Goal: Task Accomplishment & Management: Manage account settings

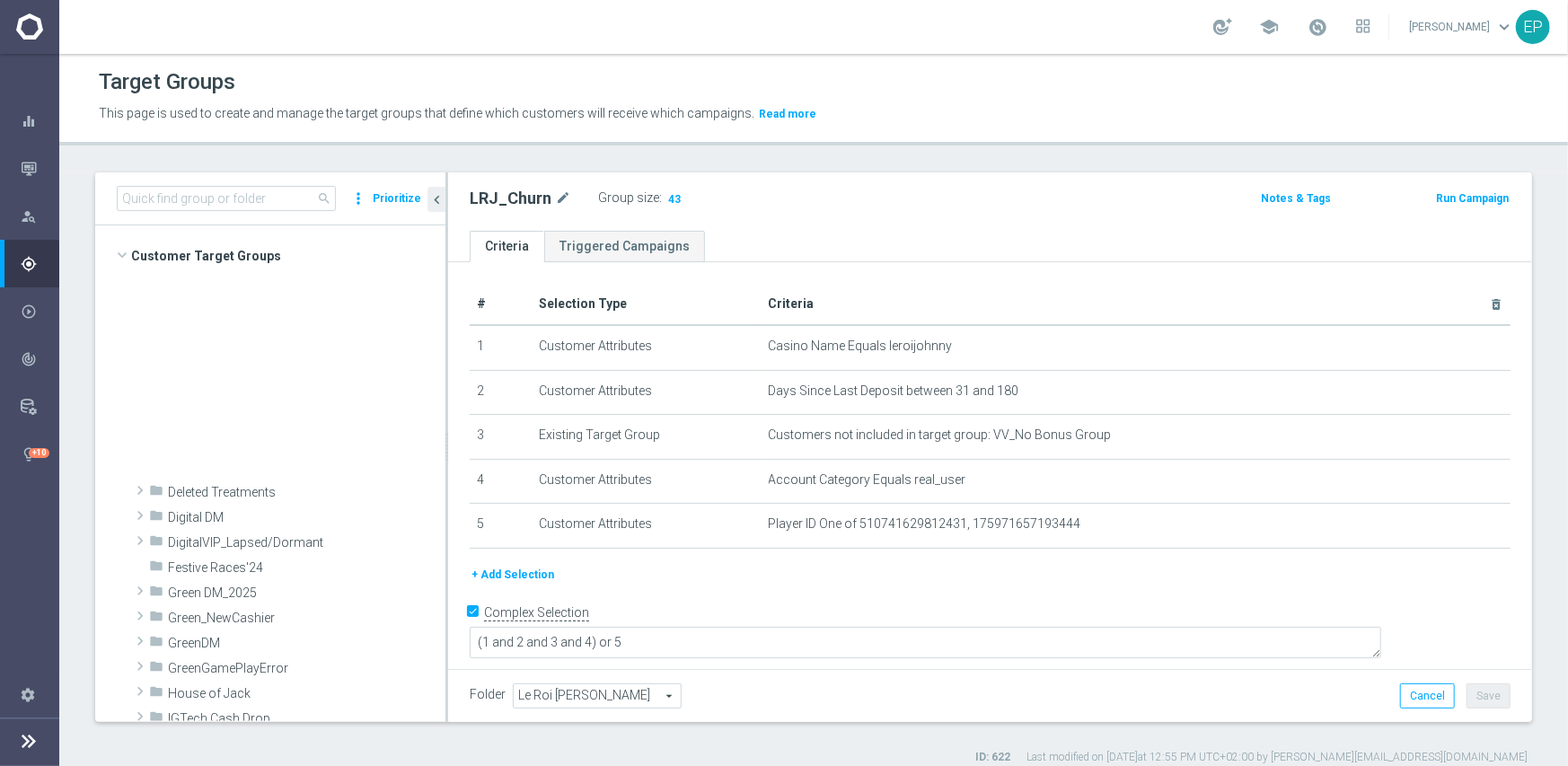
scroll to position [719, 0]
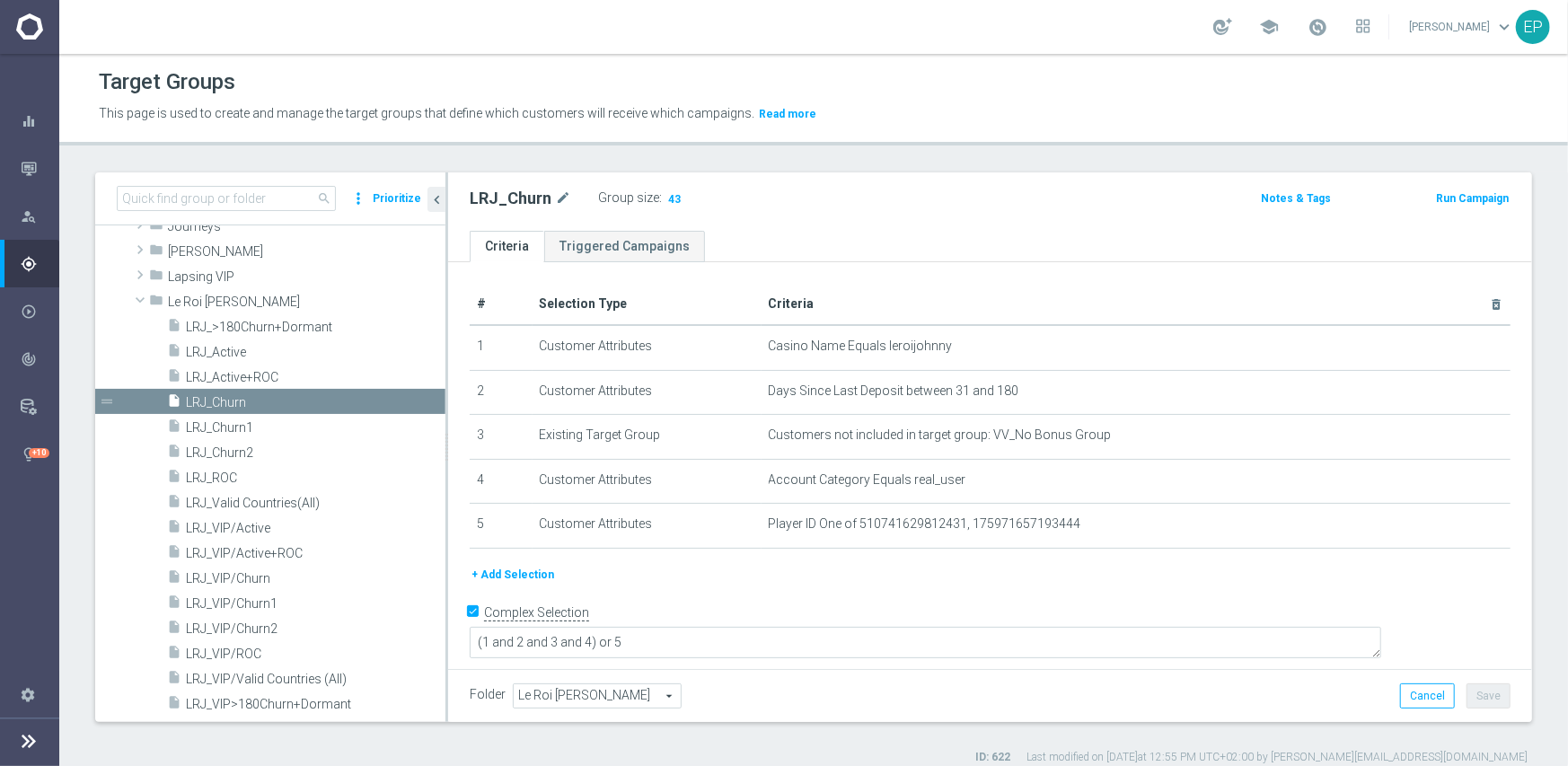
click at [1173, 126] on div "This page is used to create and manage the target groups that define which cust…" at bounding box center [814, 114] width 1457 height 29
click at [148, 300] on span at bounding box center [140, 300] width 22 height 18
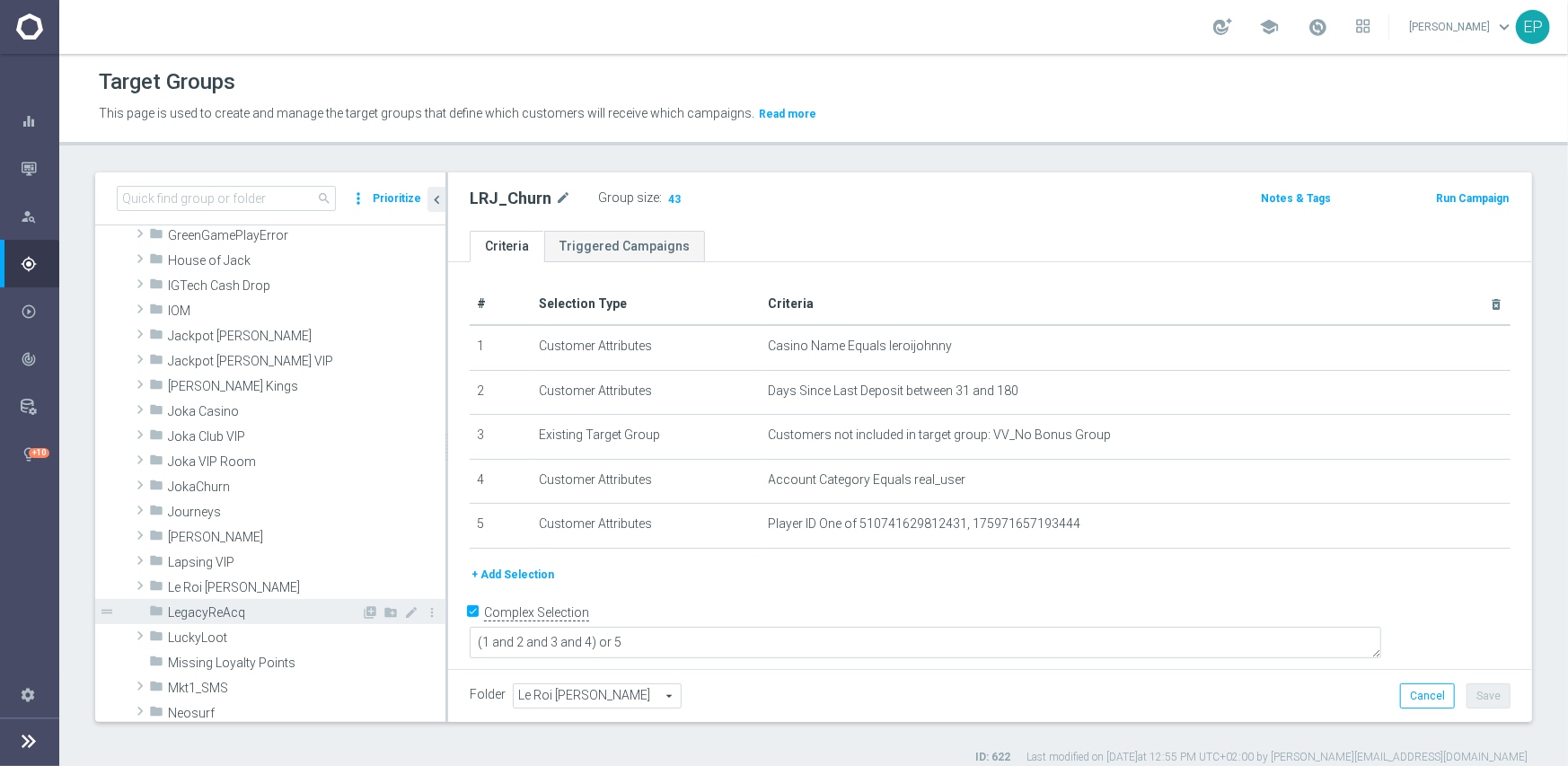
scroll to position [359, 0]
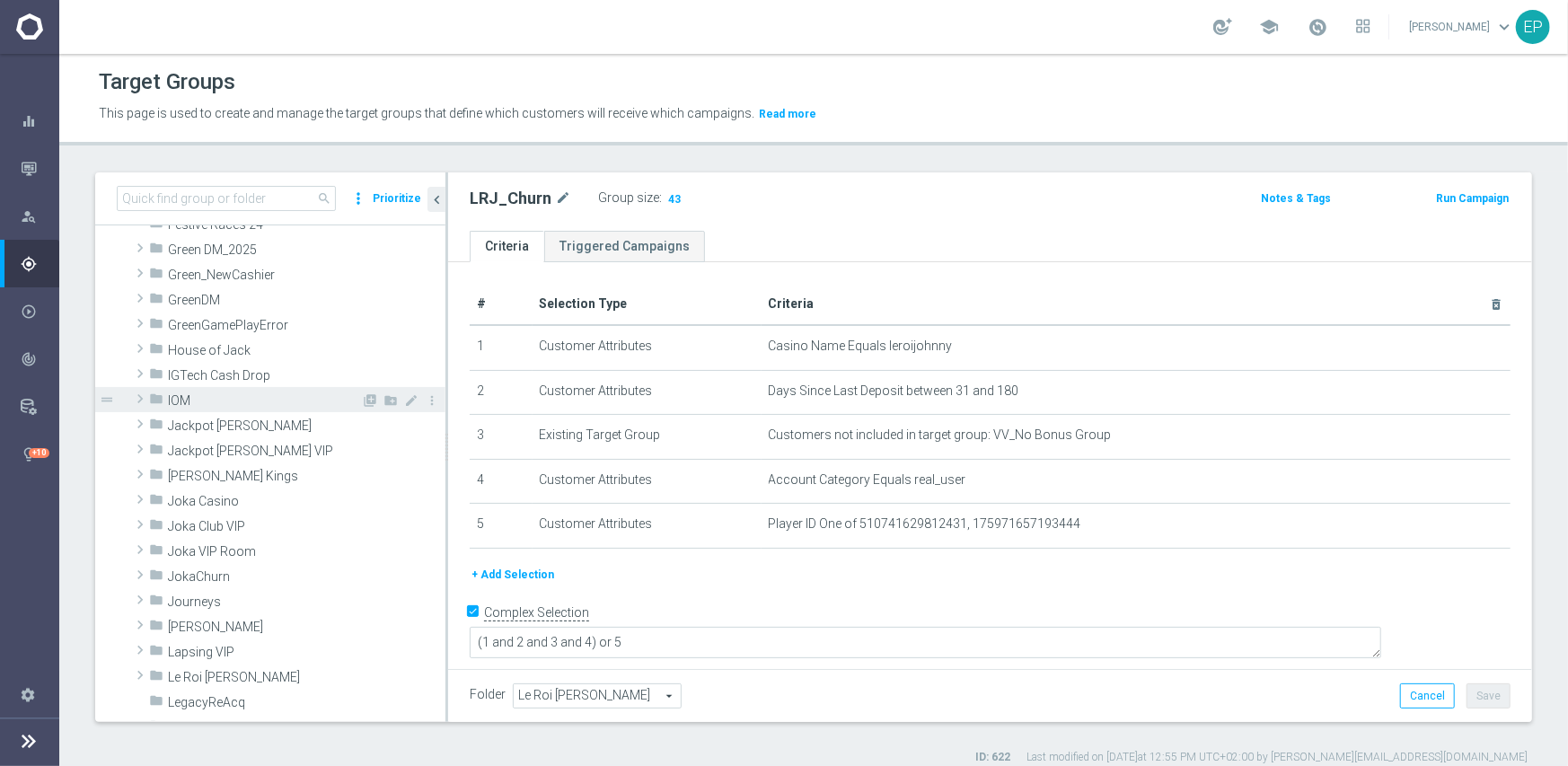
click at [138, 401] on span at bounding box center [140, 399] width 18 height 22
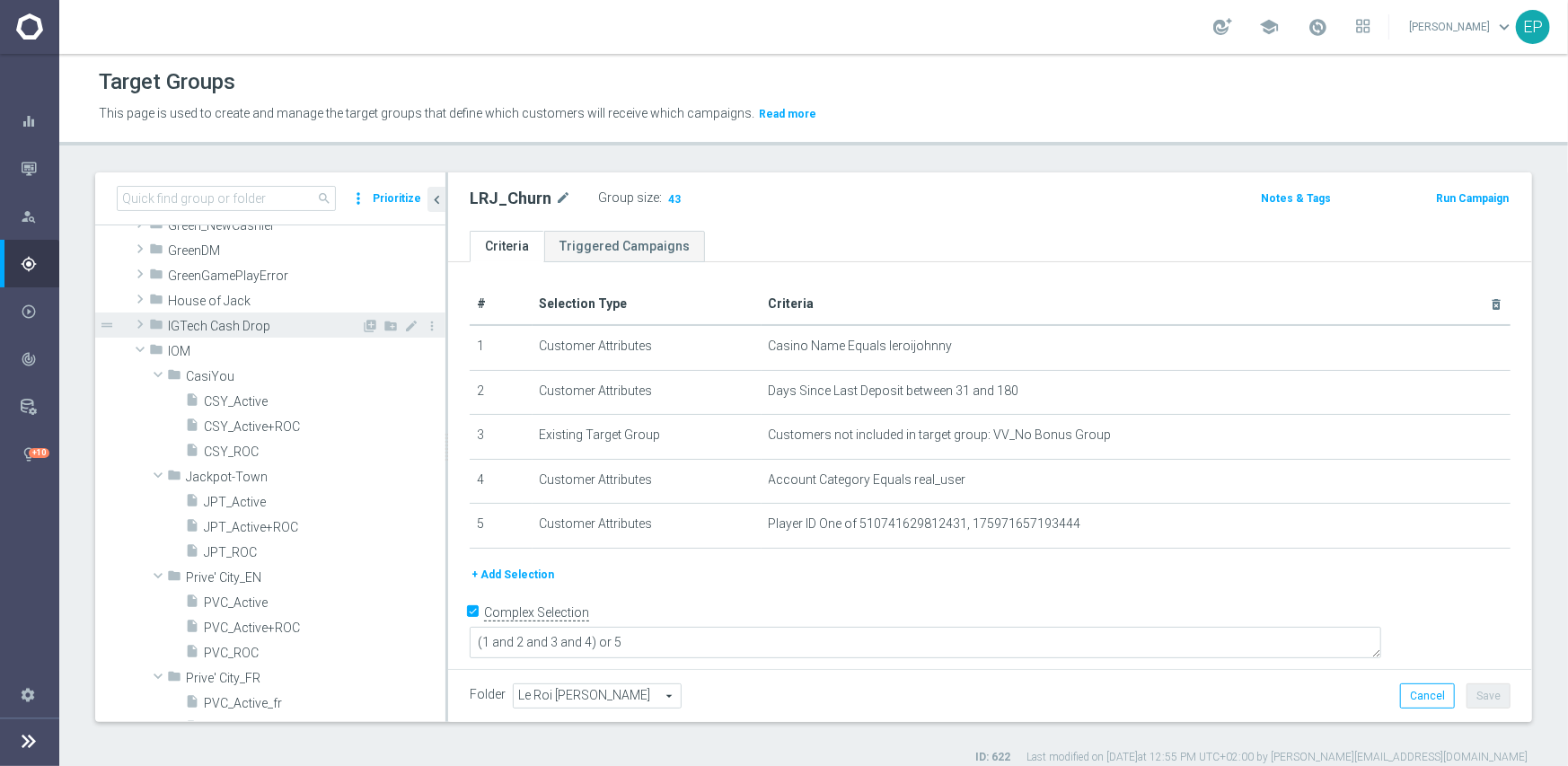
scroll to position [449, 0]
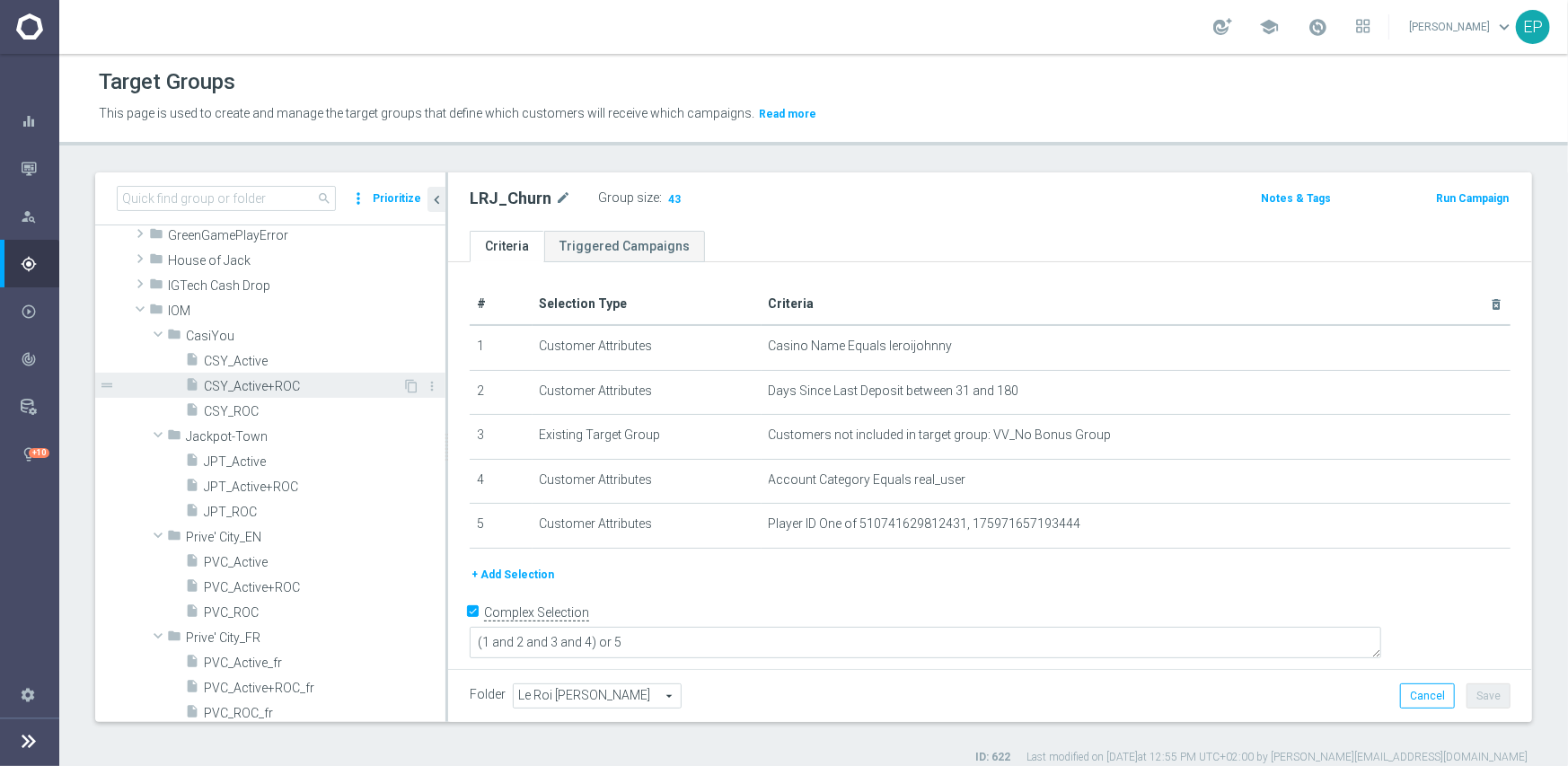
click at [247, 381] on span "CSY_Active+ROC" at bounding box center [303, 386] width 199 height 15
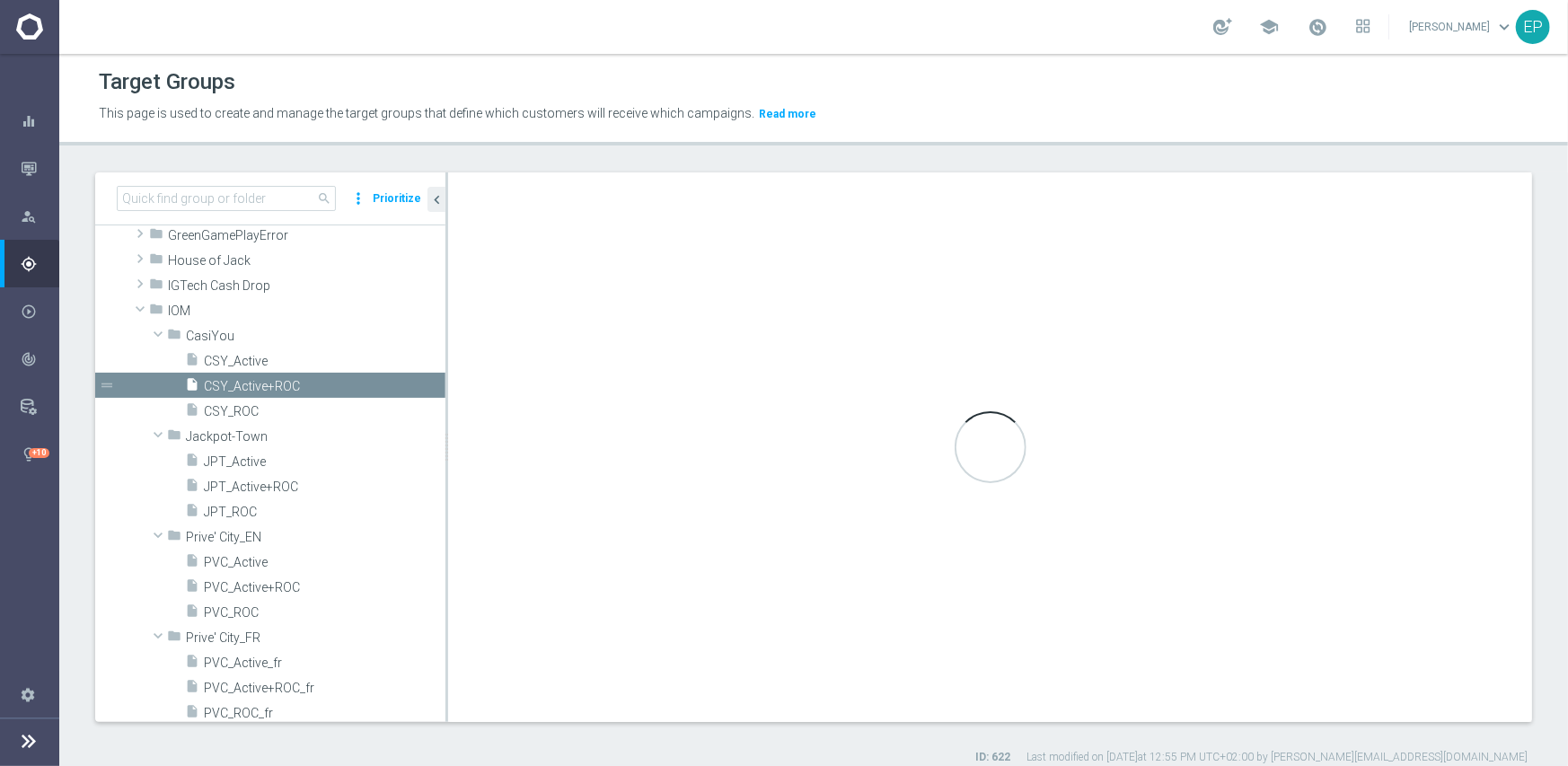
checkbox input "false"
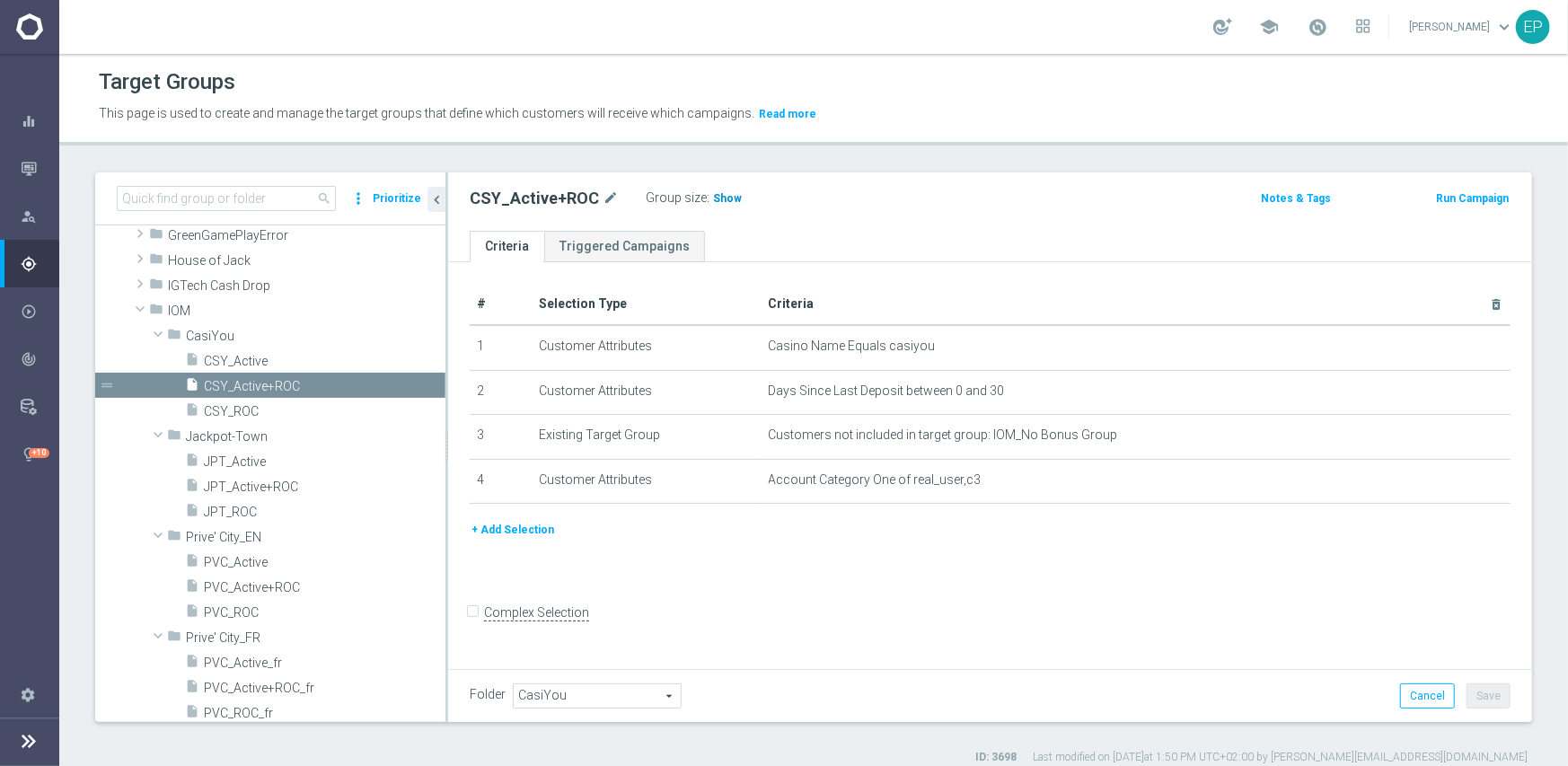
click at [728, 197] on span "Show" at bounding box center [728, 199] width 29 height 13
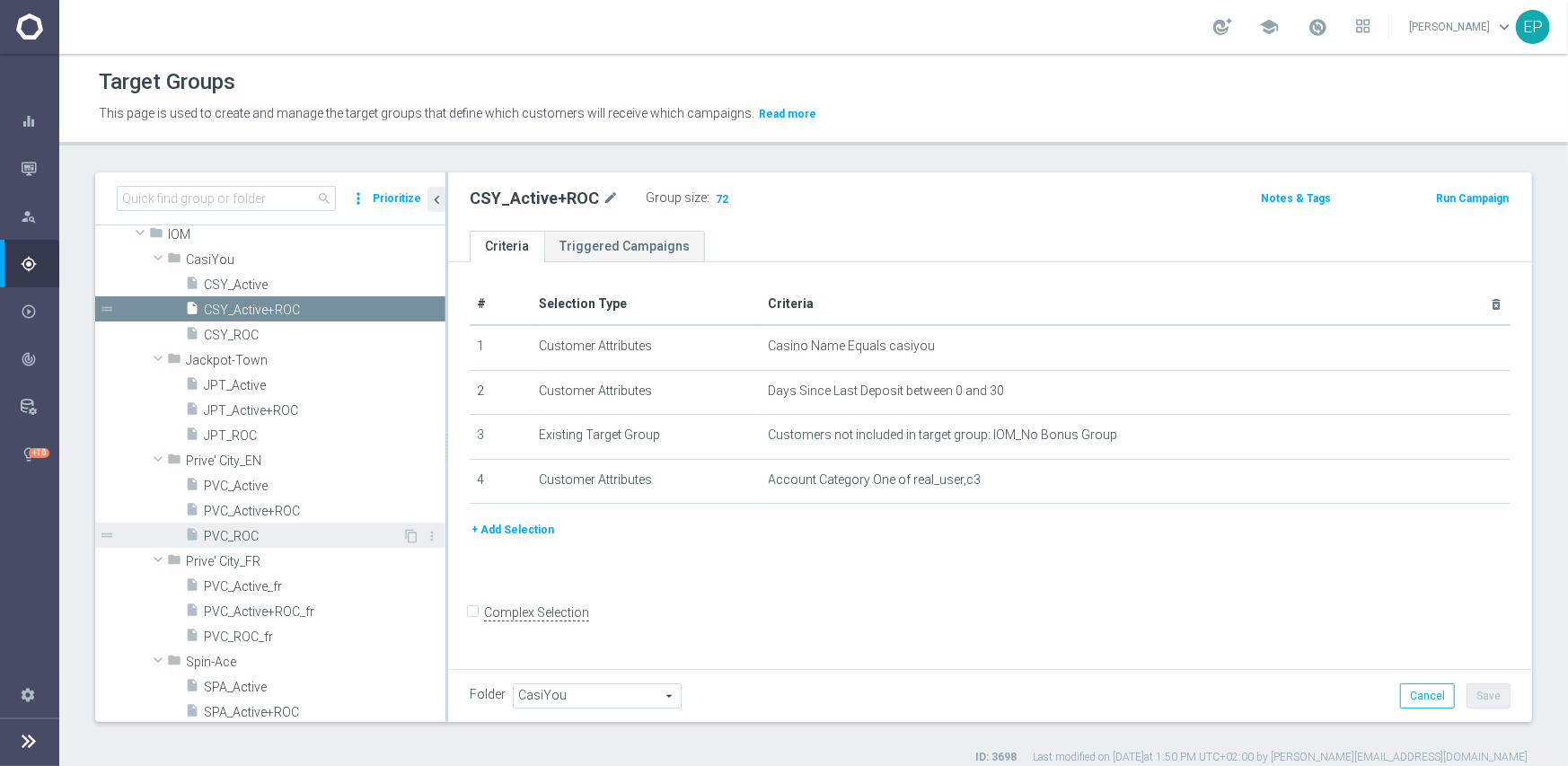
scroll to position [538, 0]
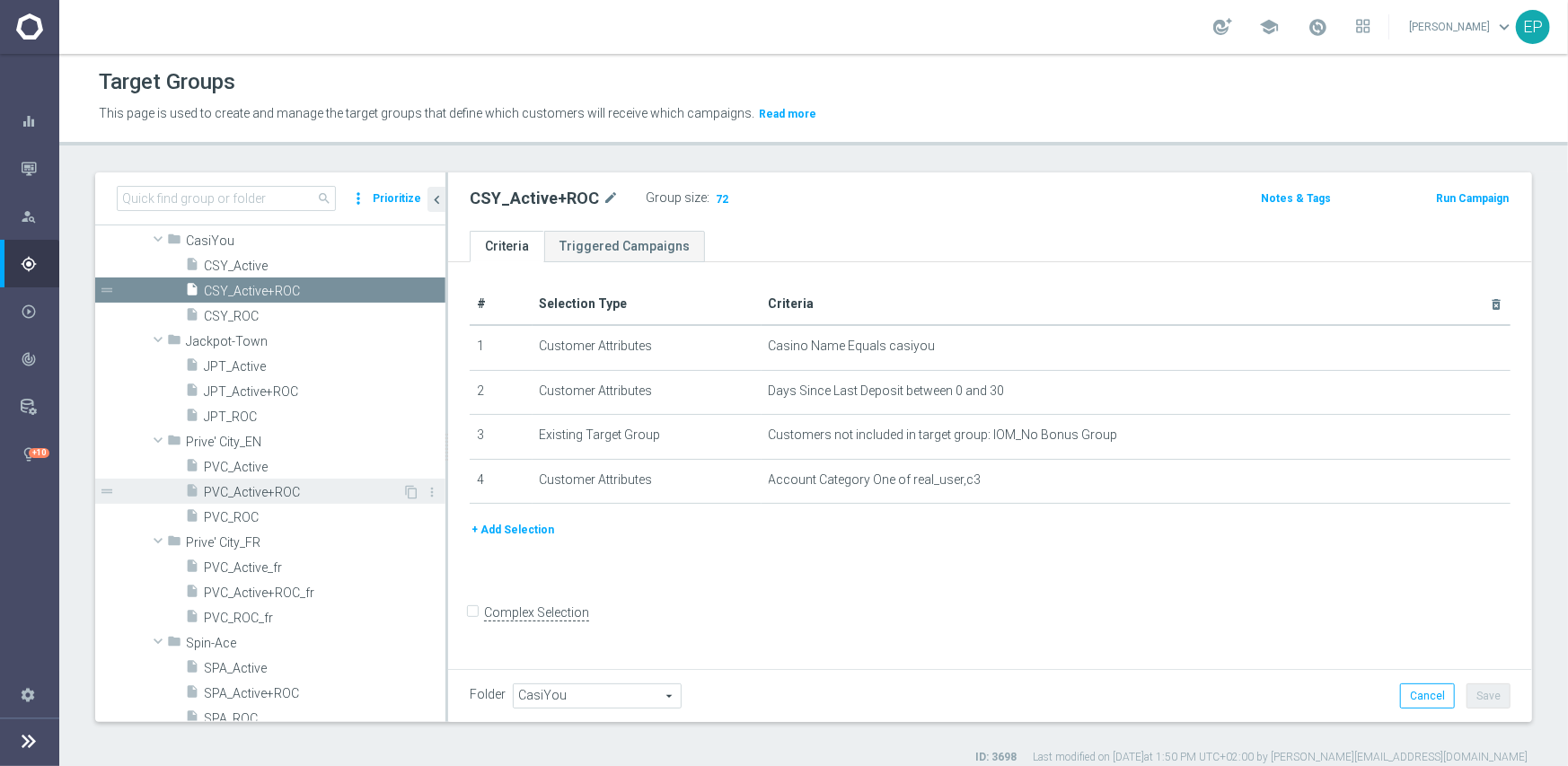
drag, startPoint x: 244, startPoint y: 489, endPoint x: 271, endPoint y: 487, distance: 27.1
click at [244, 489] on span "PVC_Active+ROC" at bounding box center [303, 492] width 199 height 15
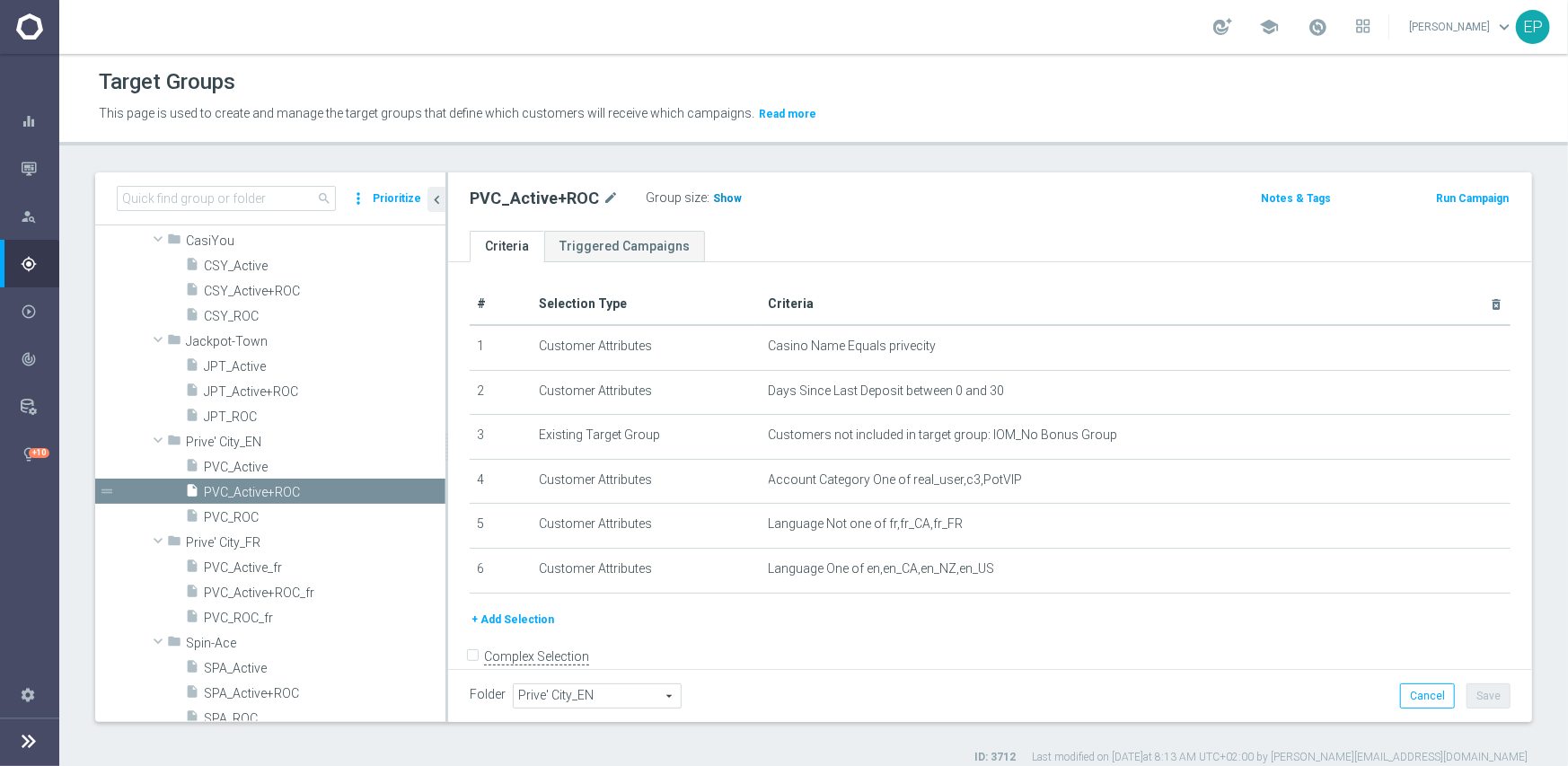
click at [713, 202] on span "Show" at bounding box center [728, 199] width 29 height 13
click at [279, 595] on span "PVC_Active+ROC_fr" at bounding box center [303, 593] width 199 height 15
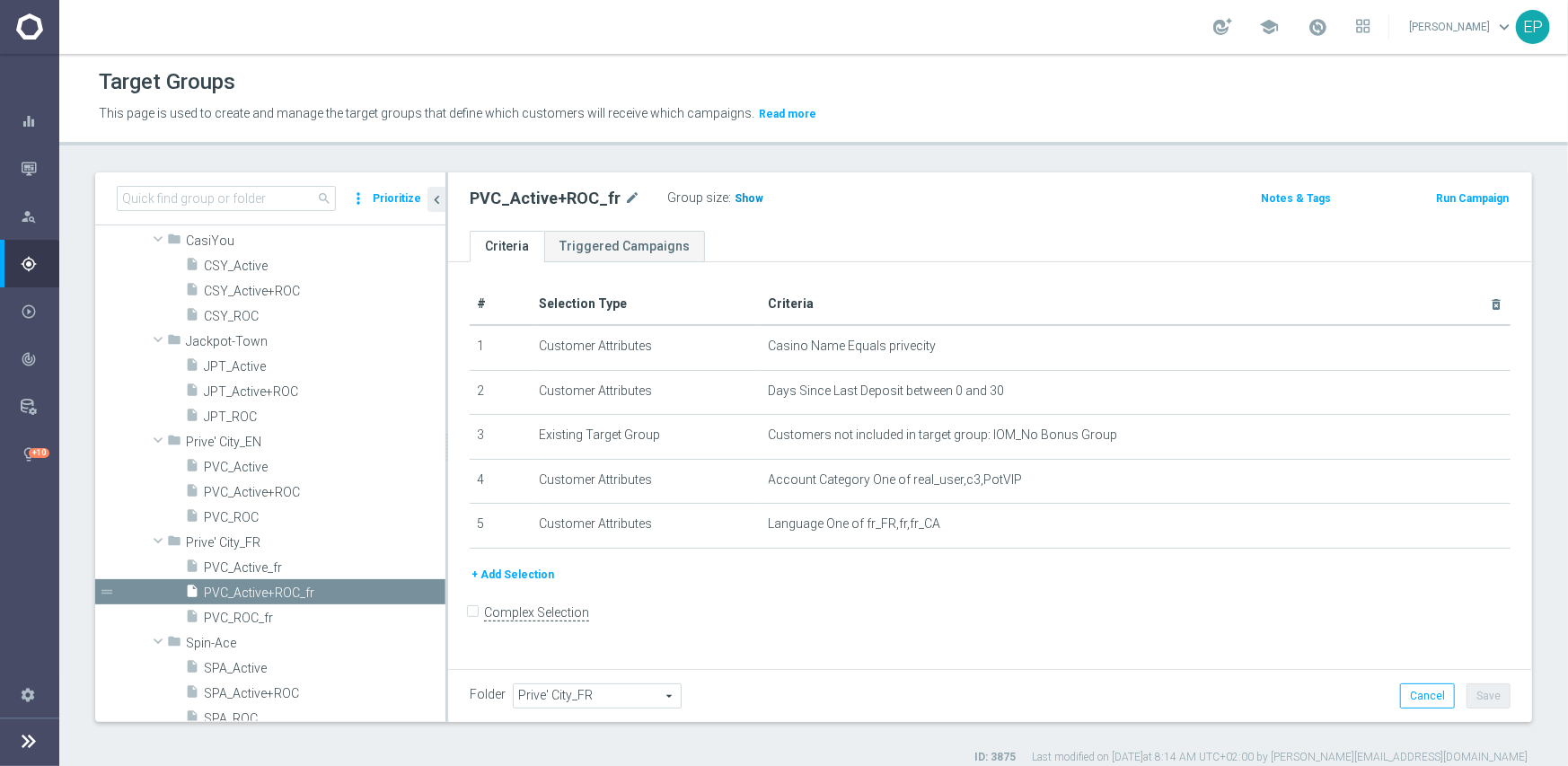
click at [734, 200] on span "Show" at bounding box center [749, 199] width 29 height 13
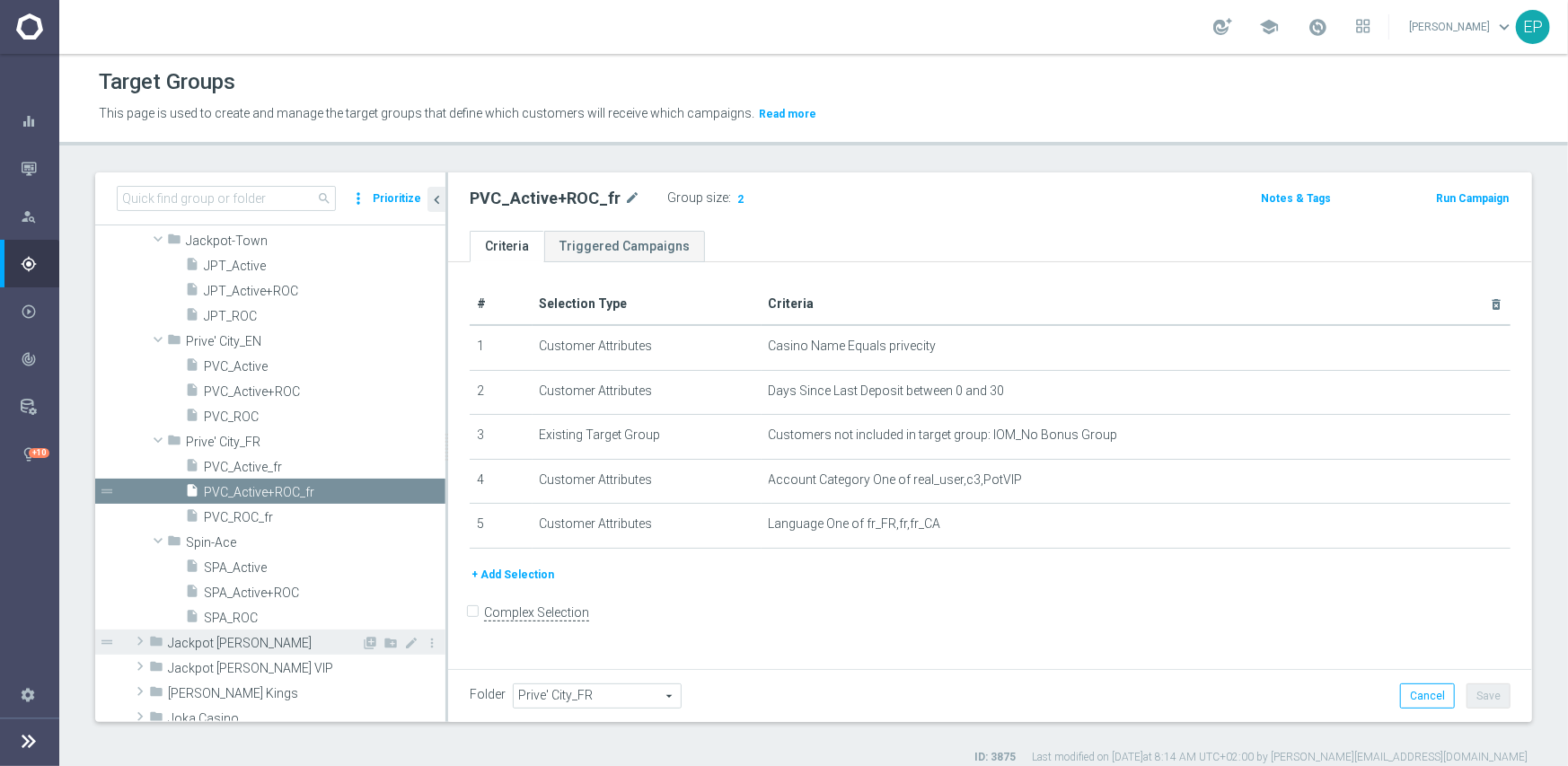
scroll to position [719, 0]
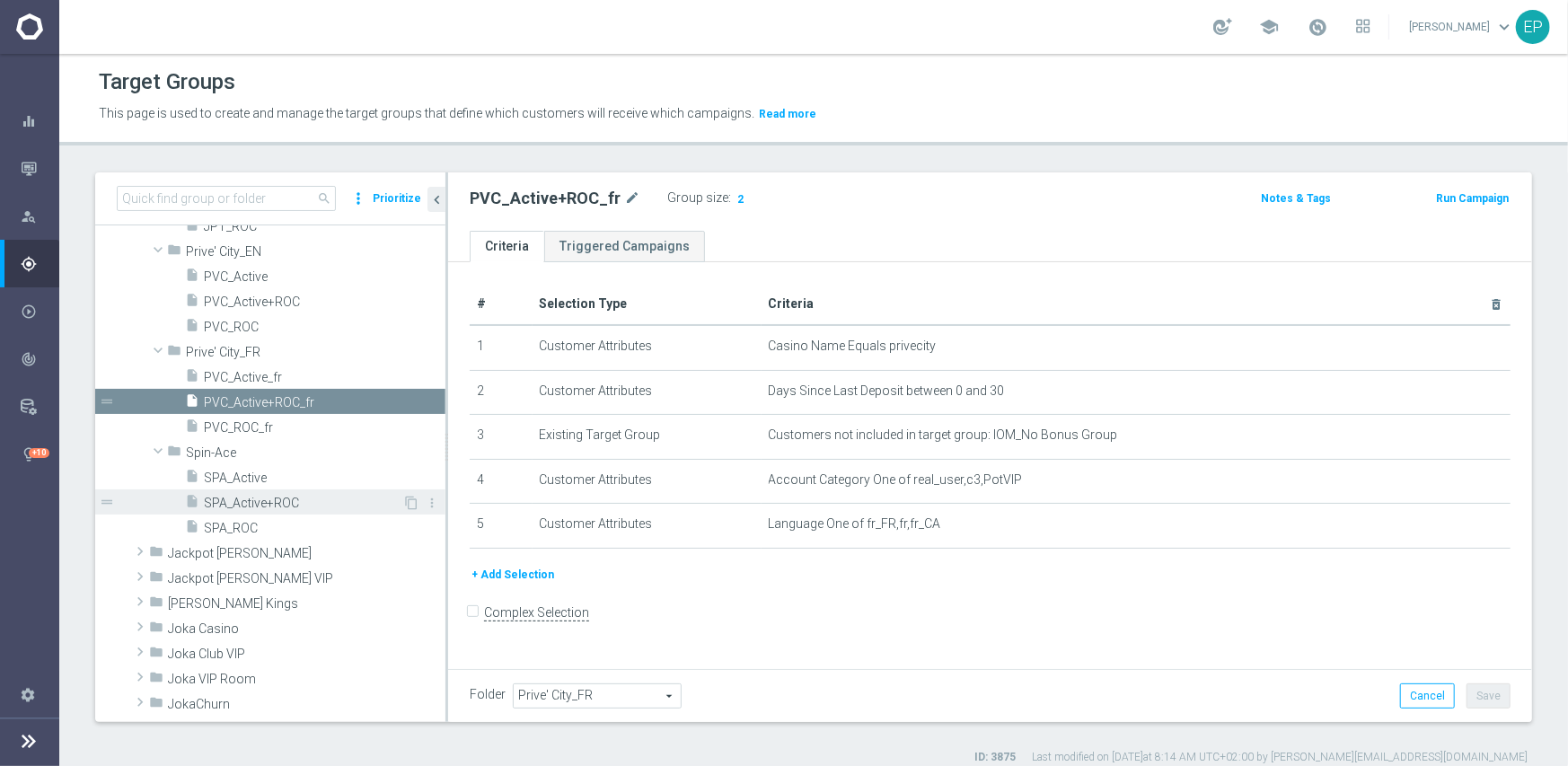
click at [261, 506] on span "SPA_Active+ROC" at bounding box center [303, 503] width 199 height 15
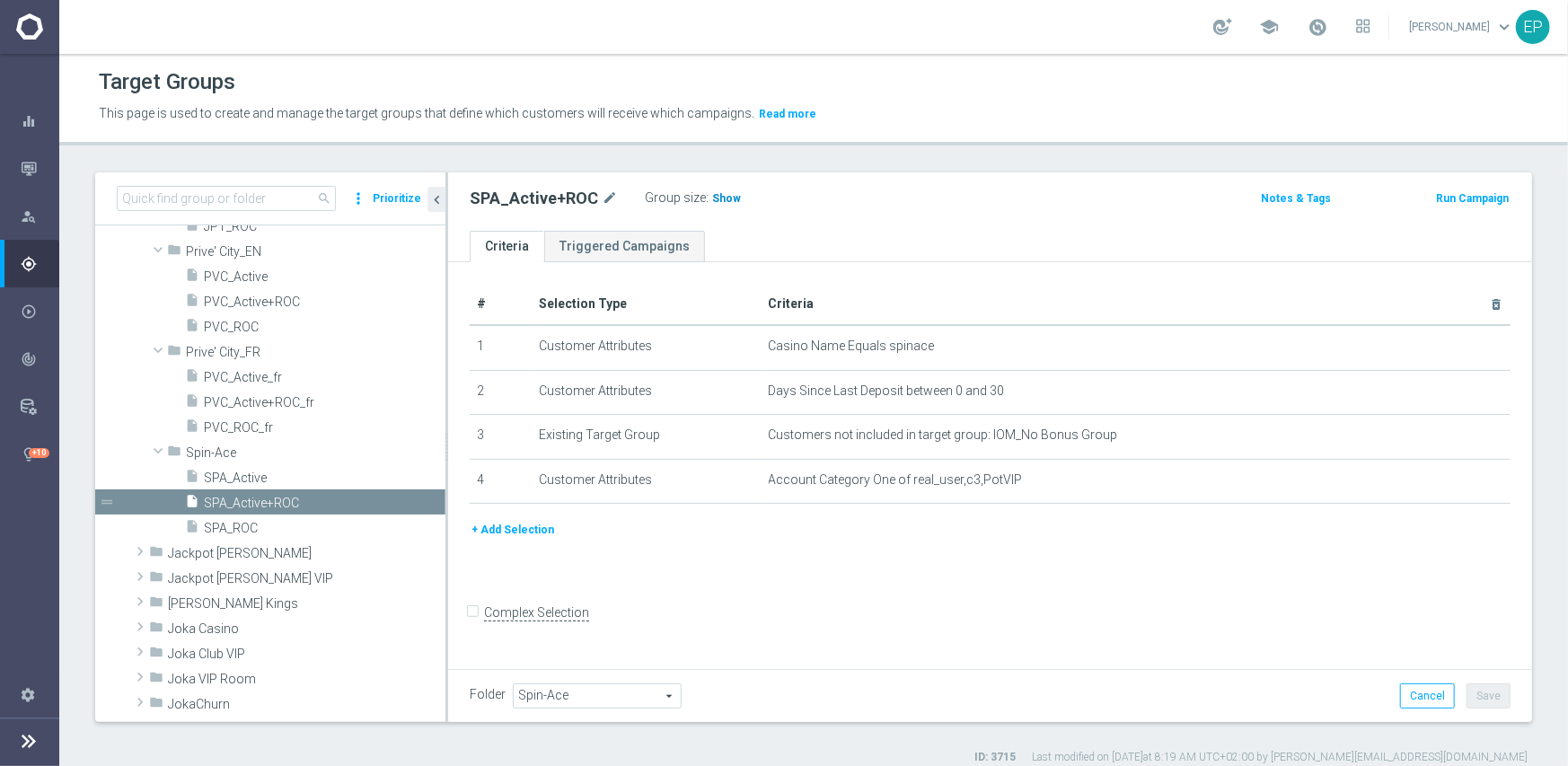
click at [714, 196] on span "Show" at bounding box center [727, 199] width 29 height 13
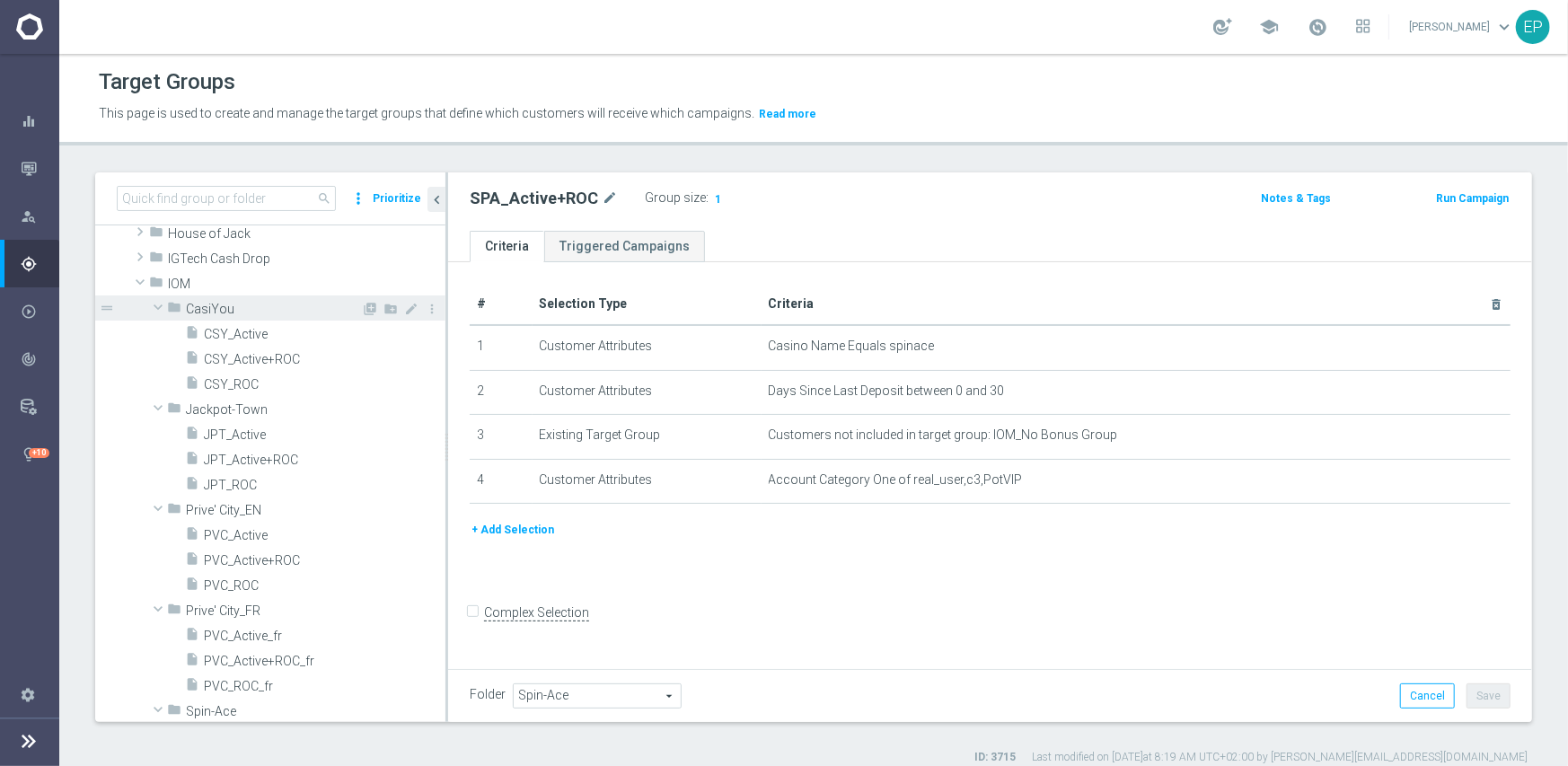
scroll to position [449, 0]
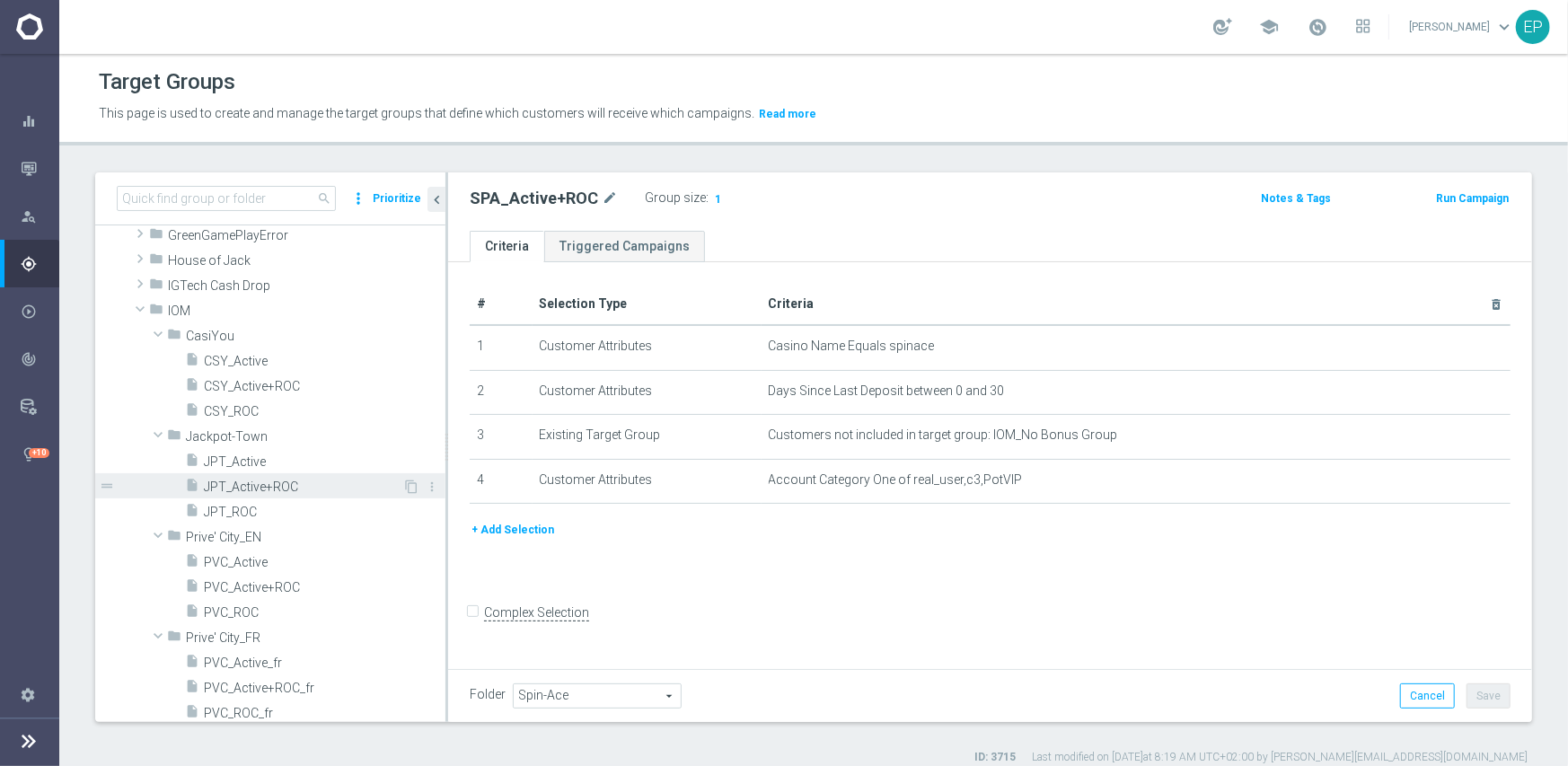
drag, startPoint x: 279, startPoint y: 486, endPoint x: 288, endPoint y: 485, distance: 9.1
click at [279, 486] on span "JPT_Active+ROC" at bounding box center [303, 486] width 199 height 15
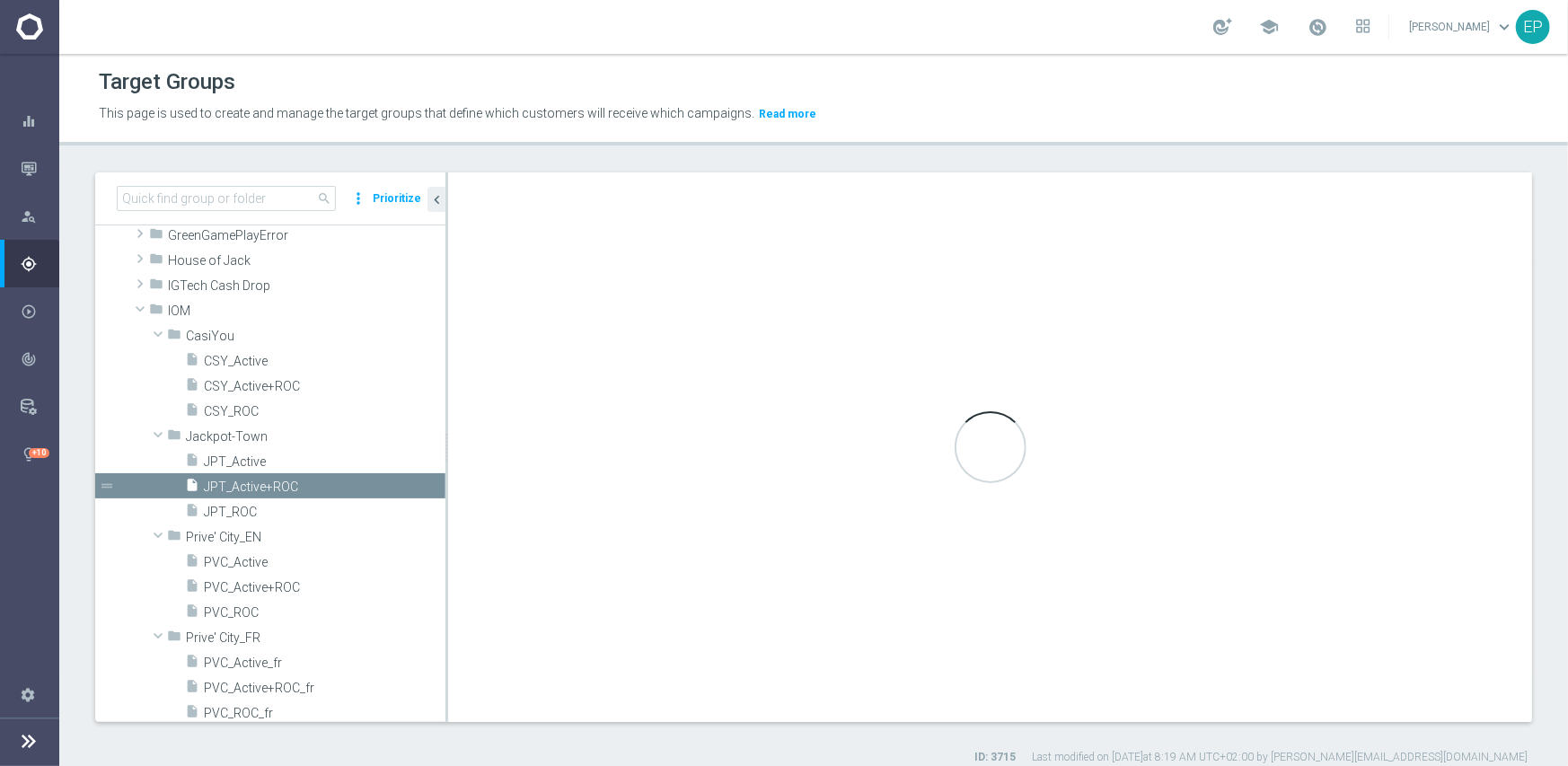
type input "Jackpot-Town"
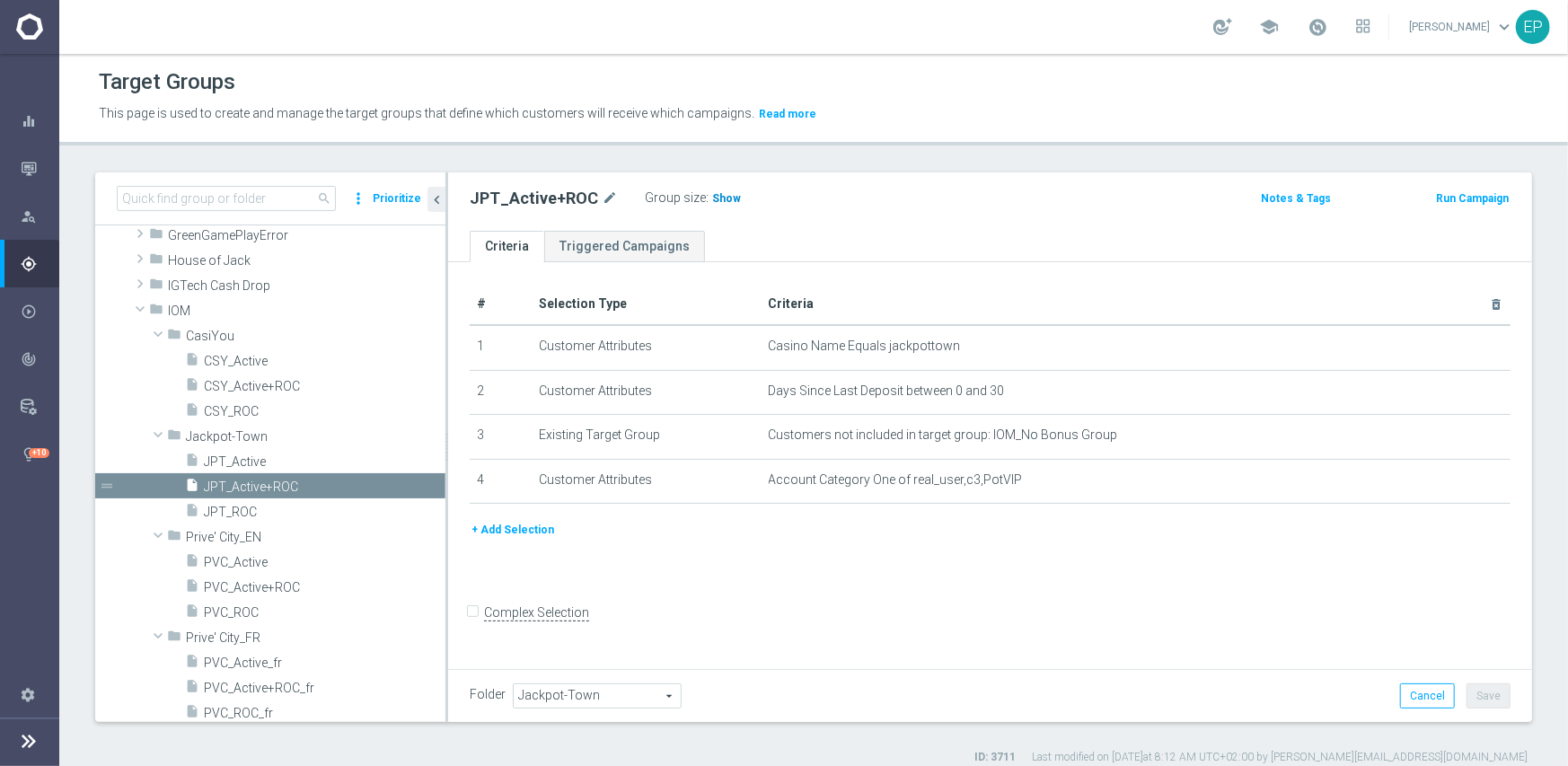
click at [712, 197] on span "Show" at bounding box center [727, 199] width 29 height 13
drag, startPoint x: 1470, startPoint y: 138, endPoint x: 1509, endPoint y: 140, distance: 39.1
click at [1470, 138] on header "Target Groups This page is used to create and manage the target groups that def…" at bounding box center [814, 99] width 1509 height 92
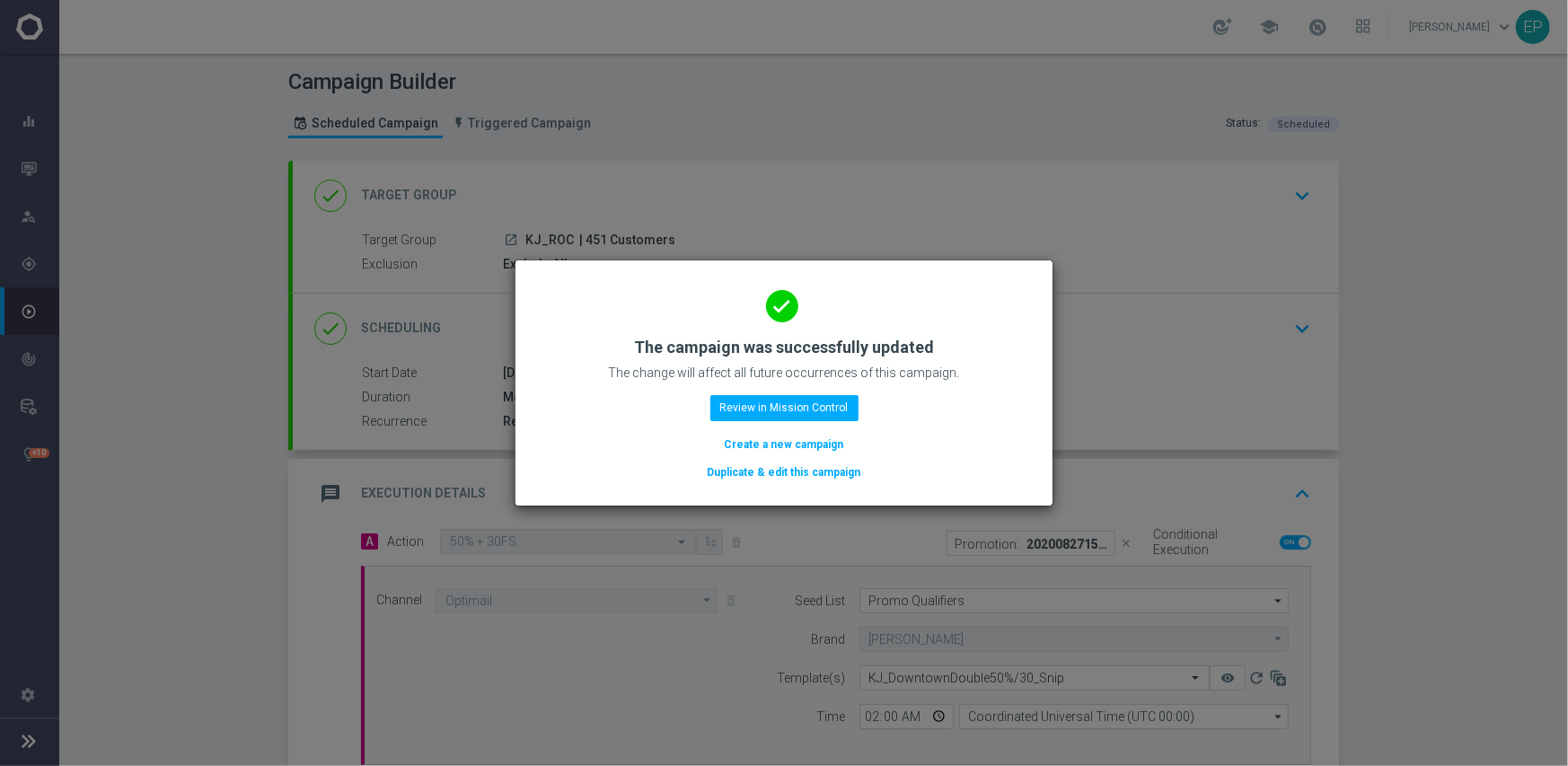
scroll to position [314, 0]
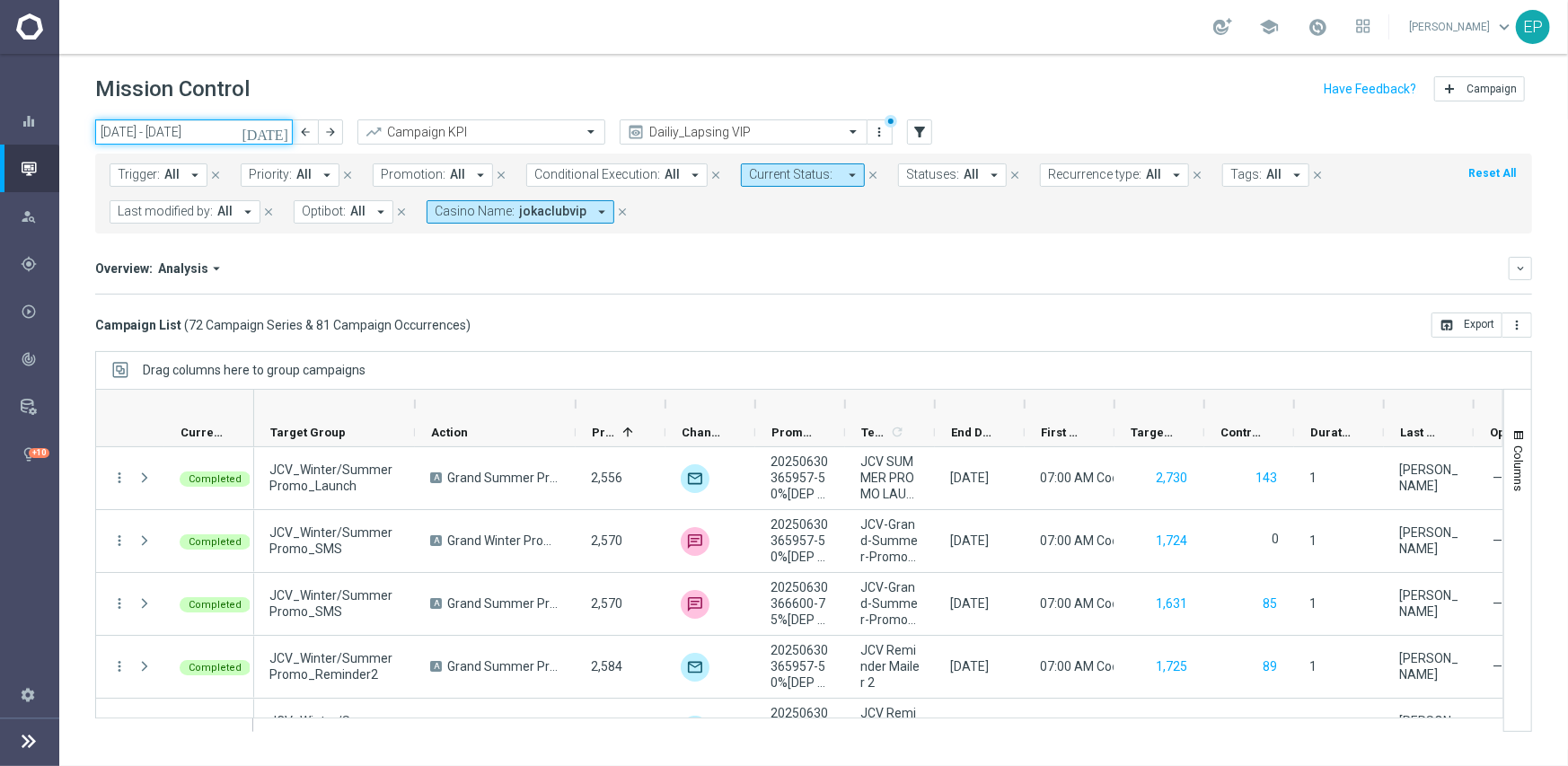
click at [203, 141] on input "01 Jul 2025 - 31 Jul 2025" at bounding box center [193, 132] width 198 height 26
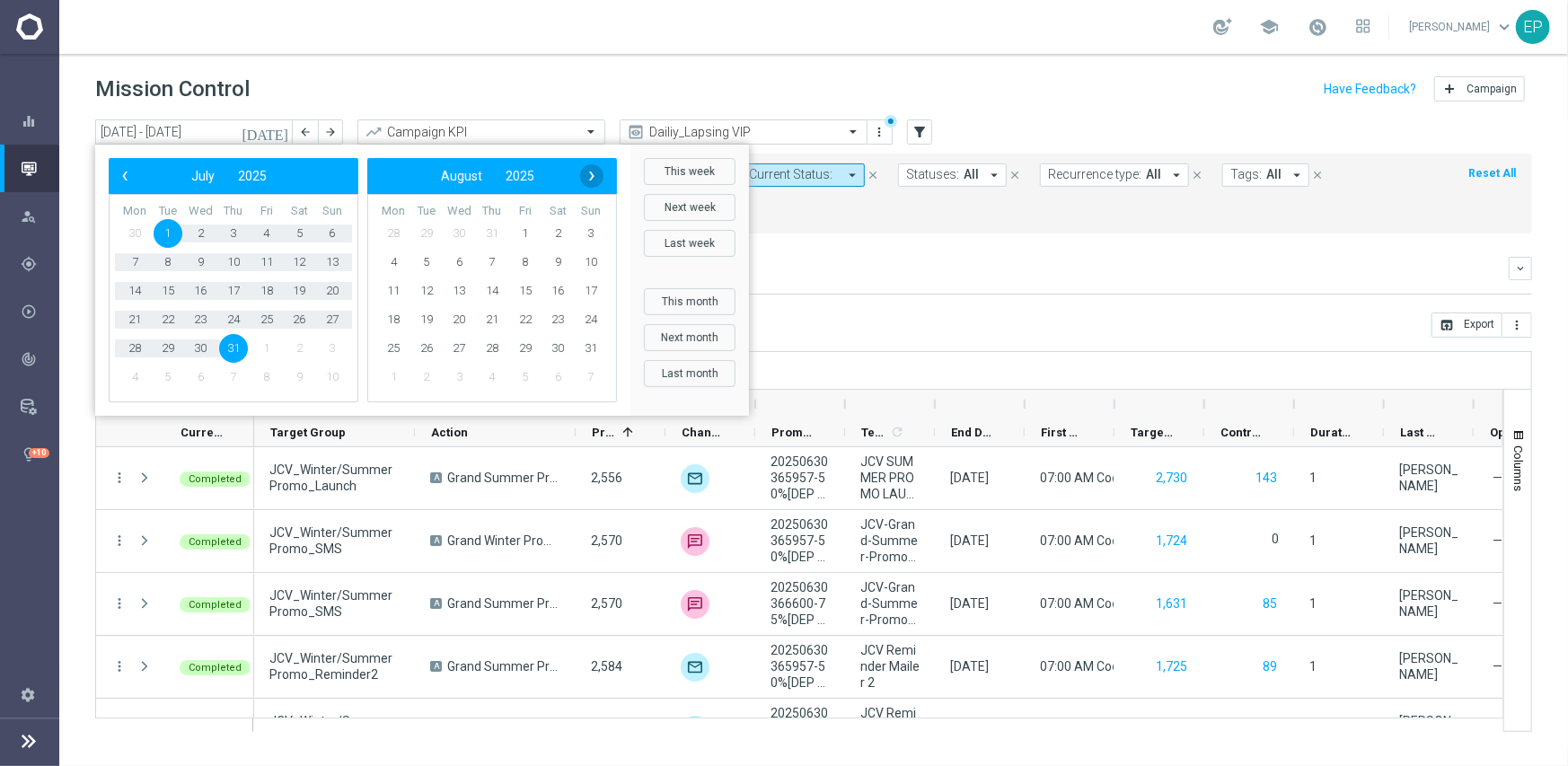
click at [584, 178] on span "›" at bounding box center [592, 176] width 24 height 24
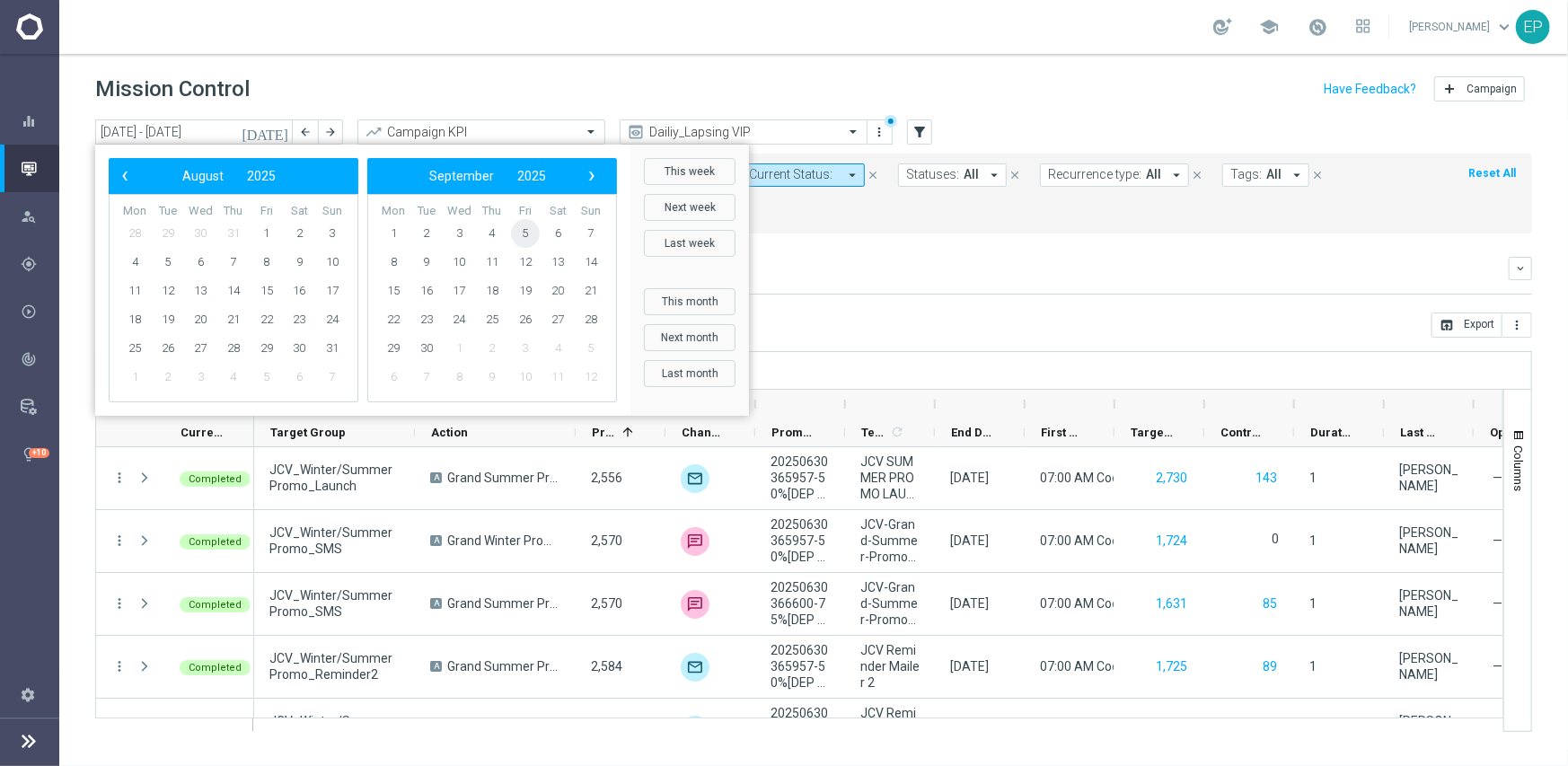
click at [517, 235] on span "5" at bounding box center [526, 234] width 29 height 29
click at [271, 230] on span "5" at bounding box center [267, 234] width 29 height 29
type input "05 Sep 2025 - 05 Sep 2025"
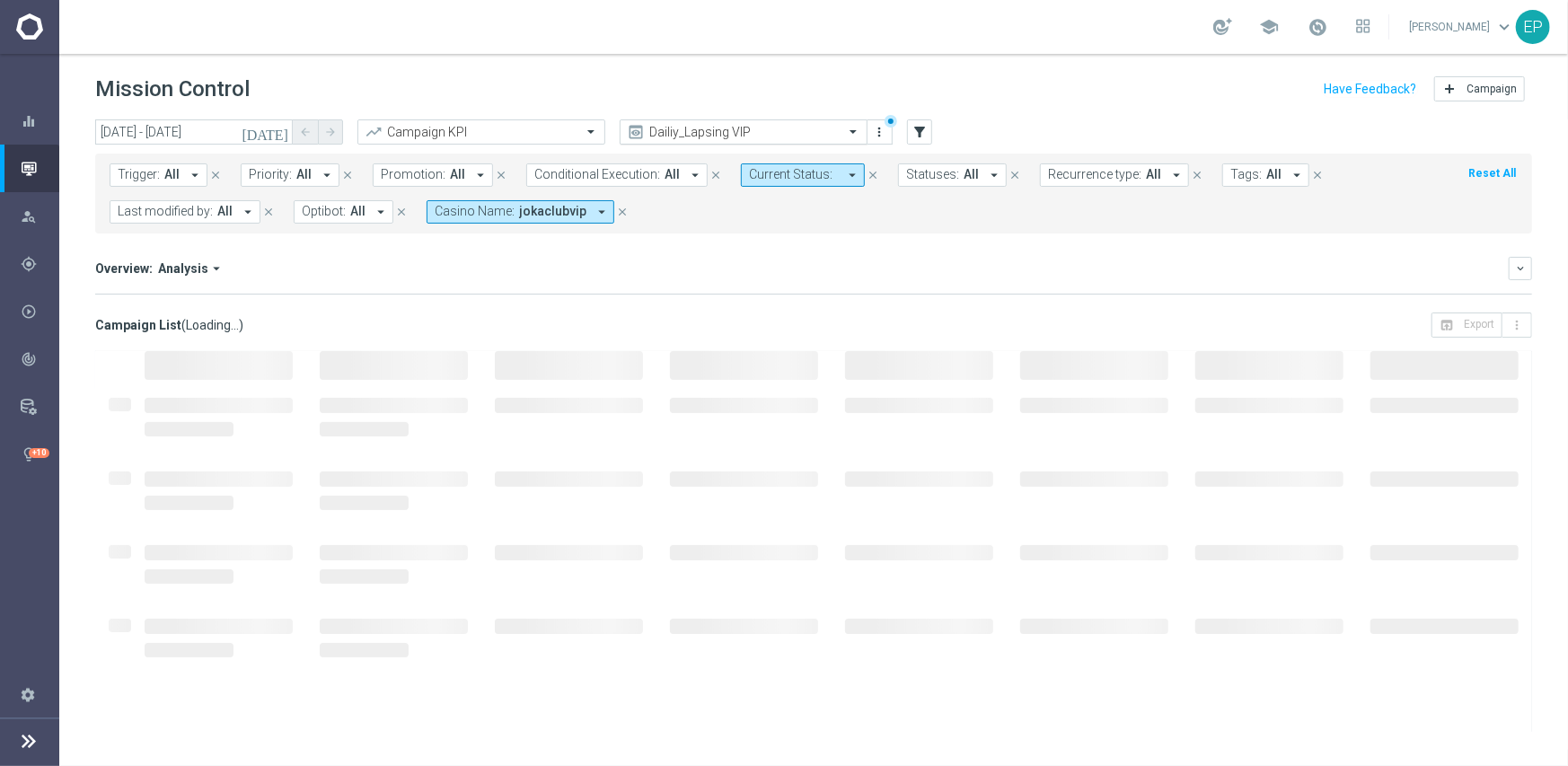
click at [753, 128] on input "text" at bounding box center [725, 132] width 192 height 15
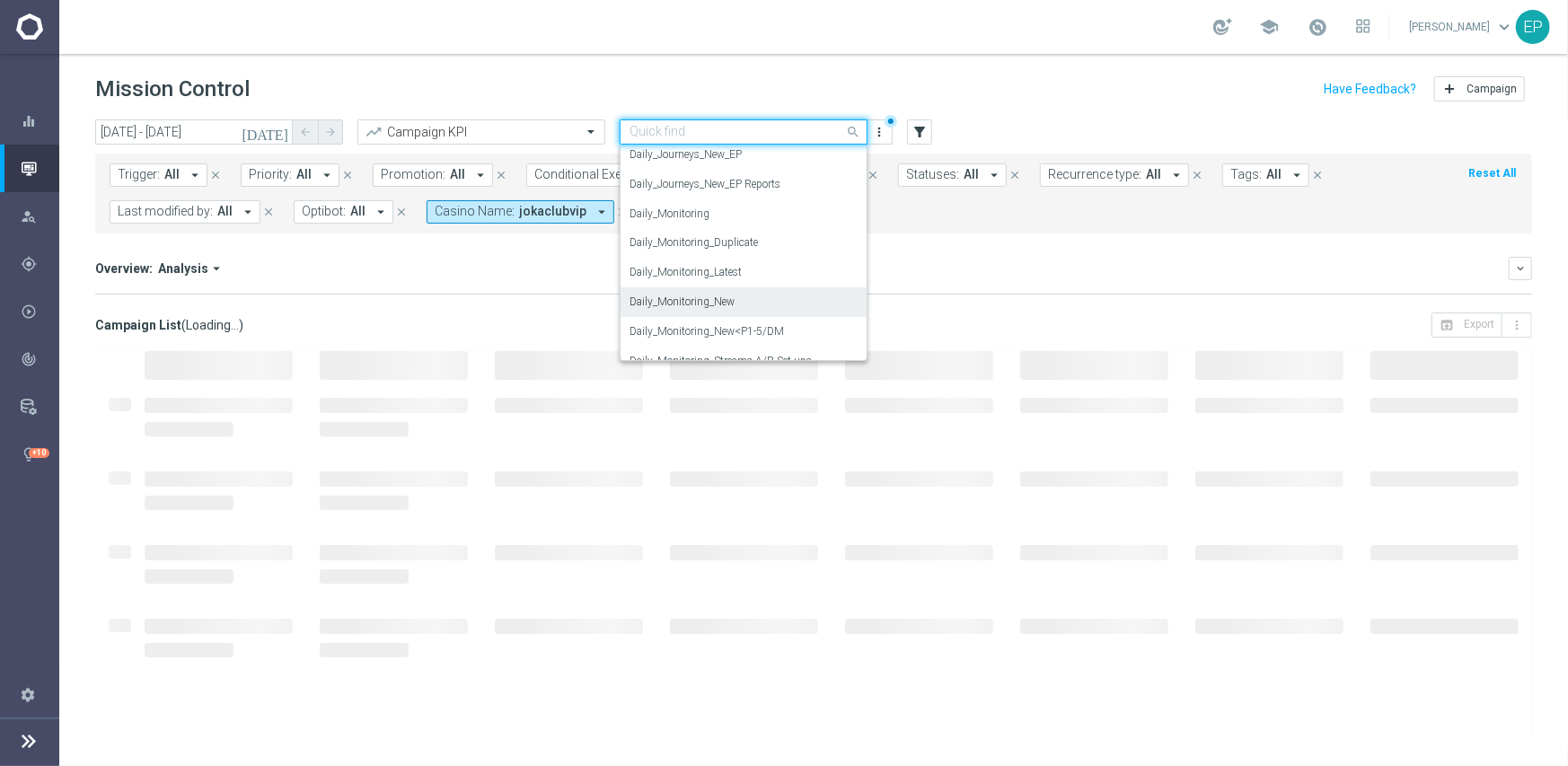
scroll to position [596, 0]
click at [754, 300] on label "Daily_Monitoring_New<P1-5/DM" at bounding box center [707, 302] width 155 height 15
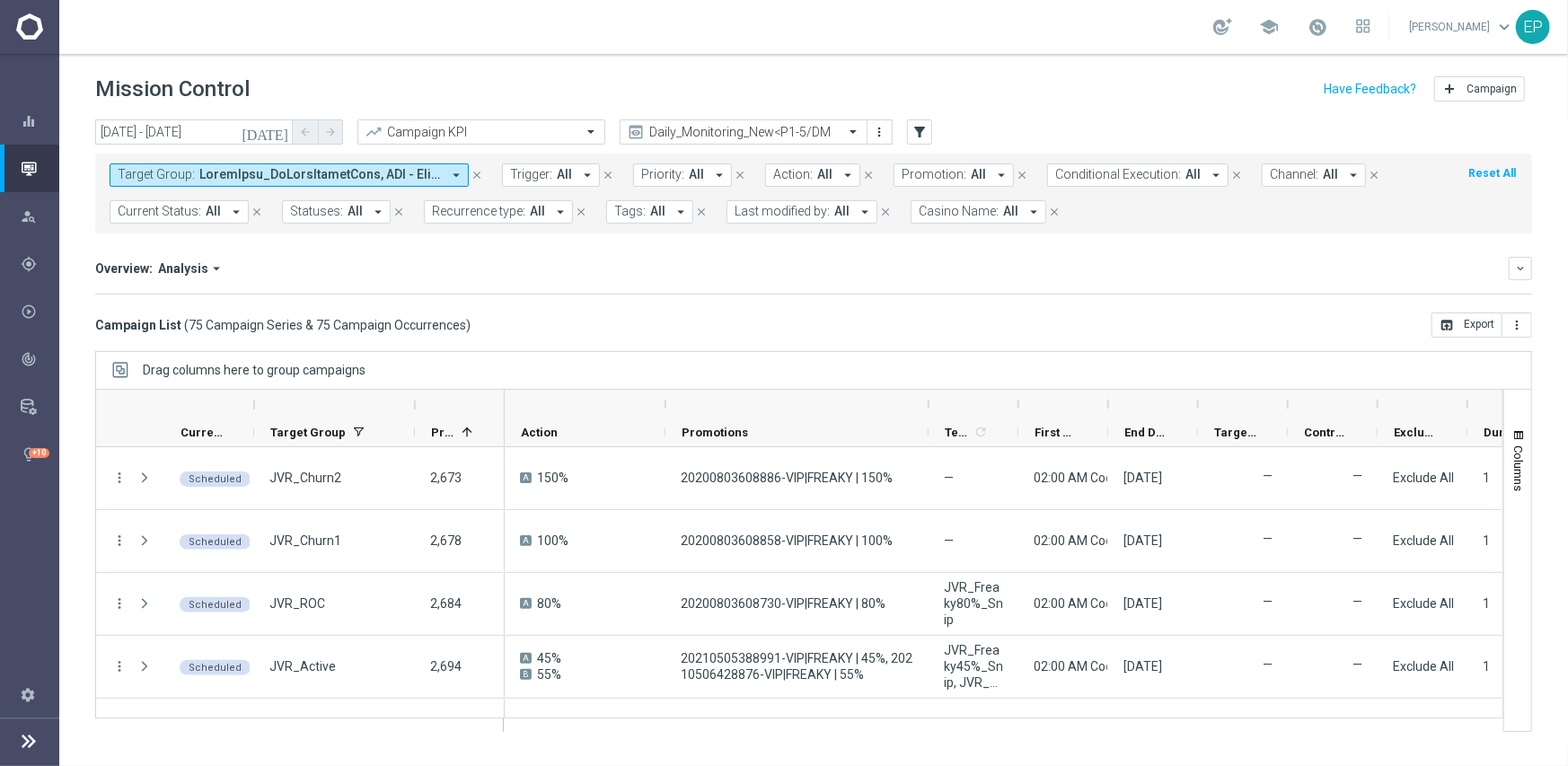
drag, startPoint x: 753, startPoint y: 403, endPoint x: 927, endPoint y: 398, distance: 174.1
click at [927, 398] on div at bounding box center [928, 404] width 7 height 29
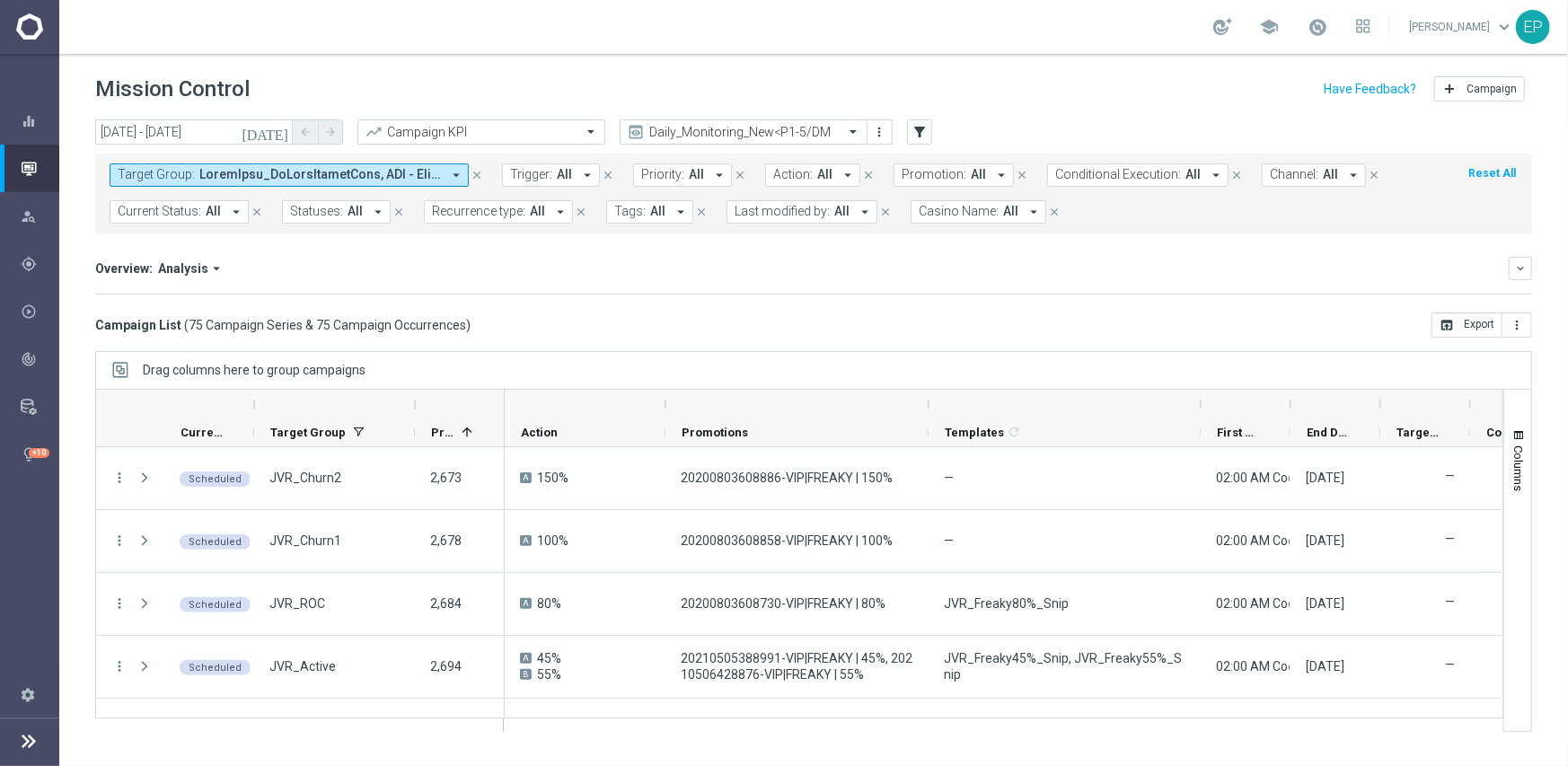
drag, startPoint x: 1017, startPoint y: 406, endPoint x: 1199, endPoint y: 405, distance: 182.0
click at [1199, 405] on div at bounding box center [1201, 404] width 7 height 29
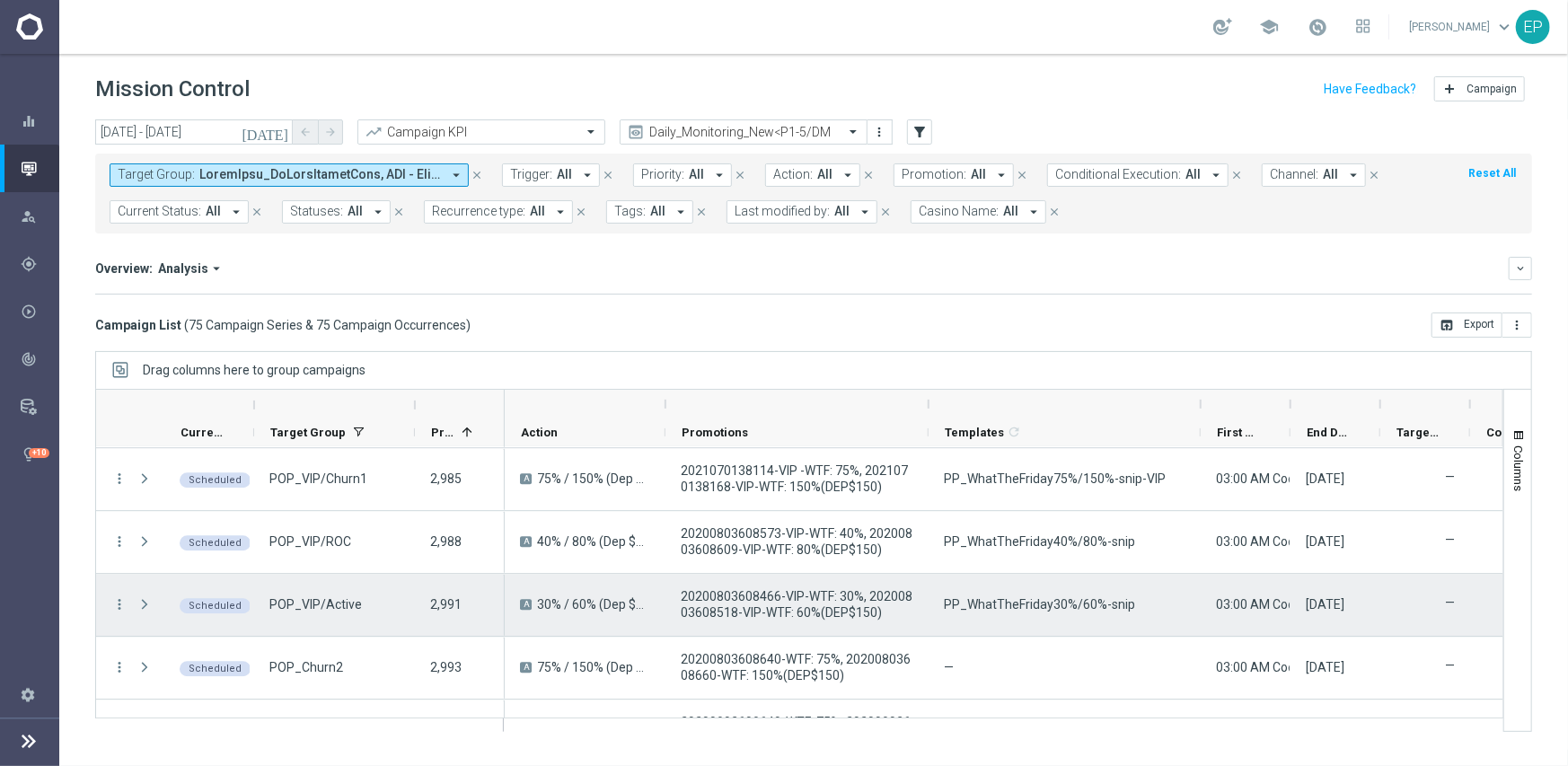
scroll to position [3366, 0]
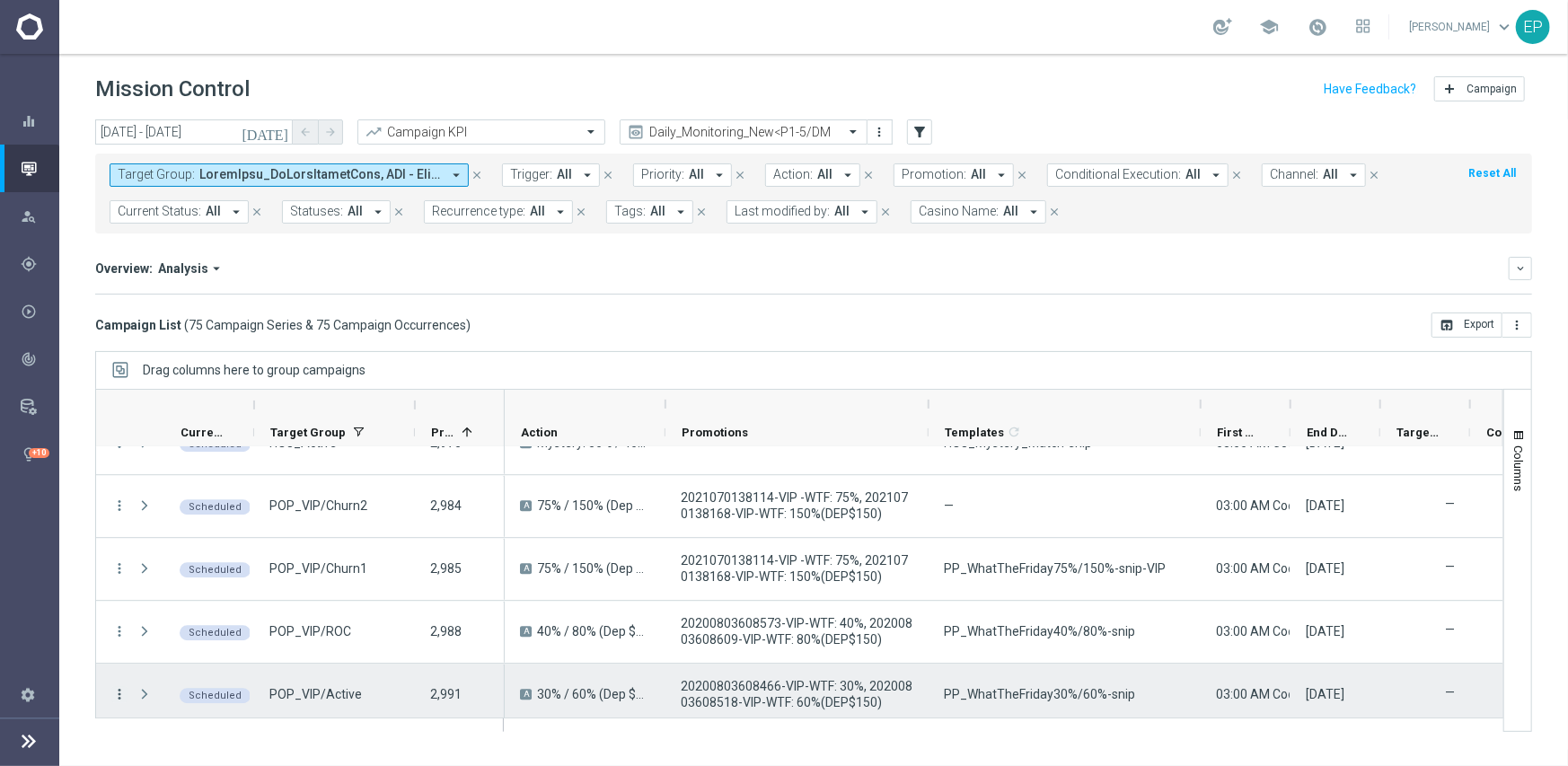
click at [118, 690] on icon "more_vert" at bounding box center [119, 694] width 16 height 16
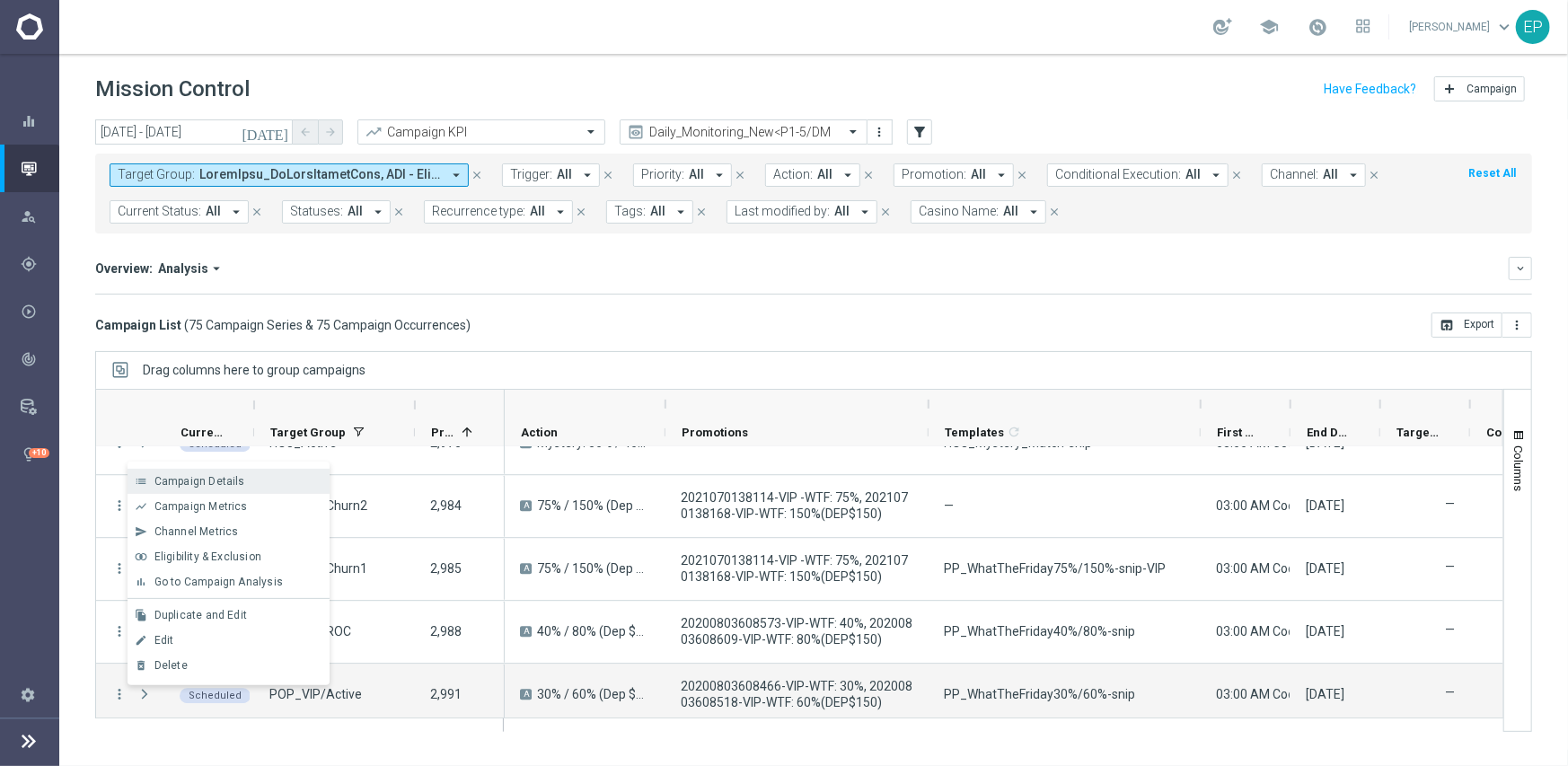
click at [219, 479] on span "Campaign Details" at bounding box center [200, 481] width 91 height 13
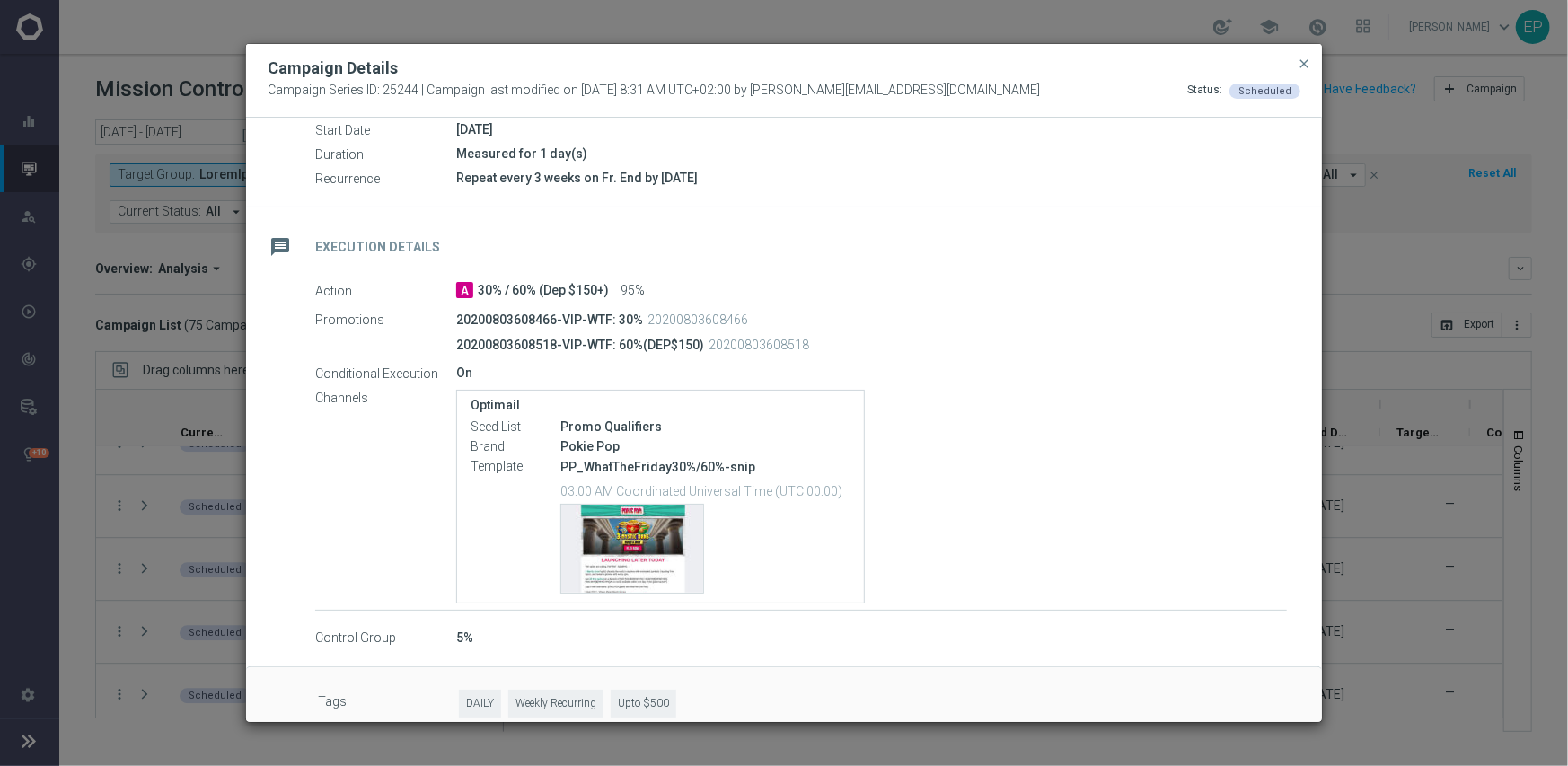
scroll to position [228, 0]
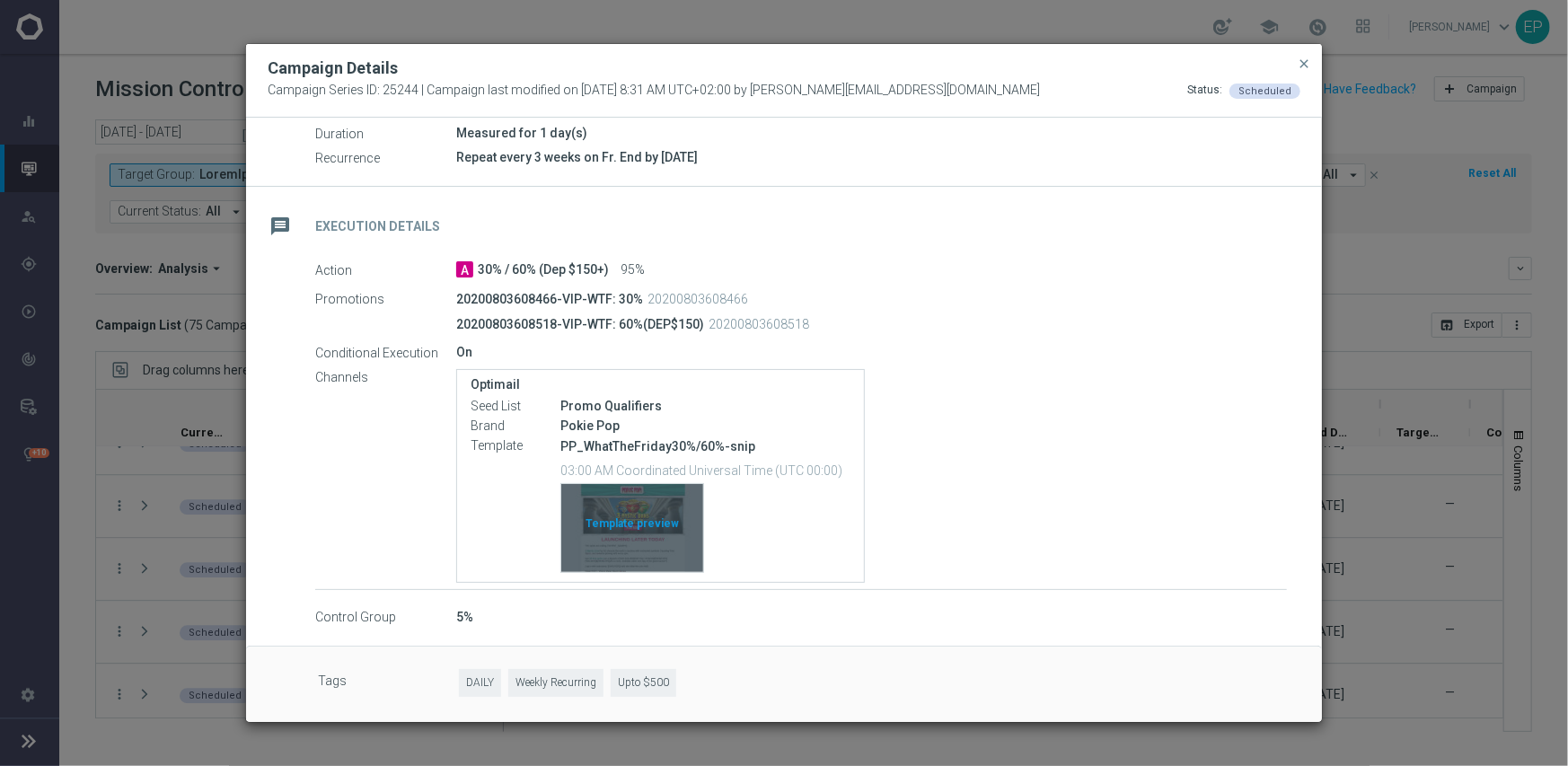
click at [677, 518] on div "Template preview" at bounding box center [632, 527] width 142 height 88
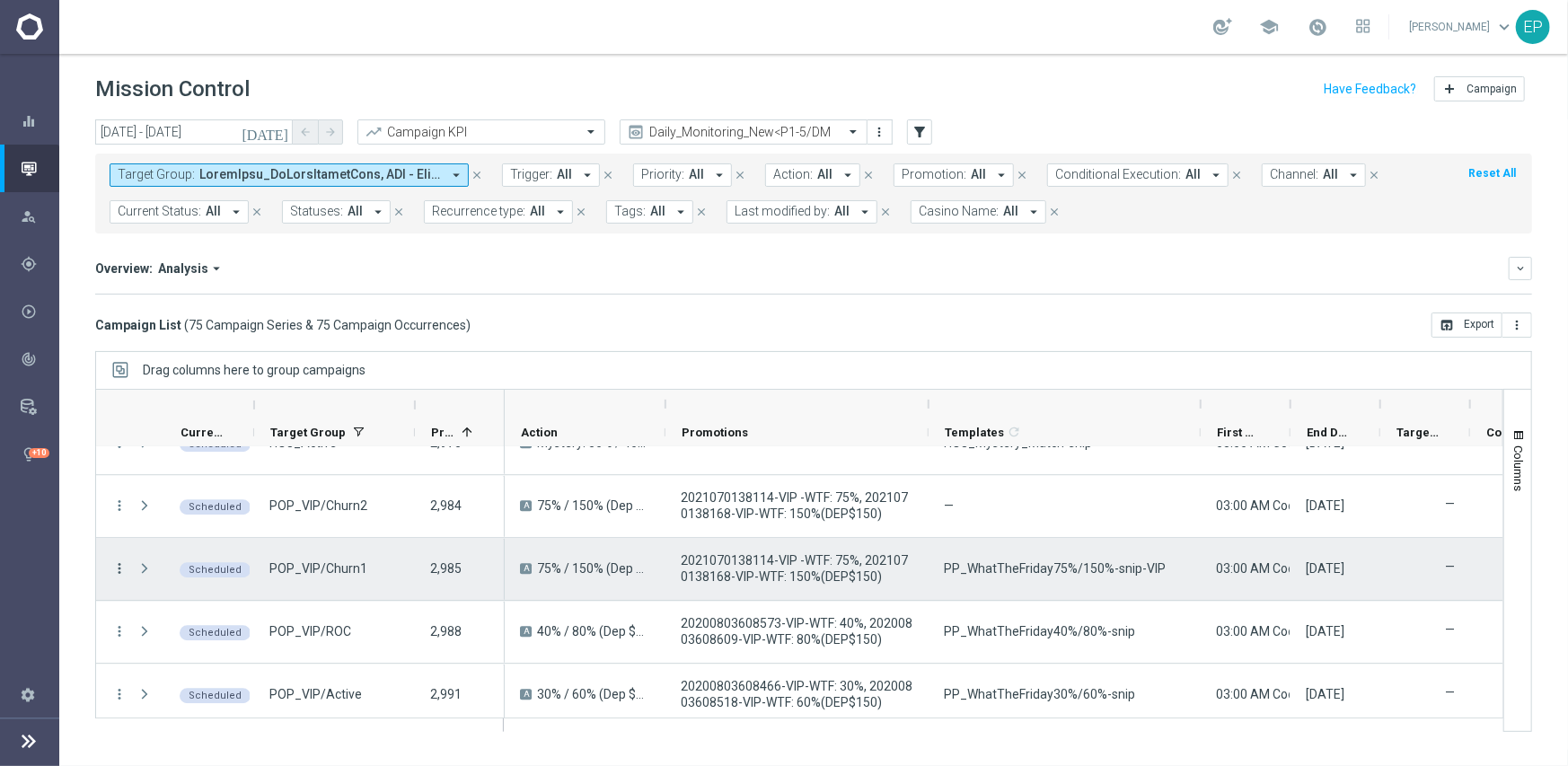
click at [120, 567] on icon "more_vert" at bounding box center [119, 568] width 16 height 16
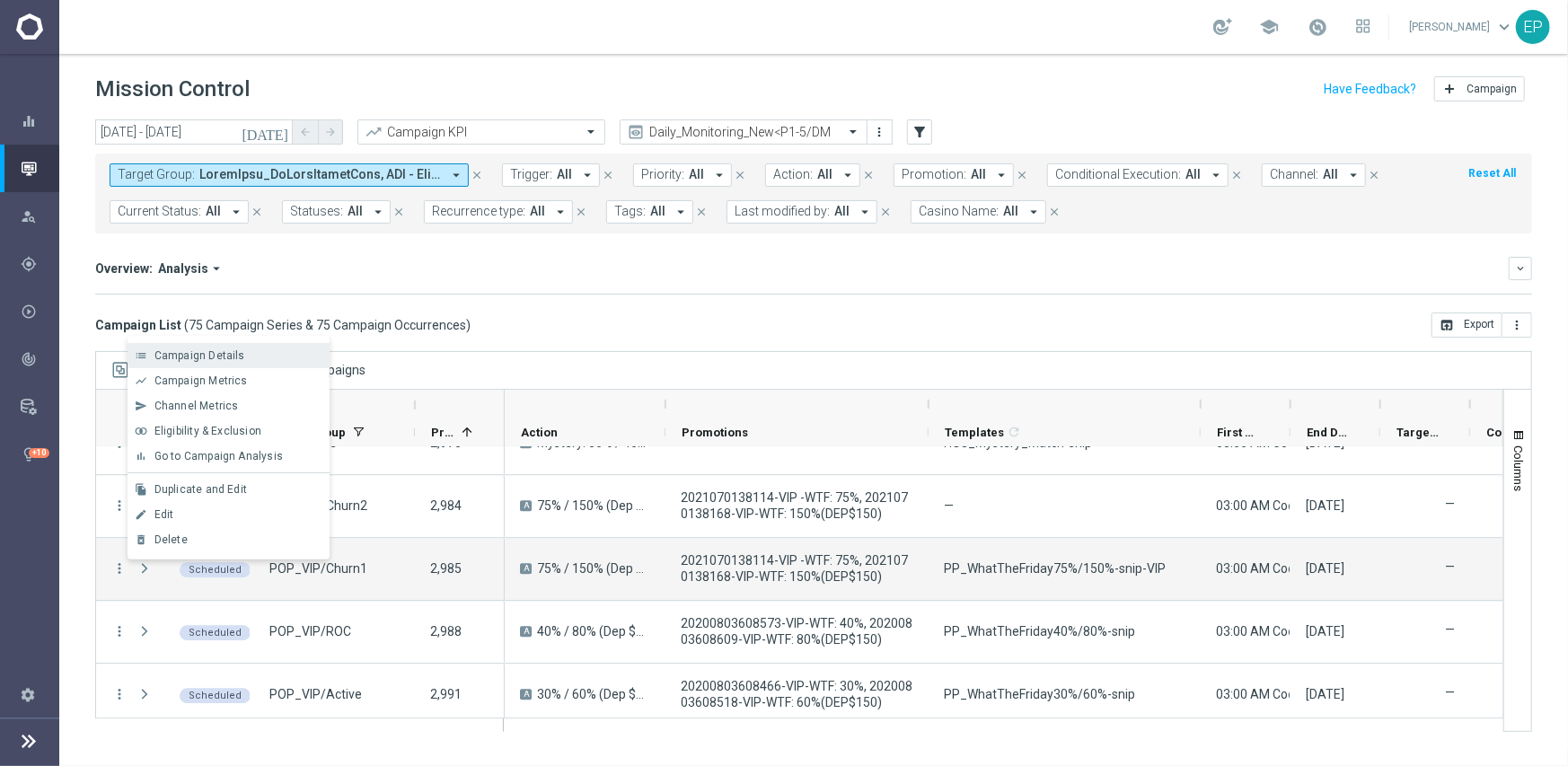
click at [232, 360] on span "Campaign Details" at bounding box center [200, 355] width 91 height 13
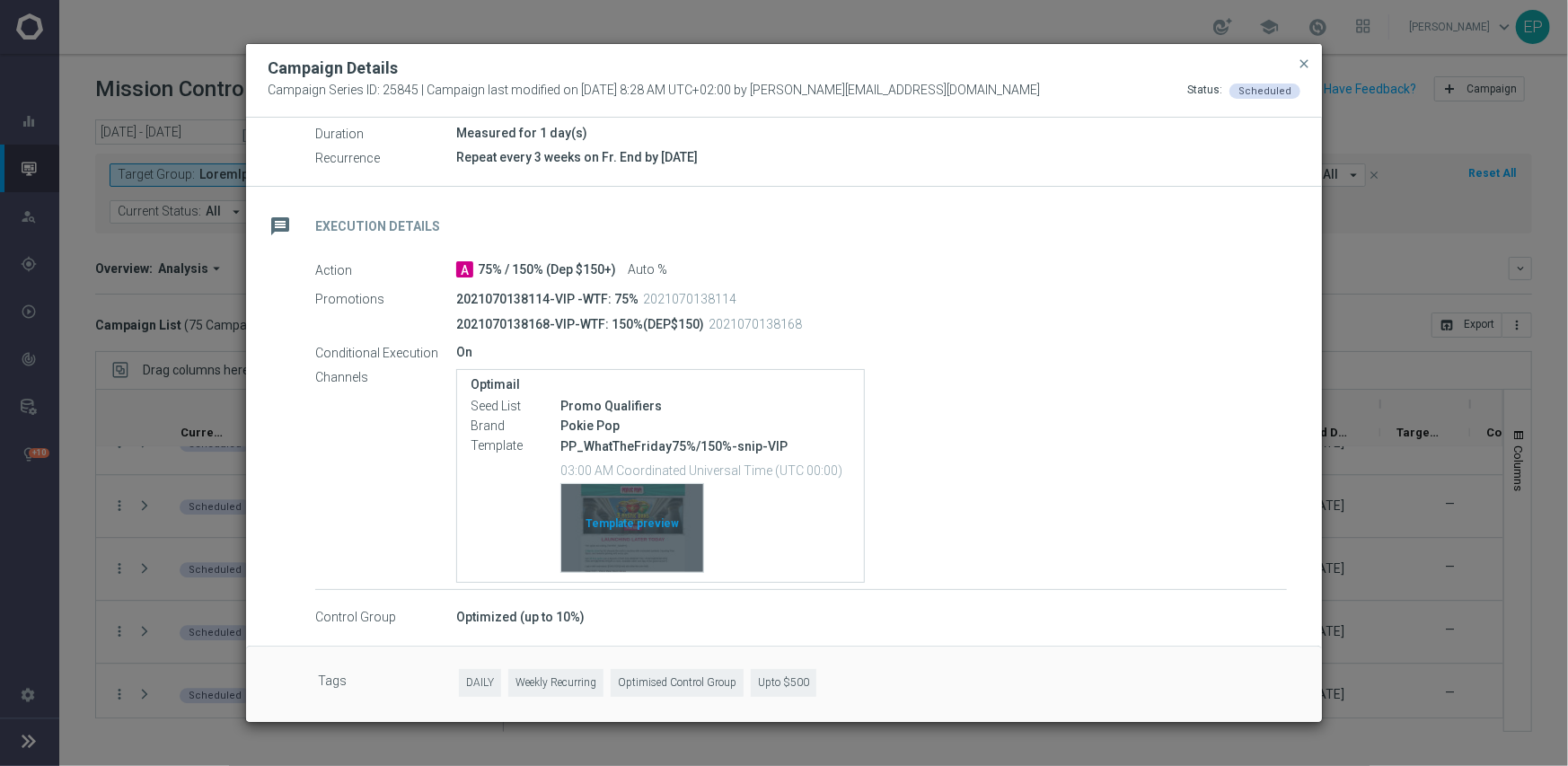
click at [671, 505] on div "Template preview" at bounding box center [632, 527] width 142 height 88
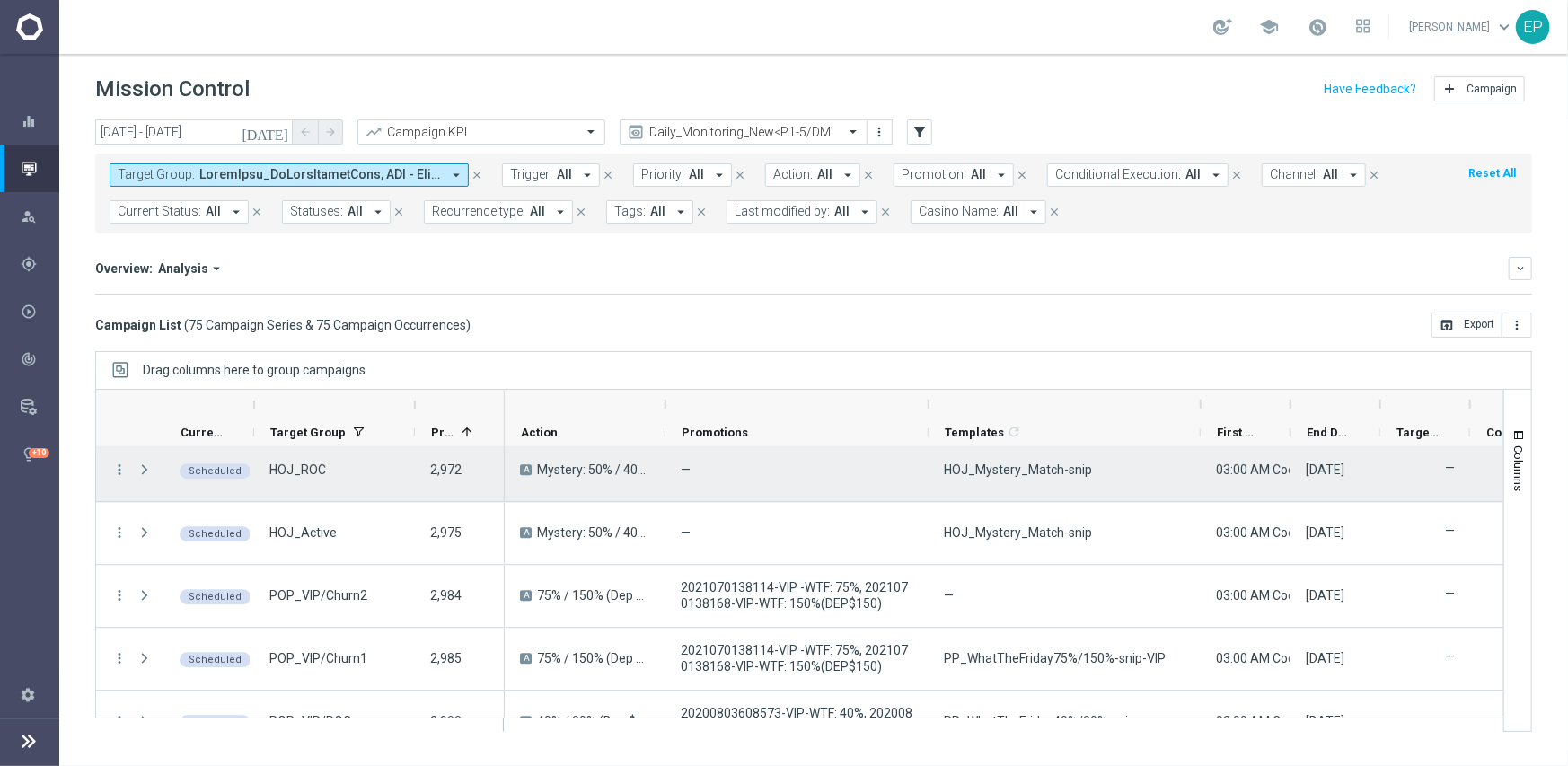
scroll to position [3187, 0]
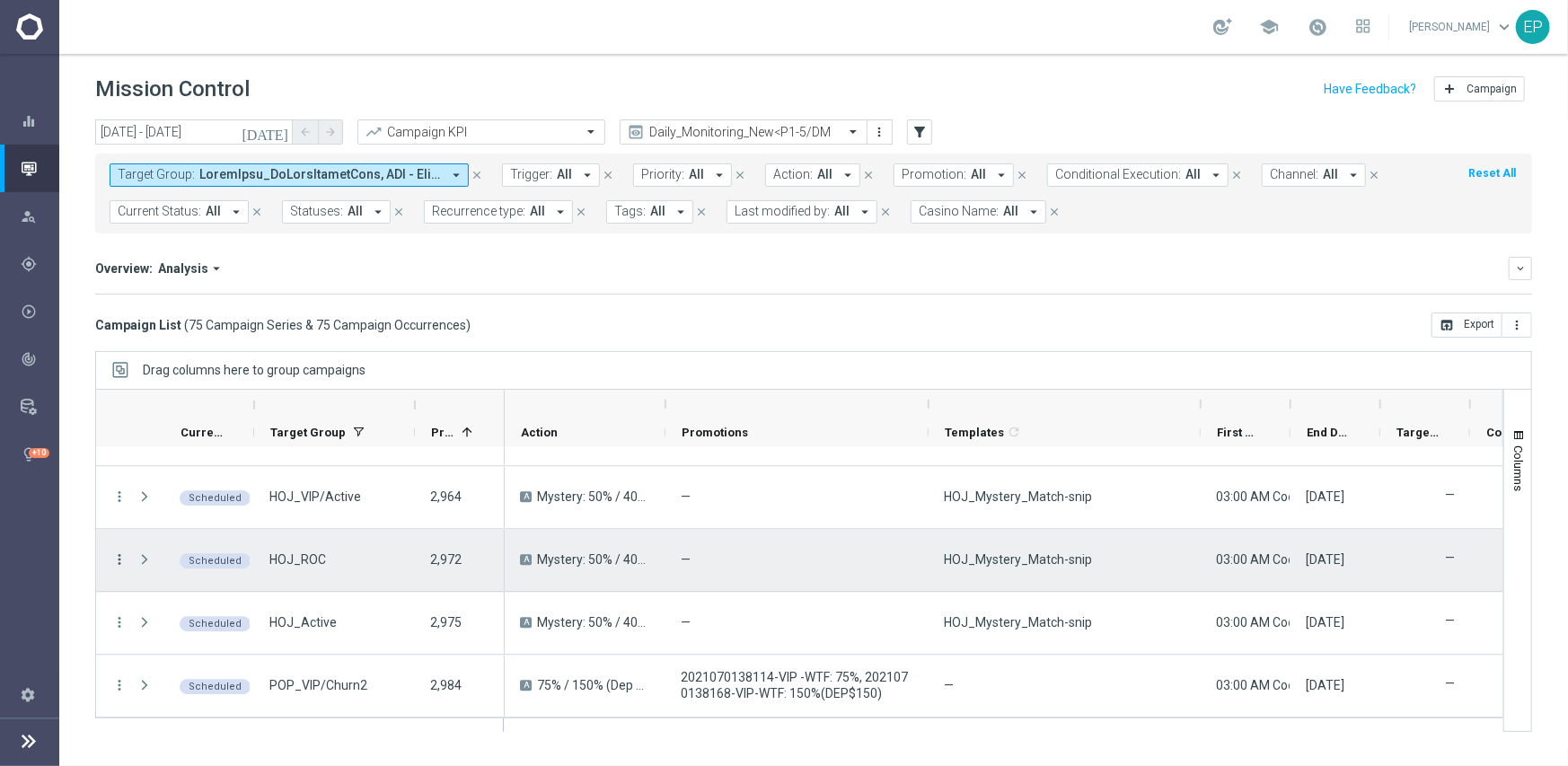
click at [115, 553] on icon "more_vert" at bounding box center [119, 559] width 16 height 16
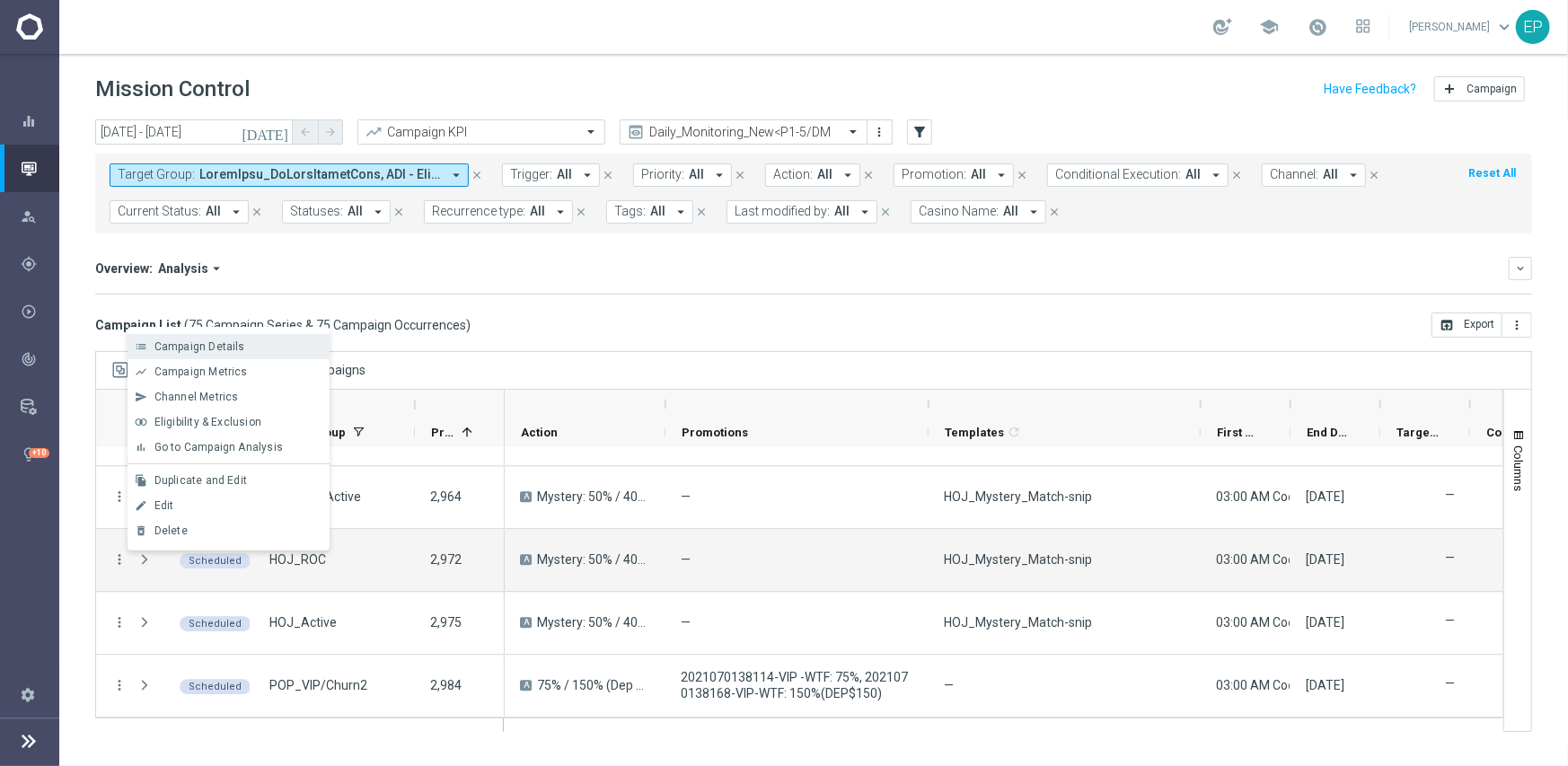
click at [242, 350] on div "Campaign Details" at bounding box center [238, 347] width 167 height 13
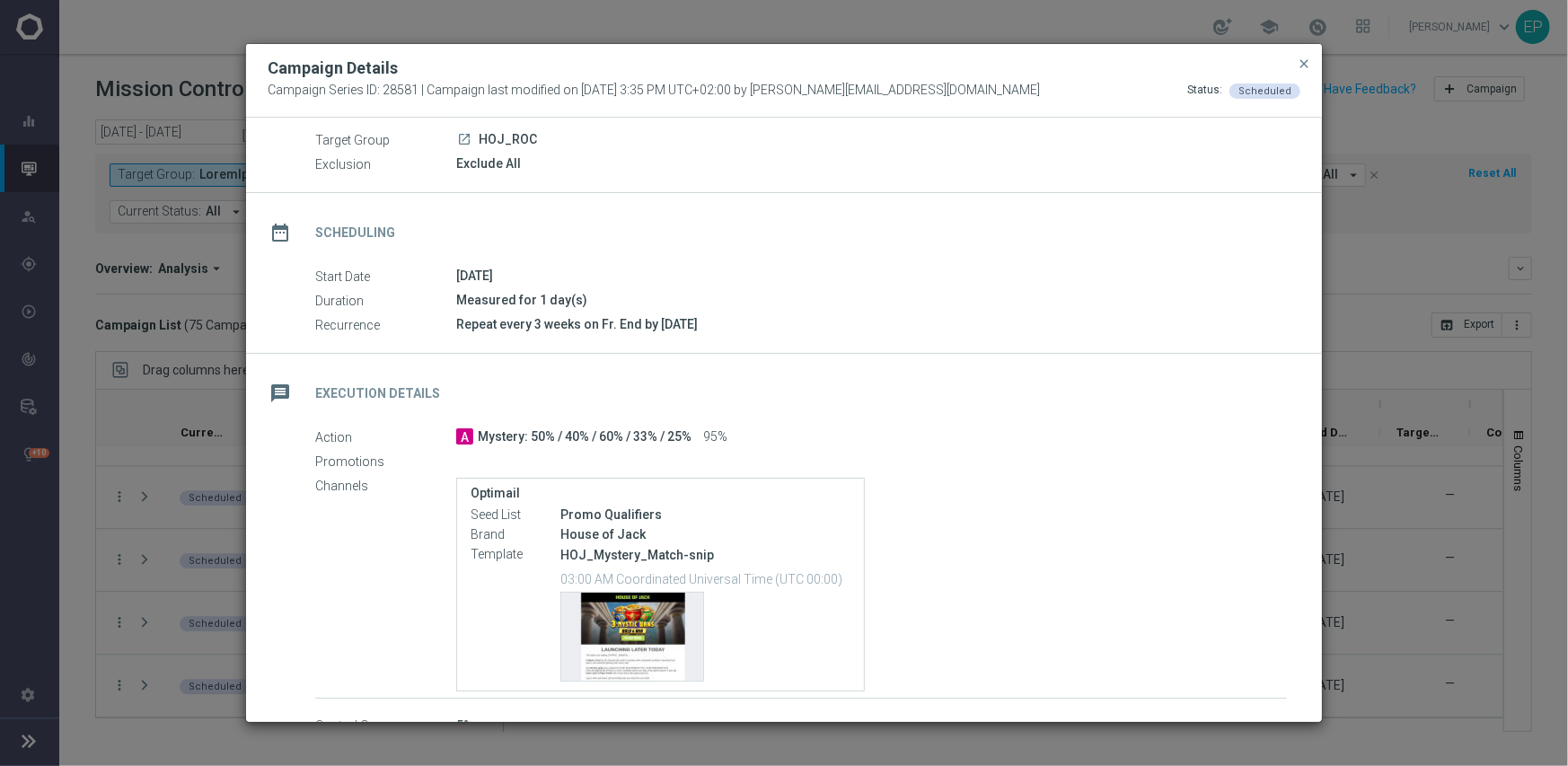
scroll to position [170, 0]
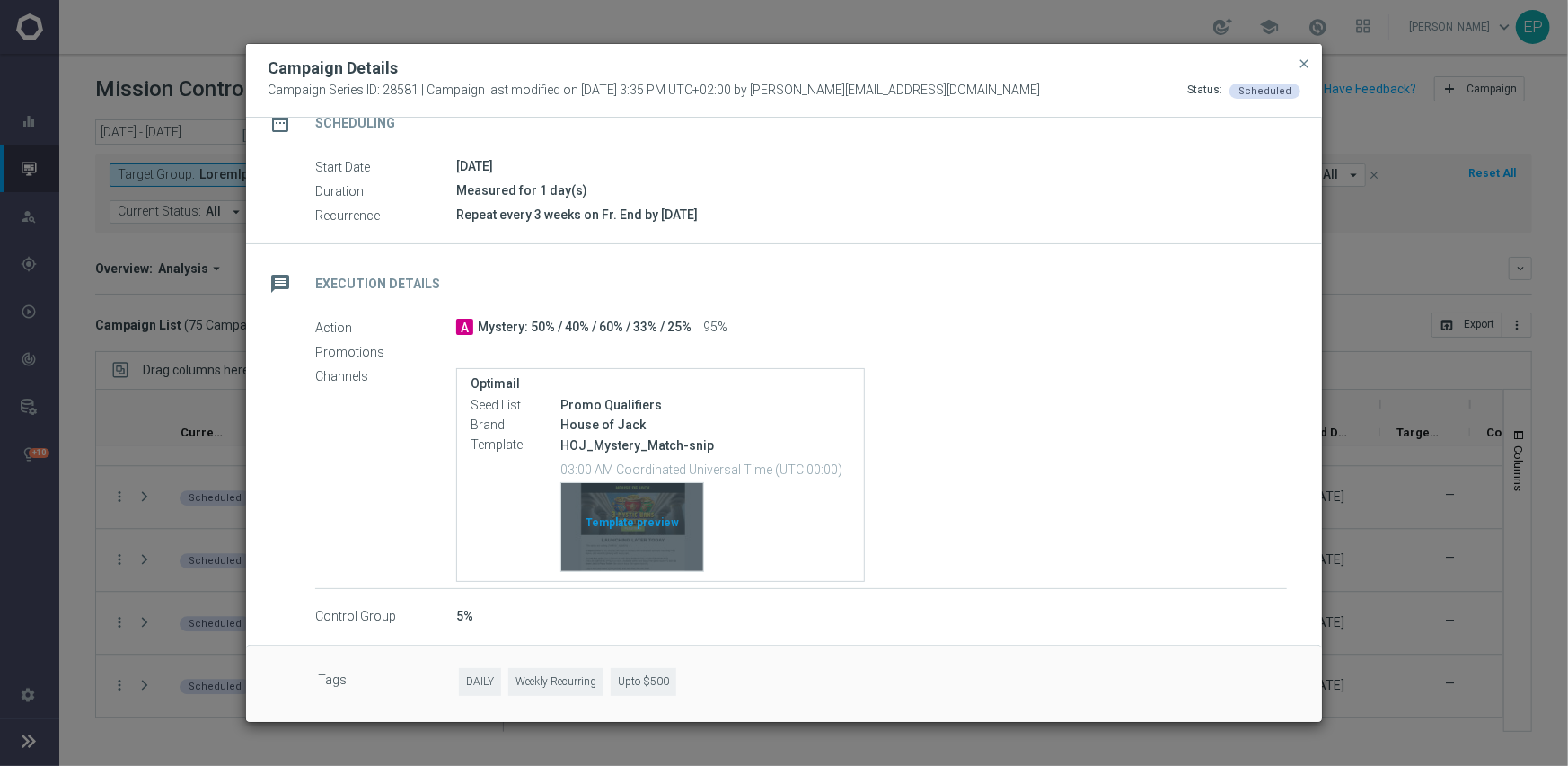
click at [651, 523] on div "Template preview" at bounding box center [632, 526] width 142 height 88
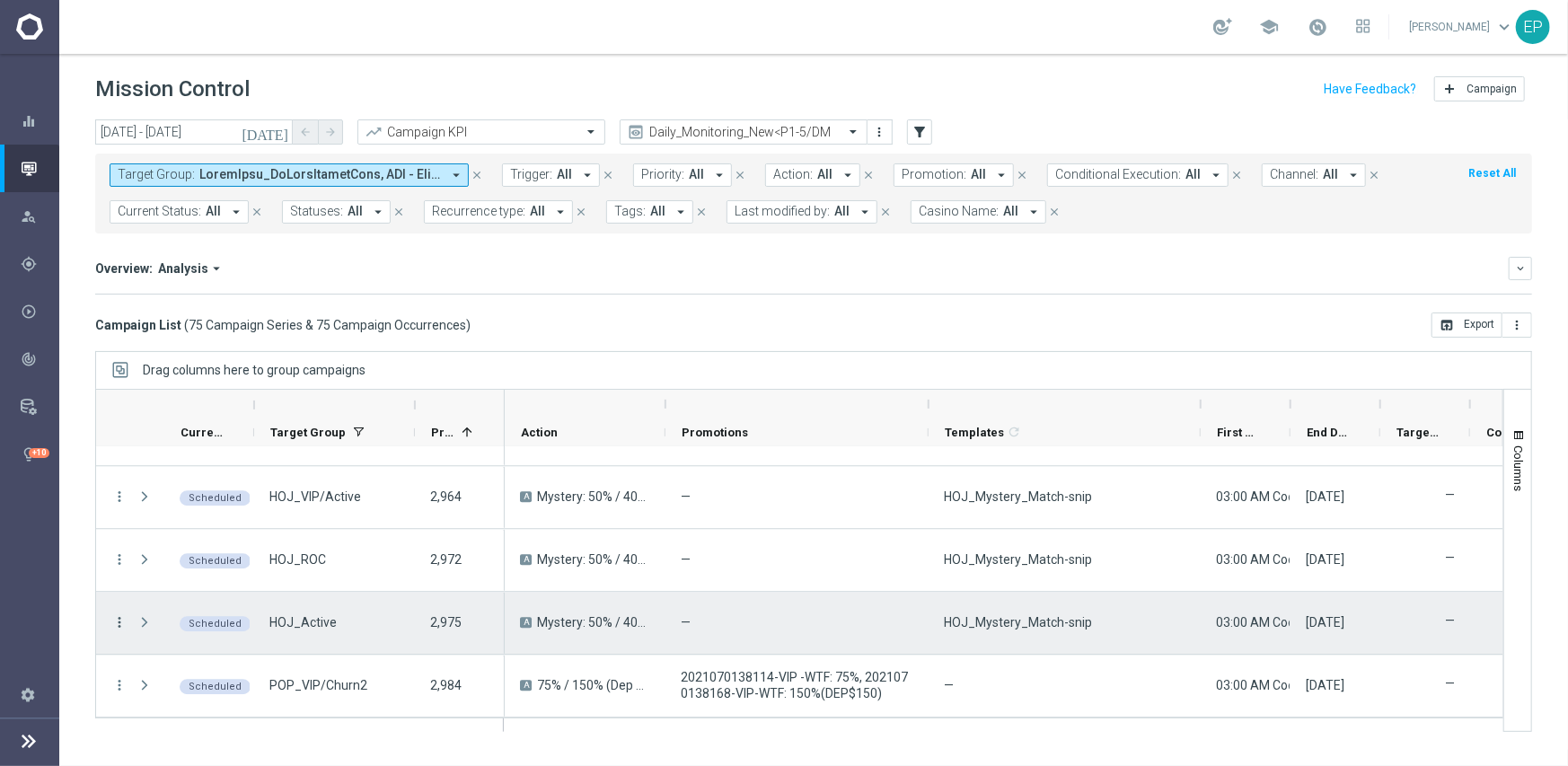
click at [116, 618] on icon "more_vert" at bounding box center [119, 622] width 16 height 16
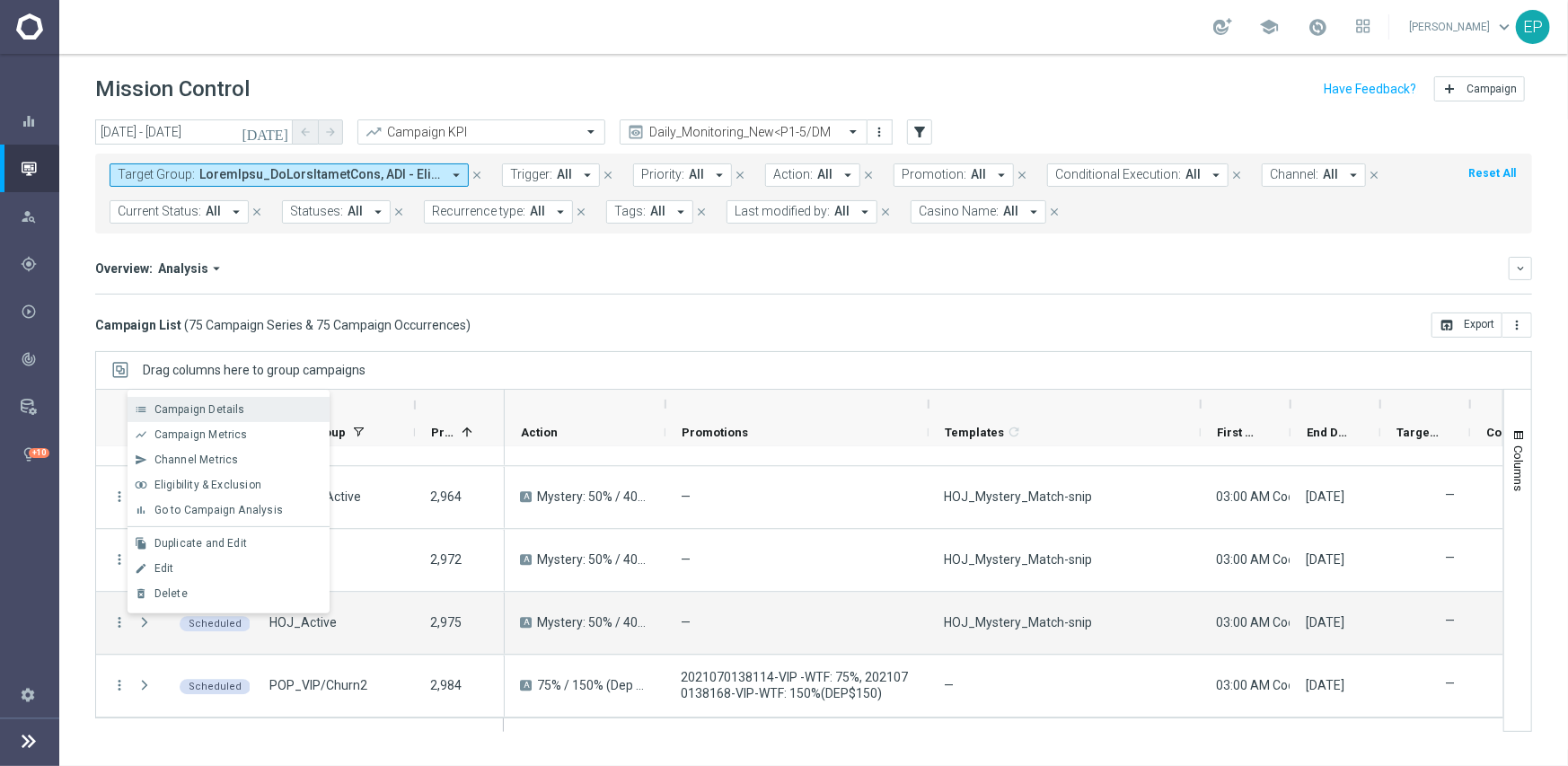
click at [237, 409] on span "Campaign Details" at bounding box center [200, 410] width 91 height 13
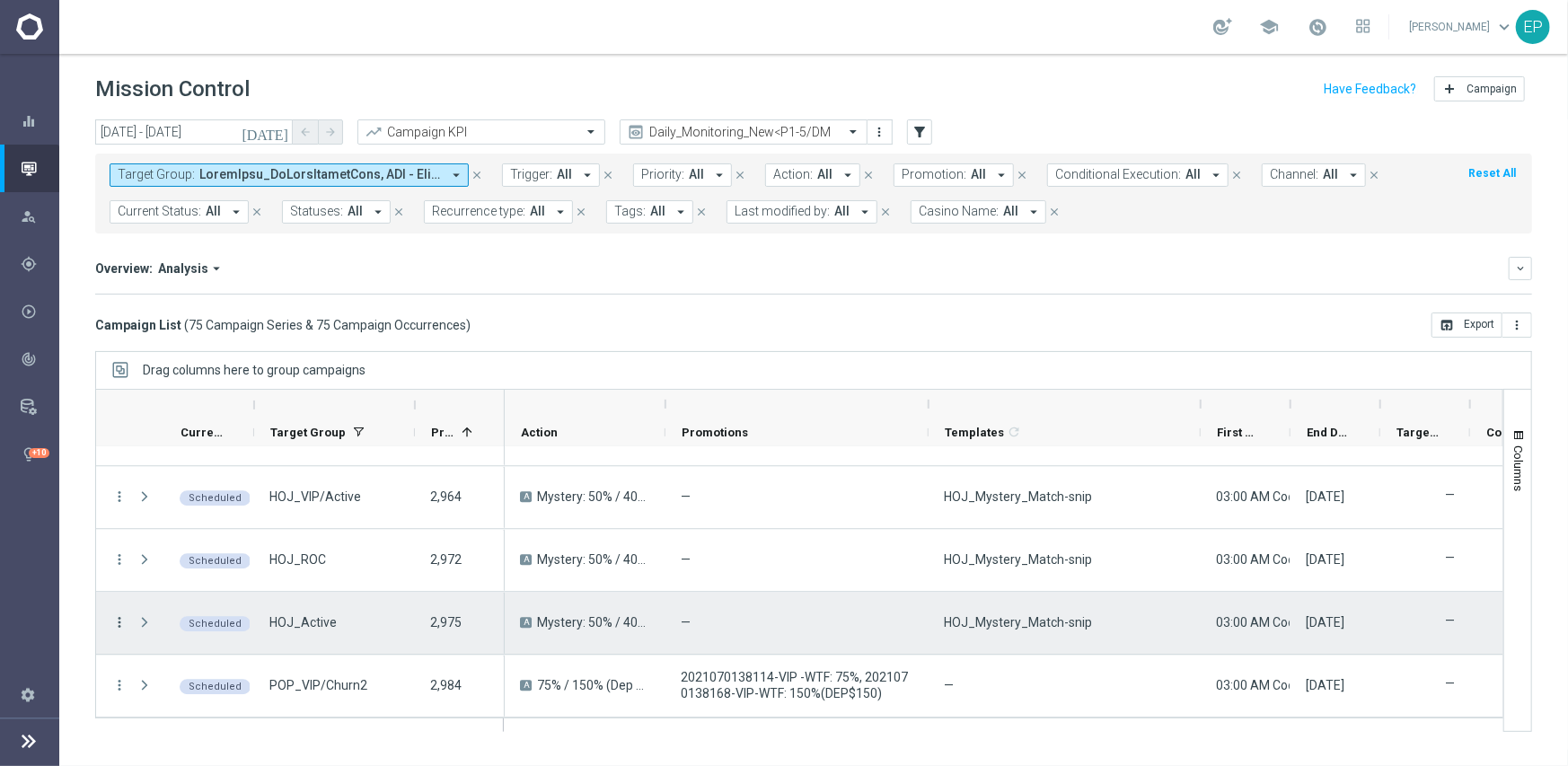
click at [122, 620] on icon "more_vert" at bounding box center [119, 622] width 16 height 16
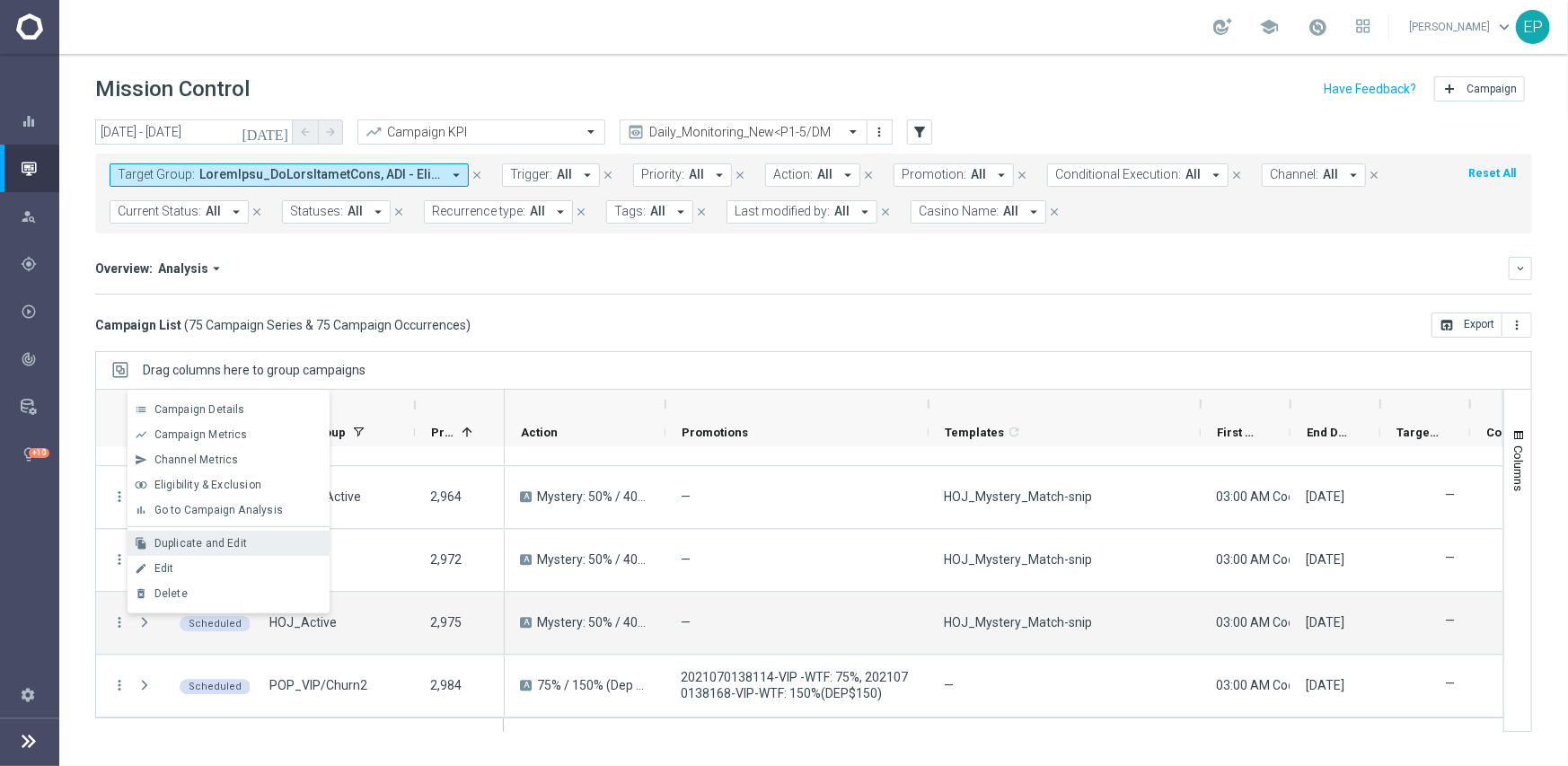
click at [214, 538] on span "Duplicate and Edit" at bounding box center [201, 544] width 93 height 13
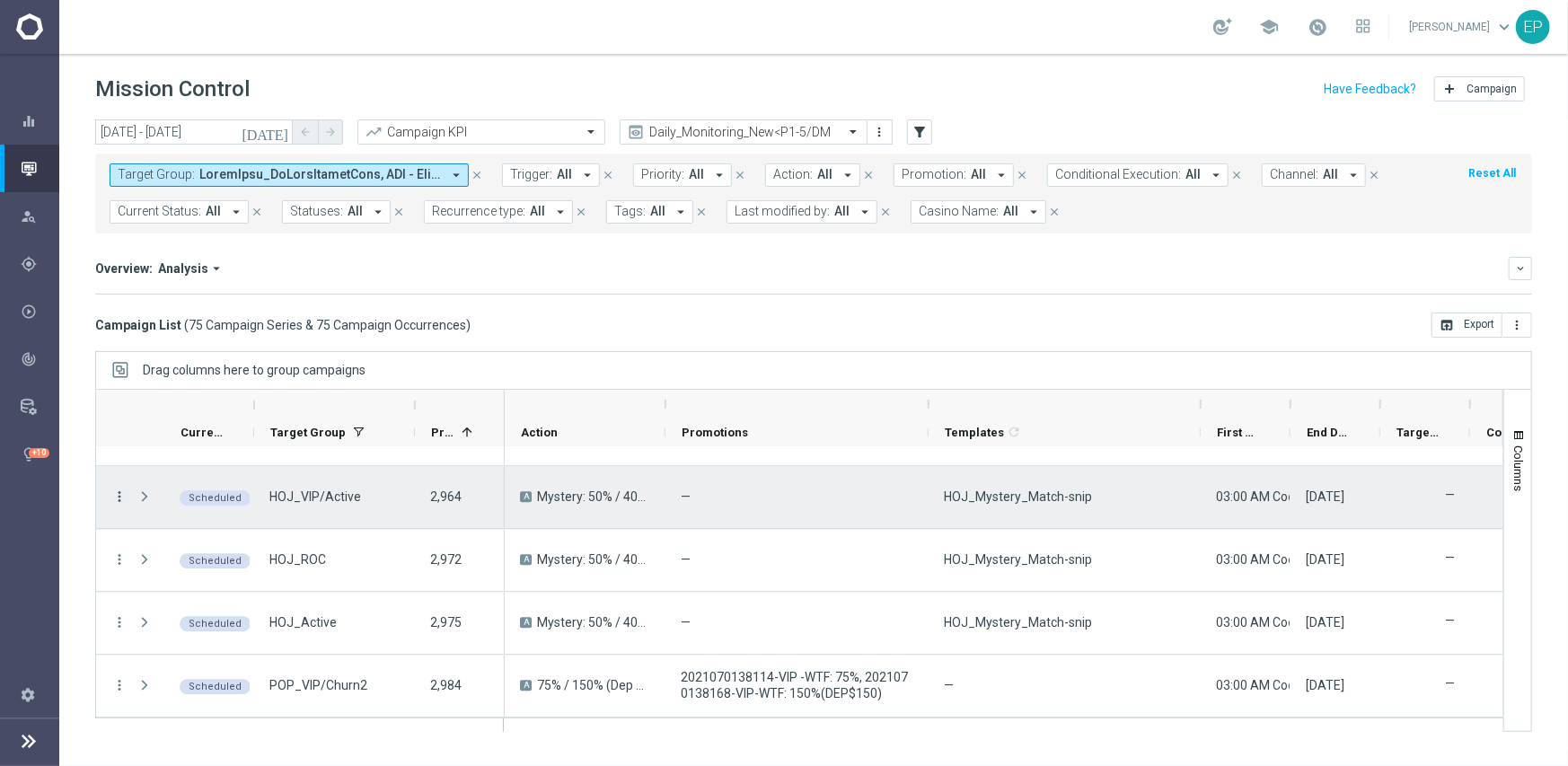
click at [121, 497] on icon "more_vert" at bounding box center [119, 496] width 16 height 16
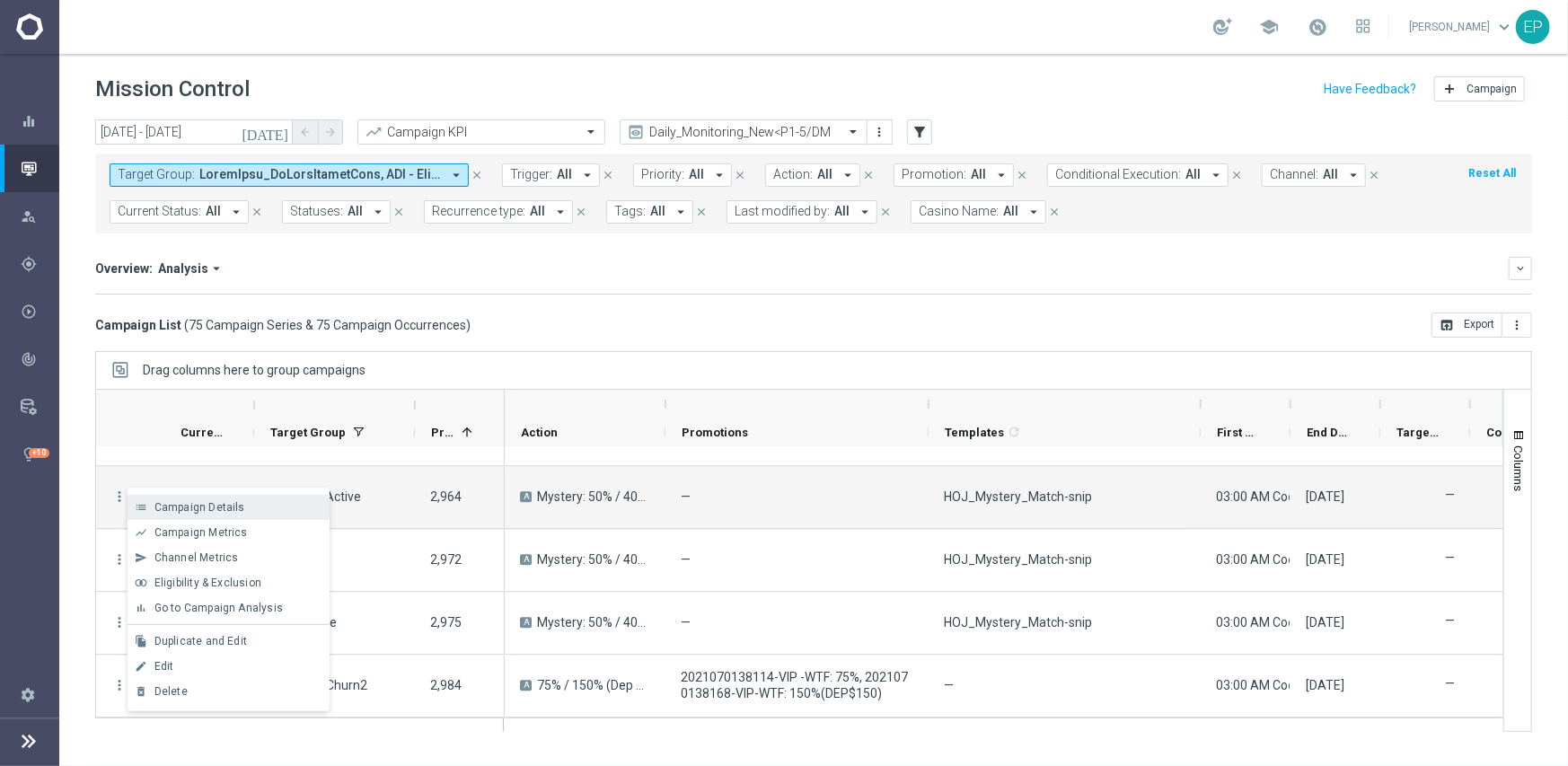
click at [181, 502] on span "Campaign Details" at bounding box center [200, 507] width 91 height 13
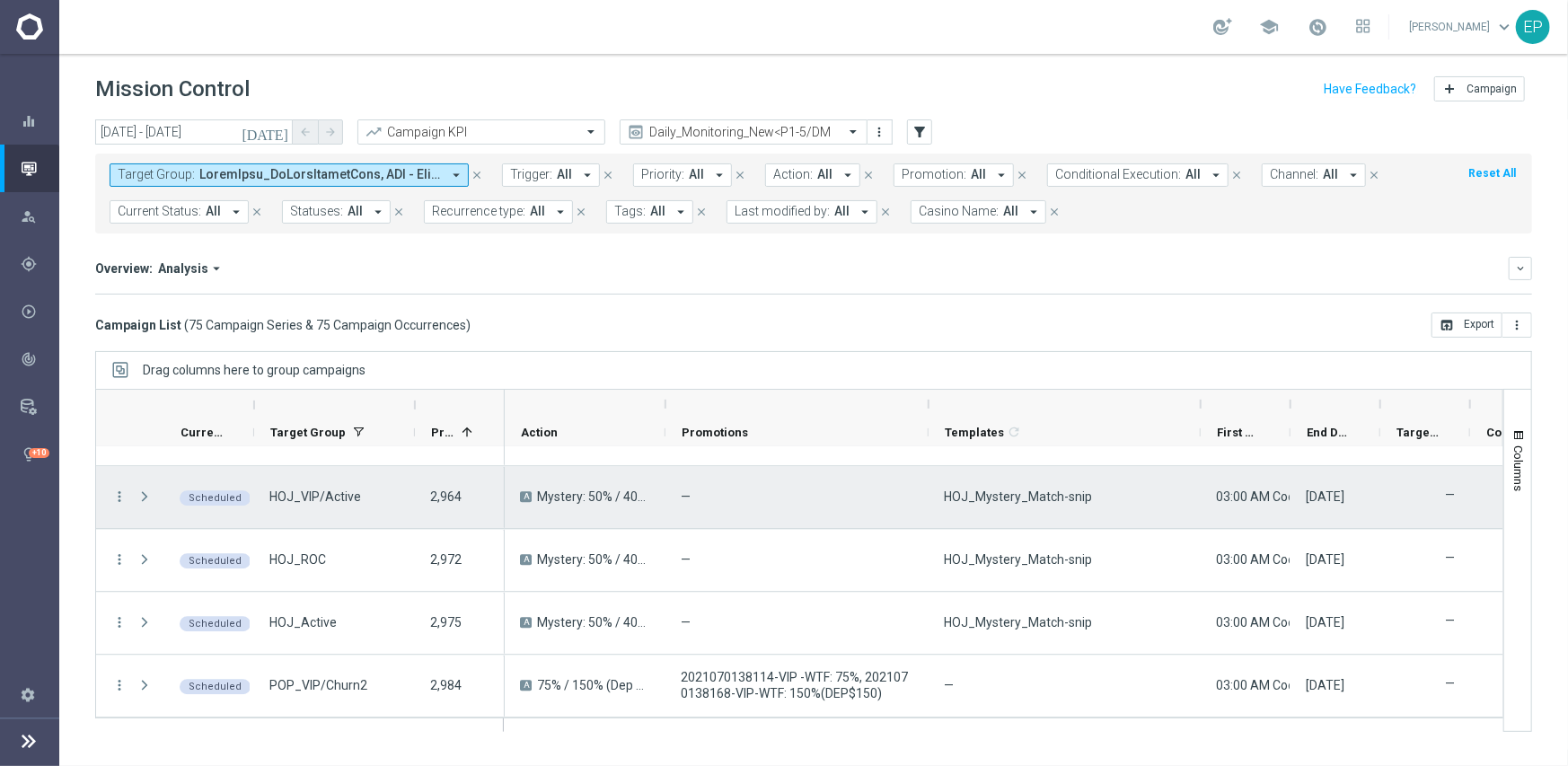
click at [128, 492] on div "Press SPACE to select this row." at bounding box center [146, 497] width 36 height 62
click at [122, 493] on icon "more_vert" at bounding box center [119, 496] width 16 height 16
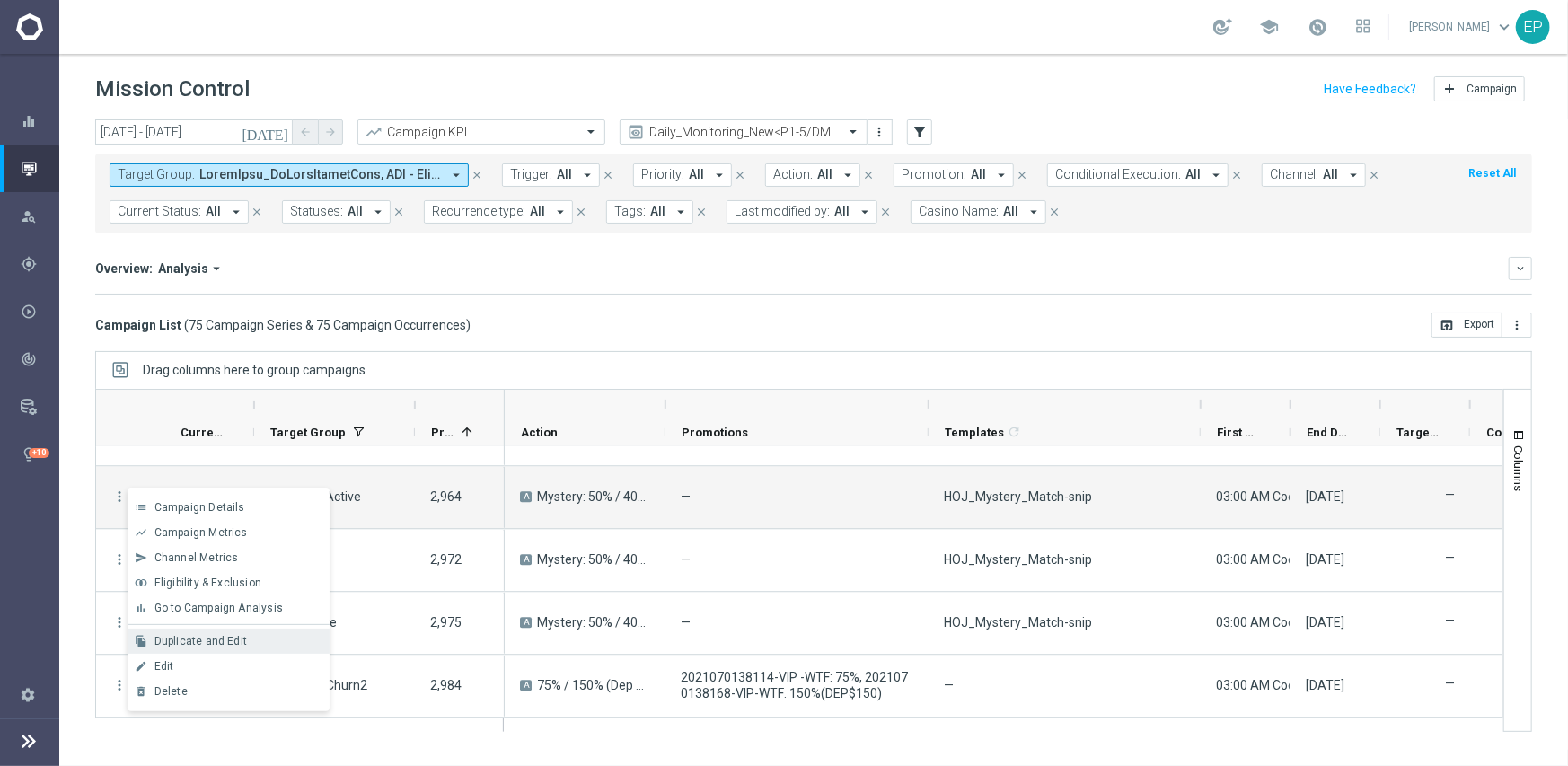
click at [196, 640] on span "Duplicate and Edit" at bounding box center [201, 641] width 93 height 13
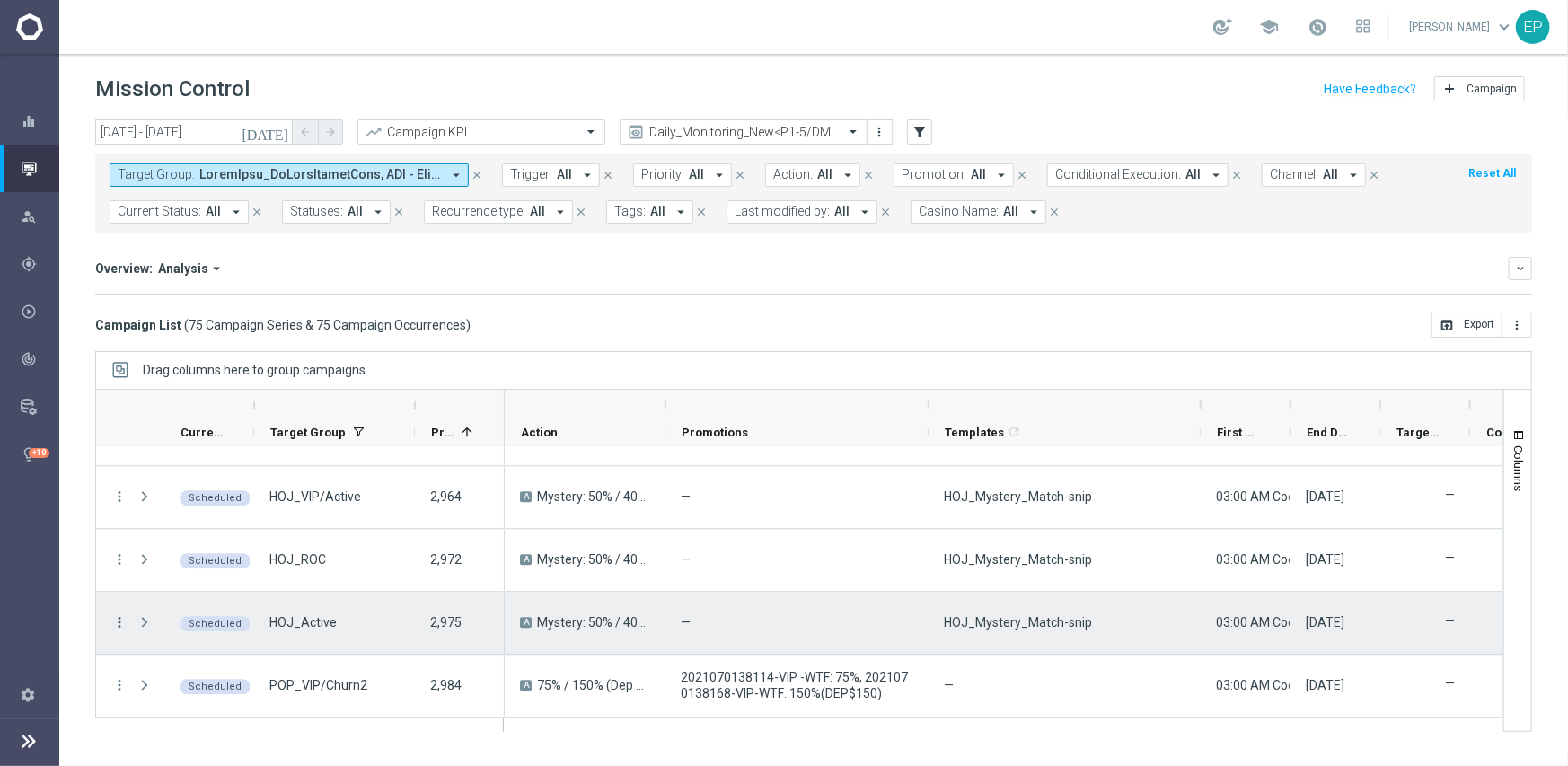
click at [118, 621] on icon "more_vert" at bounding box center [119, 622] width 16 height 16
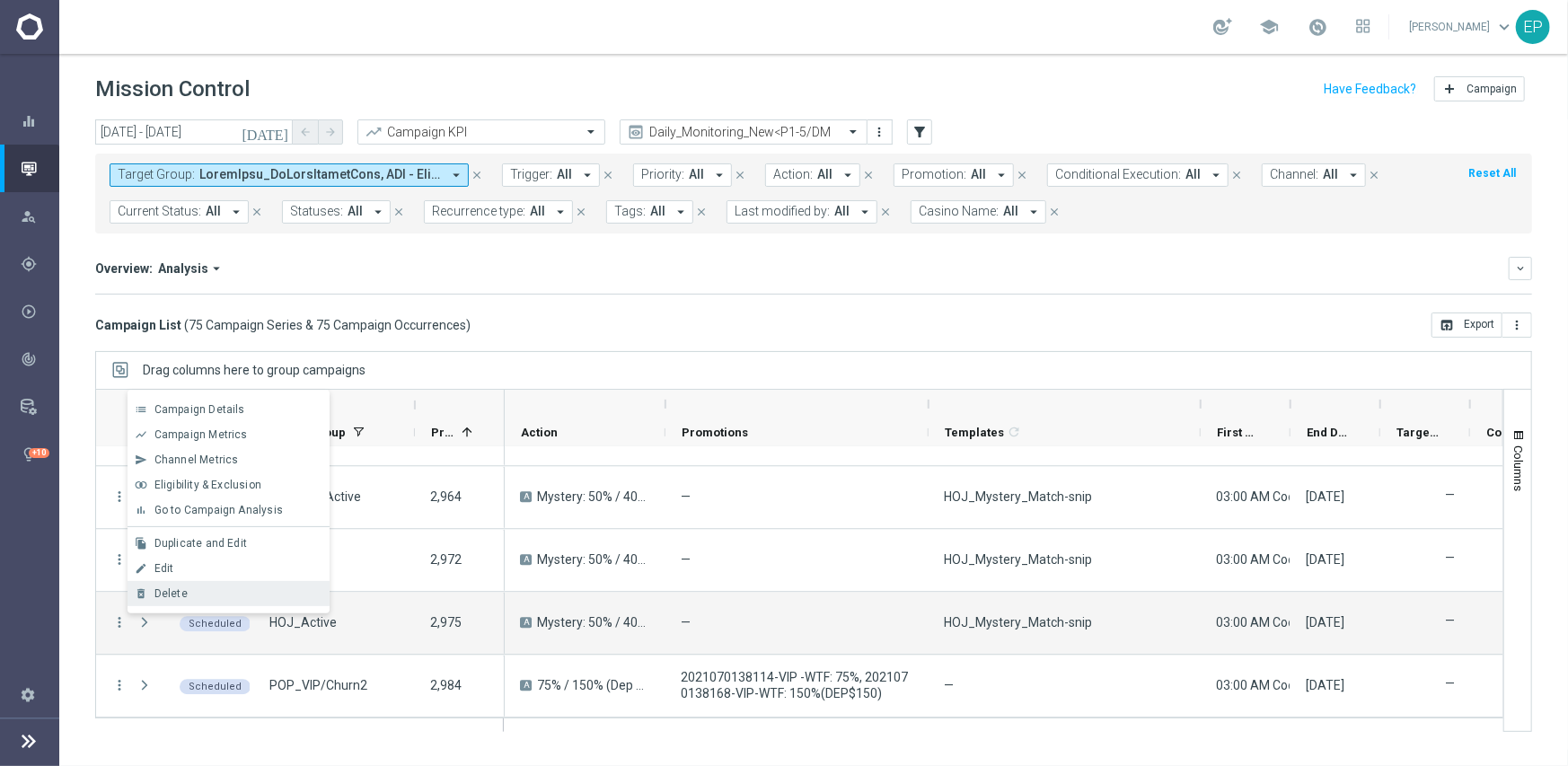
click at [185, 592] on span "Delete" at bounding box center [171, 594] width 33 height 13
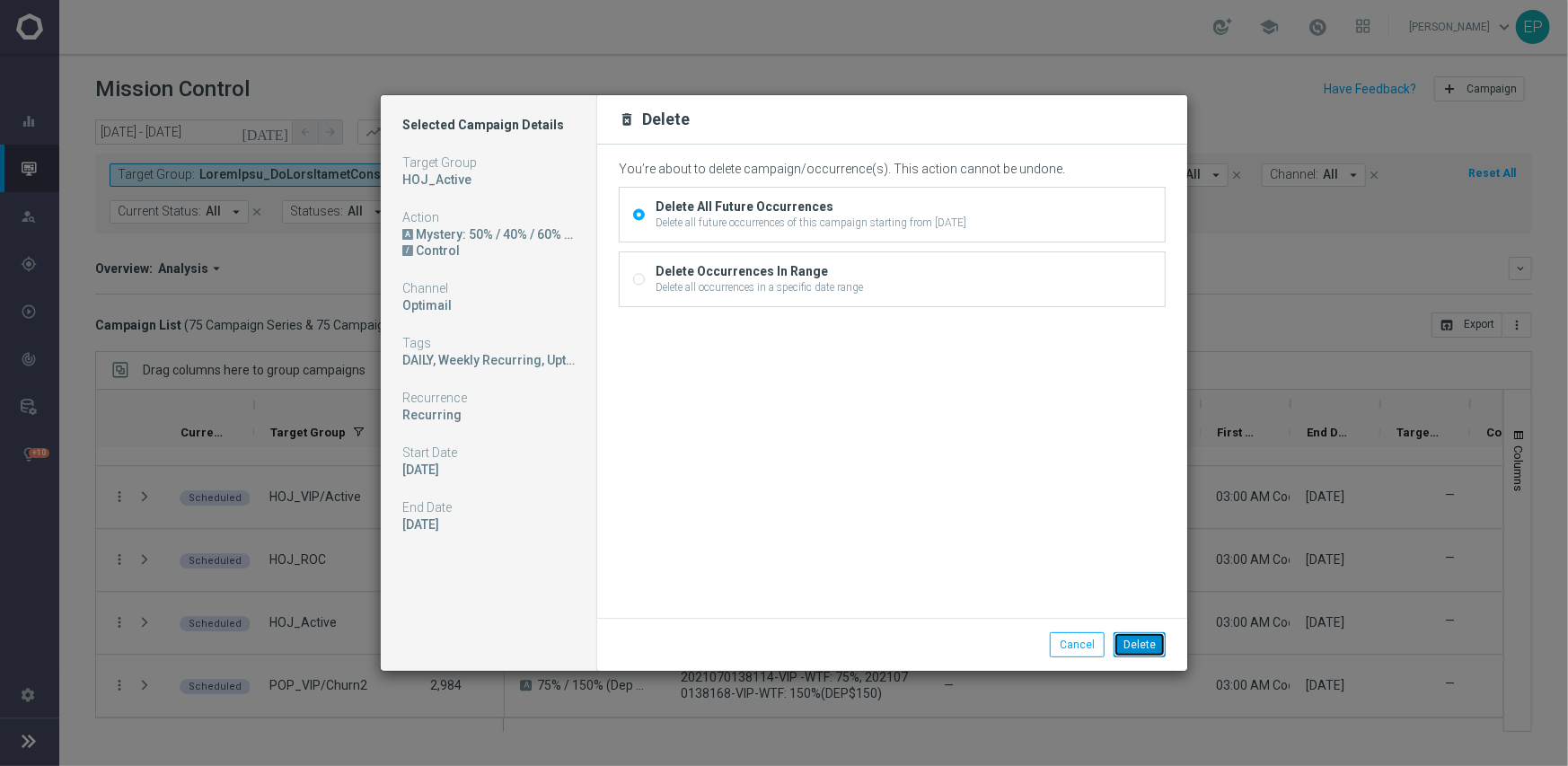
click at [1142, 636] on button "Delete" at bounding box center [1139, 645] width 52 height 26
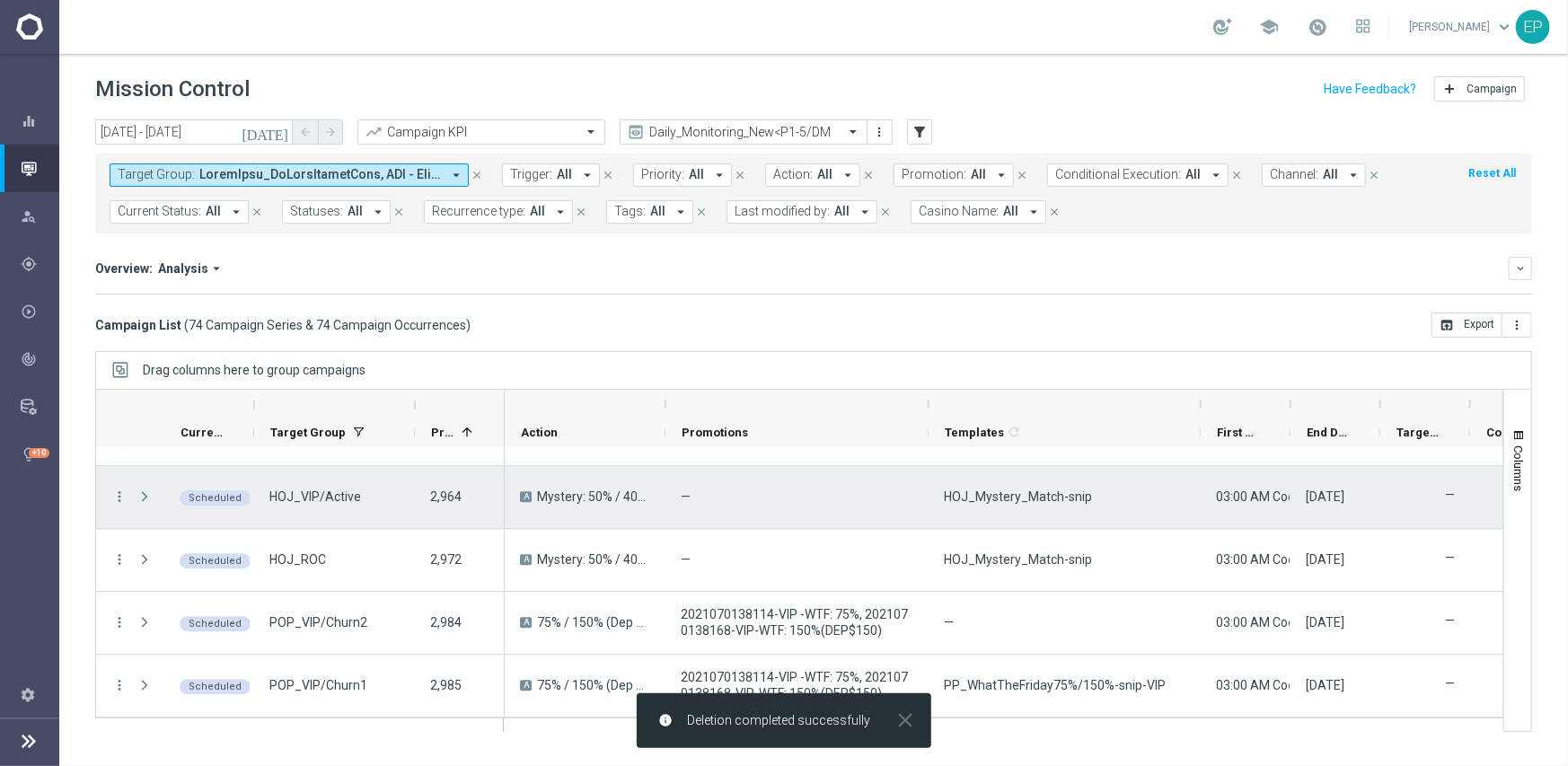
click at [139, 495] on span "Press SPACE to select this row." at bounding box center [145, 496] width 16 height 15
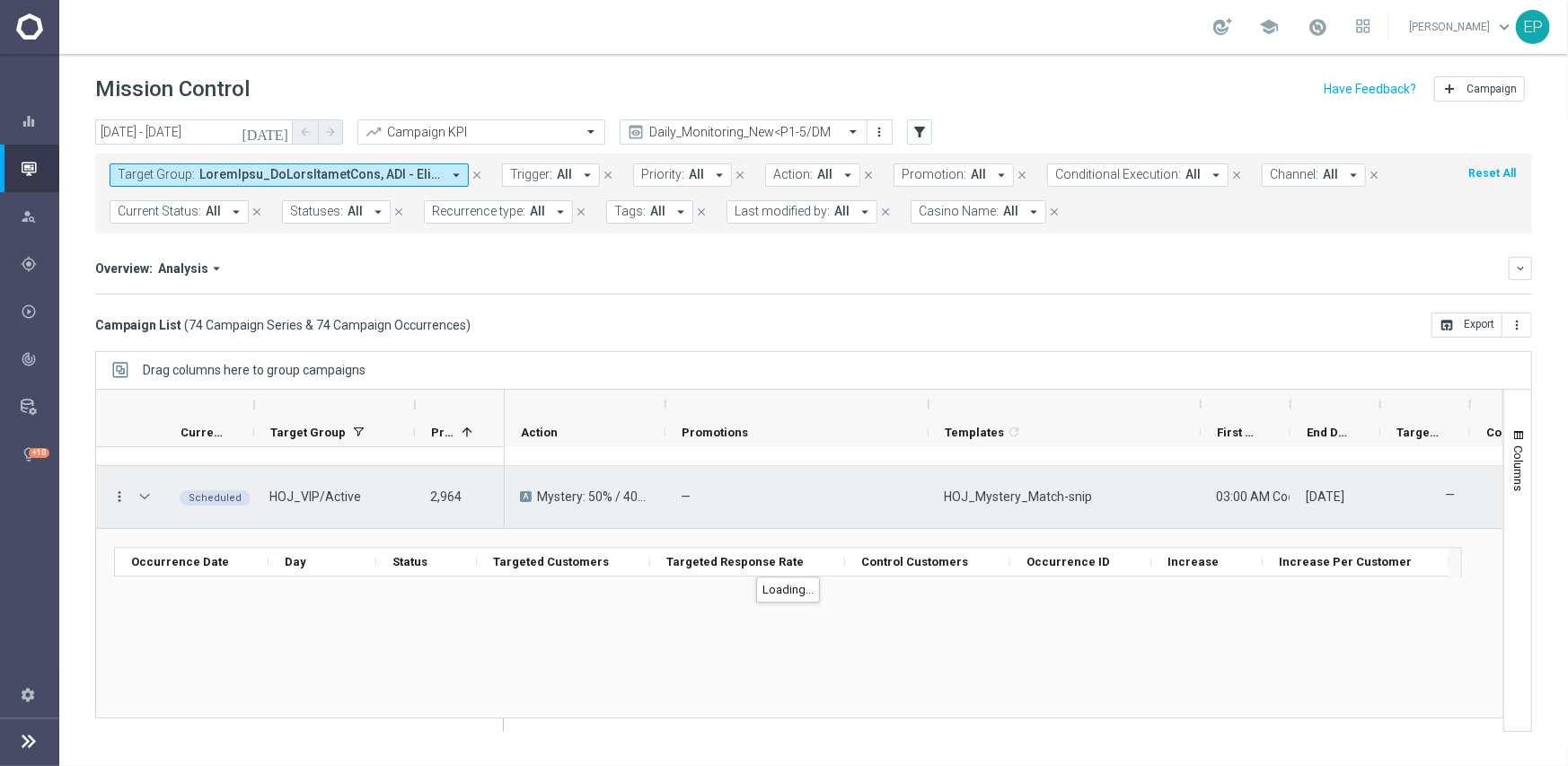
click at [113, 500] on icon "more_vert" at bounding box center [119, 496] width 16 height 16
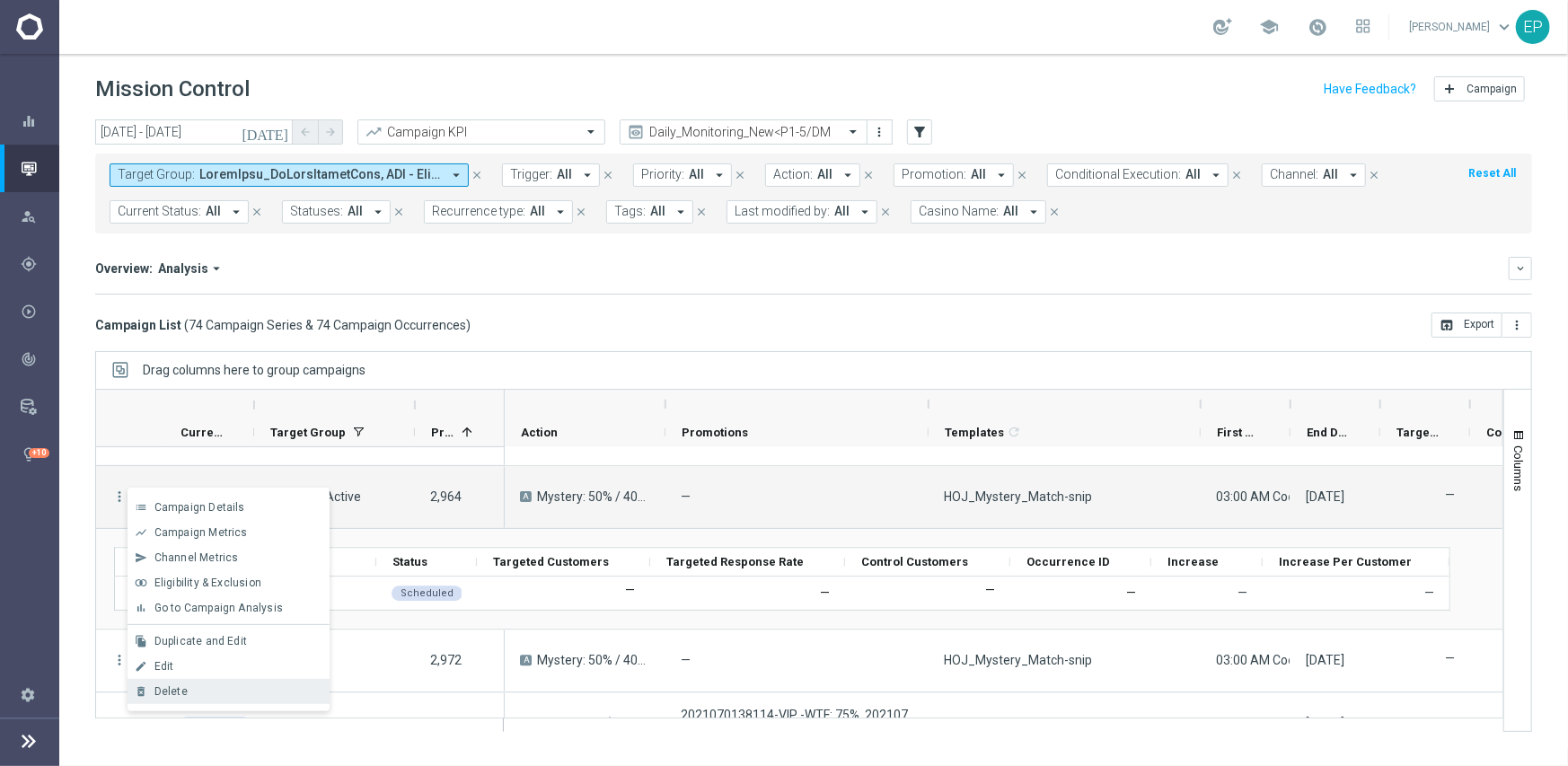
click at [189, 685] on div "Delete" at bounding box center [238, 691] width 167 height 13
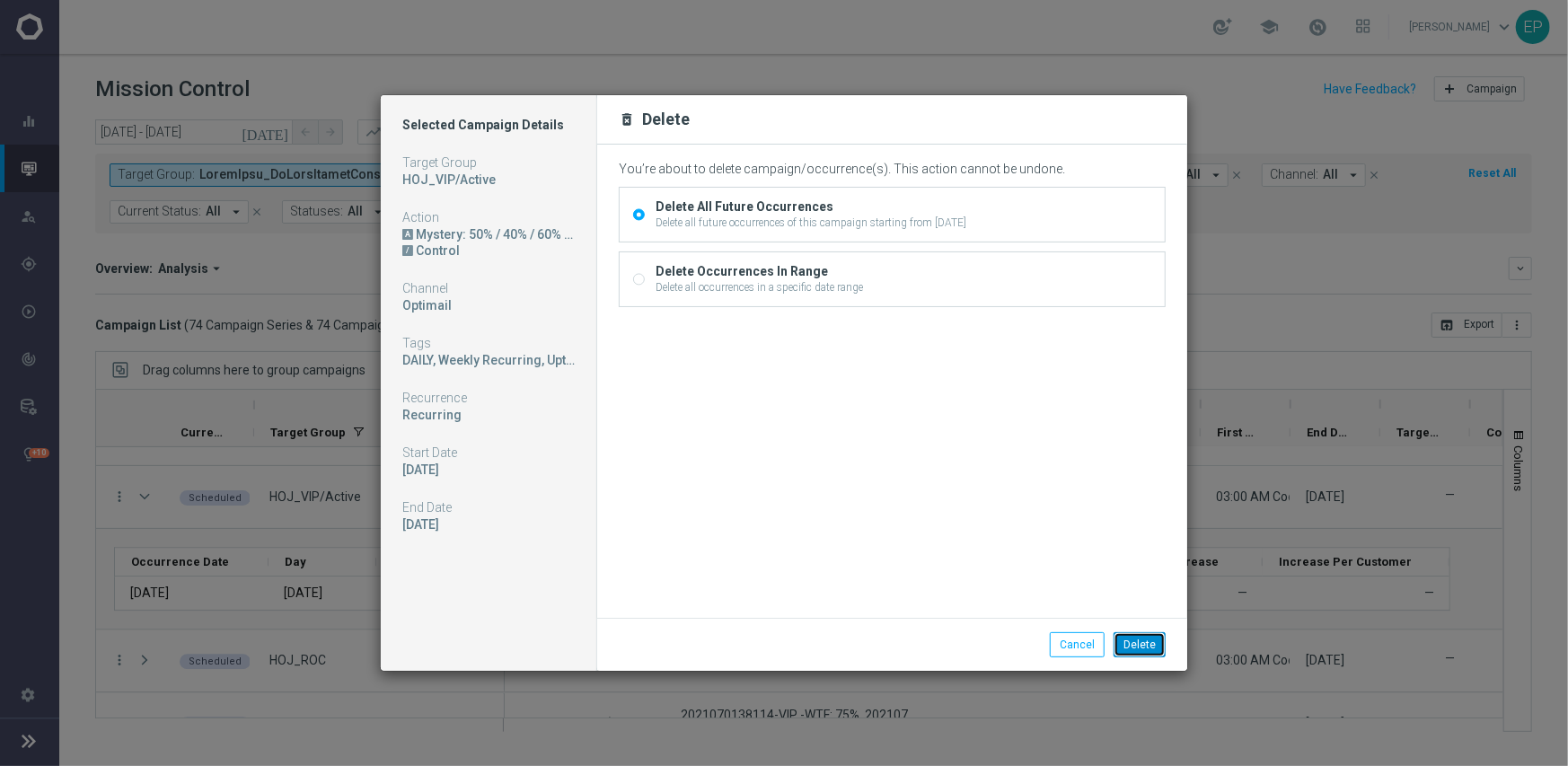
click at [1134, 640] on button "Delete" at bounding box center [1139, 645] width 52 height 26
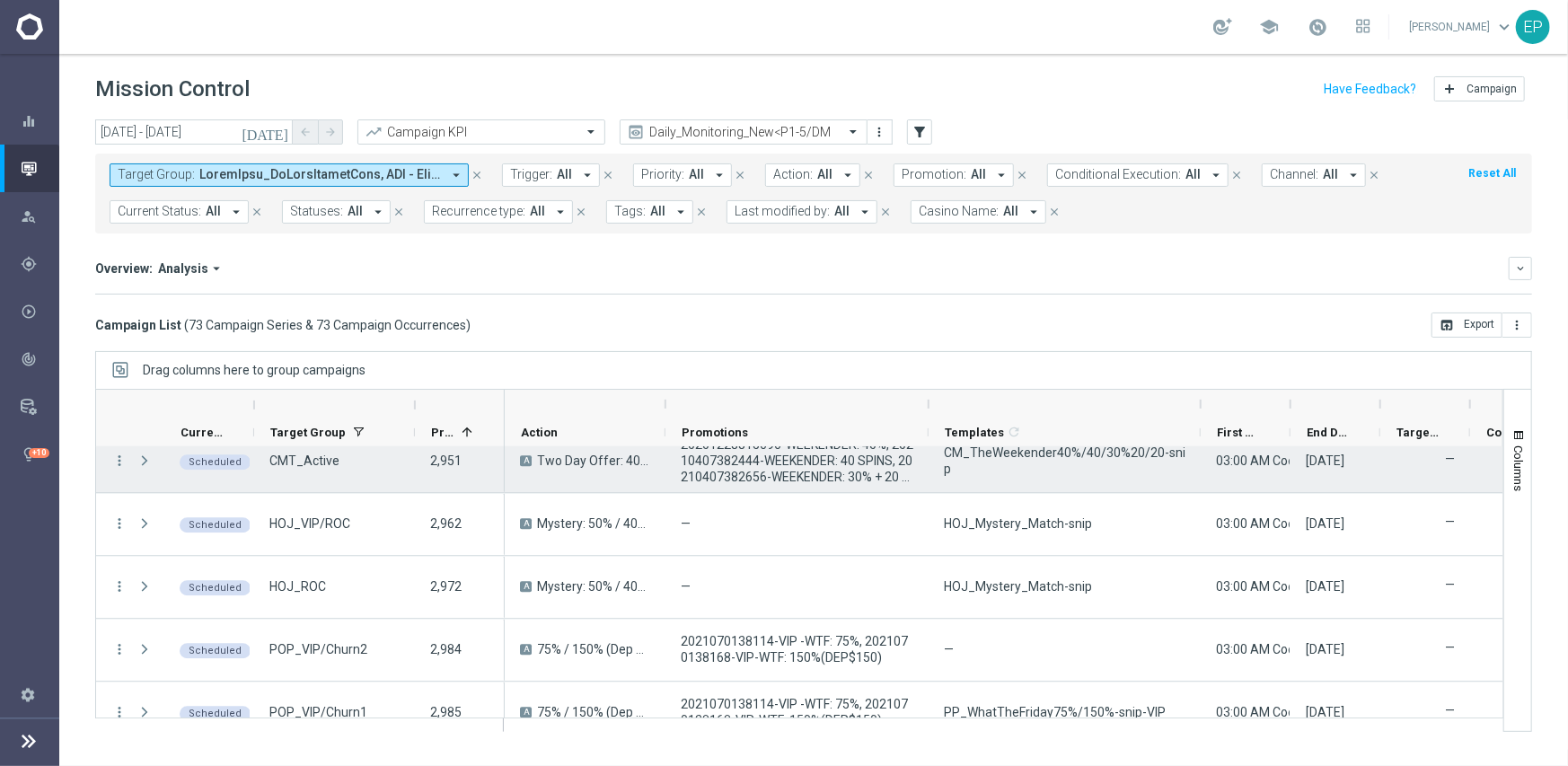
scroll to position [3007, 0]
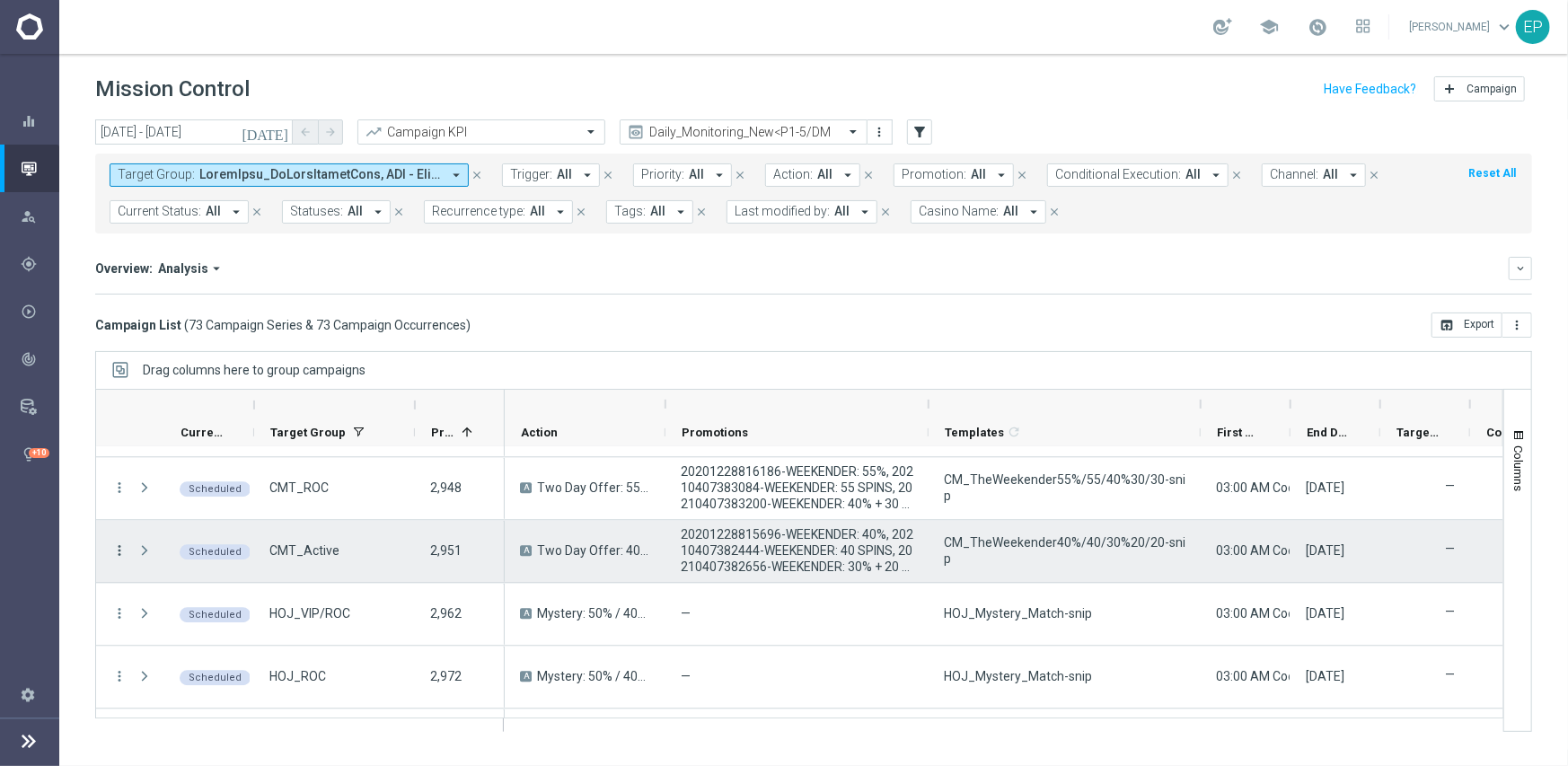
click at [119, 546] on icon "more_vert" at bounding box center [119, 550] width 16 height 16
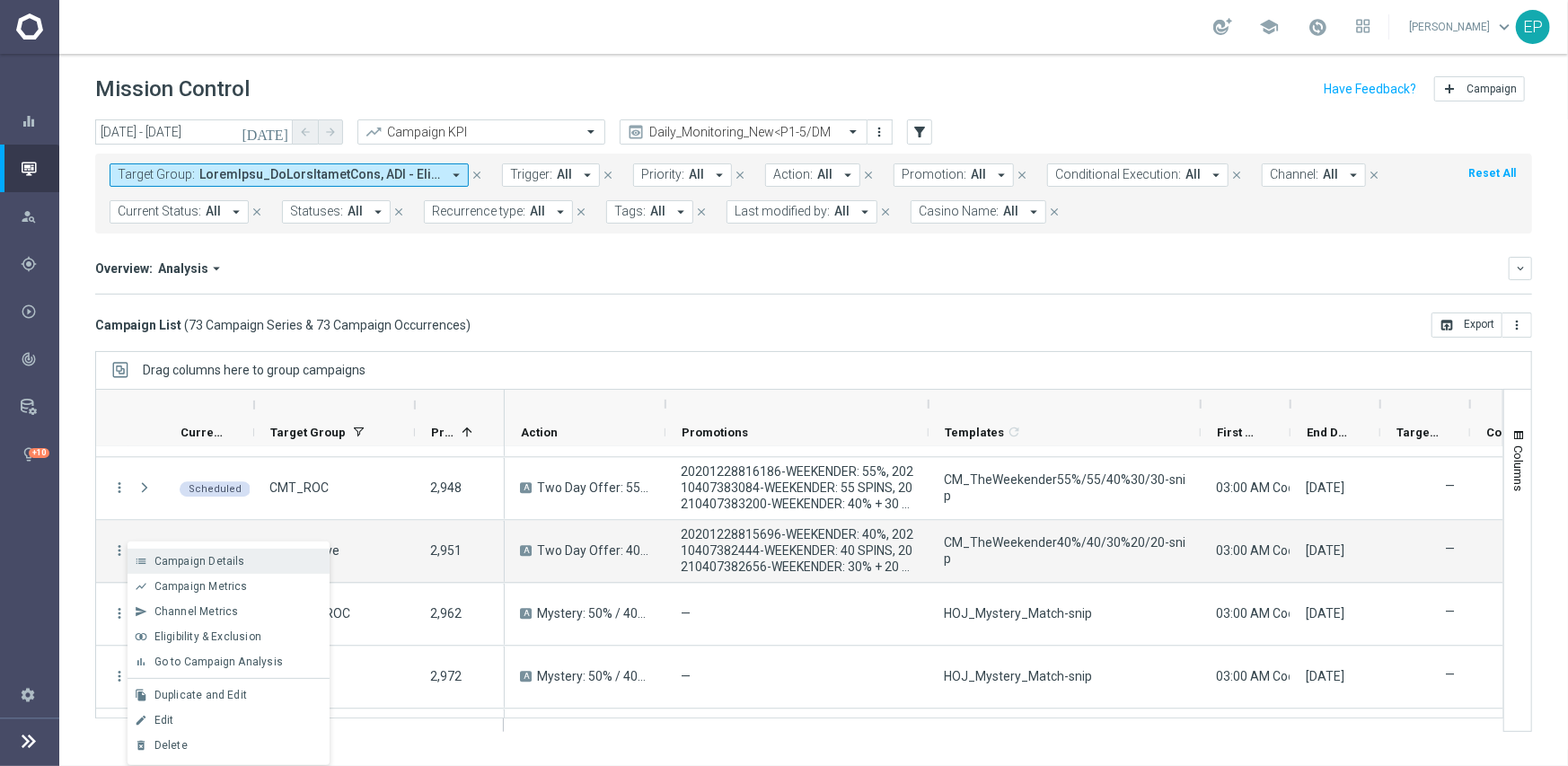
click at [207, 559] on span "Campaign Details" at bounding box center [200, 561] width 91 height 13
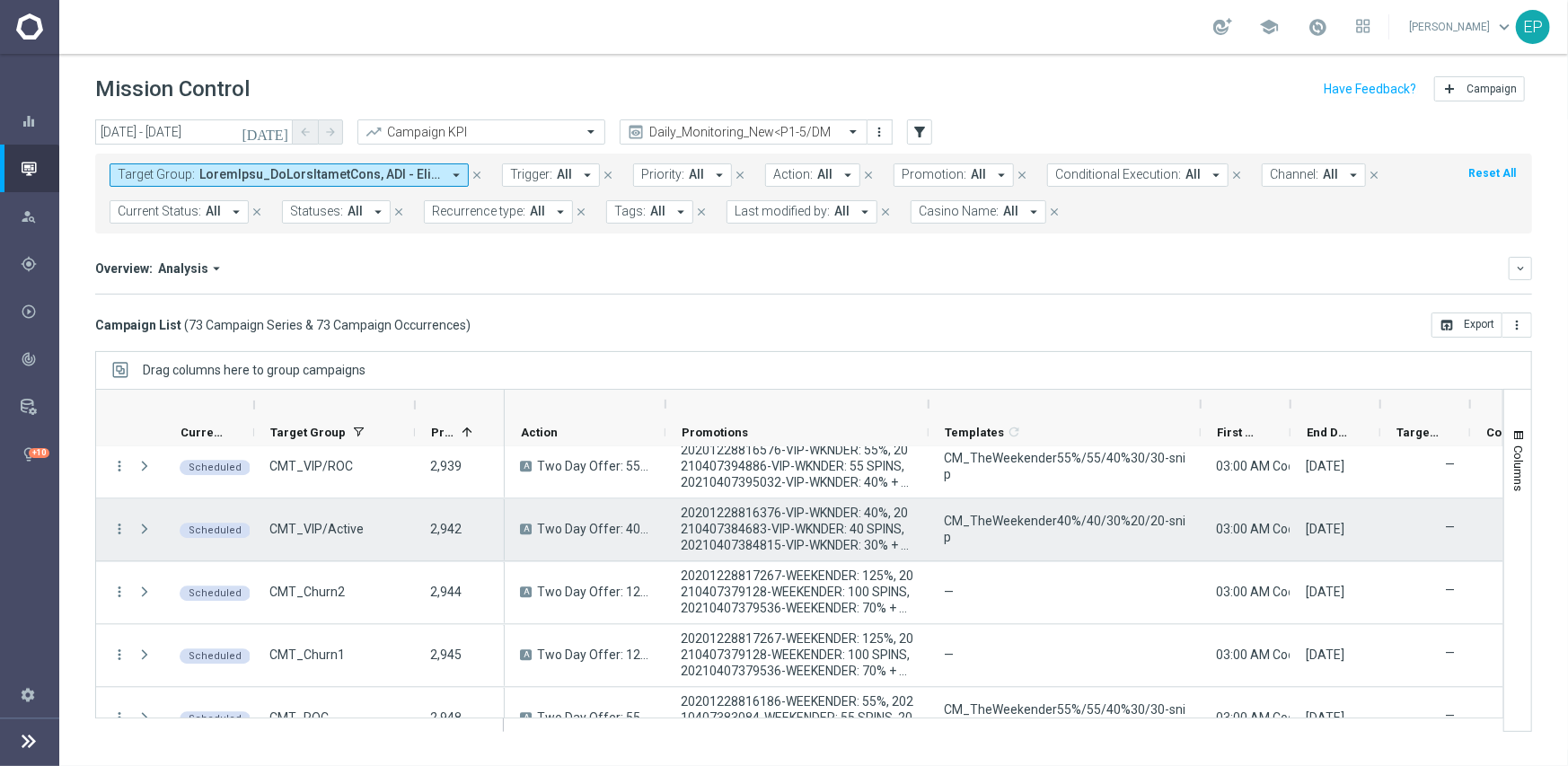
scroll to position [2738, 0]
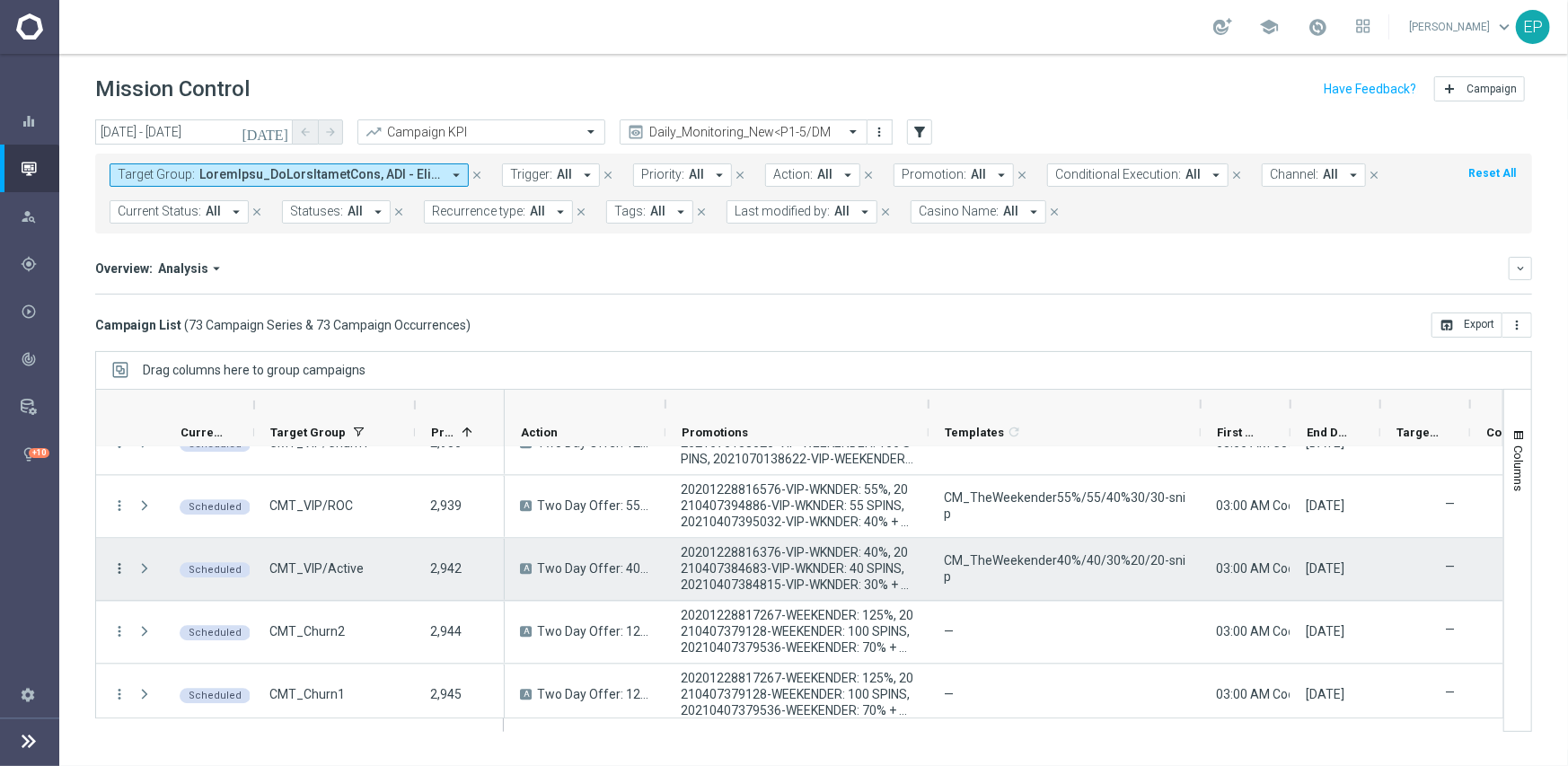
click at [118, 565] on icon "more_vert" at bounding box center [119, 568] width 16 height 16
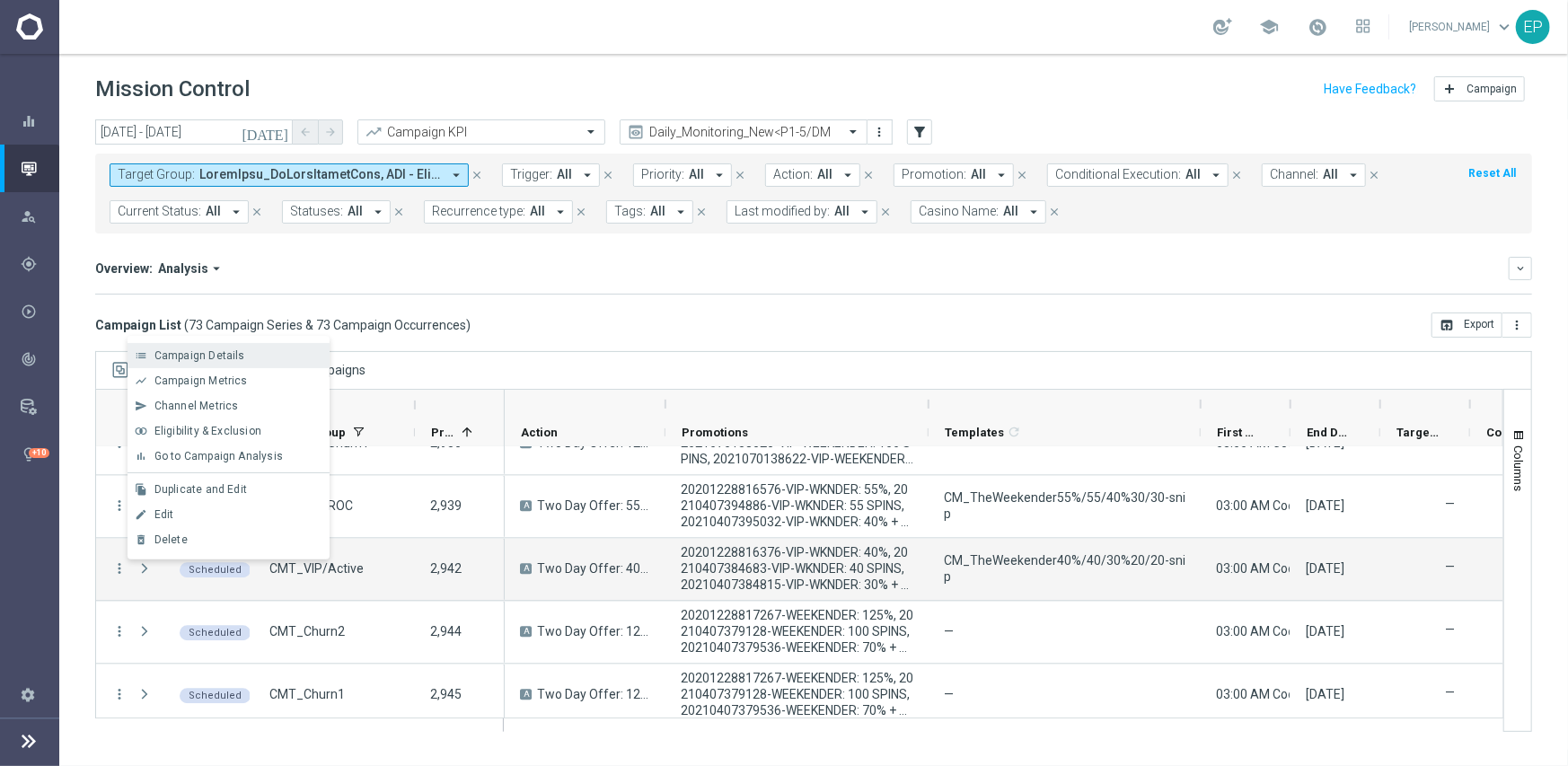
click at [220, 353] on span "Campaign Details" at bounding box center [200, 355] width 91 height 13
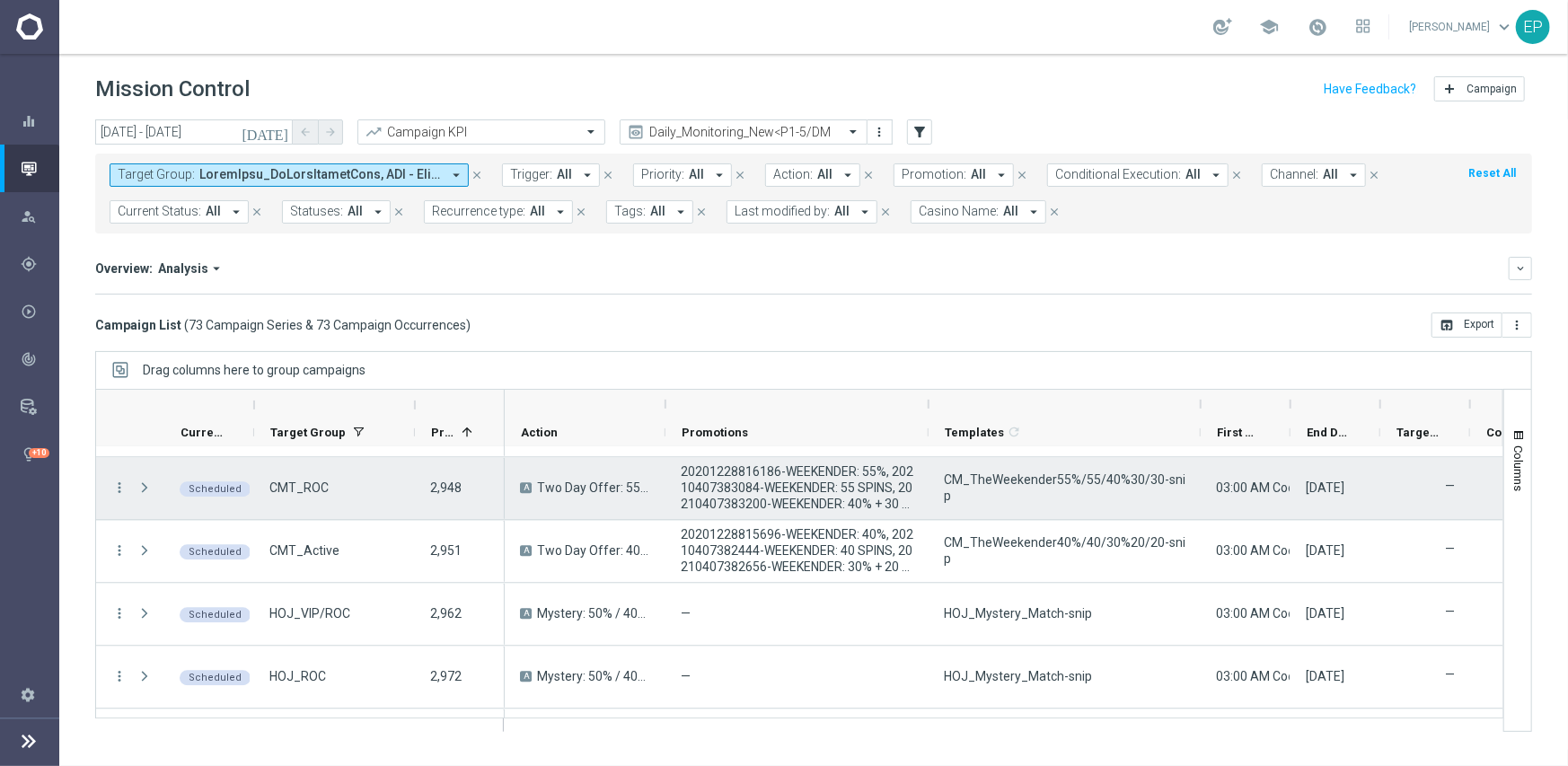
scroll to position [2917, 0]
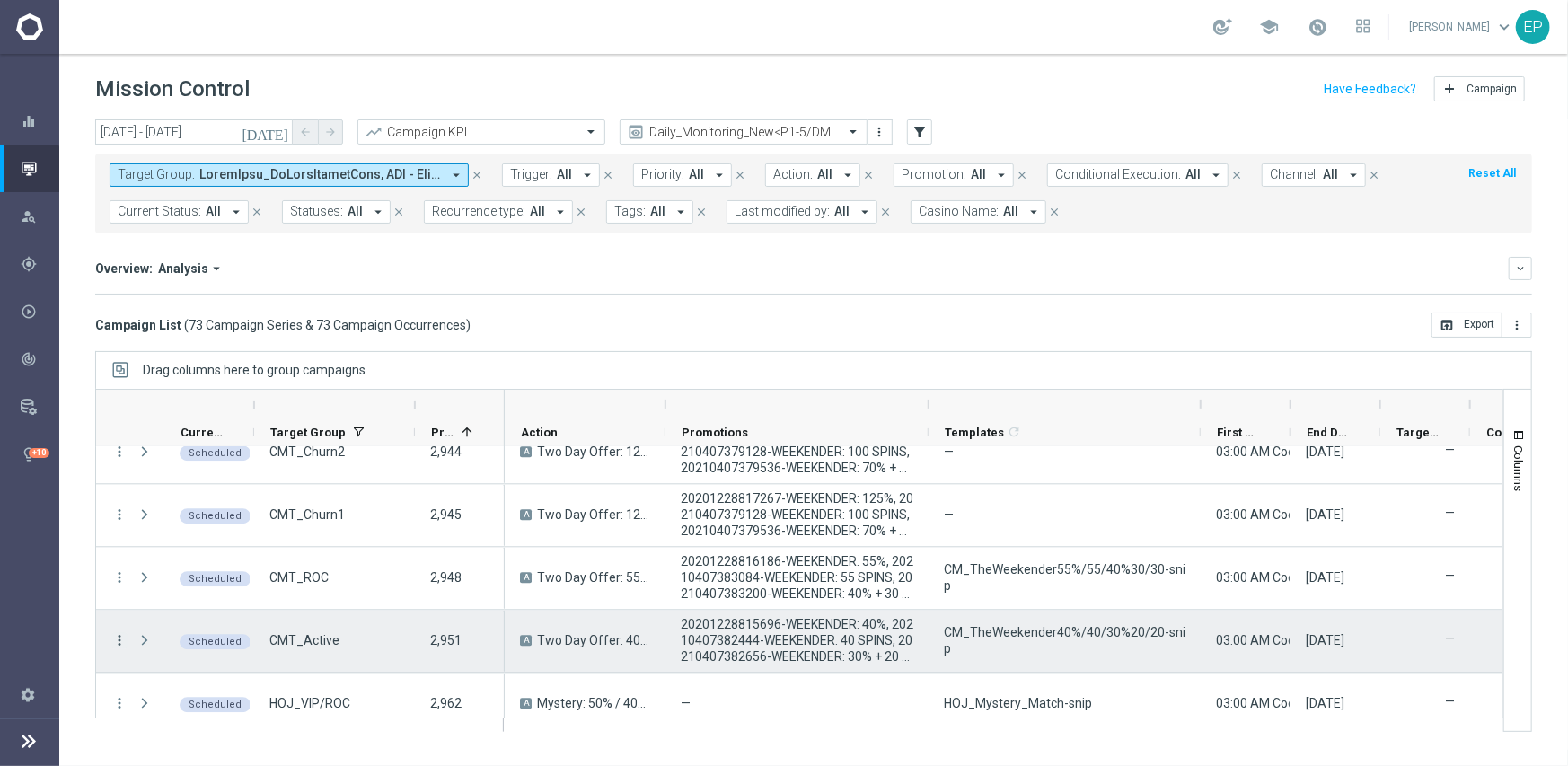
click at [120, 632] on icon "more_vert" at bounding box center [119, 640] width 16 height 16
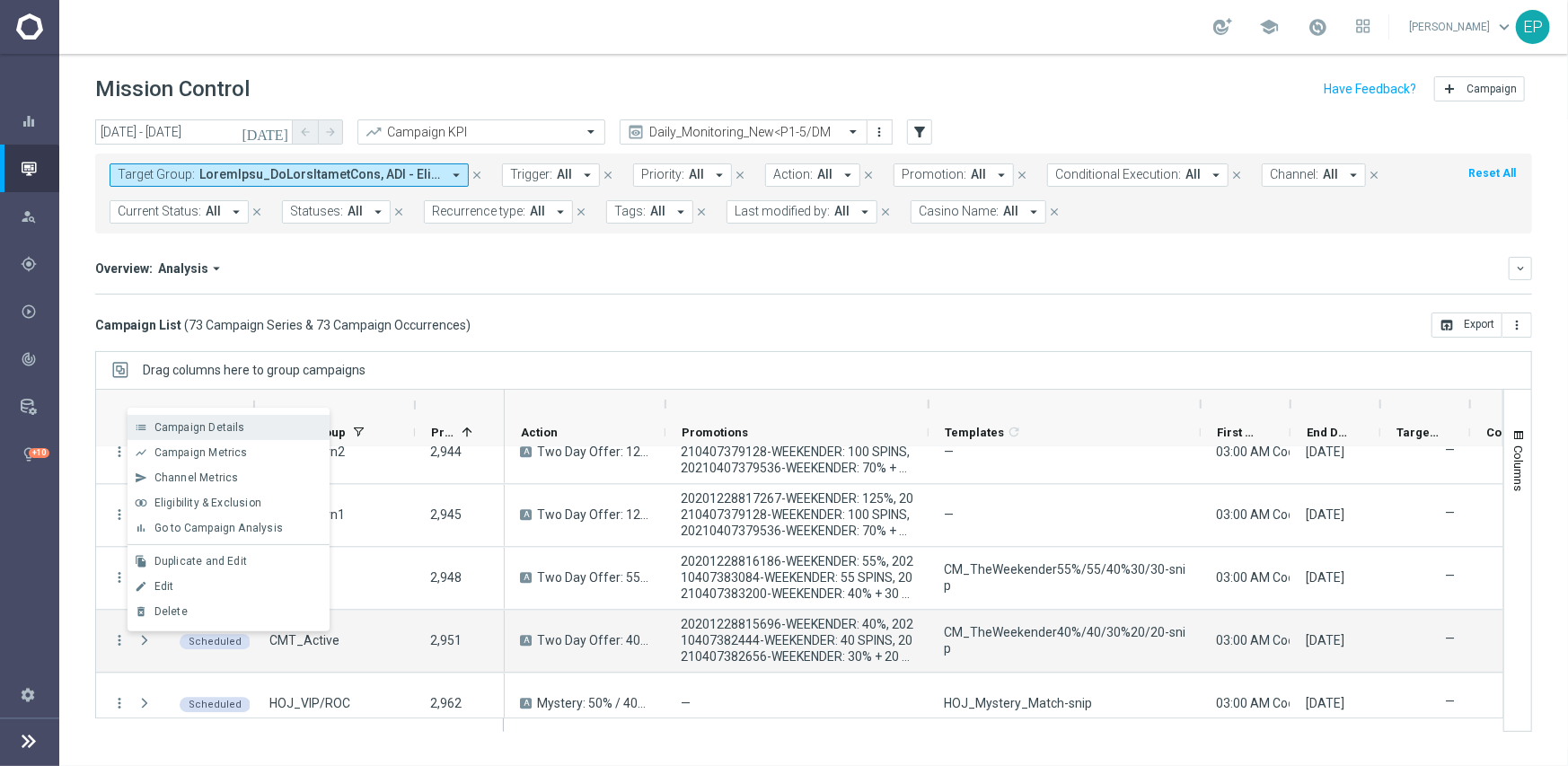
click at [252, 425] on div "Campaign Details" at bounding box center [238, 427] width 167 height 13
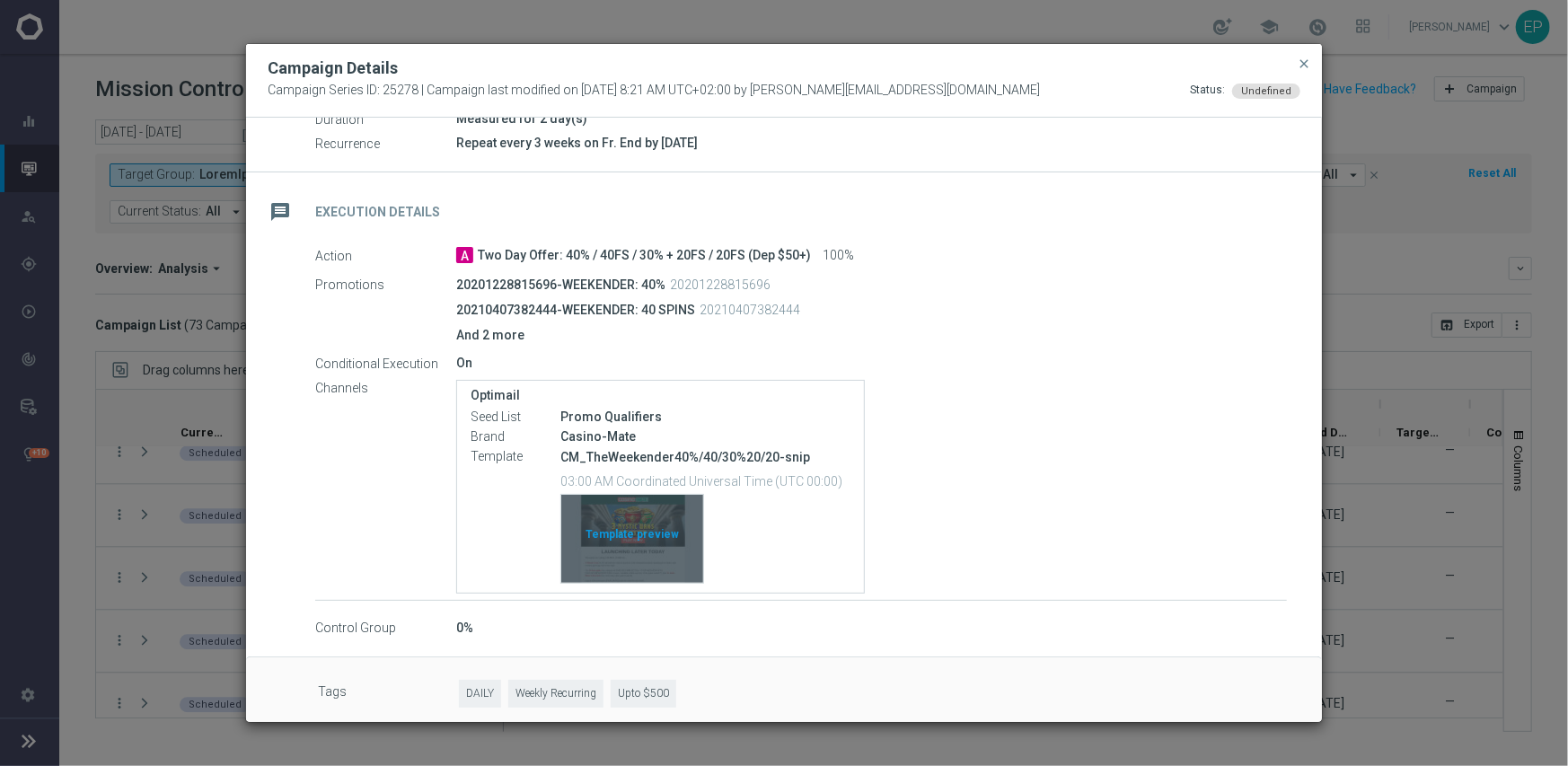
scroll to position [253, 0]
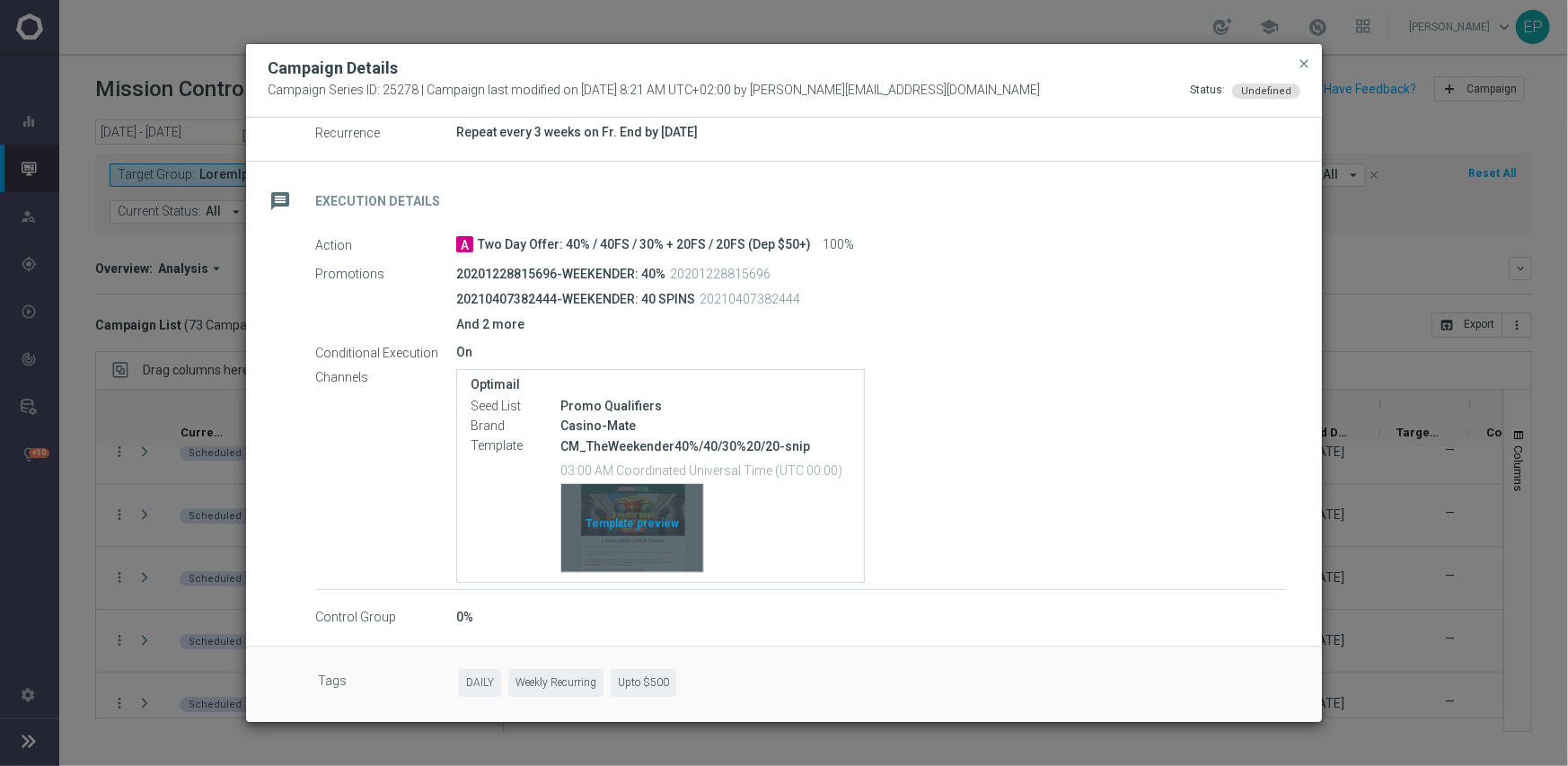
click at [624, 516] on div "Template preview" at bounding box center [632, 527] width 142 height 88
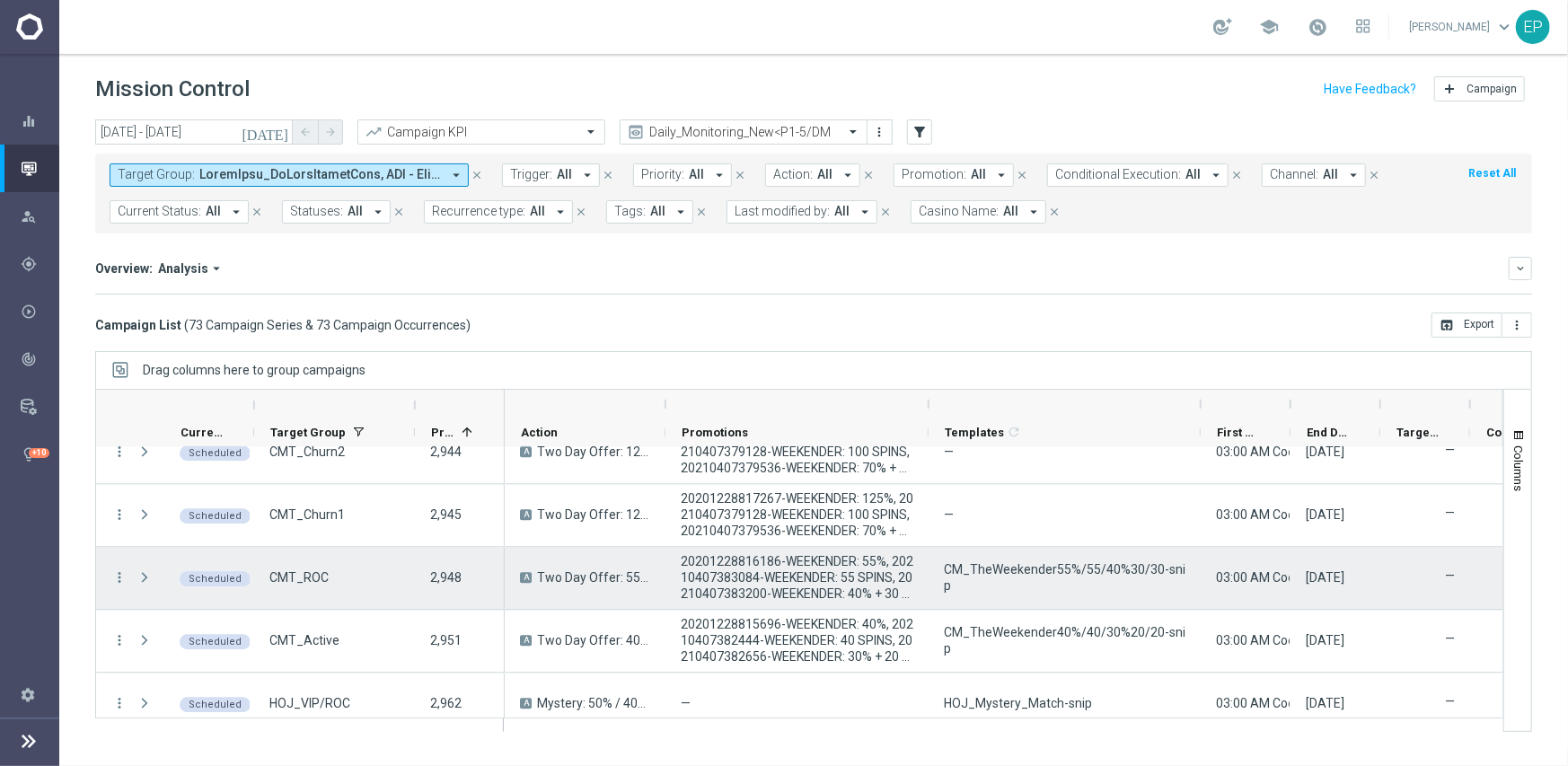
click at [109, 573] on div "more_vert" at bounding box center [111, 577] width 32 height 62
click at [119, 574] on icon "more_vert" at bounding box center [119, 577] width 16 height 16
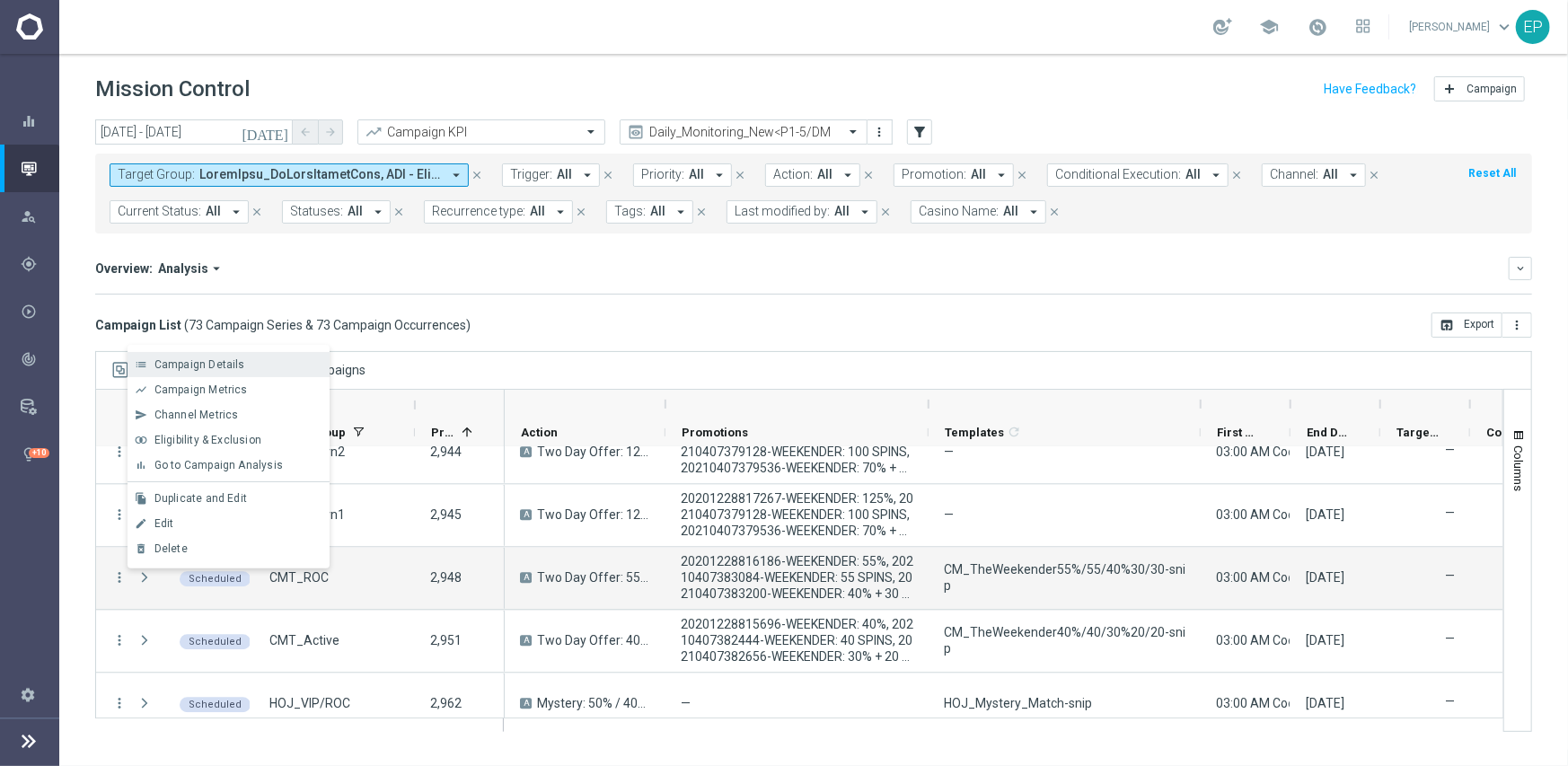
click at [269, 369] on div "Campaign Details" at bounding box center [238, 364] width 167 height 13
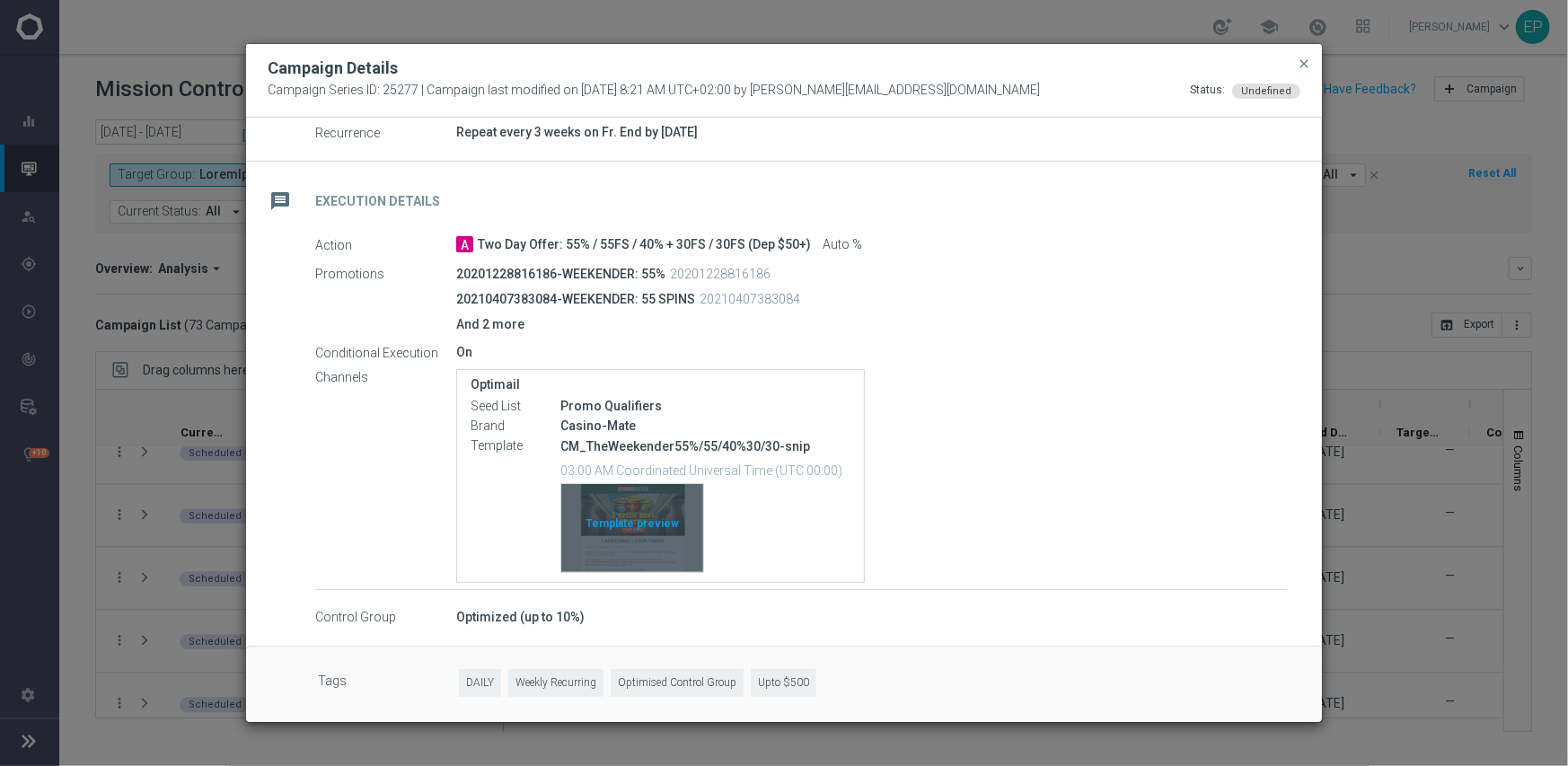
click at [659, 504] on div "Template preview" at bounding box center [632, 527] width 142 height 88
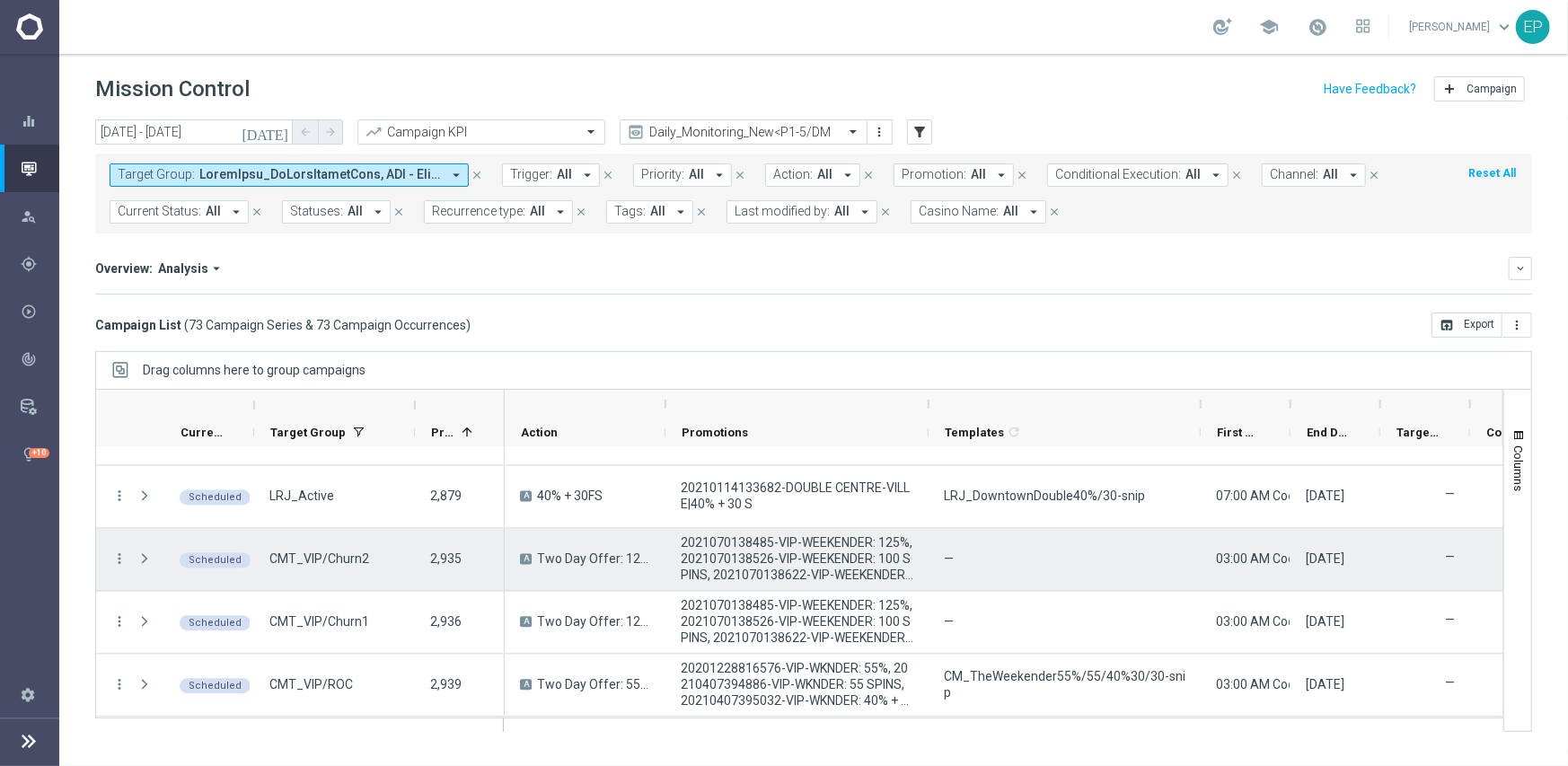
scroll to position [2468, 0]
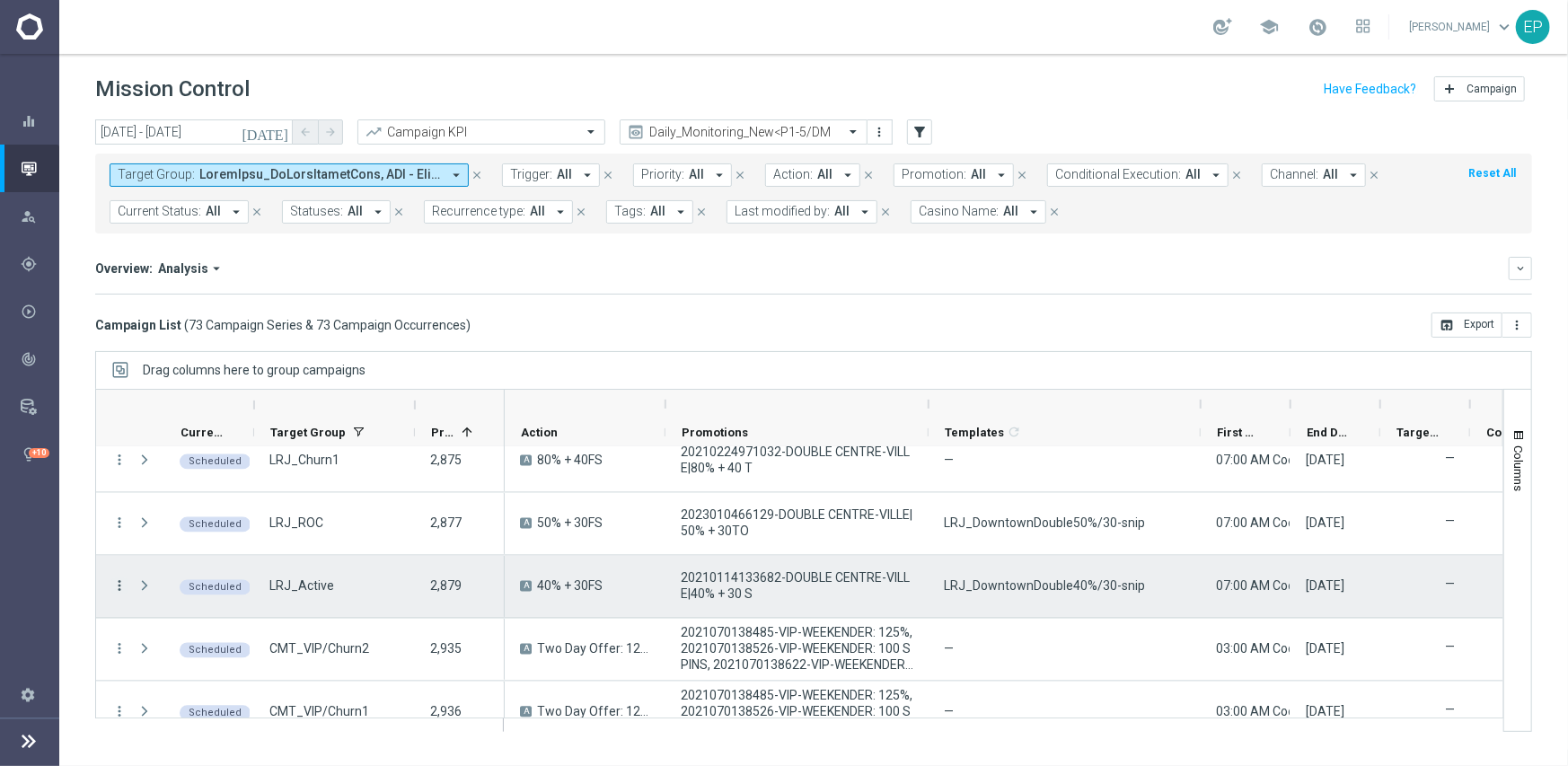
click at [121, 578] on icon "more_vert" at bounding box center [119, 587] width 16 height 16
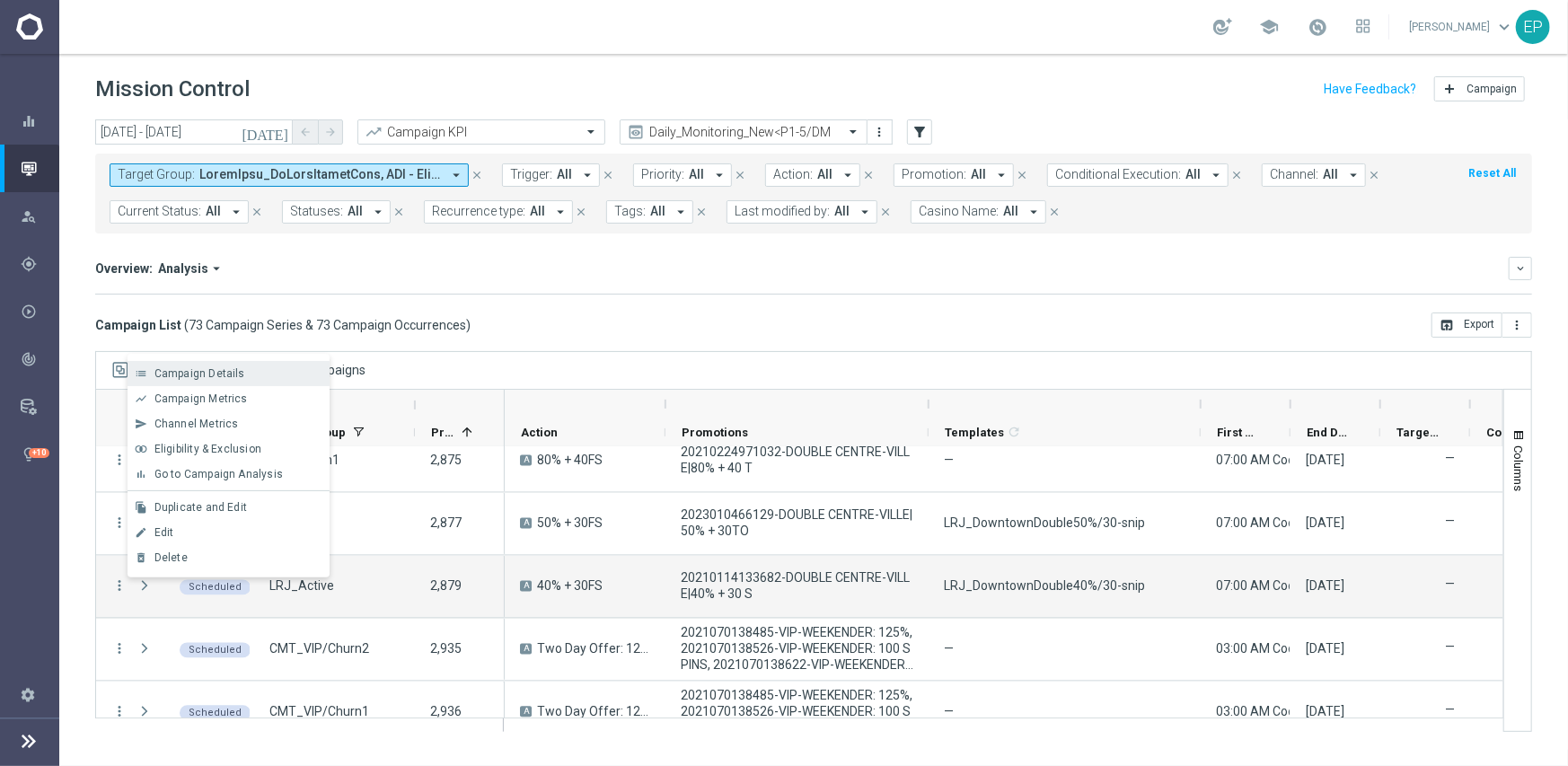
click at [223, 373] on span "Campaign Details" at bounding box center [200, 373] width 91 height 13
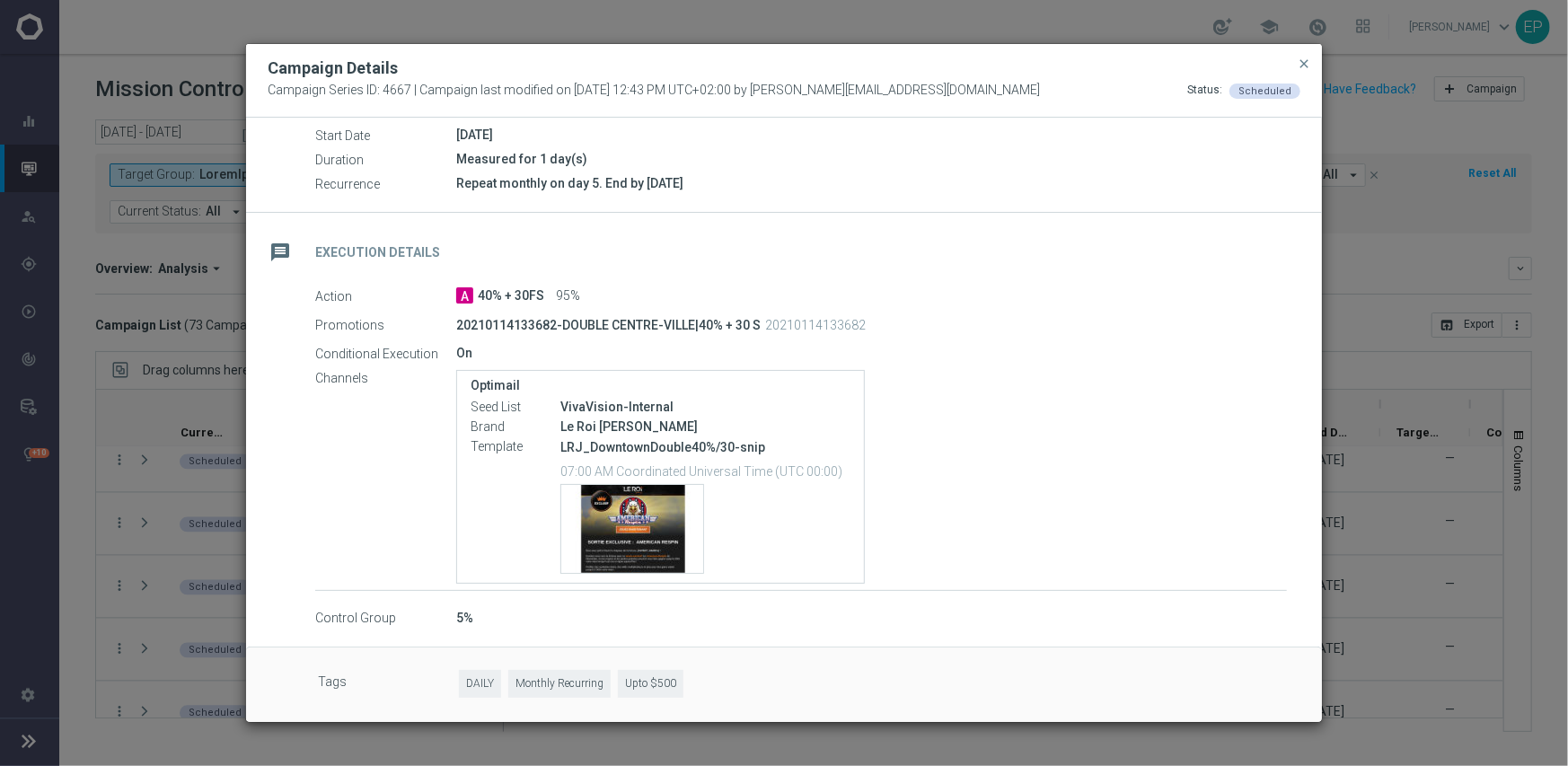
scroll to position [203, 0]
click at [638, 544] on div "Template preview" at bounding box center [632, 527] width 142 height 88
click at [638, 525] on div "Template preview" at bounding box center [632, 527] width 142 height 88
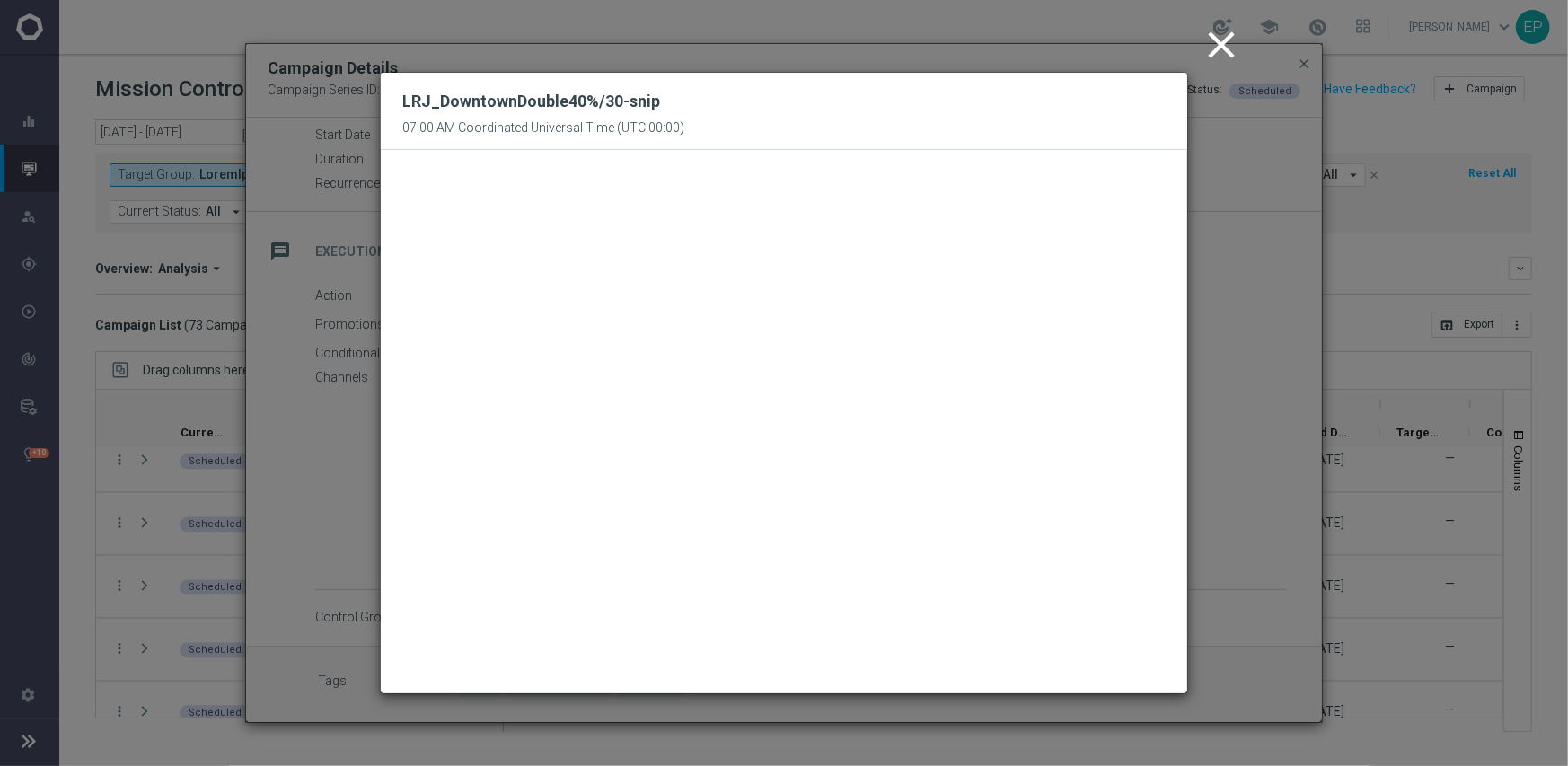
click at [1221, 36] on icon "close" at bounding box center [1221, 45] width 45 height 45
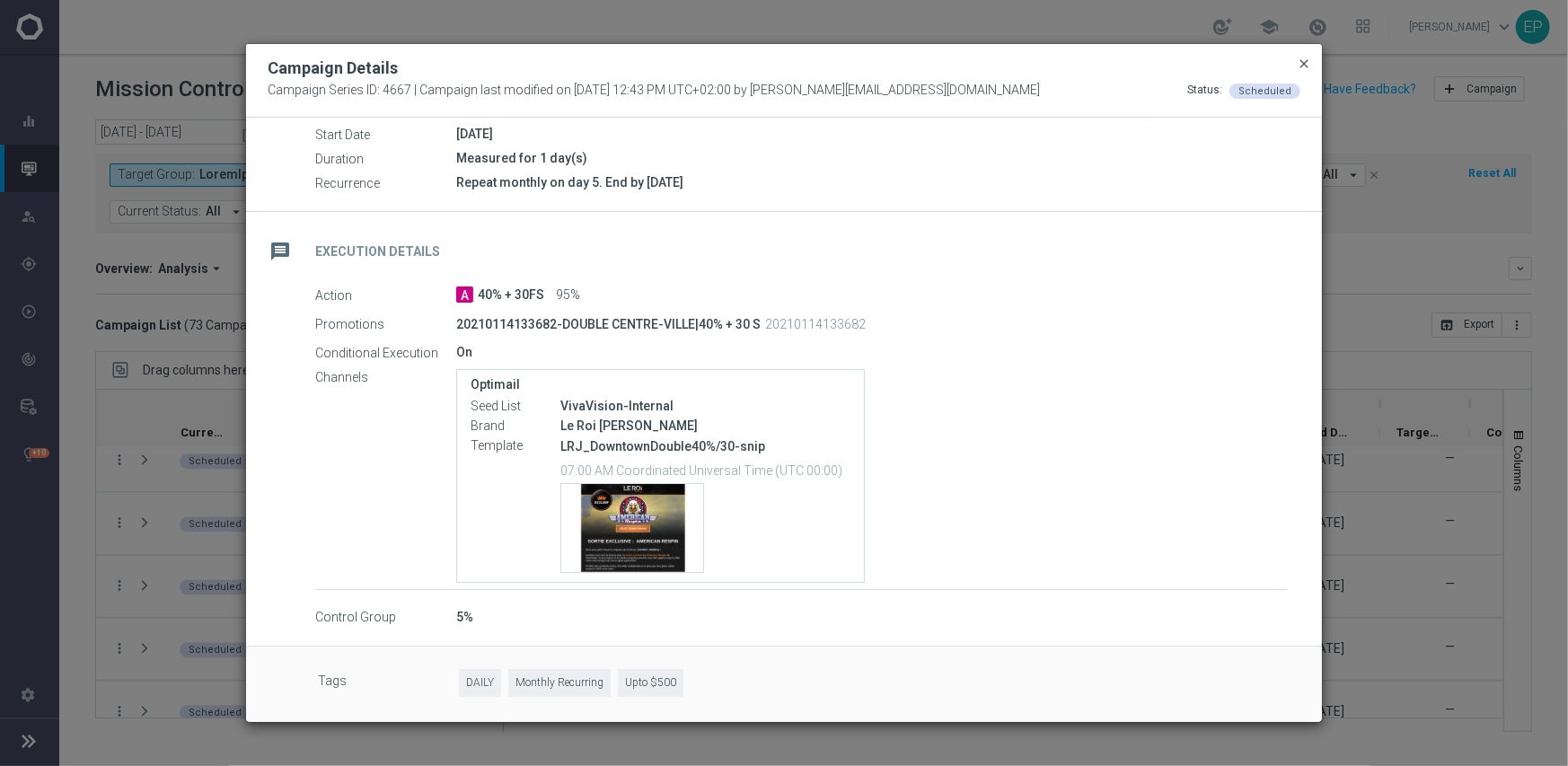
click at [1300, 56] on span "close" at bounding box center [1305, 64] width 15 height 15
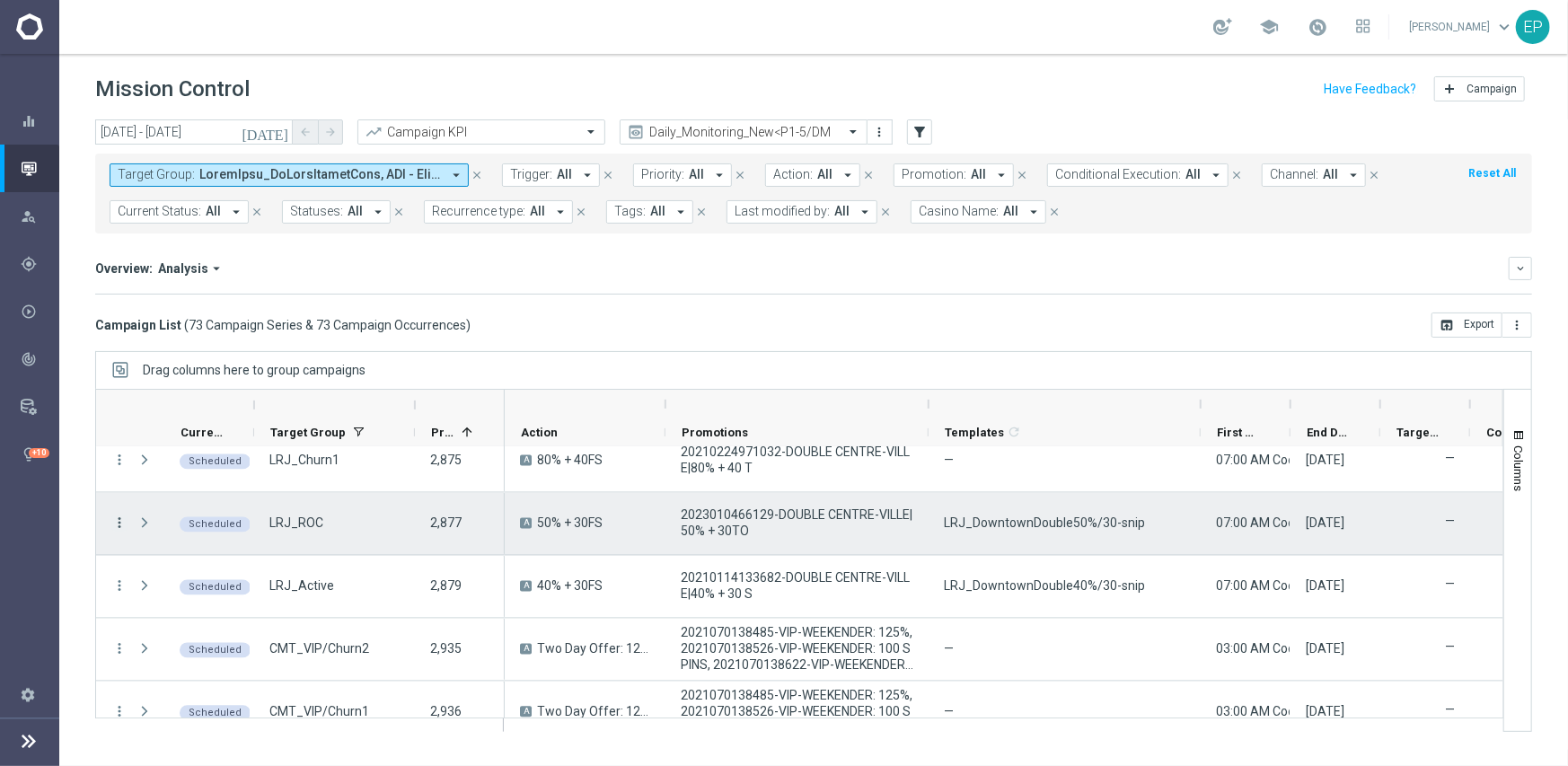
click at [119, 520] on icon "more_vert" at bounding box center [119, 524] width 16 height 16
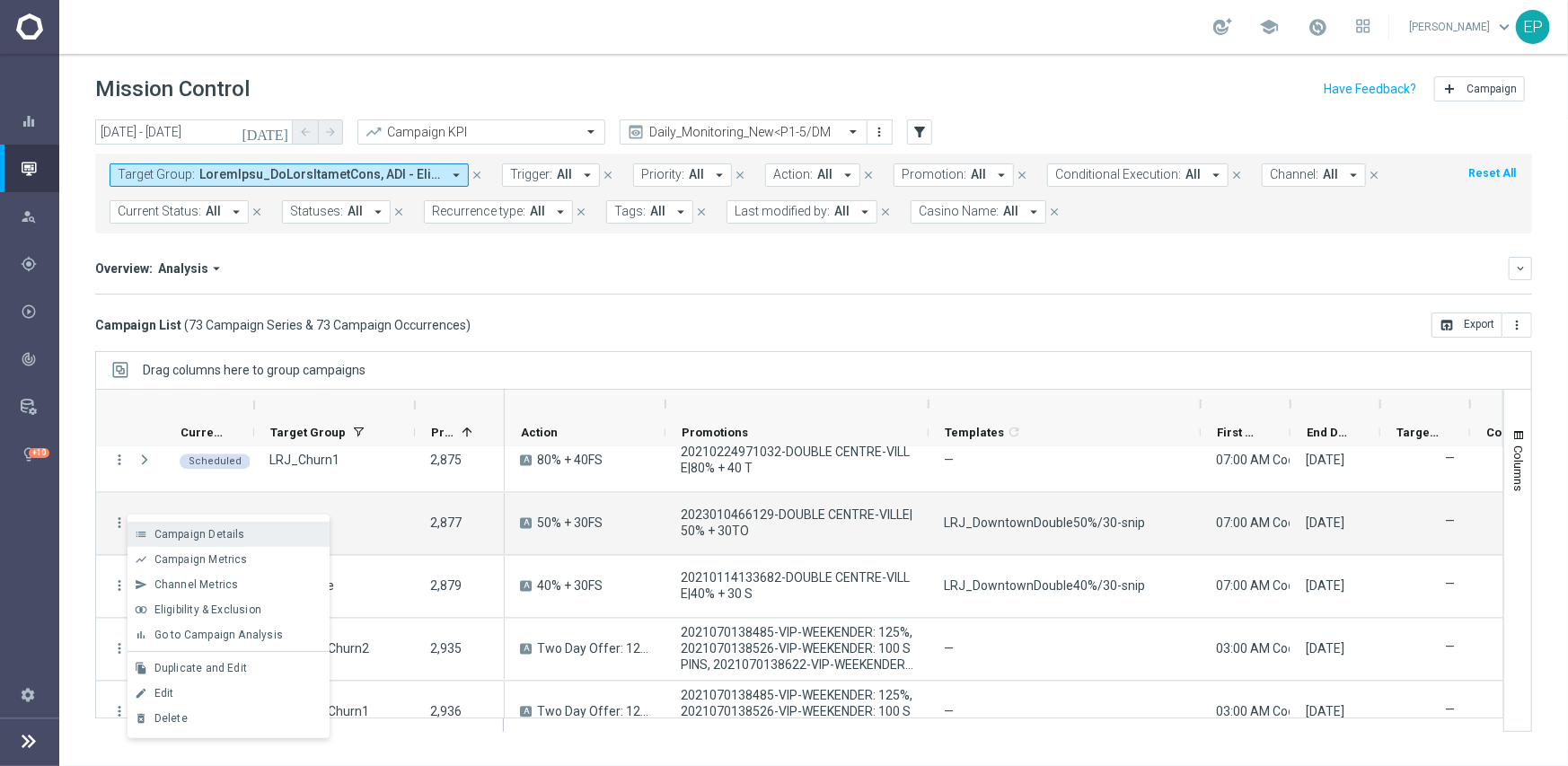
click at [243, 532] on div "Campaign Details" at bounding box center [238, 535] width 167 height 13
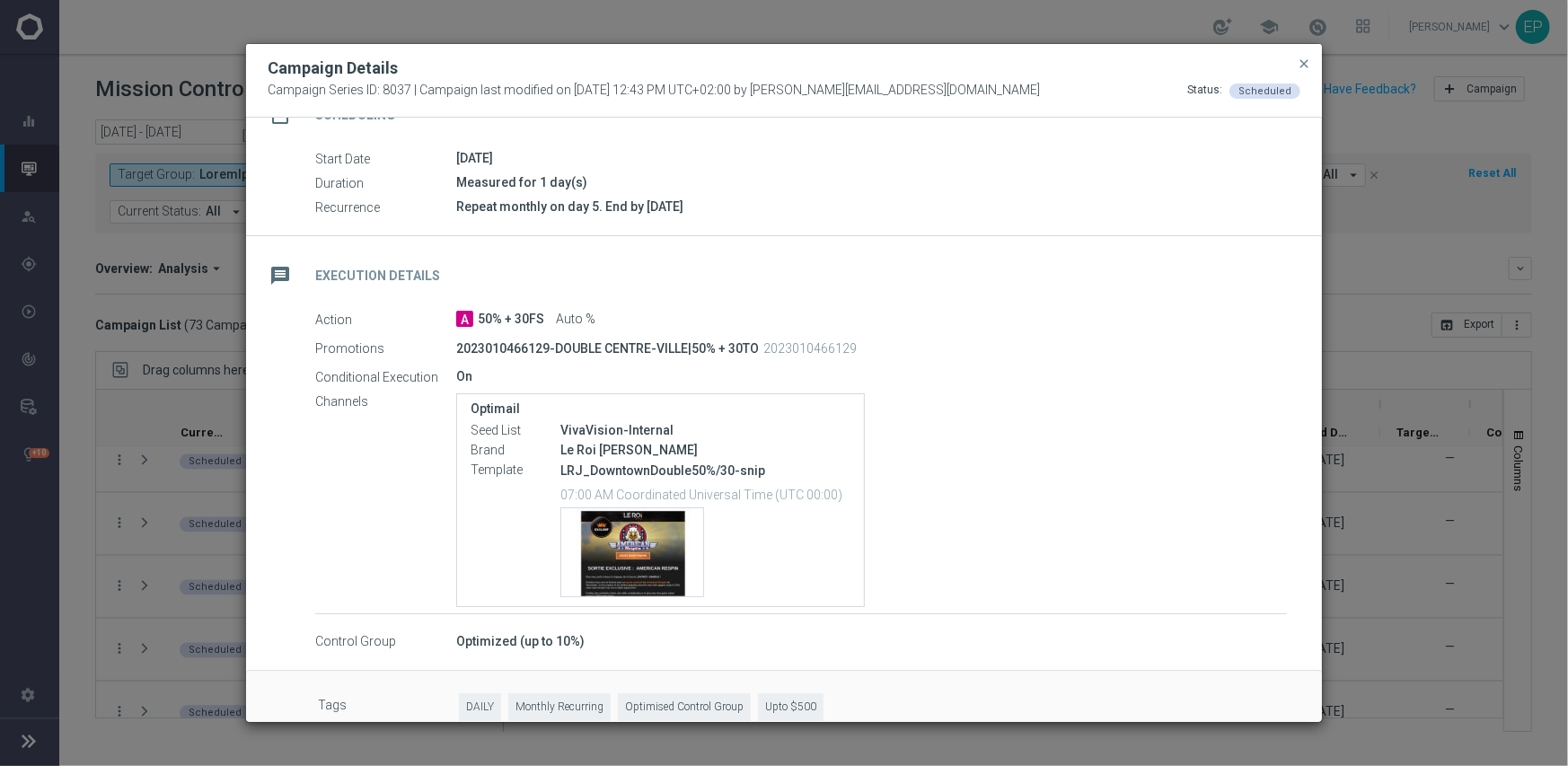
scroll to position [179, 0]
click at [611, 539] on div "Template preview" at bounding box center [632, 551] width 142 height 88
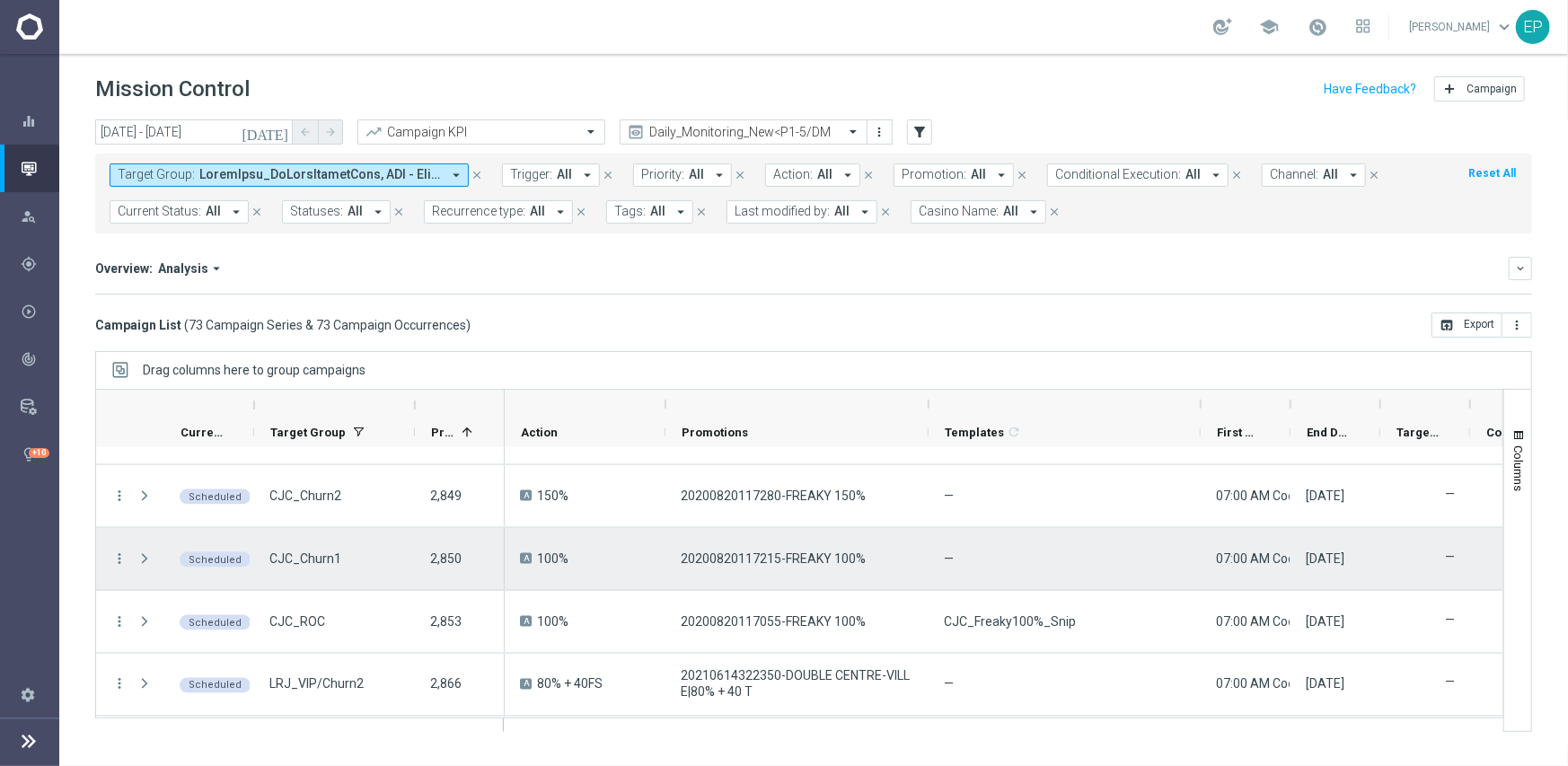
scroll to position [1930, 0]
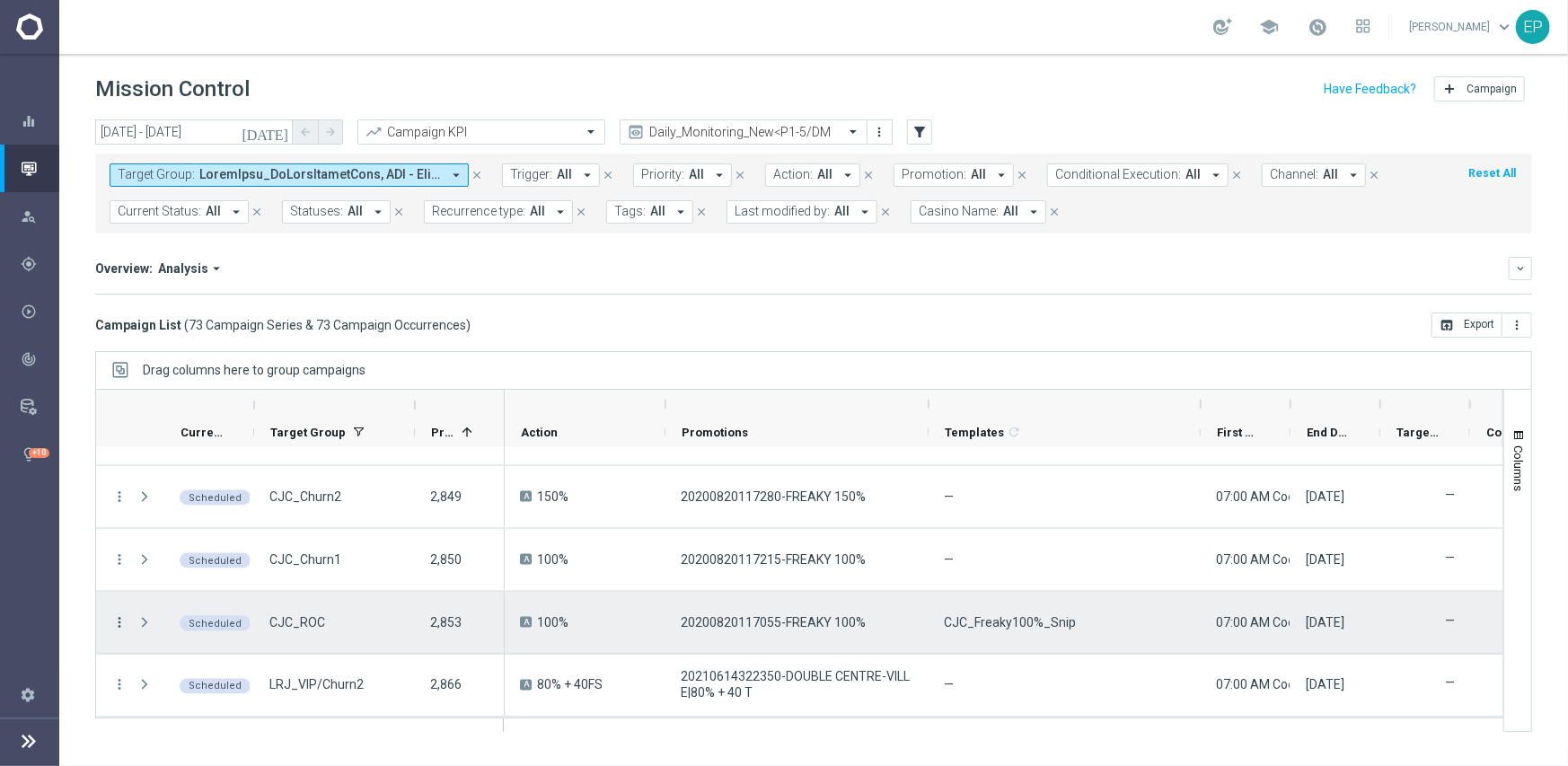
click at [122, 622] on icon "more_vert" at bounding box center [119, 622] width 16 height 16
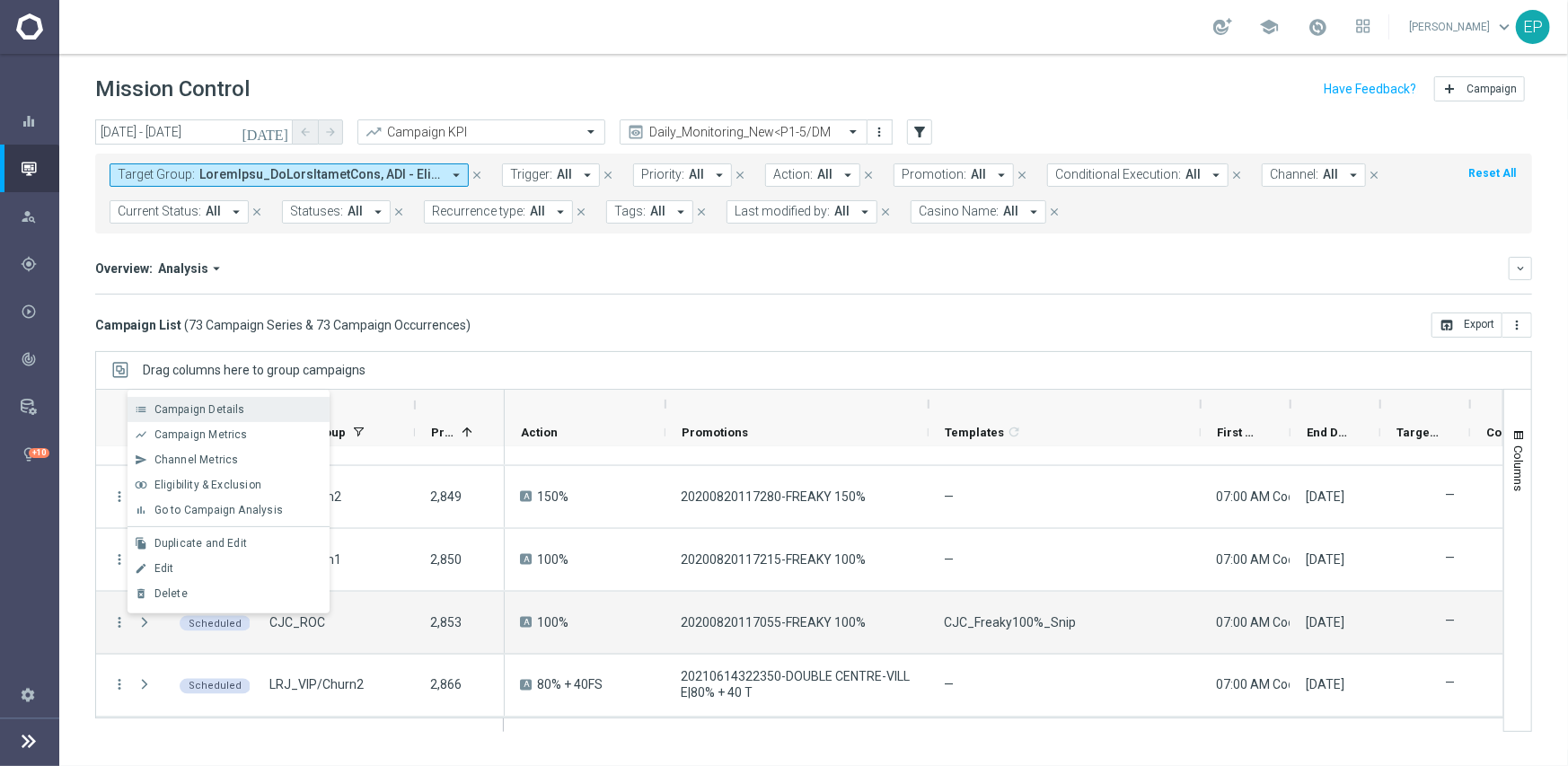
click at [251, 411] on div "Campaign Details" at bounding box center [238, 410] width 167 height 13
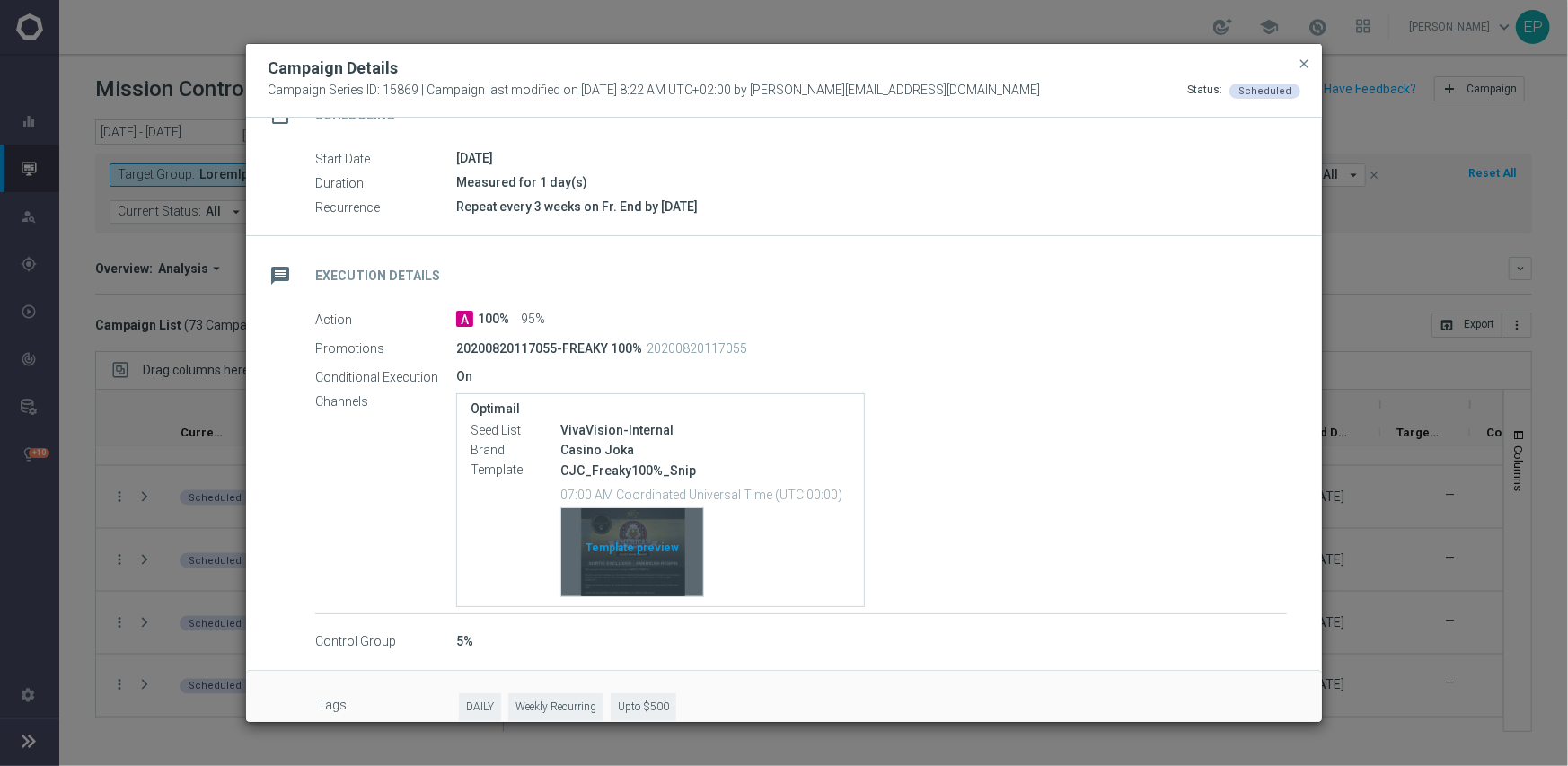
scroll to position [179, 0]
click at [581, 545] on div "Template preview" at bounding box center [632, 551] width 142 height 88
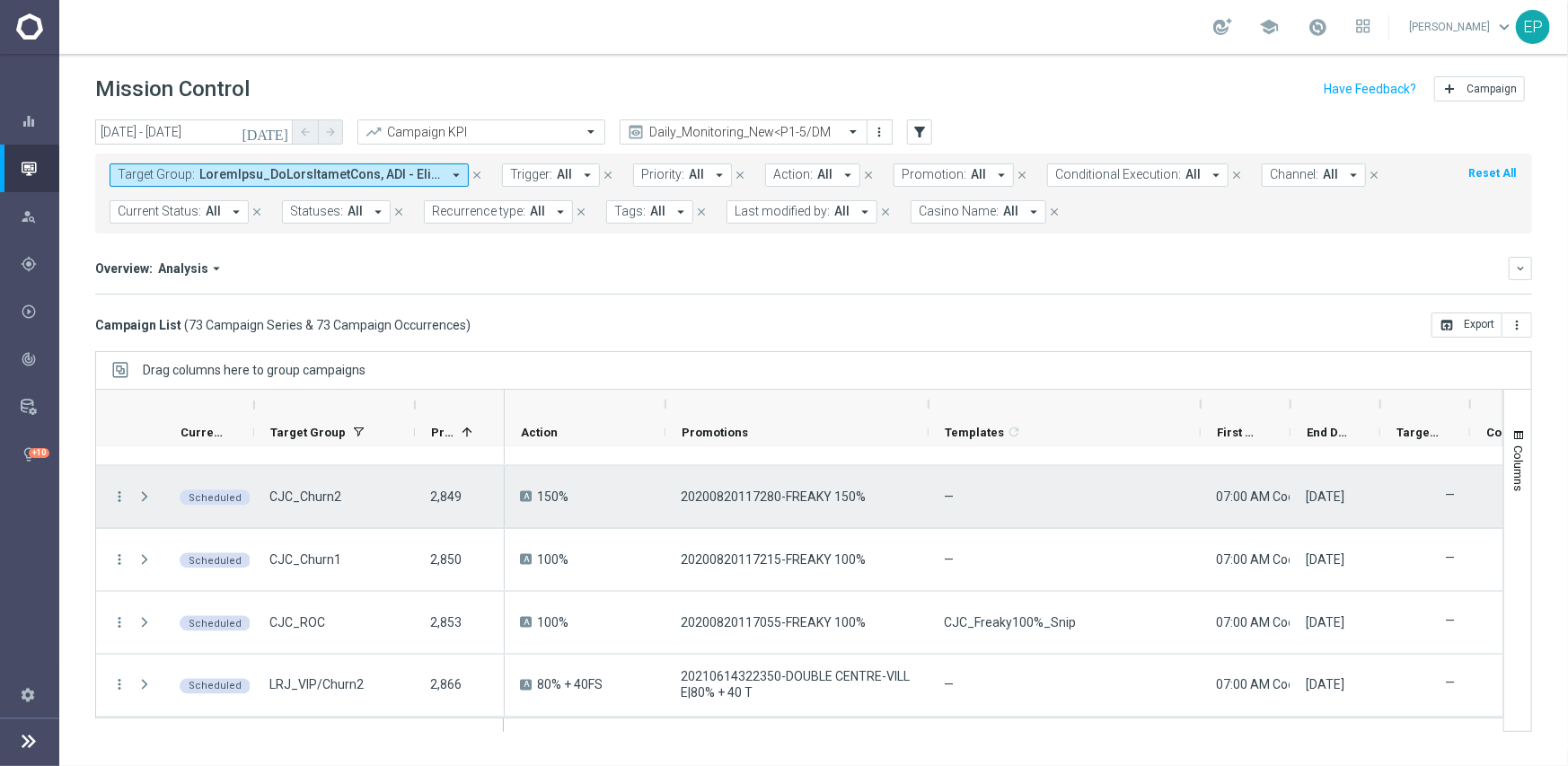
scroll to position [1840, 0]
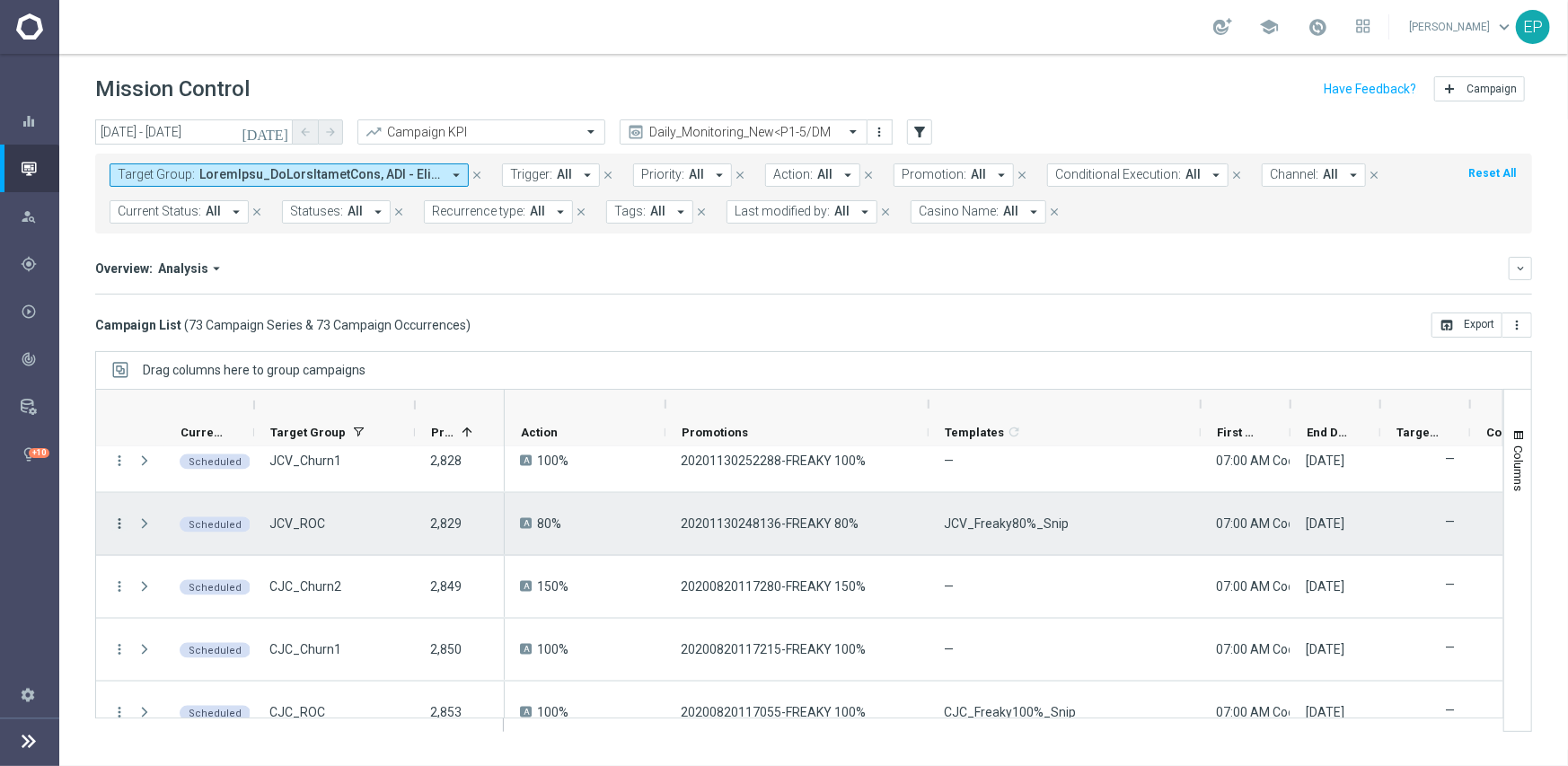
click at [119, 516] on icon "more_vert" at bounding box center [119, 524] width 16 height 16
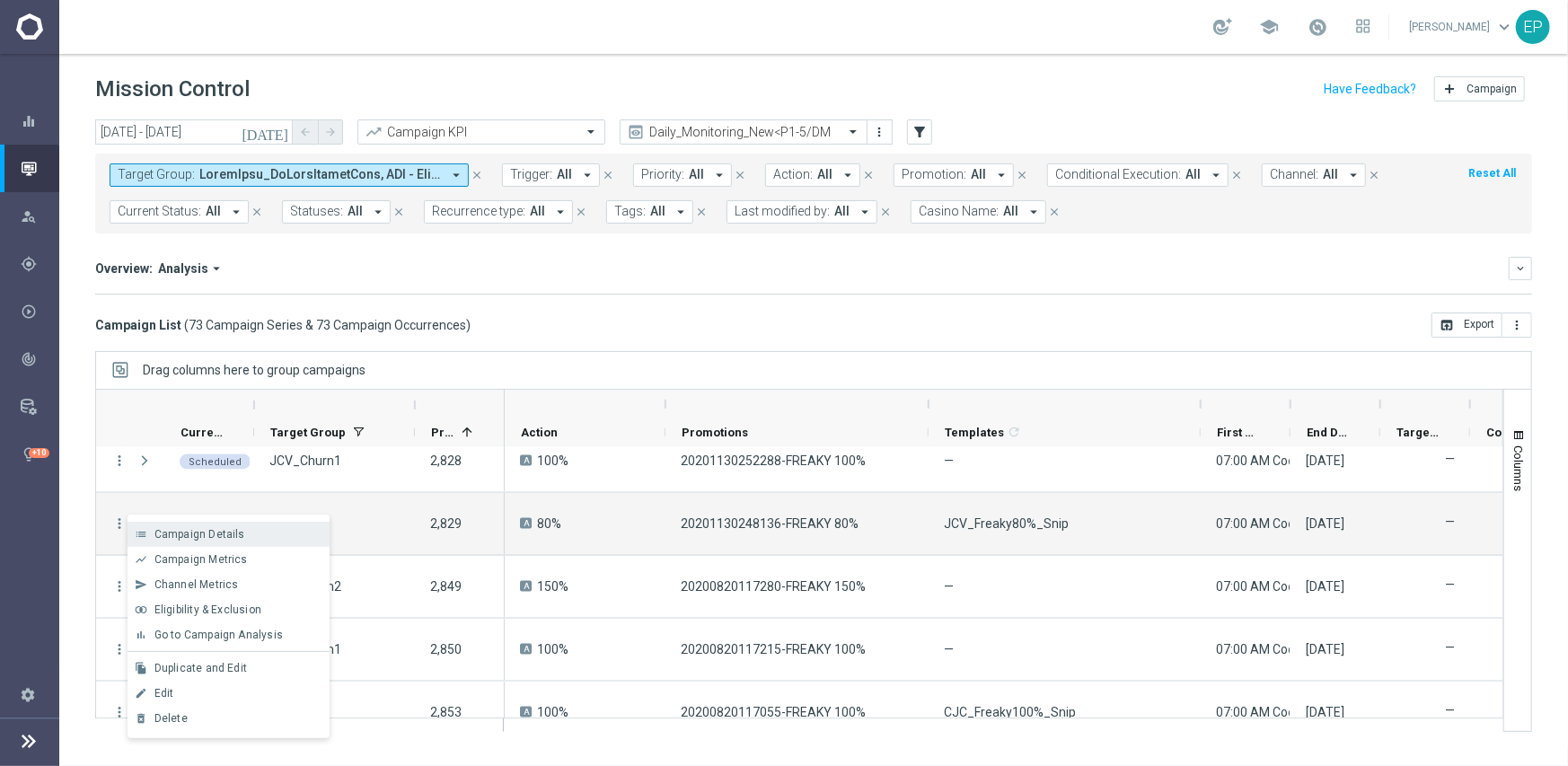
click at [206, 533] on span "Campaign Details" at bounding box center [200, 535] width 91 height 13
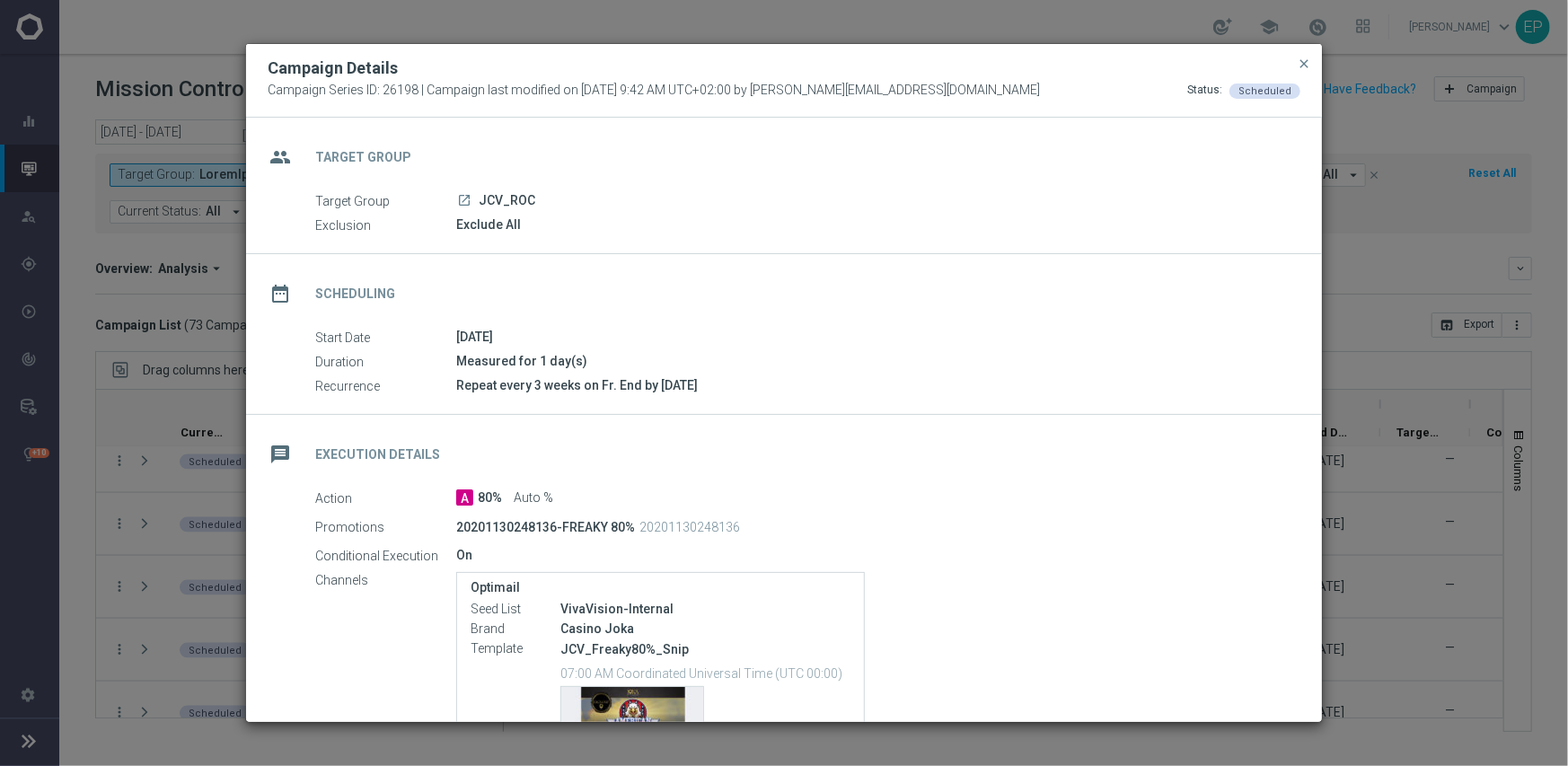
scroll to position [203, 0]
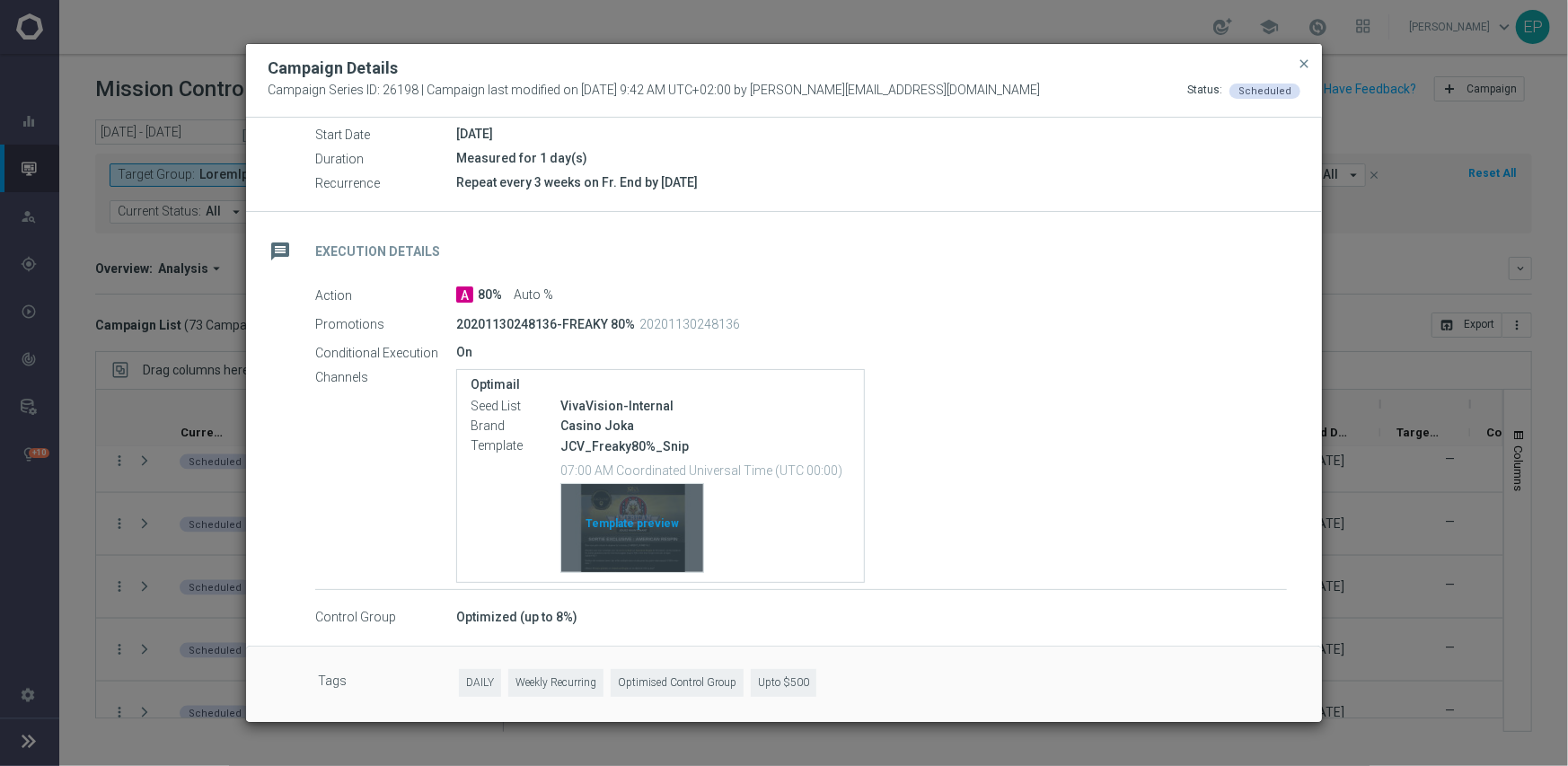
click at [647, 527] on div "Template preview" at bounding box center [632, 527] width 142 height 88
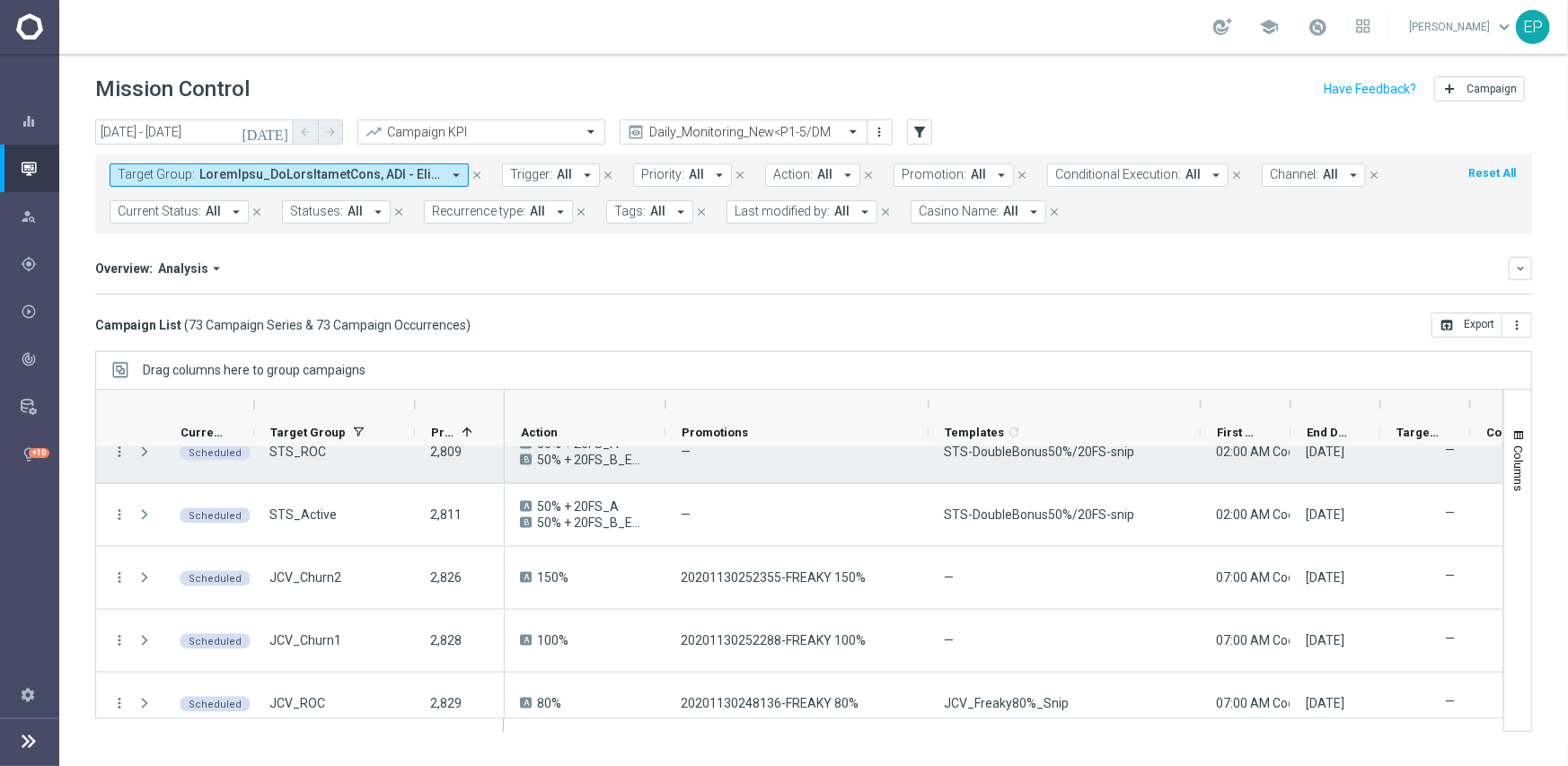
scroll to position [1570, 0]
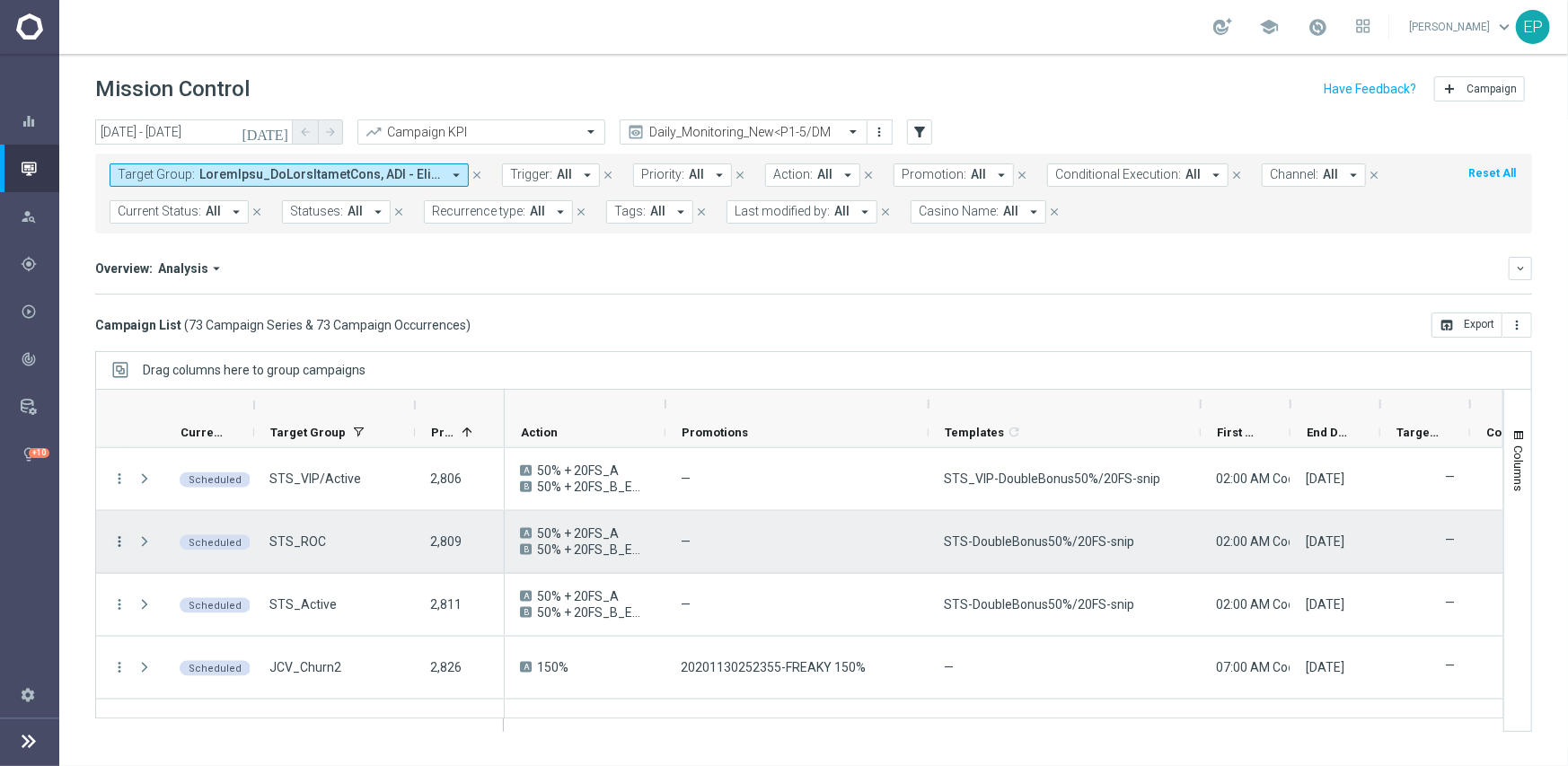
click at [117, 539] on icon "more_vert" at bounding box center [119, 542] width 16 height 16
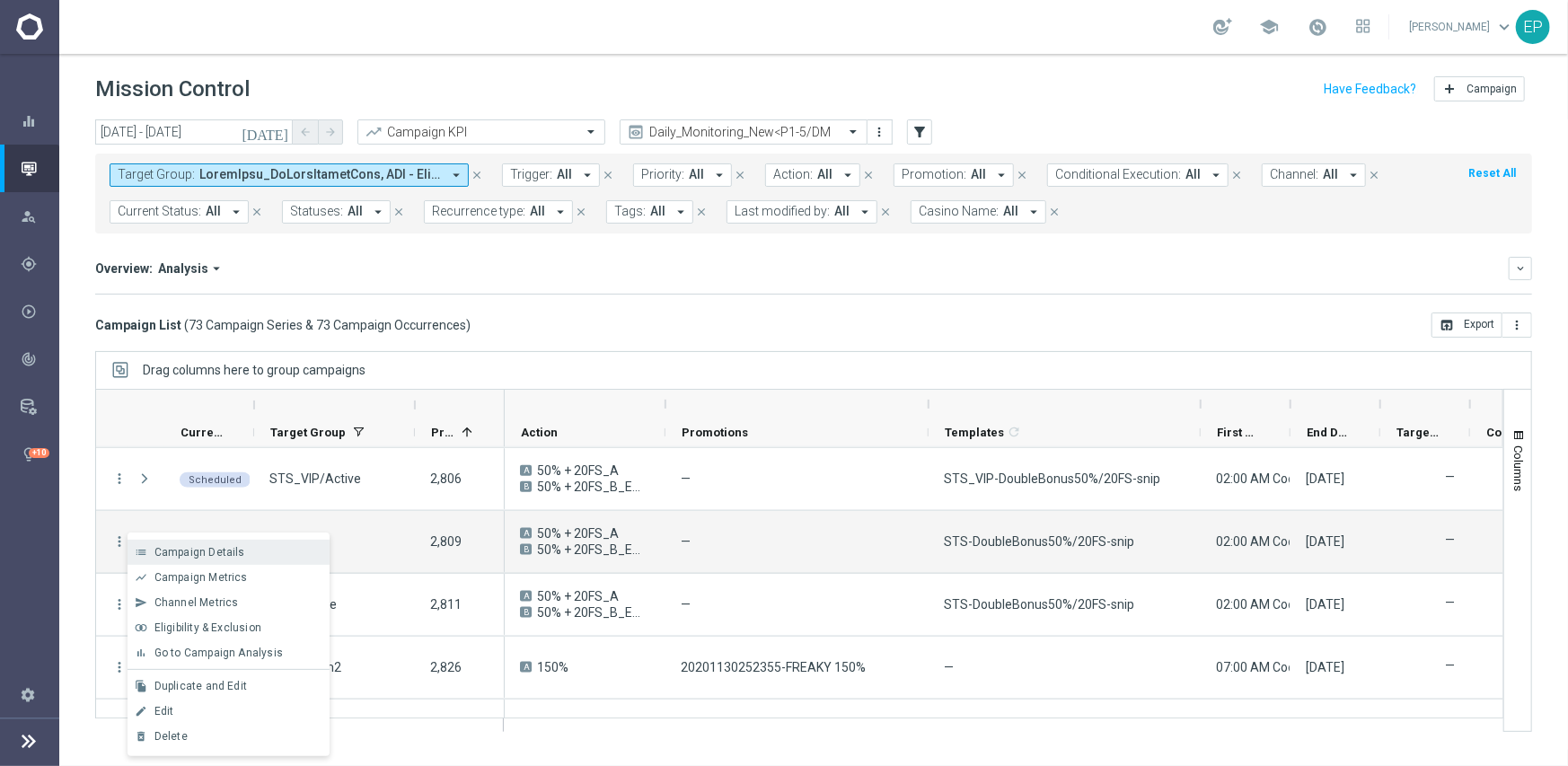
click at [232, 554] on span "Campaign Details" at bounding box center [200, 552] width 91 height 13
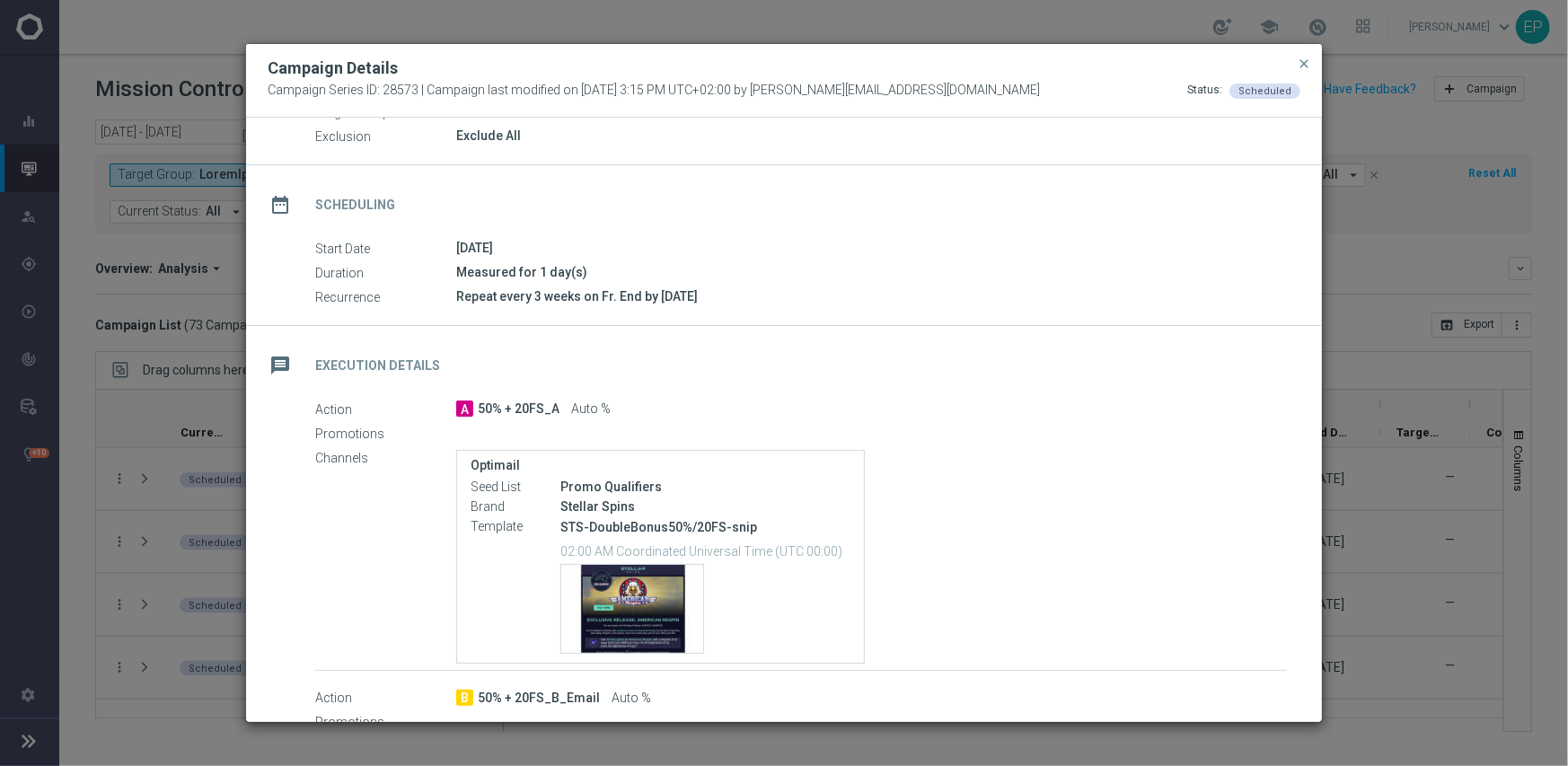
scroll to position [90, 0]
click at [612, 613] on div "Template preview" at bounding box center [632, 608] width 142 height 88
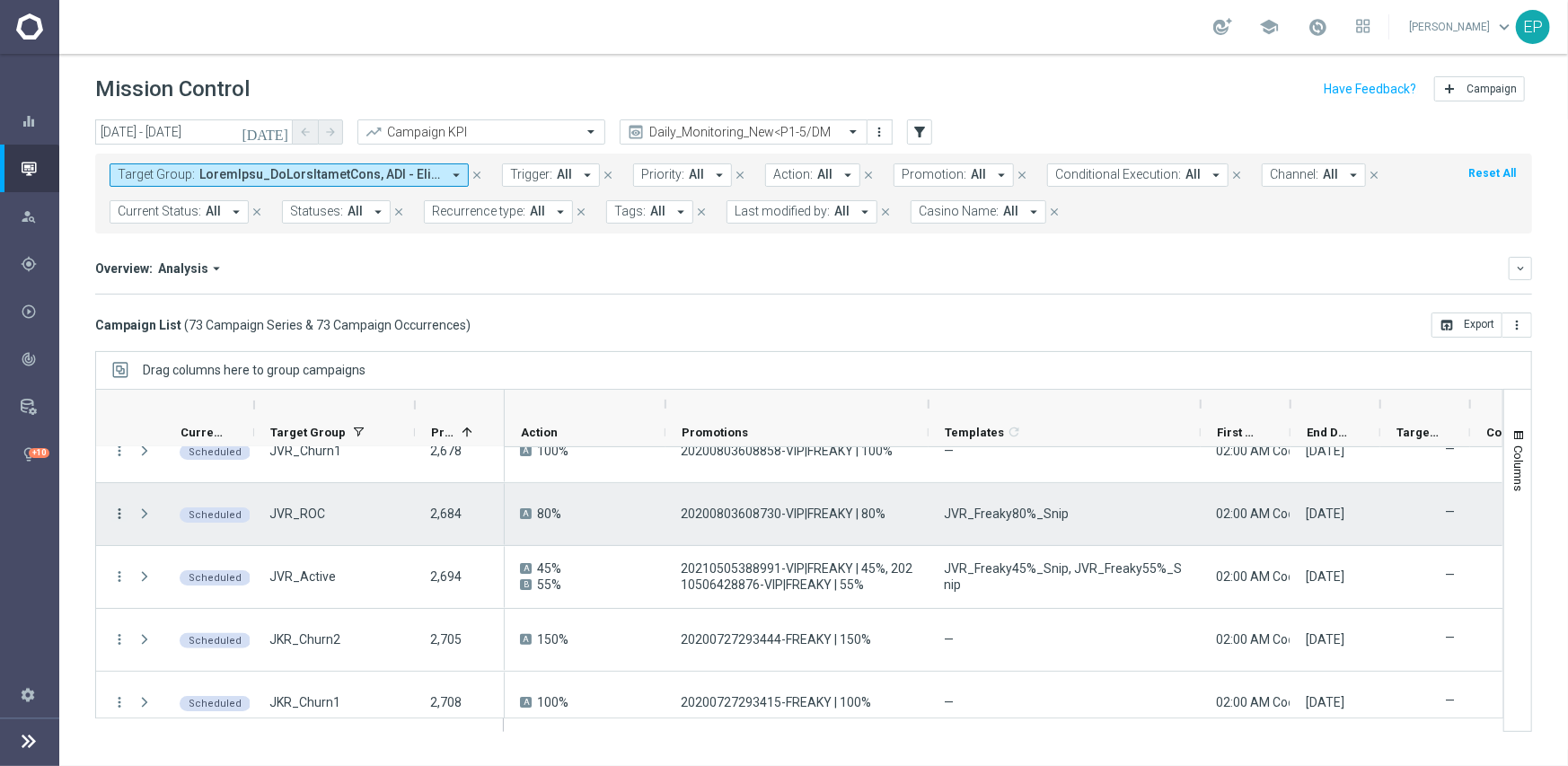
click at [122, 514] on icon "more_vert" at bounding box center [119, 514] width 16 height 16
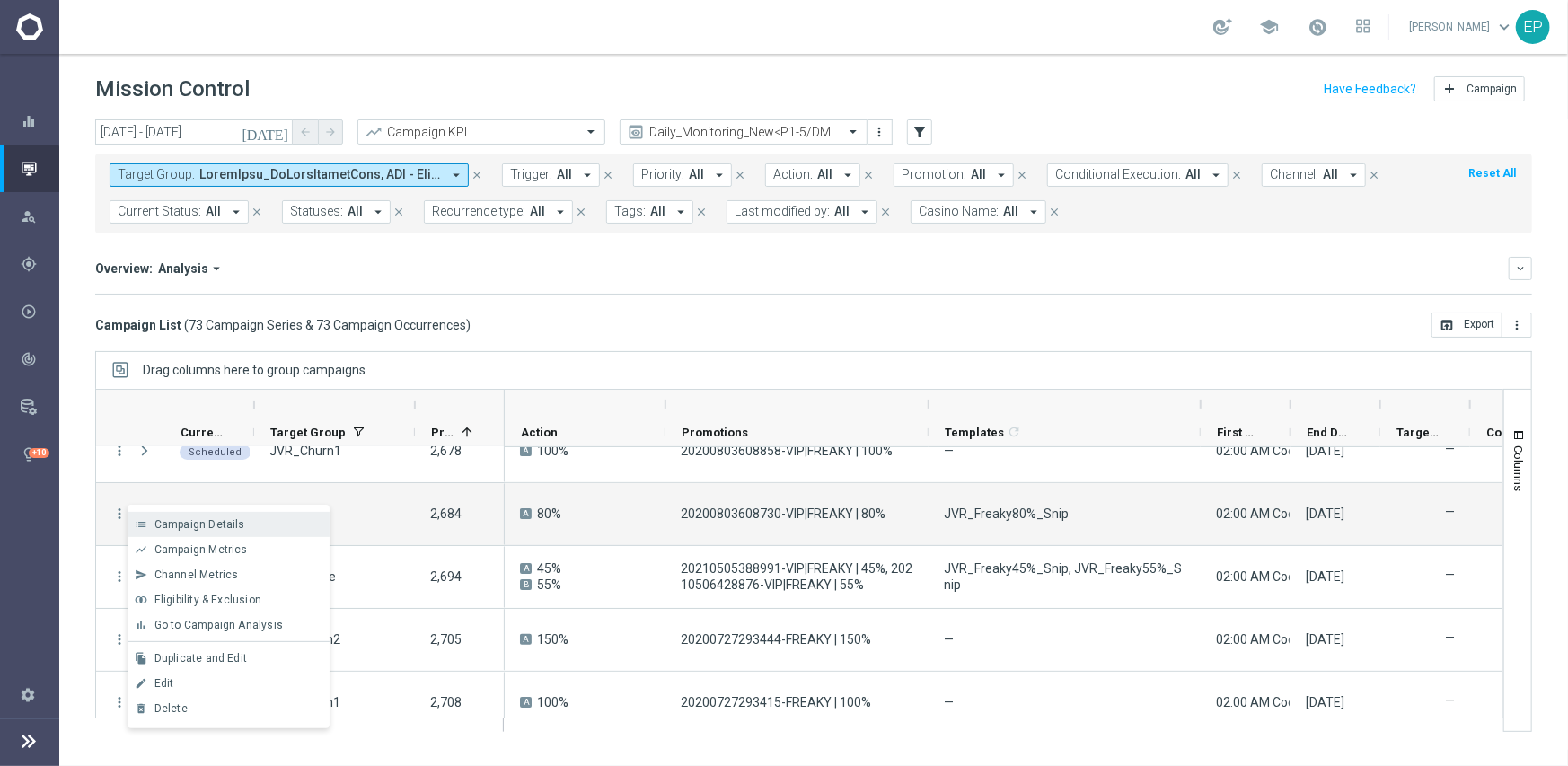
click at [207, 524] on span "Campaign Details" at bounding box center [200, 525] width 91 height 13
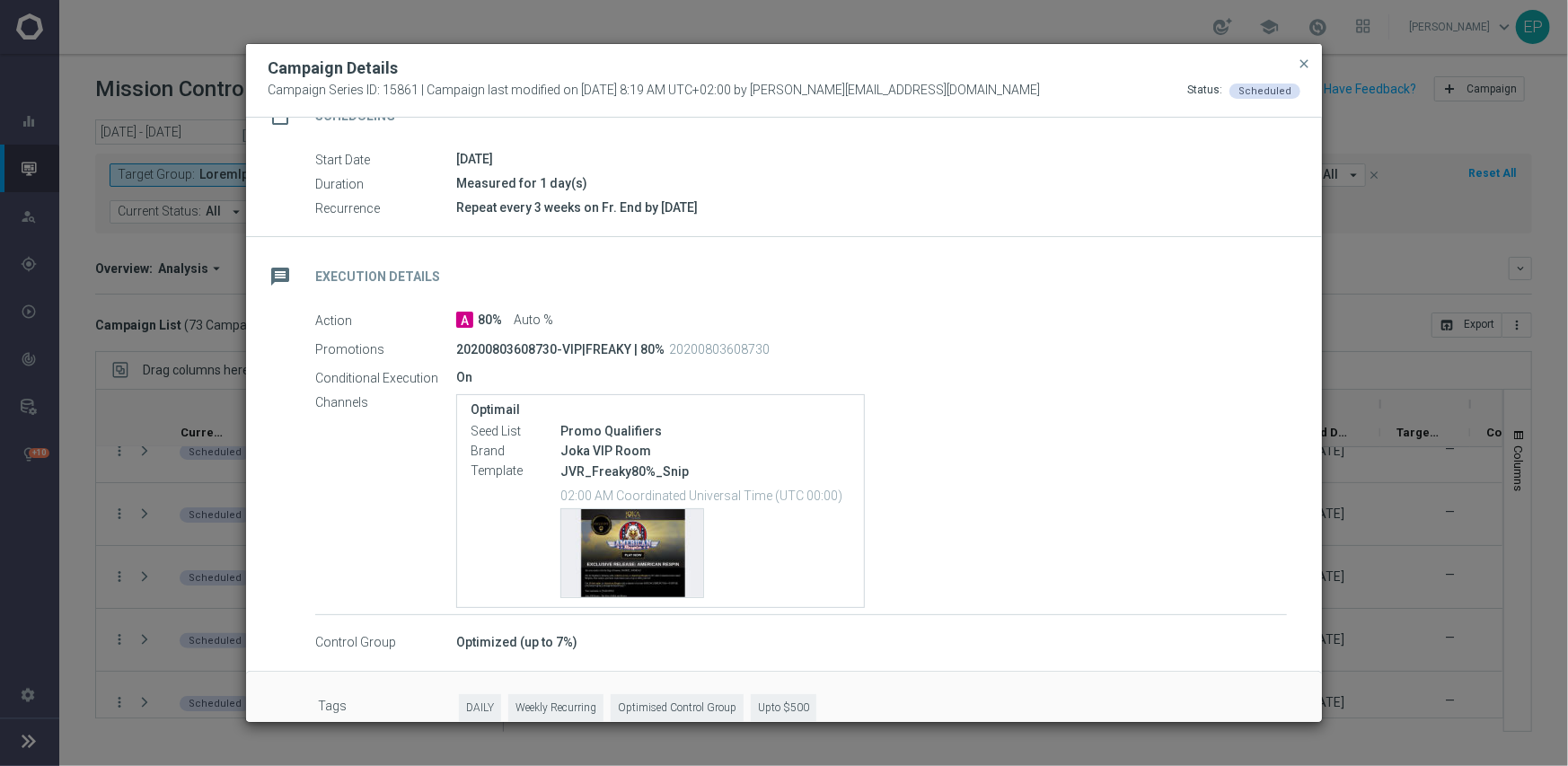
scroll to position [203, 0]
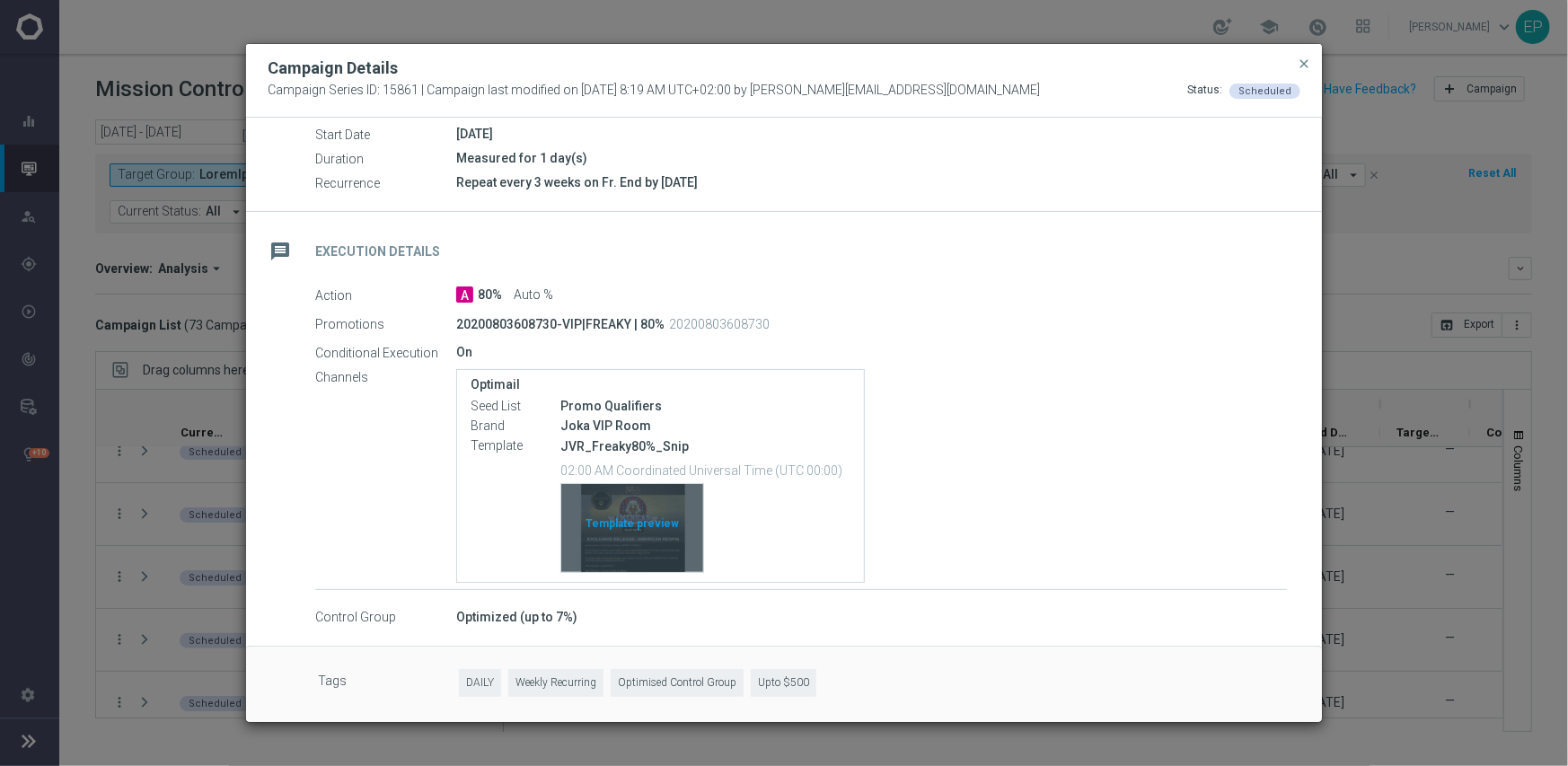
click at [653, 512] on div "Template preview" at bounding box center [632, 527] width 142 height 88
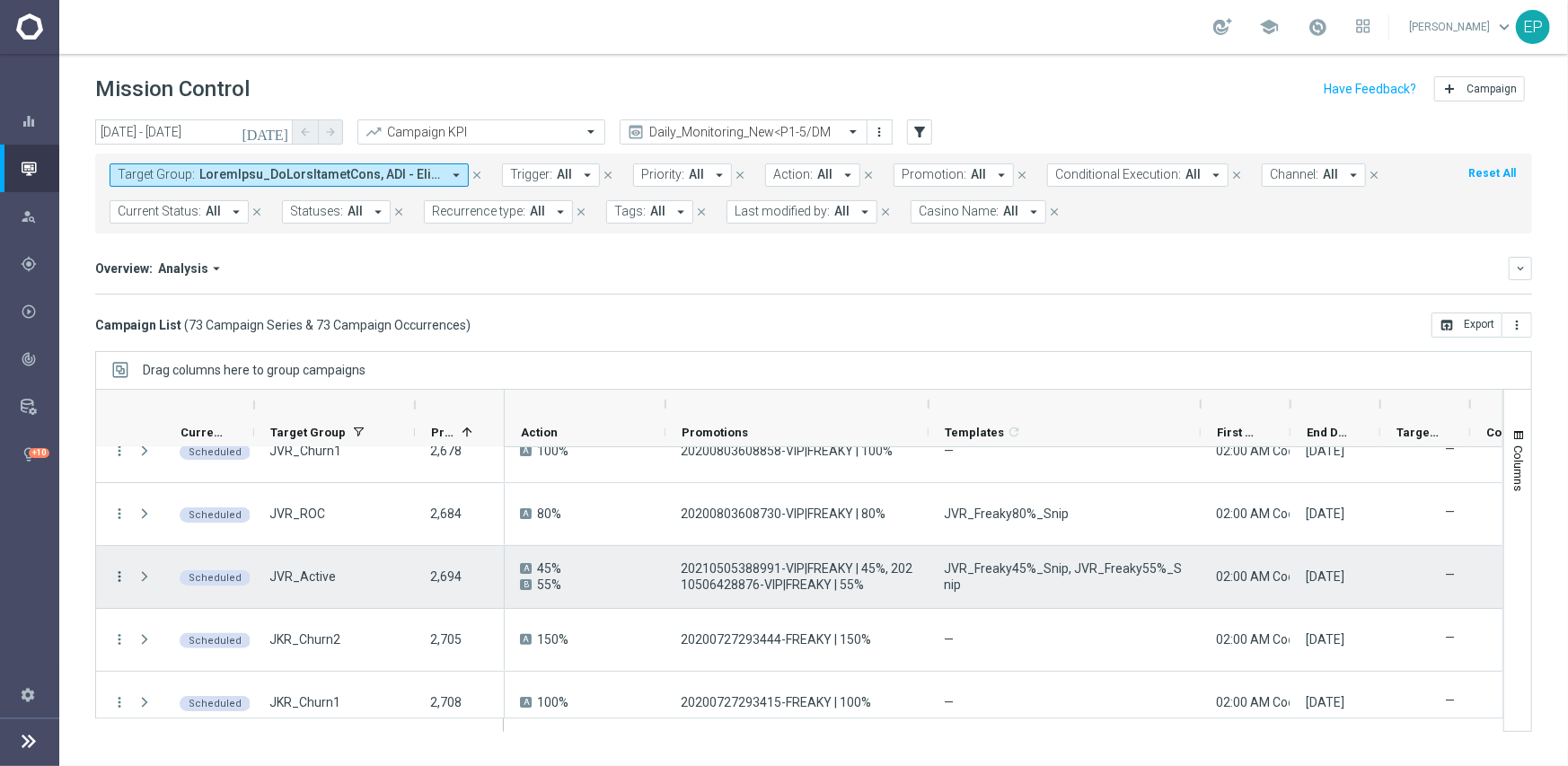
drag, startPoint x: 128, startPoint y: 570, endPoint x: 118, endPoint y: 569, distance: 10.0
click at [127, 570] on div "more_vert Scheduled JVR_Active 2,694" at bounding box center [300, 577] width 409 height 63
click at [115, 571] on icon "more_vert" at bounding box center [119, 577] width 16 height 16
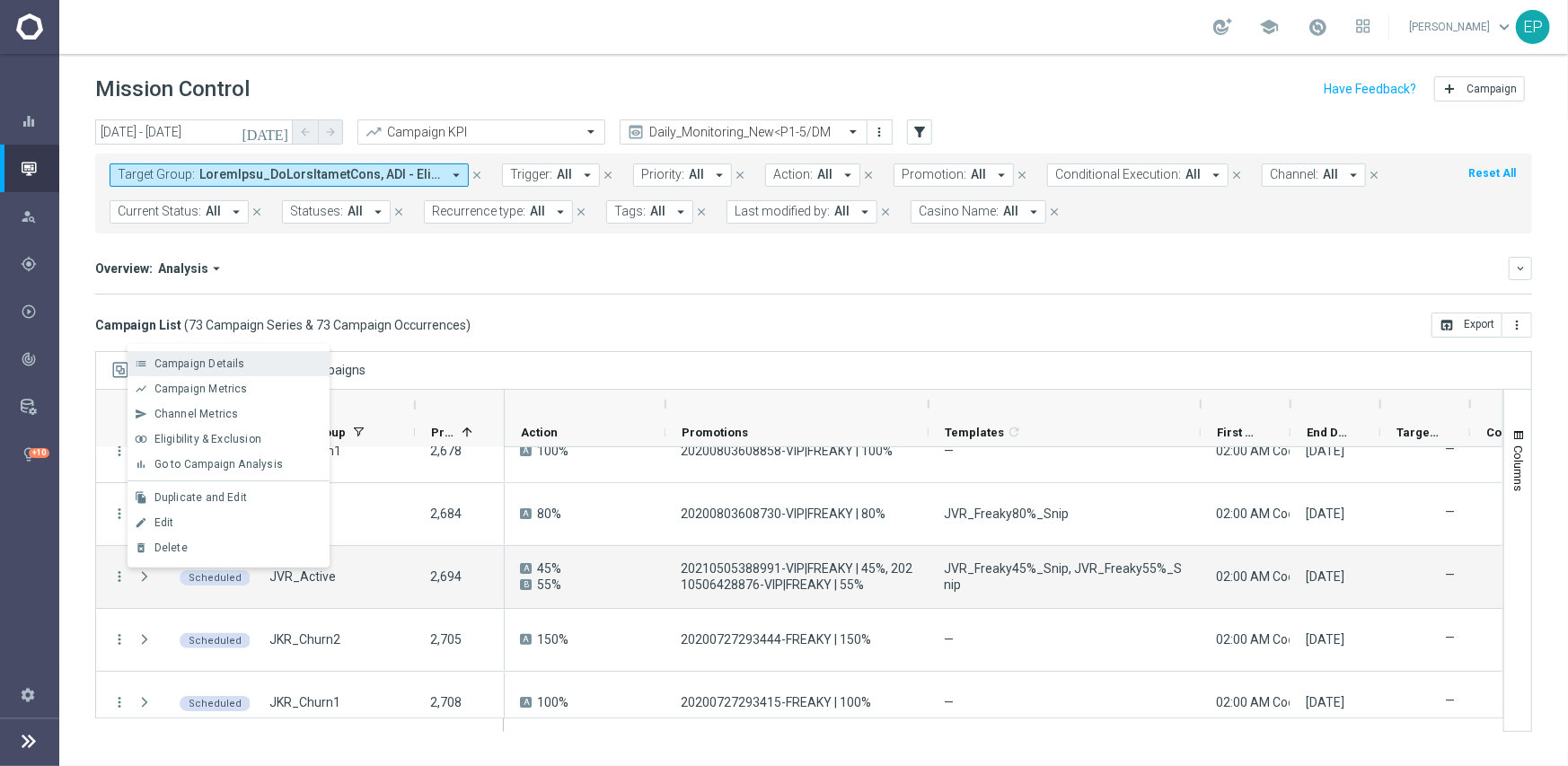
click at [229, 365] on span "Campaign Details" at bounding box center [200, 363] width 91 height 13
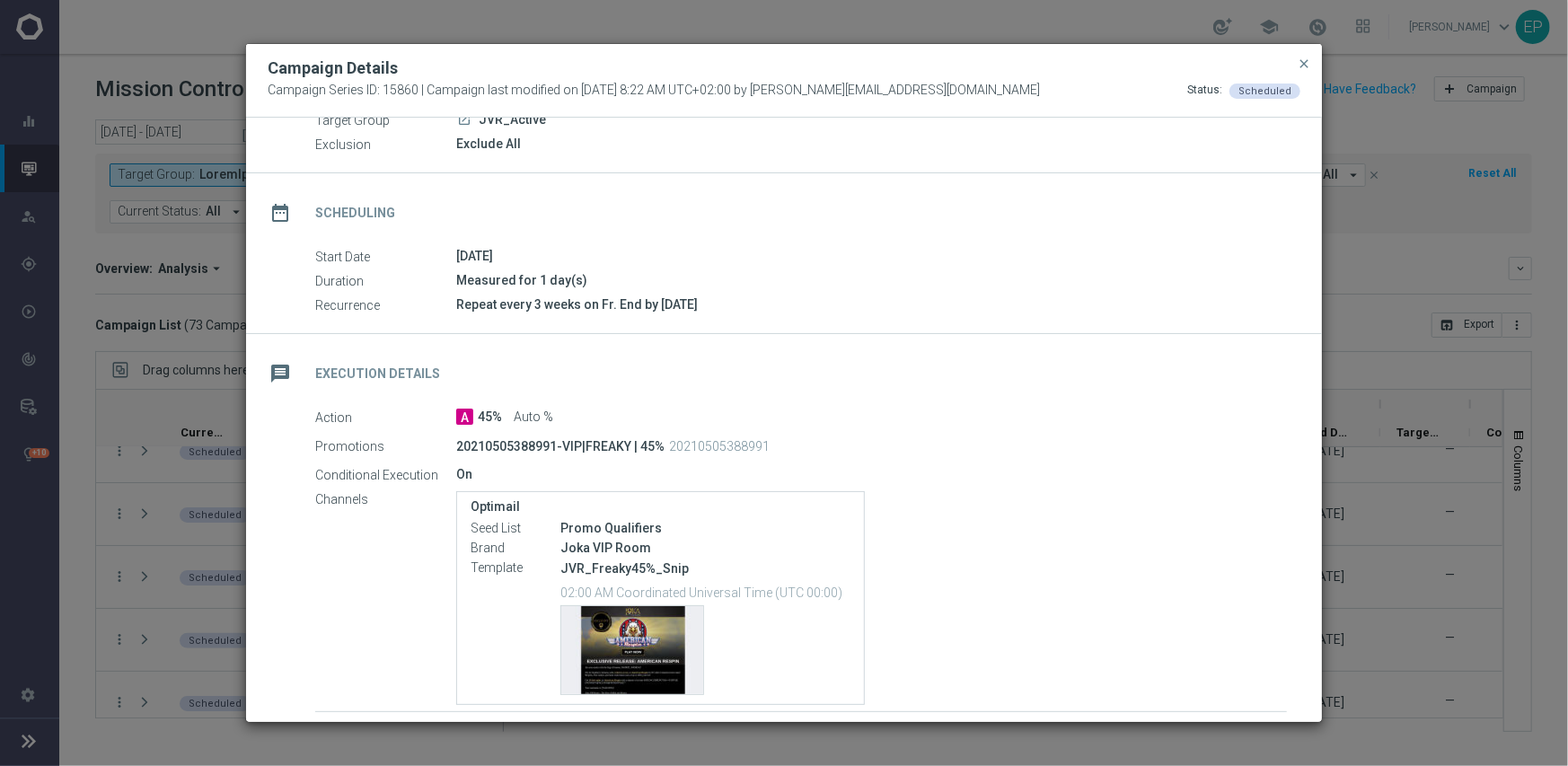
scroll to position [270, 0]
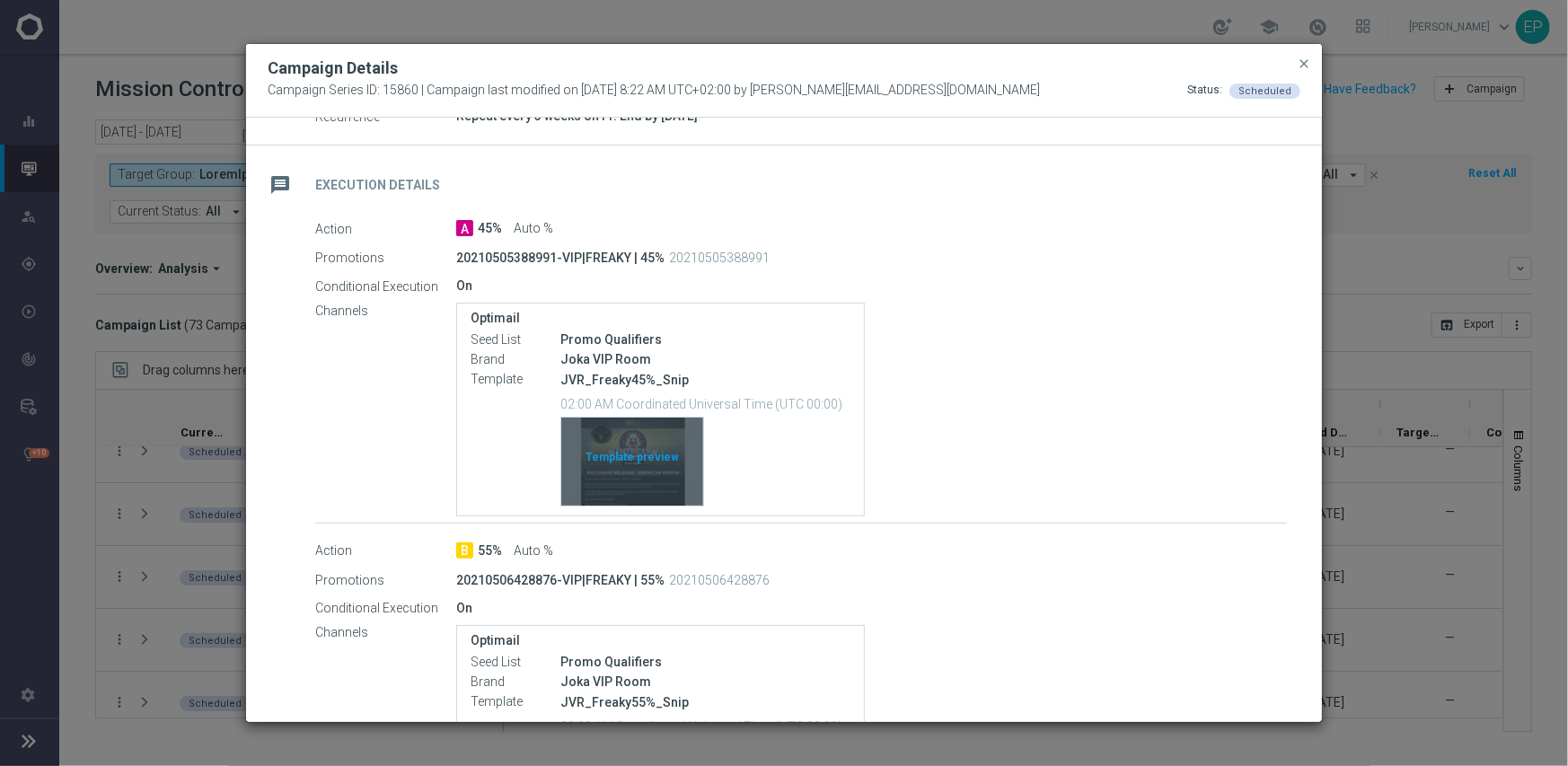
click at [638, 463] on div "Template preview" at bounding box center [632, 461] width 142 height 88
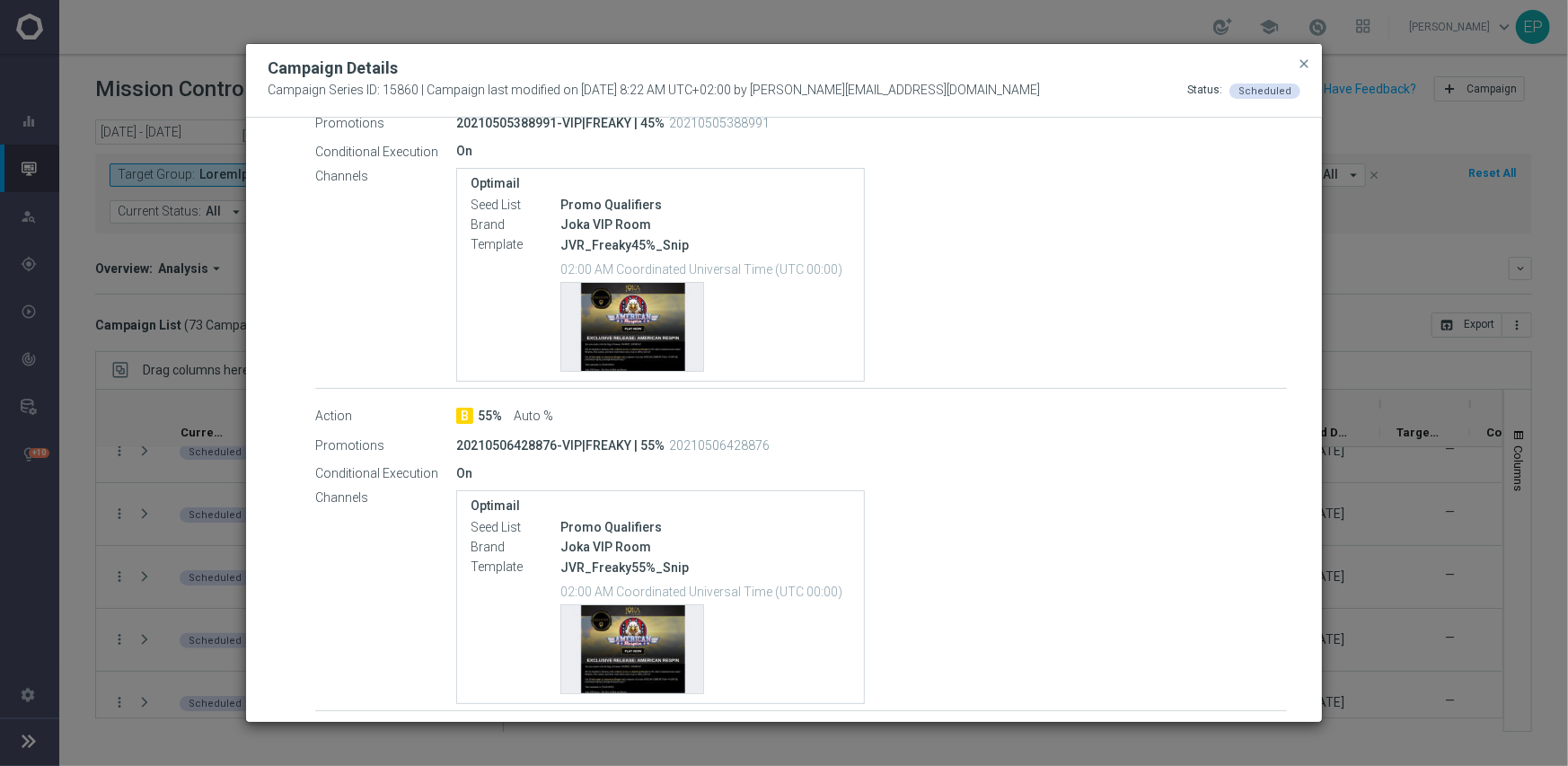
scroll to position [526, 0]
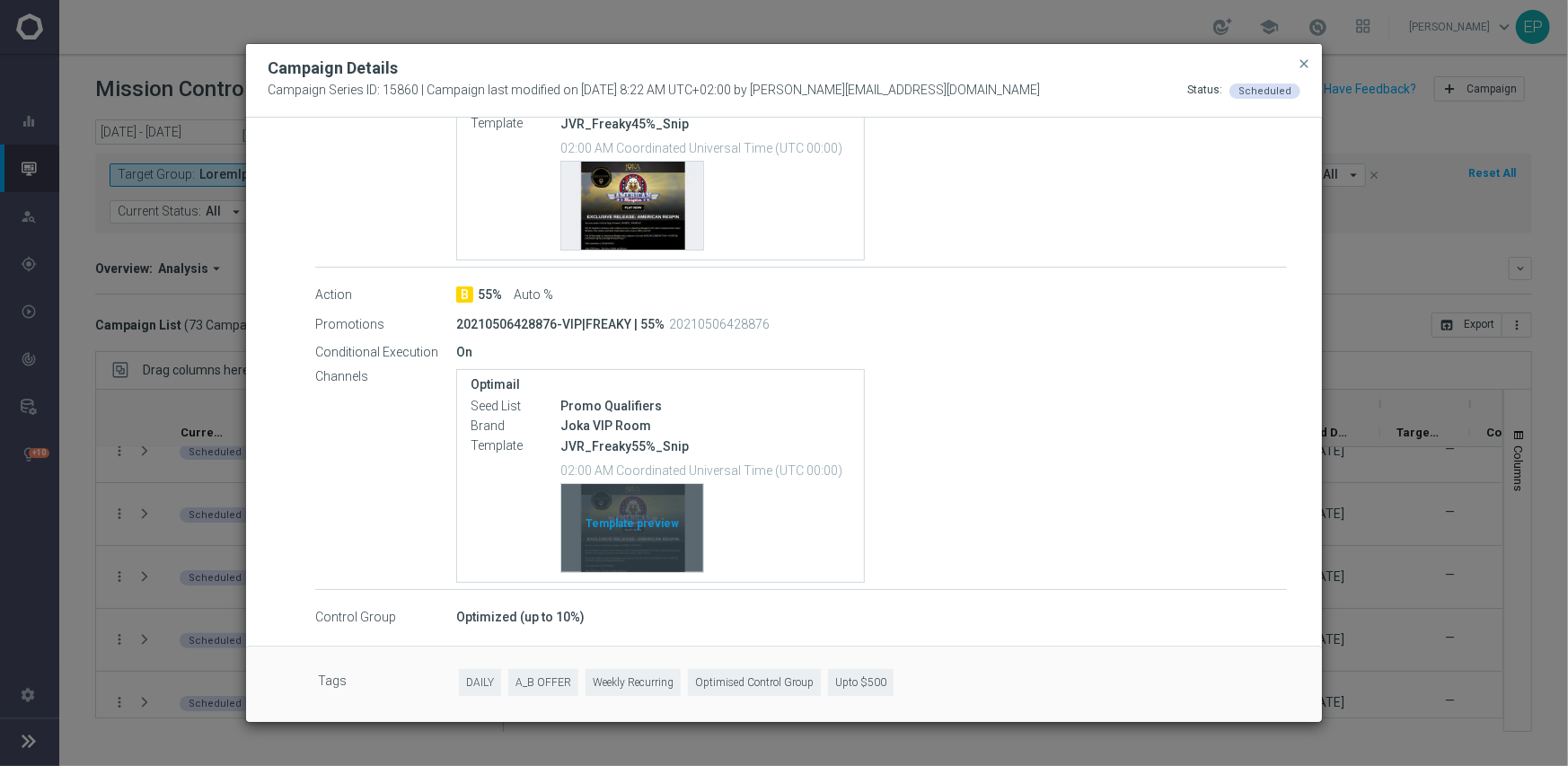
click at [622, 515] on div "Template preview" at bounding box center [632, 527] width 142 height 88
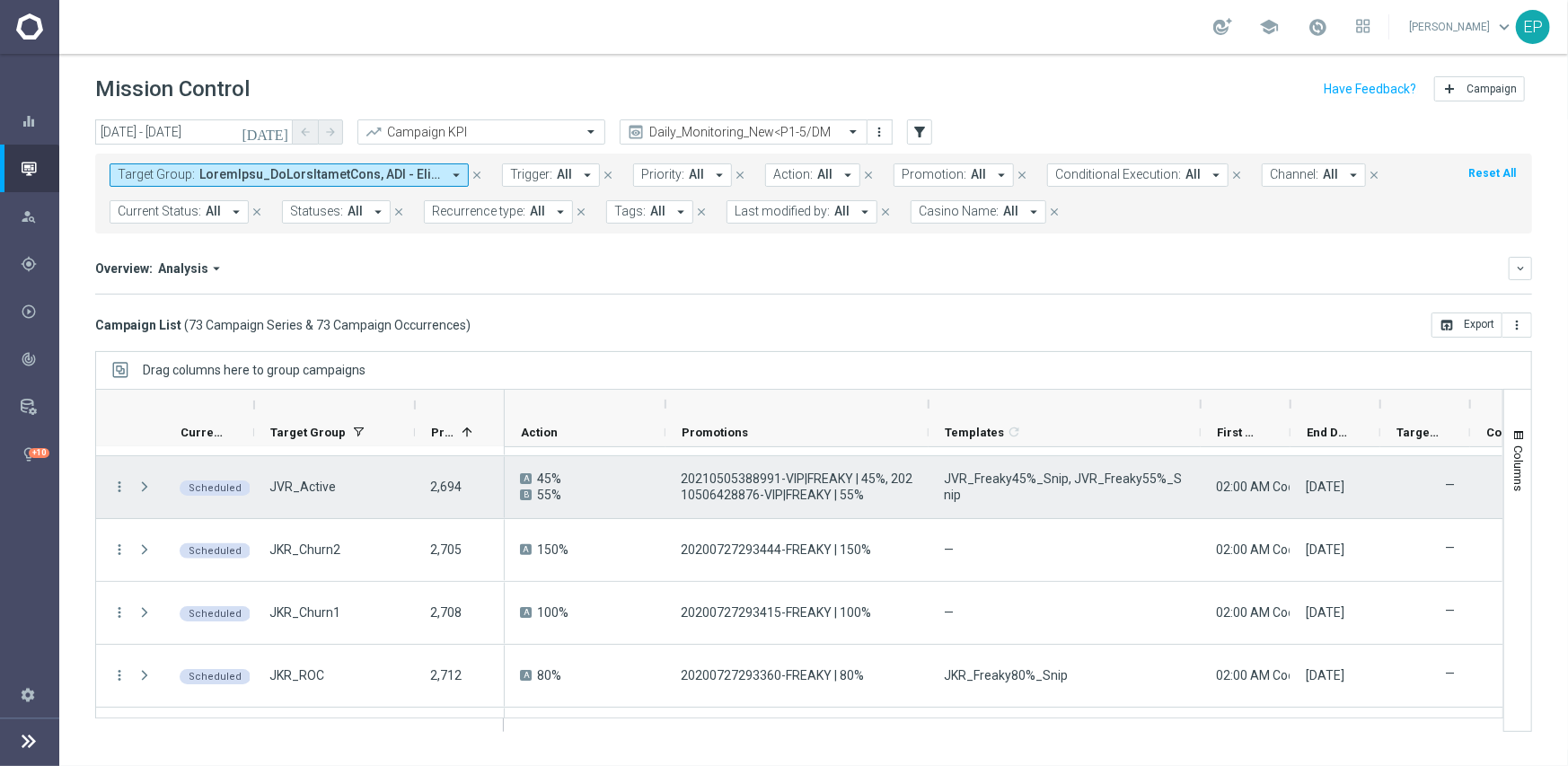
scroll to position [270, 0]
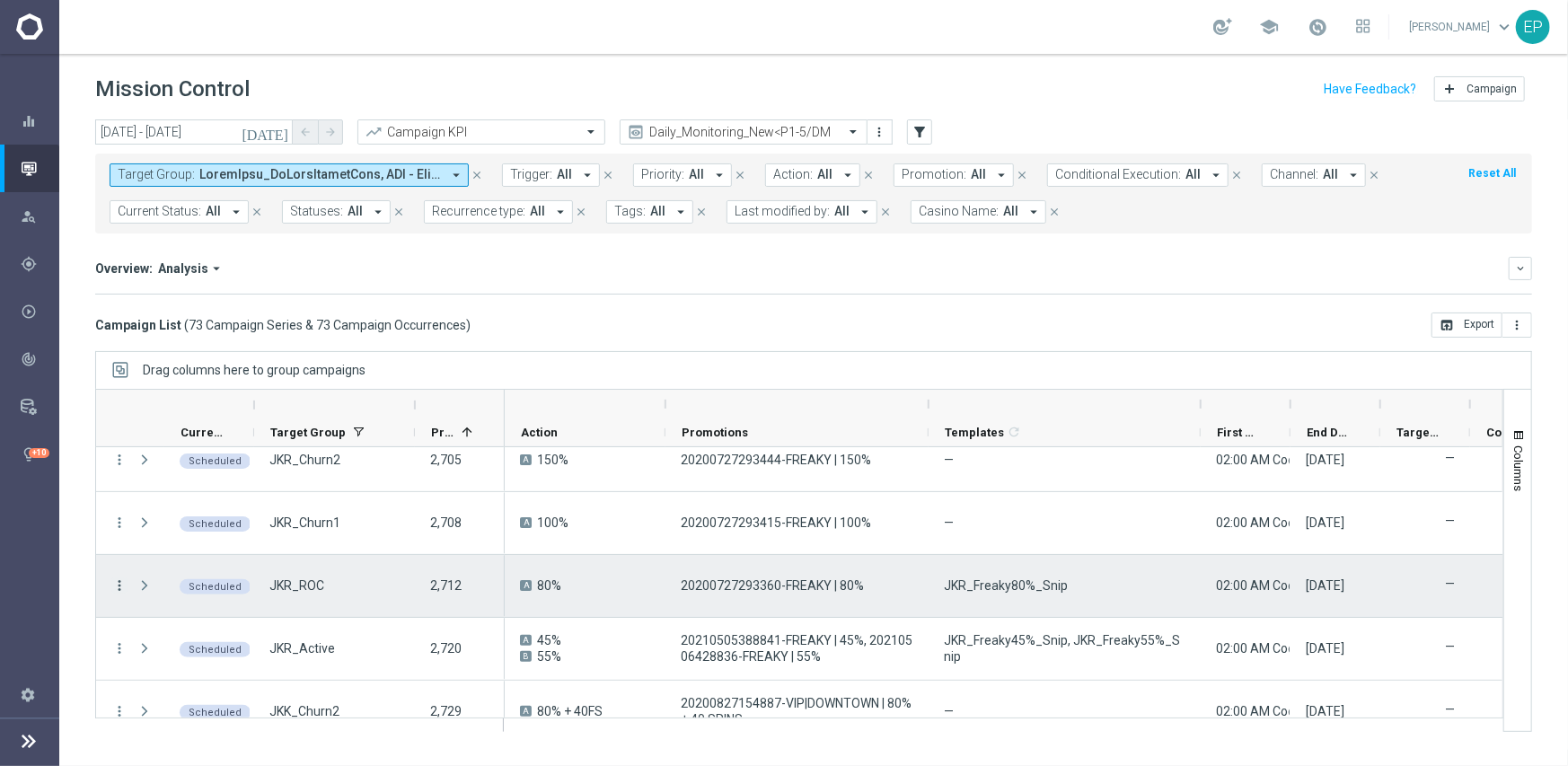
click at [117, 582] on icon "more_vert" at bounding box center [119, 586] width 16 height 16
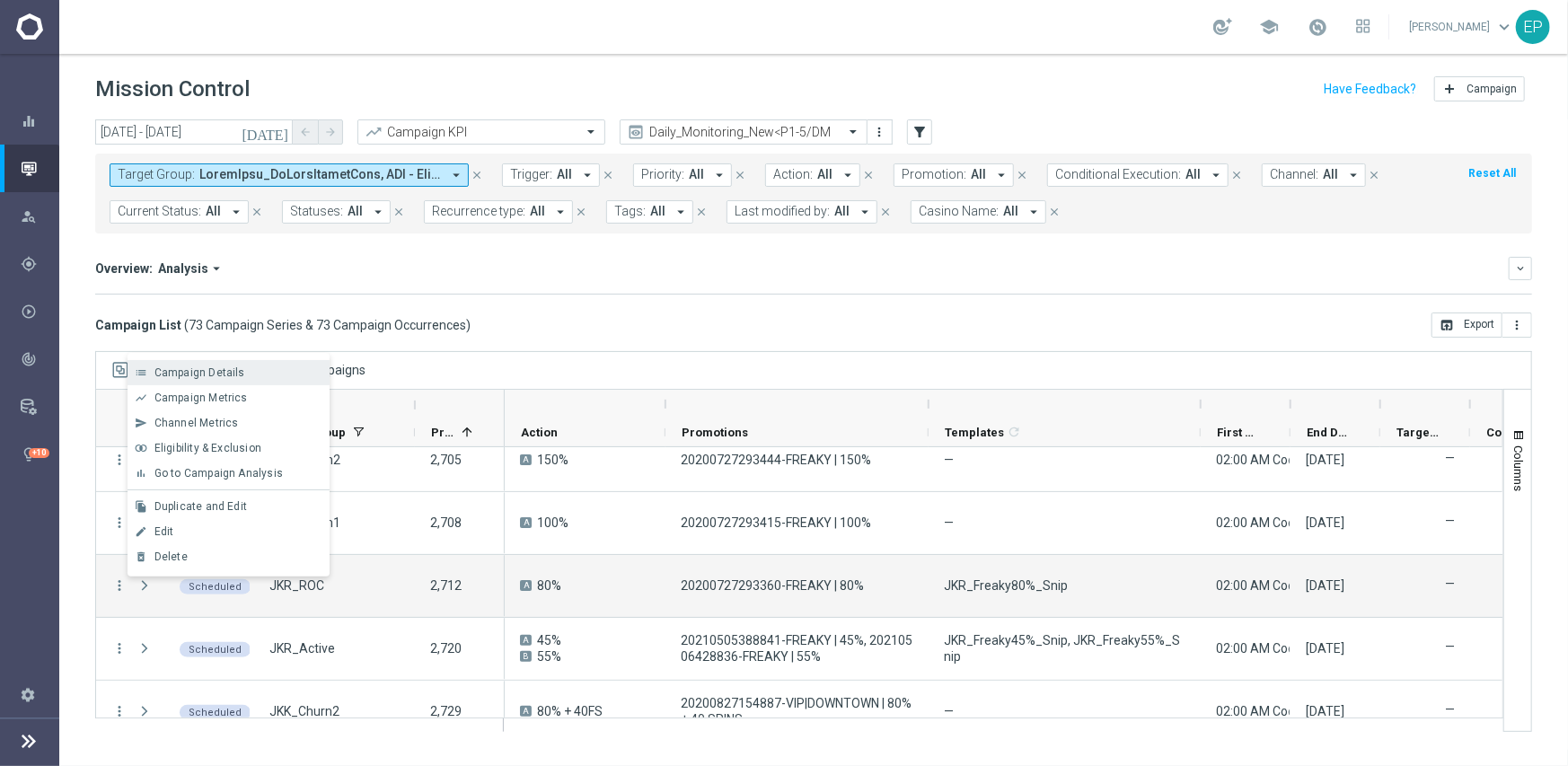
click at [222, 370] on span "Campaign Details" at bounding box center [200, 373] width 91 height 13
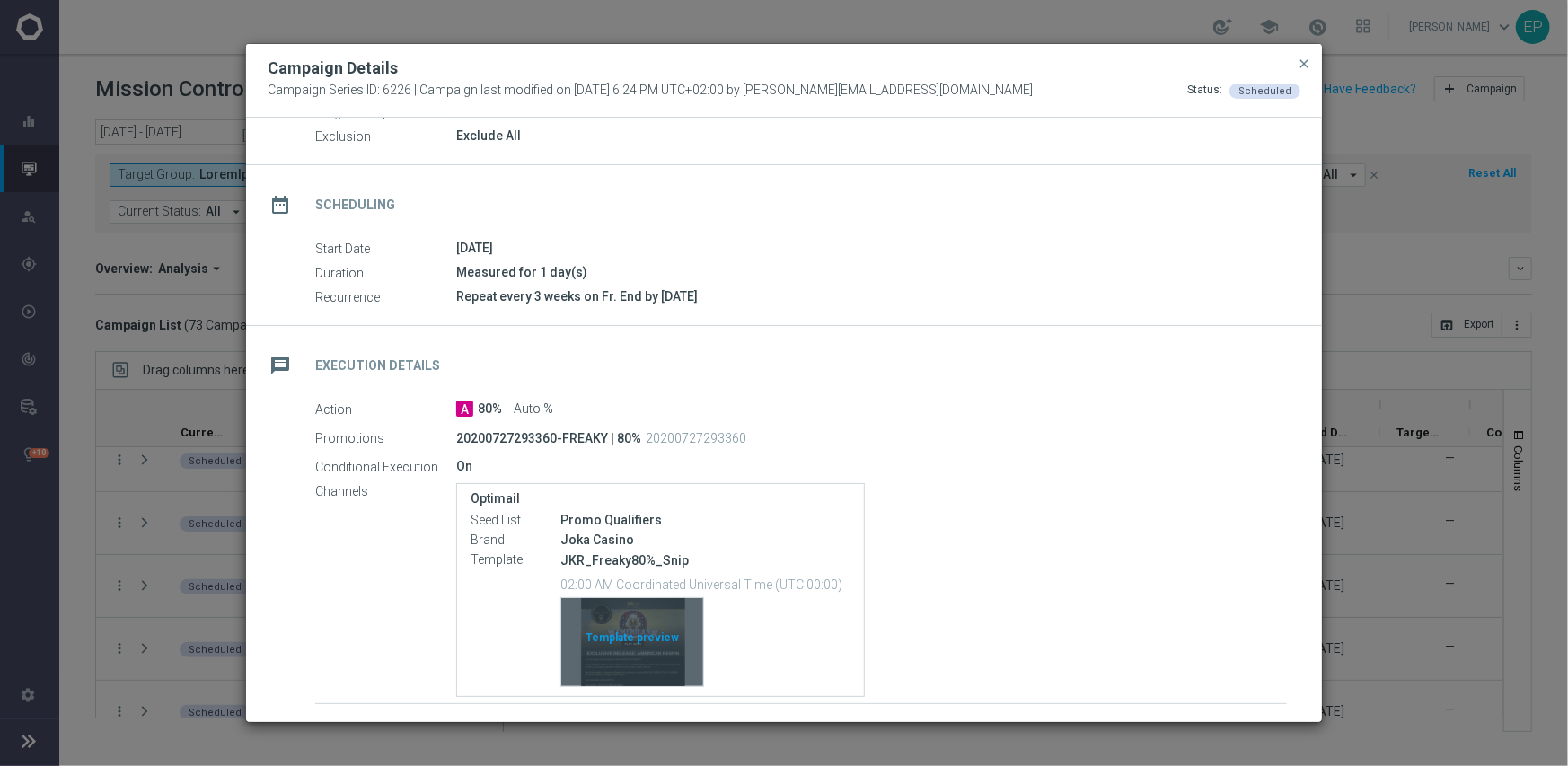
scroll to position [231, 0]
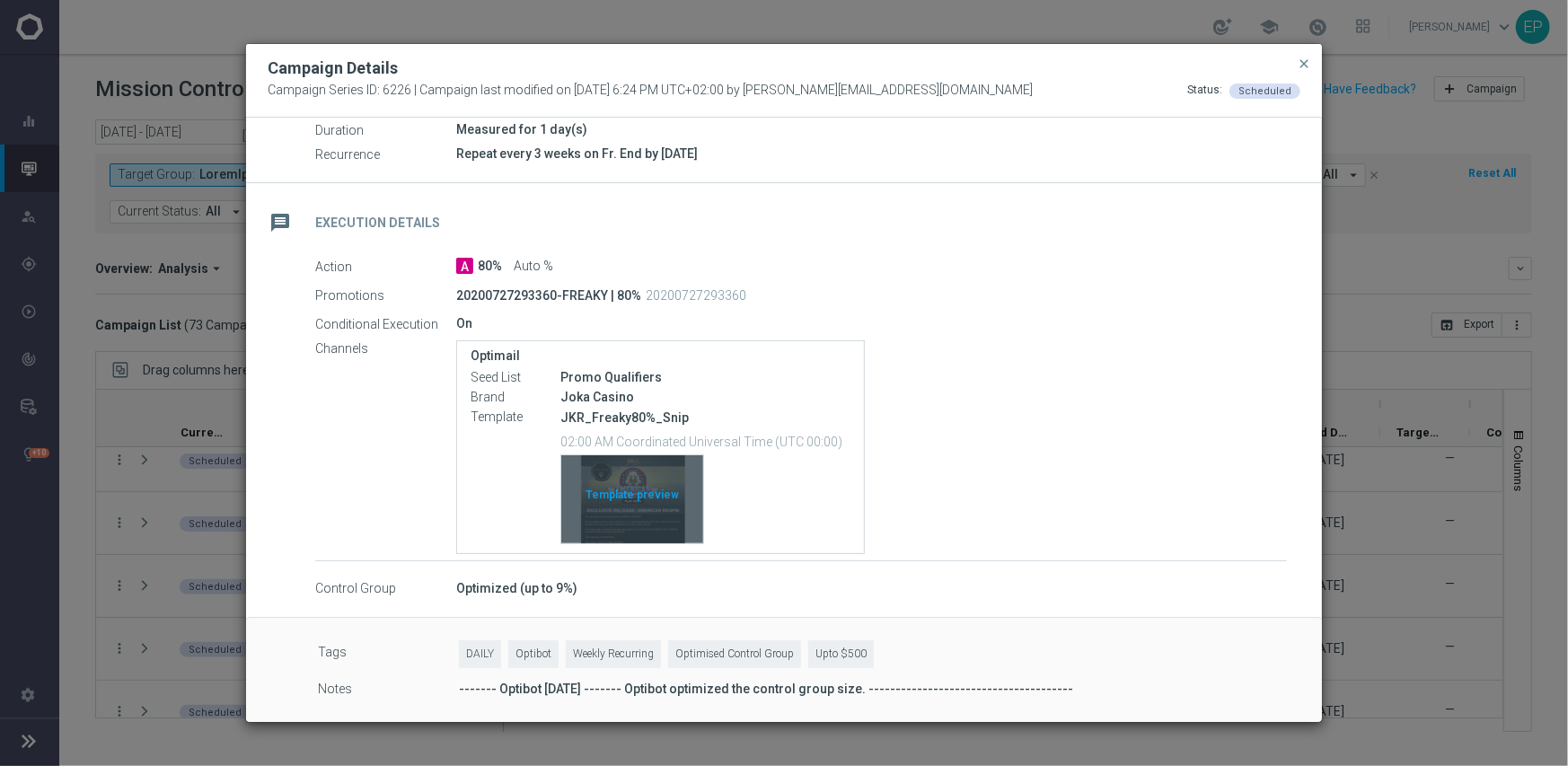
click at [629, 498] on div "Template preview" at bounding box center [632, 499] width 142 height 88
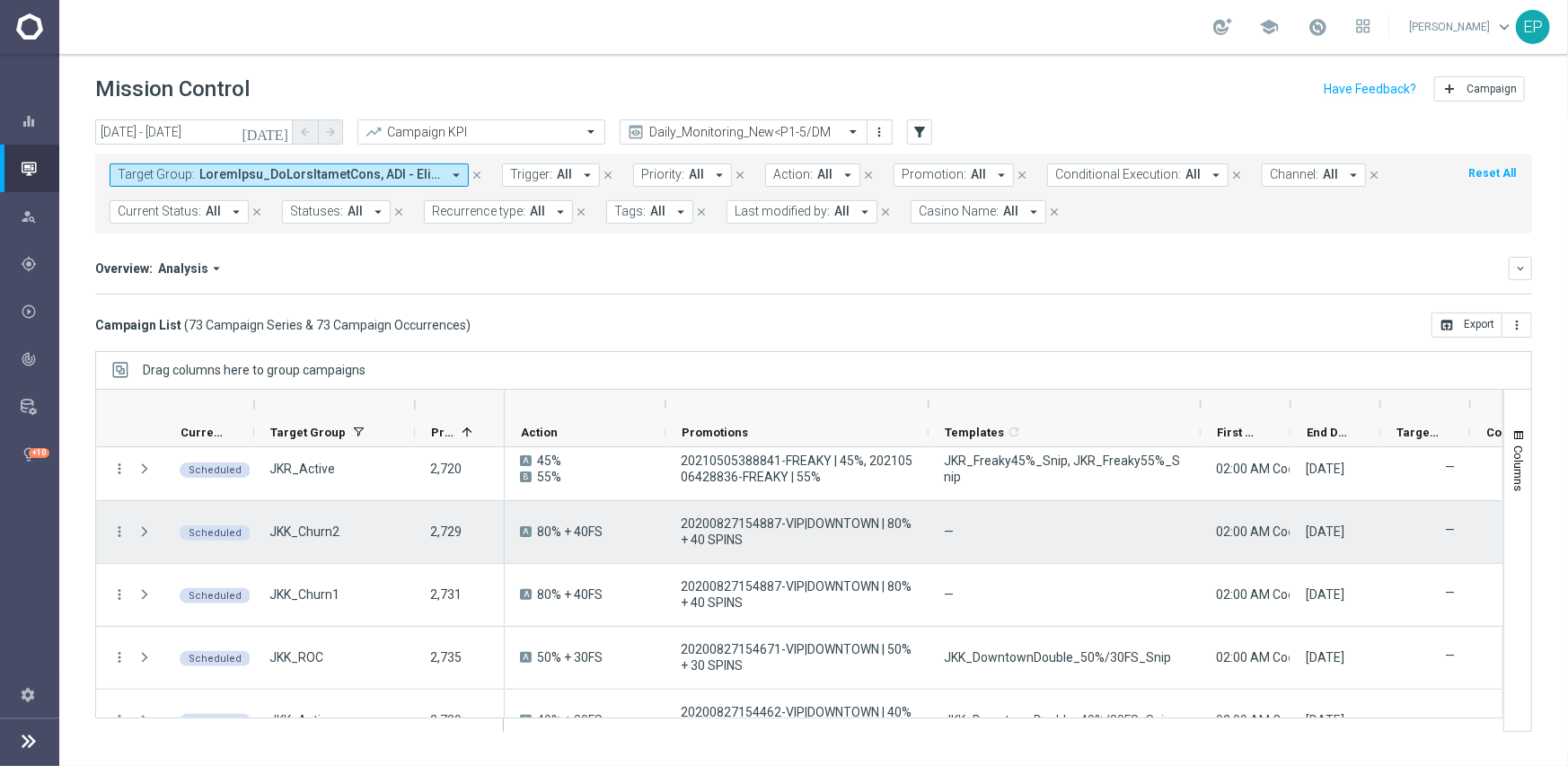
scroll to position [538, 0]
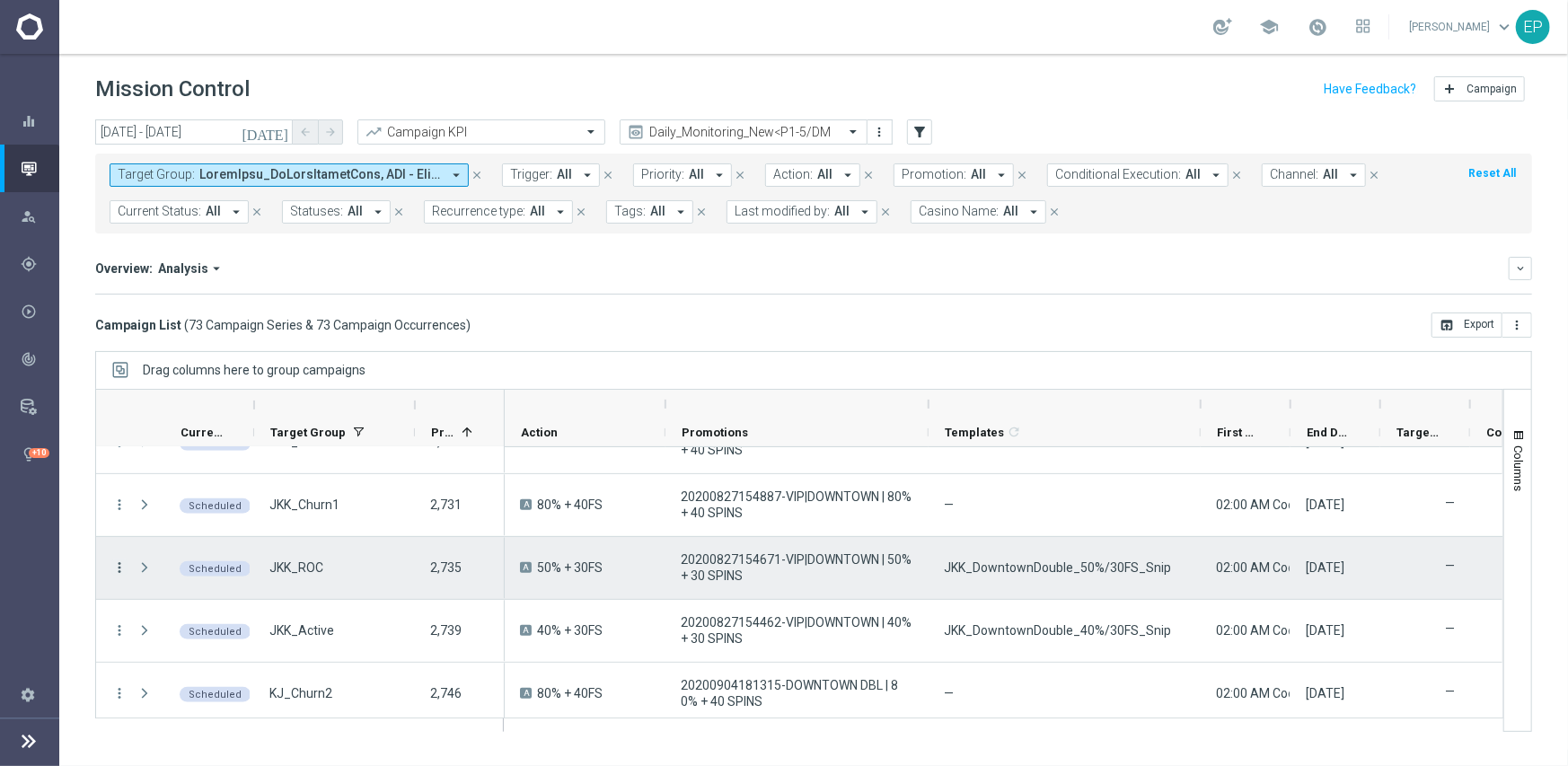
click at [126, 564] on icon "more_vert" at bounding box center [119, 567] width 16 height 16
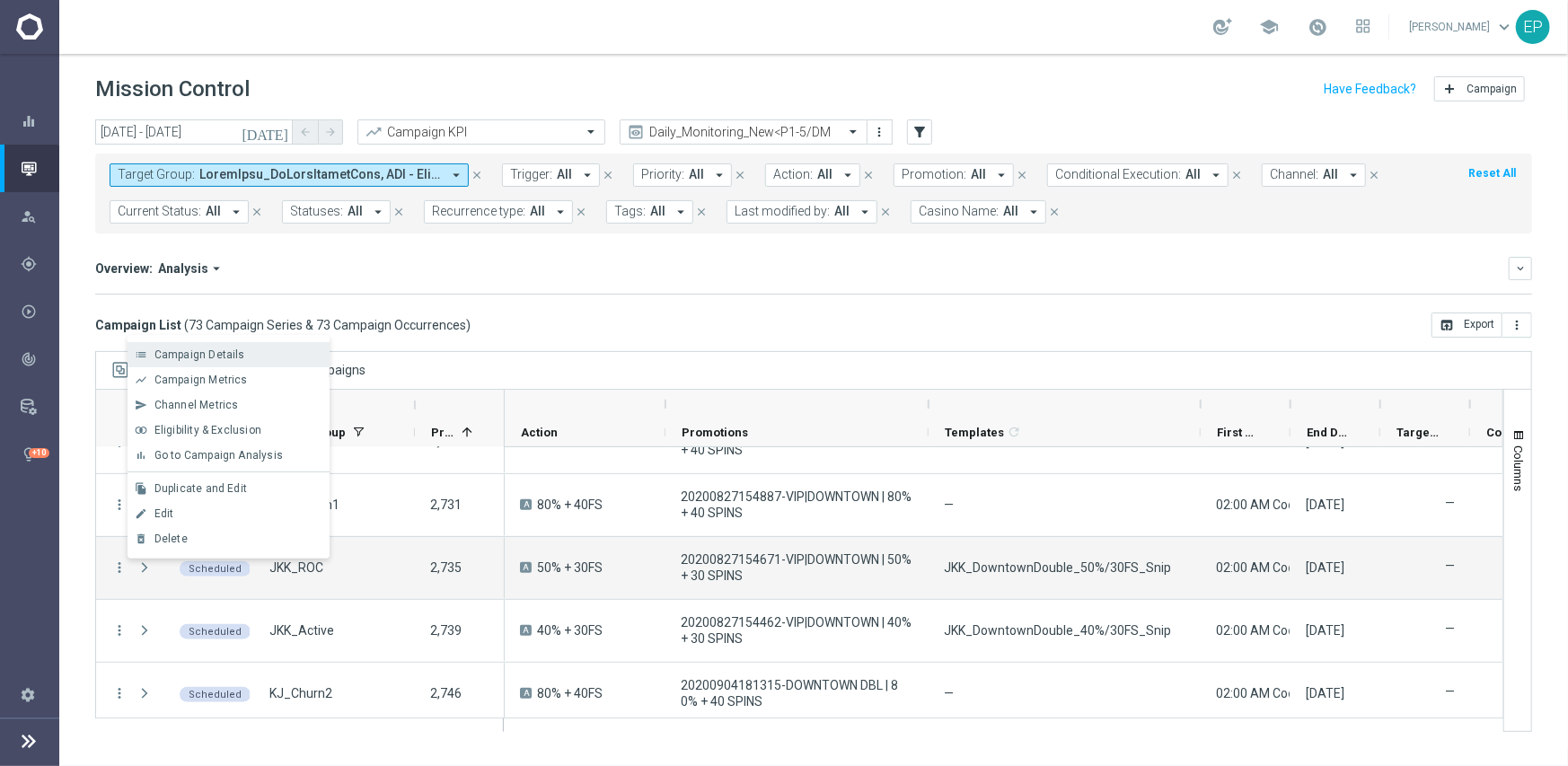
click at [225, 352] on span "Campaign Details" at bounding box center [200, 354] width 91 height 13
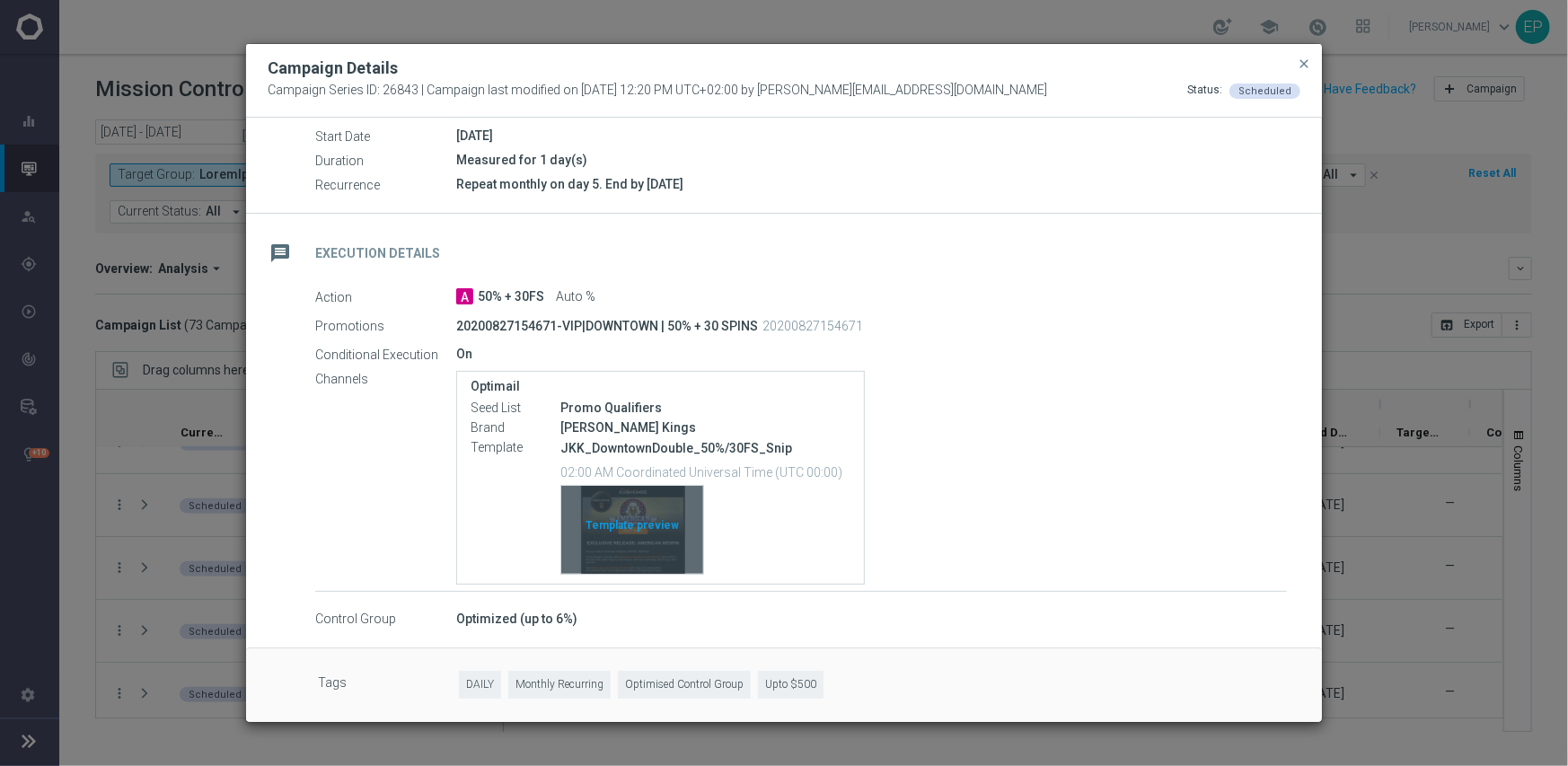
scroll to position [203, 0]
click at [622, 529] on div "Template preview" at bounding box center [632, 527] width 142 height 88
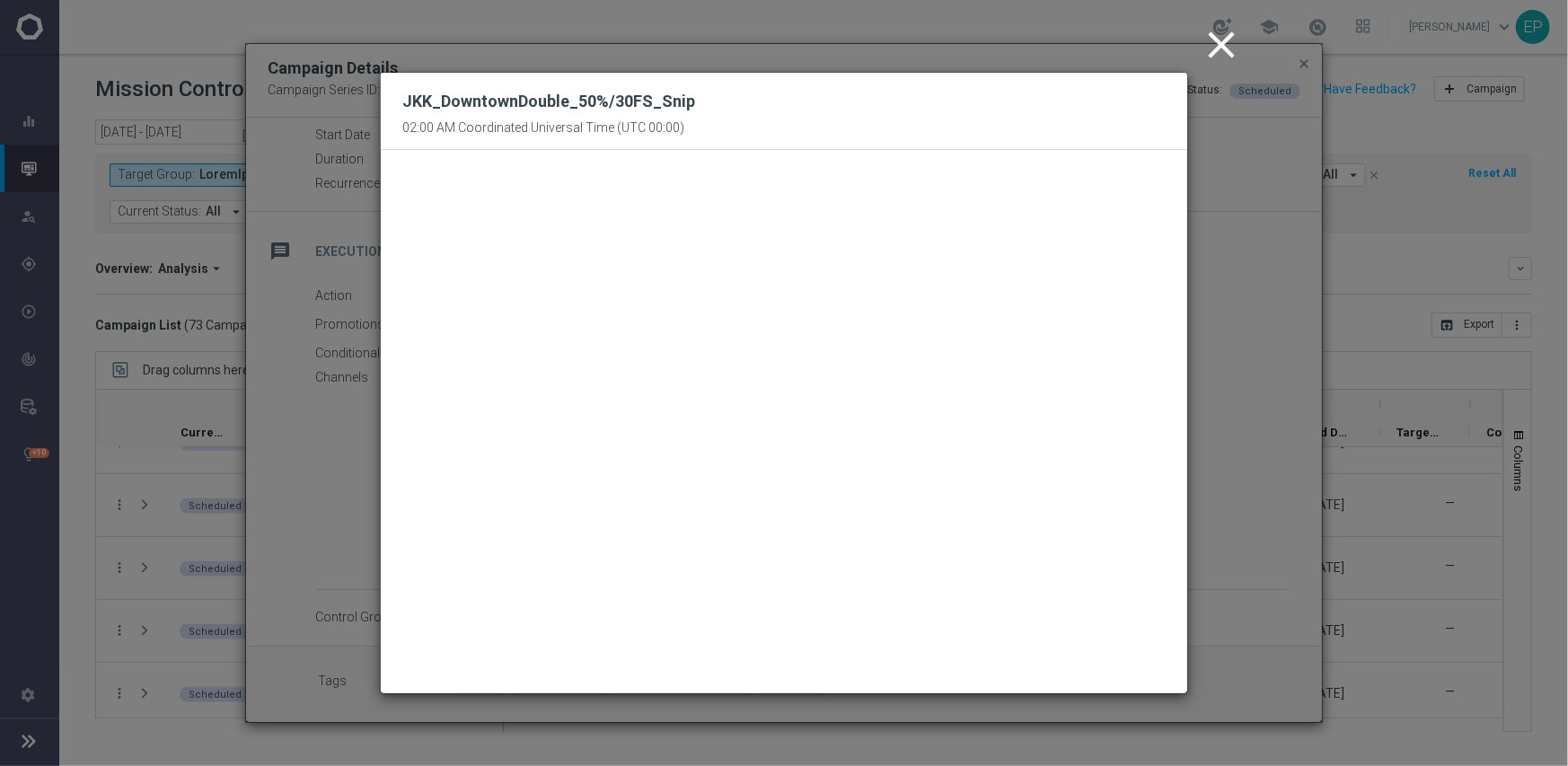
click at [1230, 47] on icon "close" at bounding box center [1221, 45] width 45 height 45
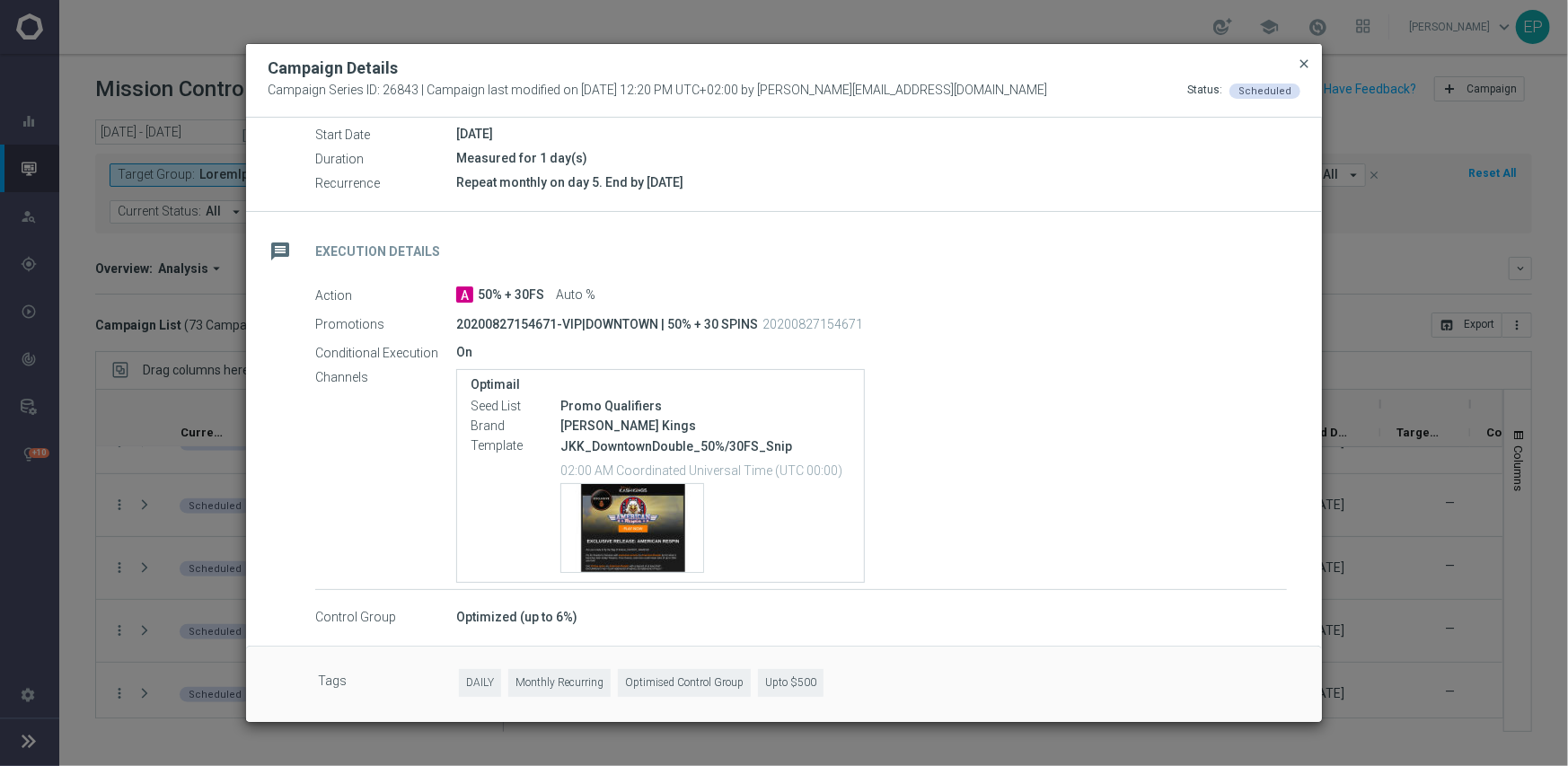
click at [1307, 63] on span "close" at bounding box center [1305, 64] width 15 height 15
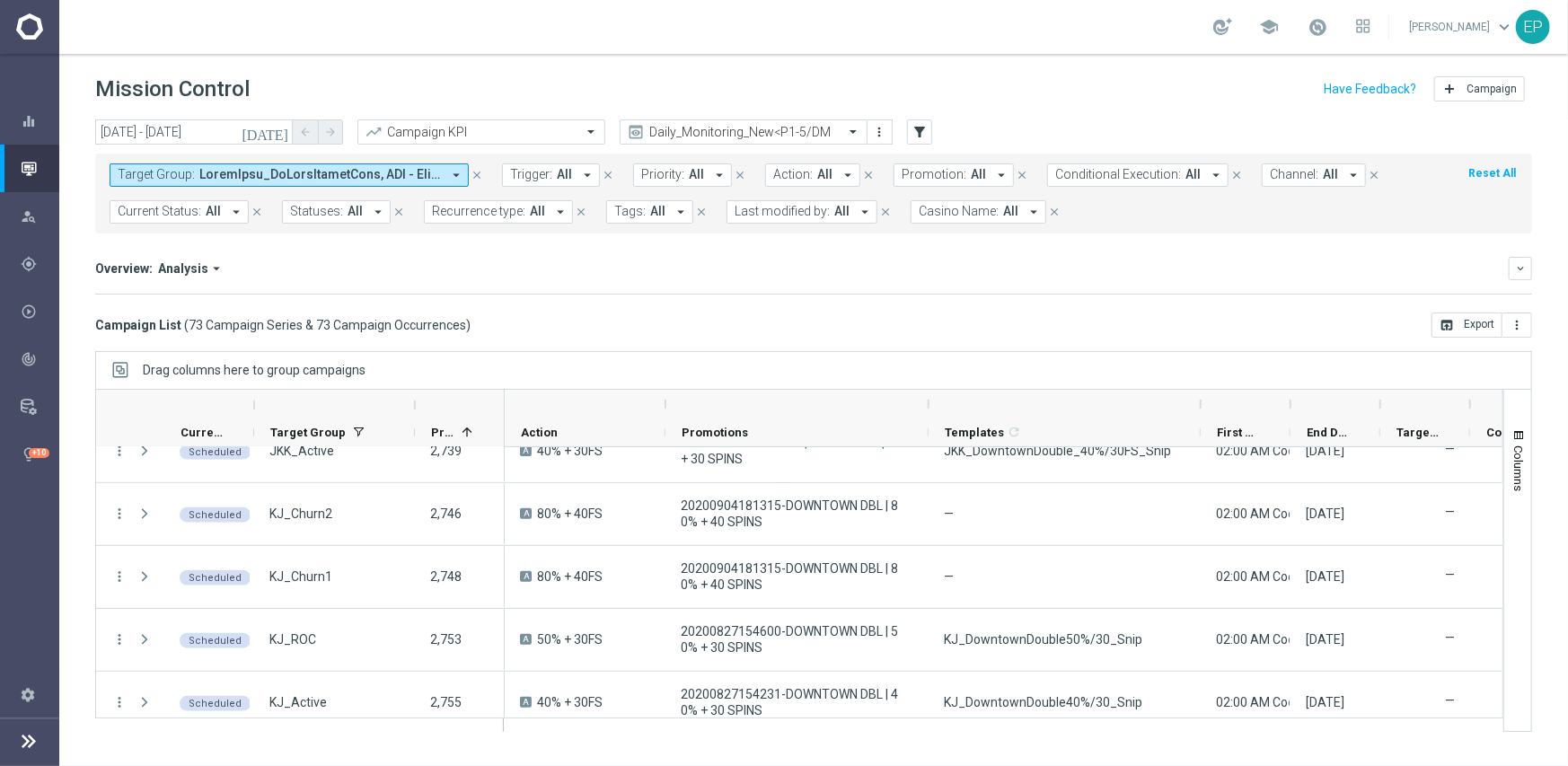
scroll to position [808, 0]
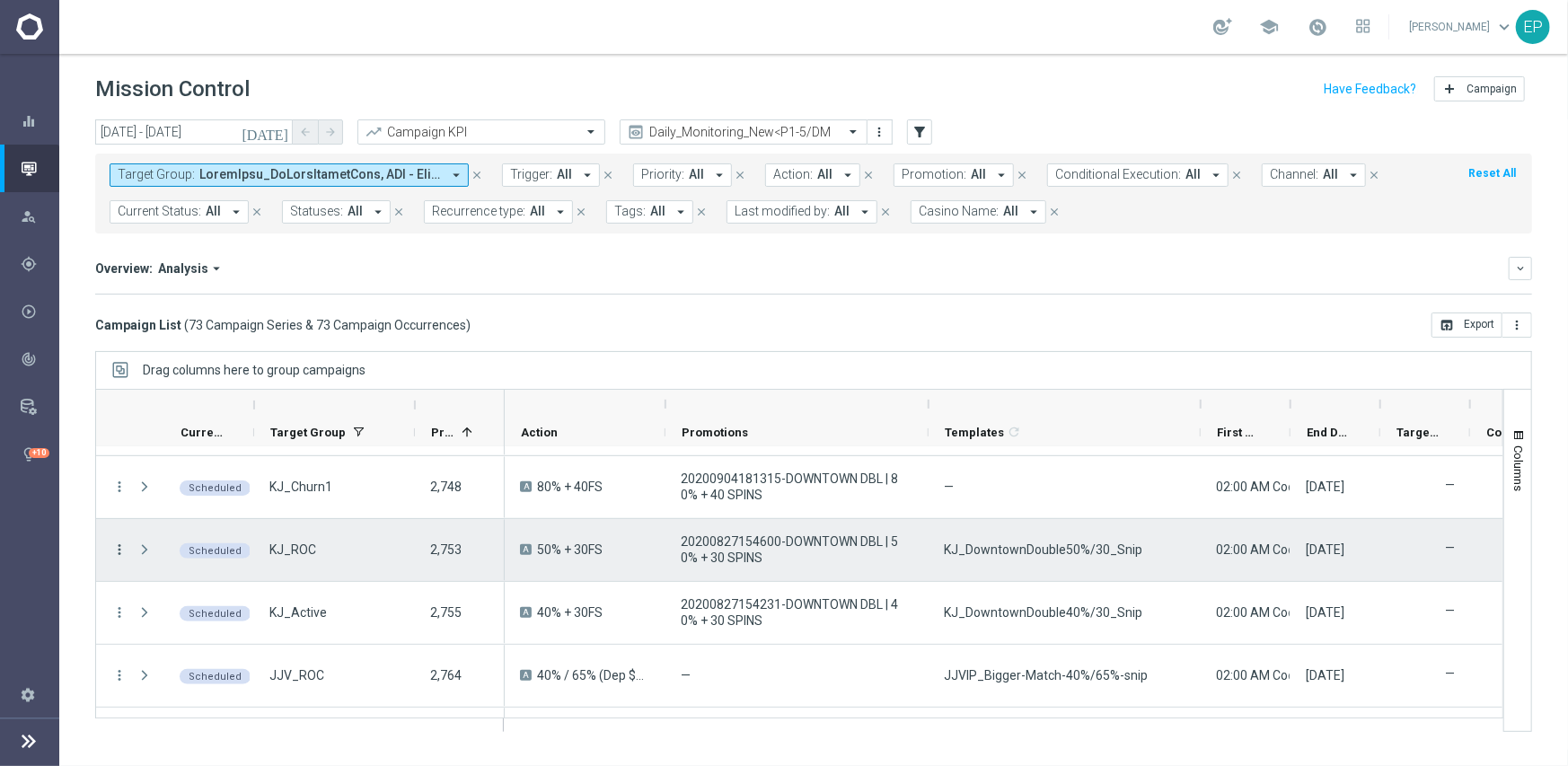
click at [114, 547] on icon "more_vert" at bounding box center [119, 549] width 16 height 16
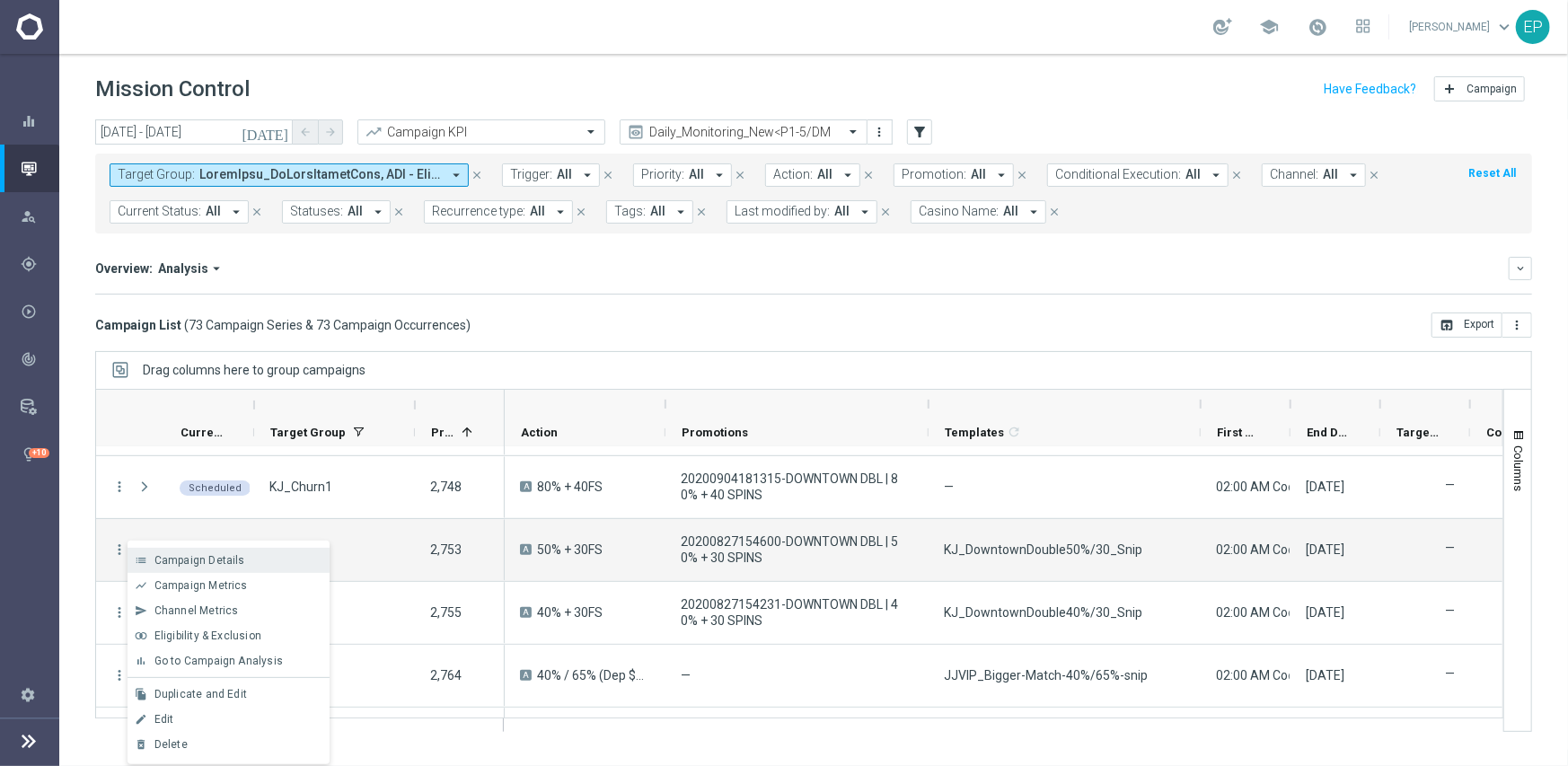
click at [214, 558] on span "Campaign Details" at bounding box center [200, 560] width 91 height 13
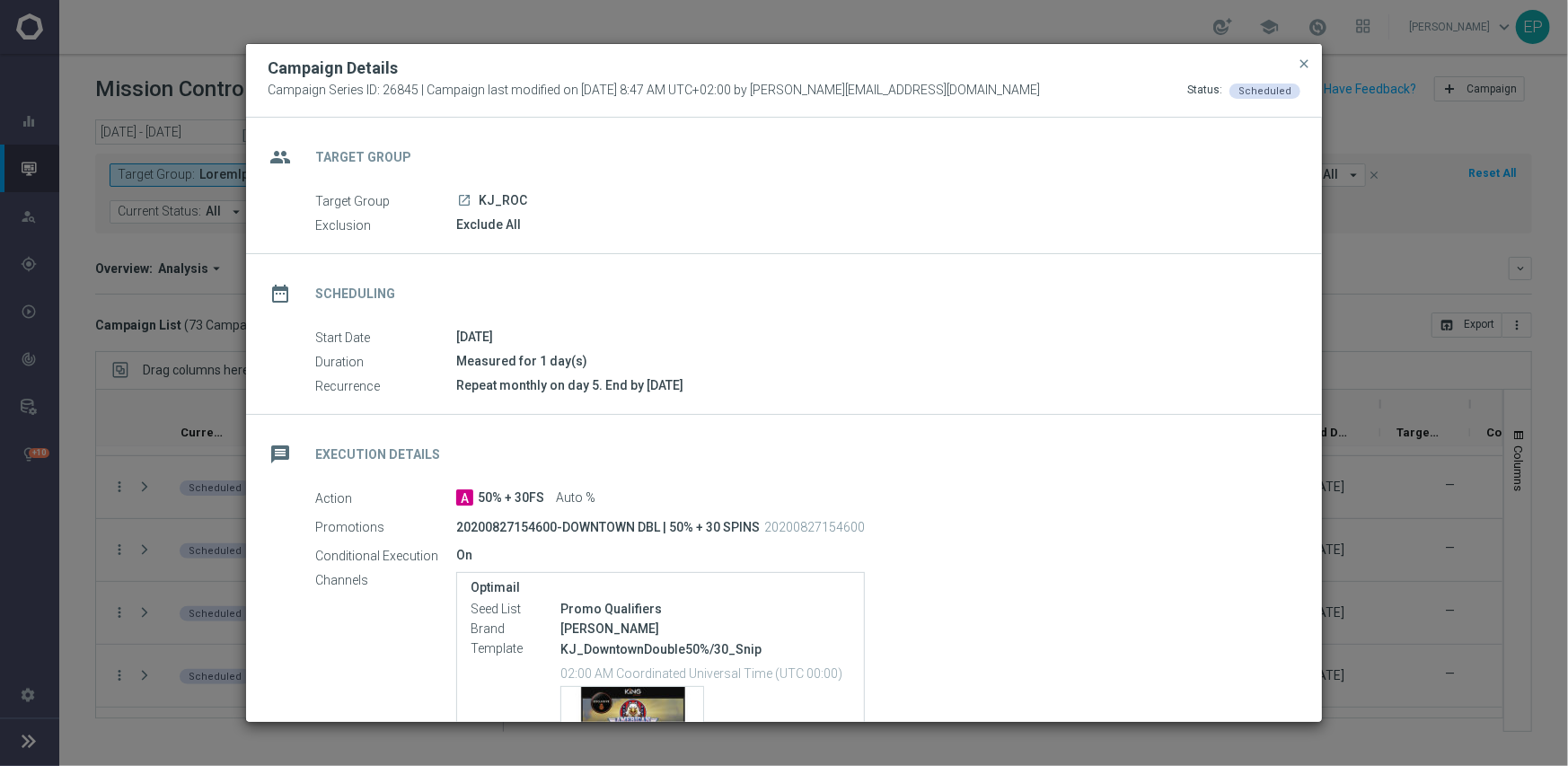
scroll to position [203, 0]
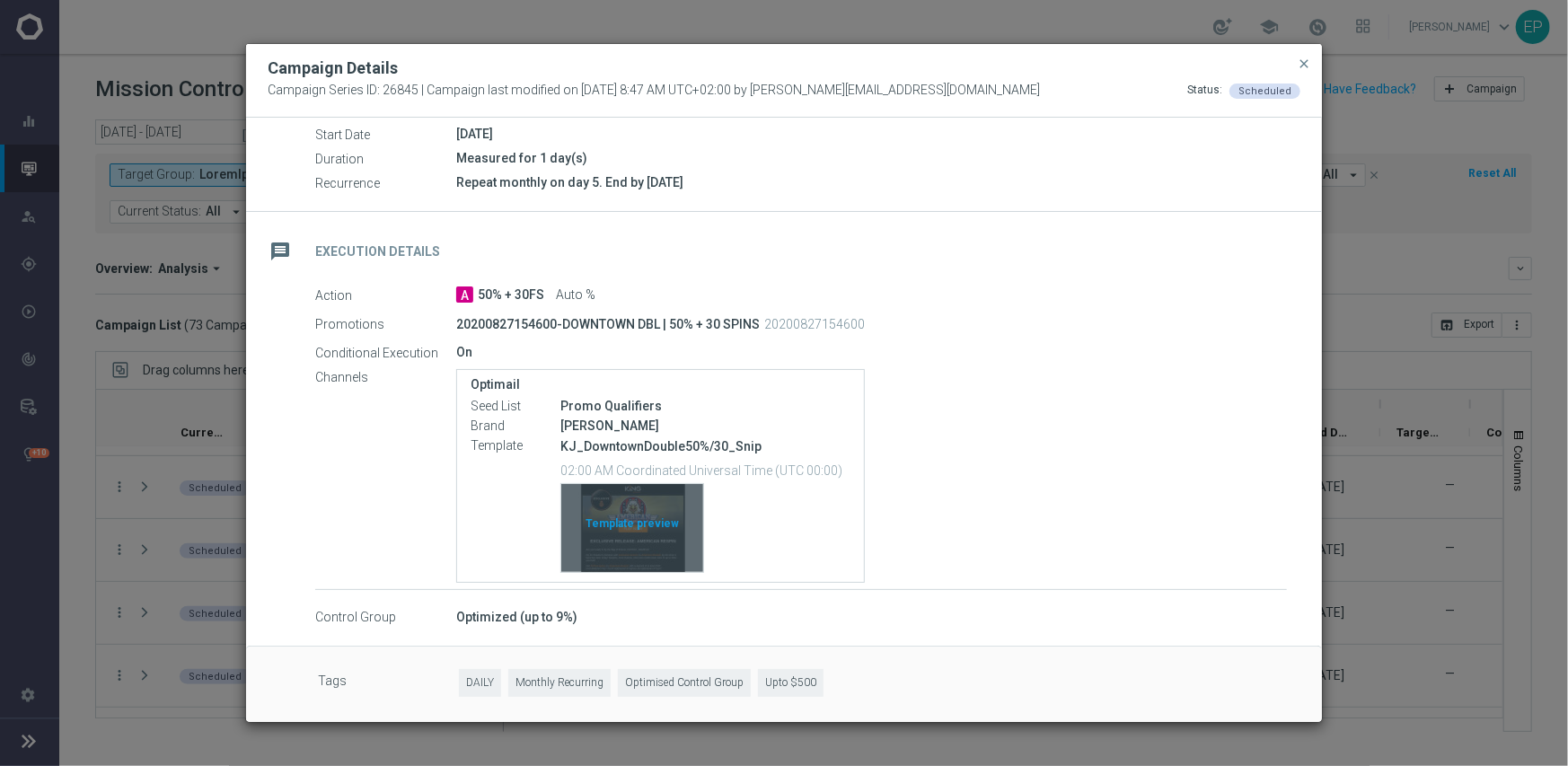
click at [641, 527] on div "Template preview" at bounding box center [632, 527] width 142 height 88
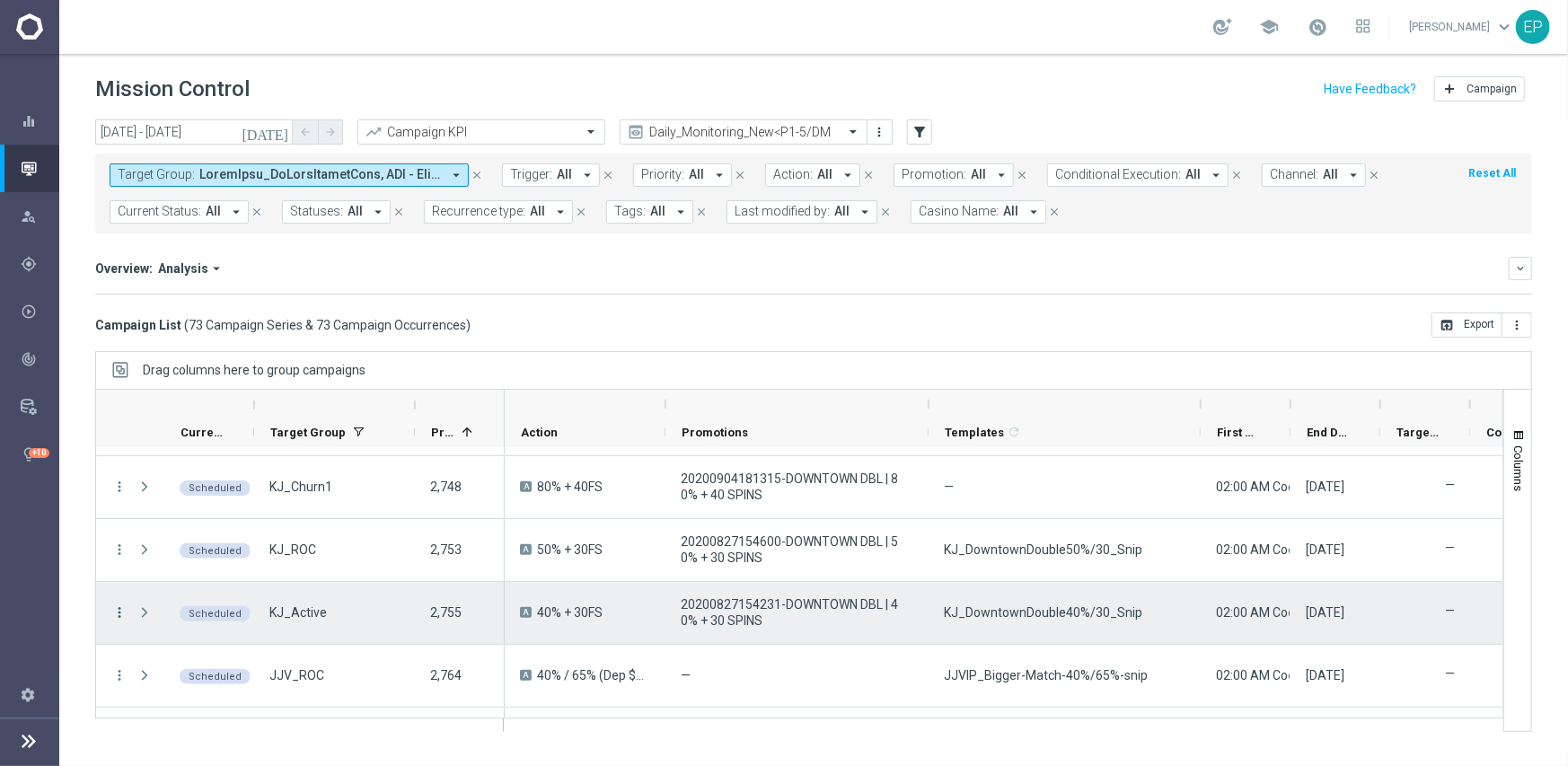
click at [117, 611] on icon "more_vert" at bounding box center [119, 612] width 16 height 16
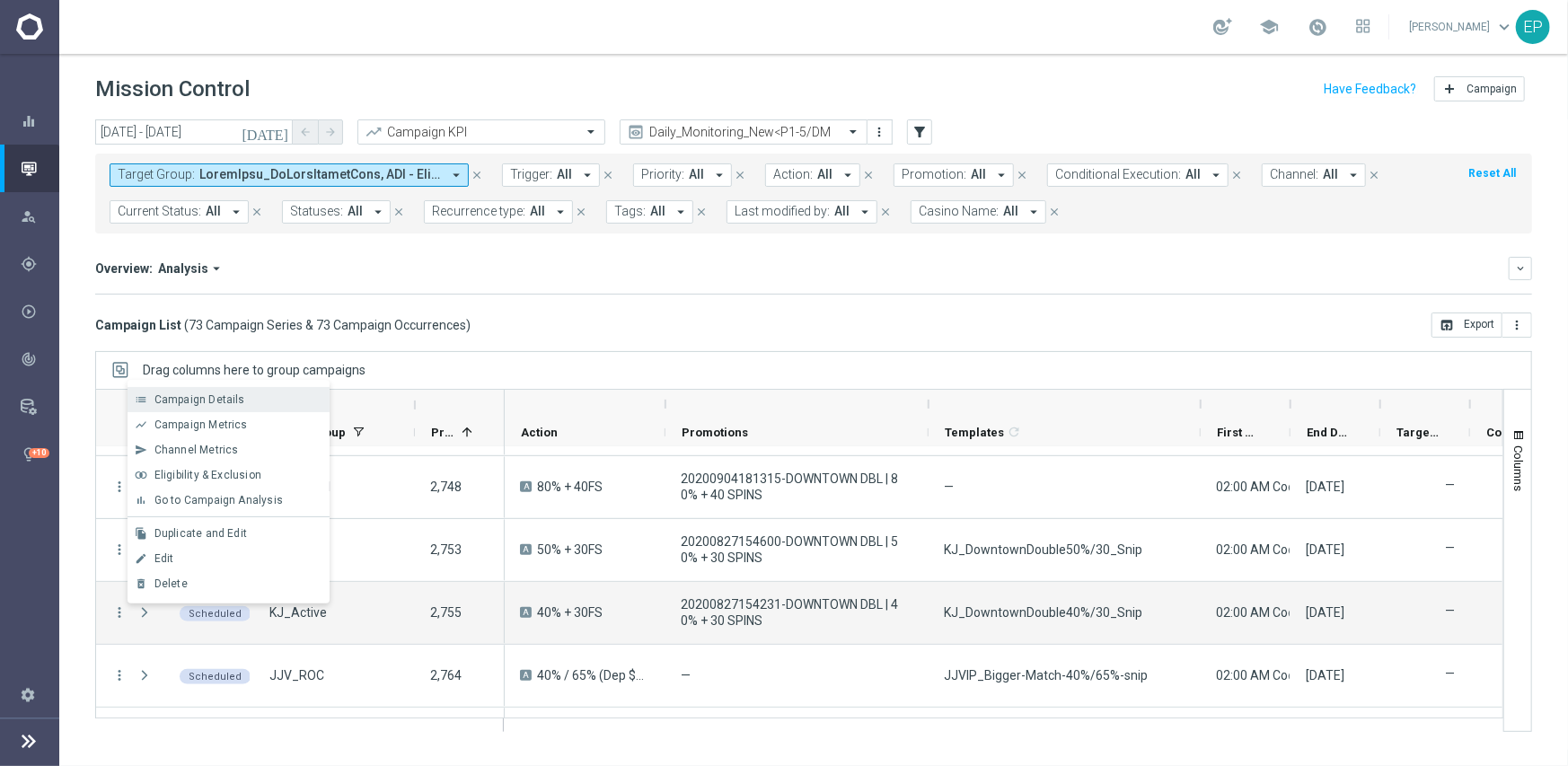
click at [261, 403] on div "Campaign Details" at bounding box center [238, 400] width 167 height 13
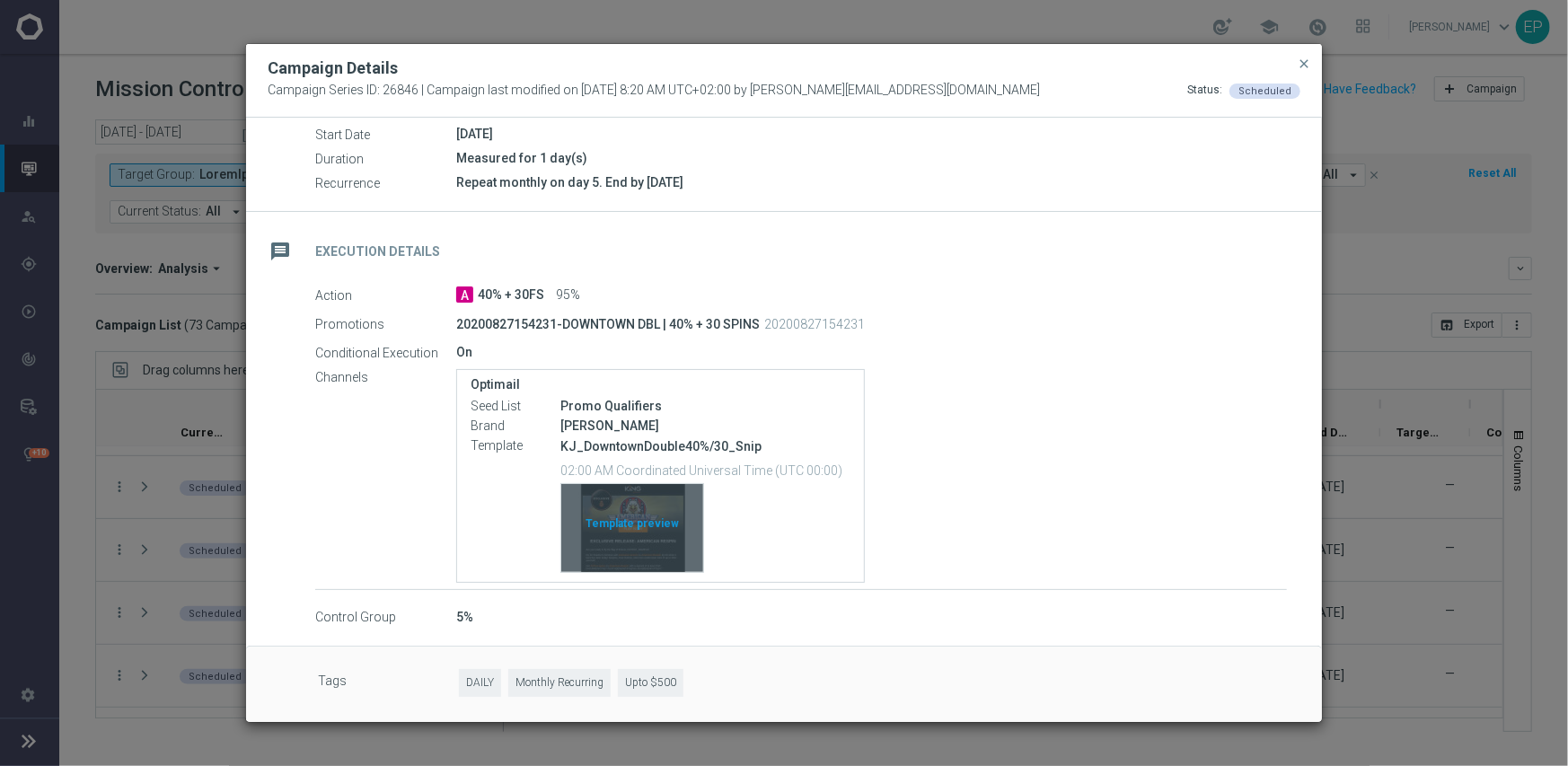
click at [629, 530] on div "Template preview" at bounding box center [632, 527] width 142 height 88
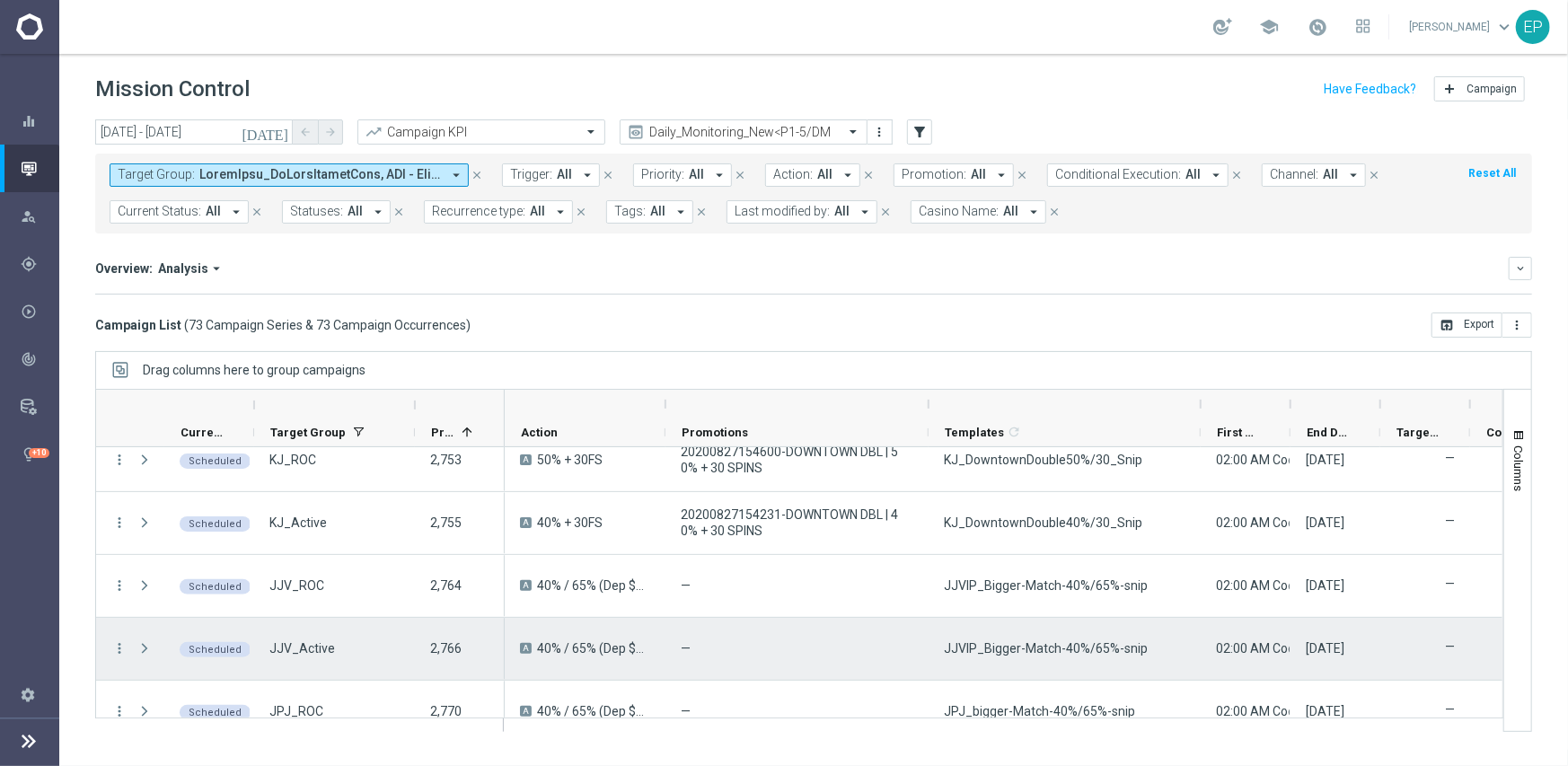
scroll to position [987, 0]
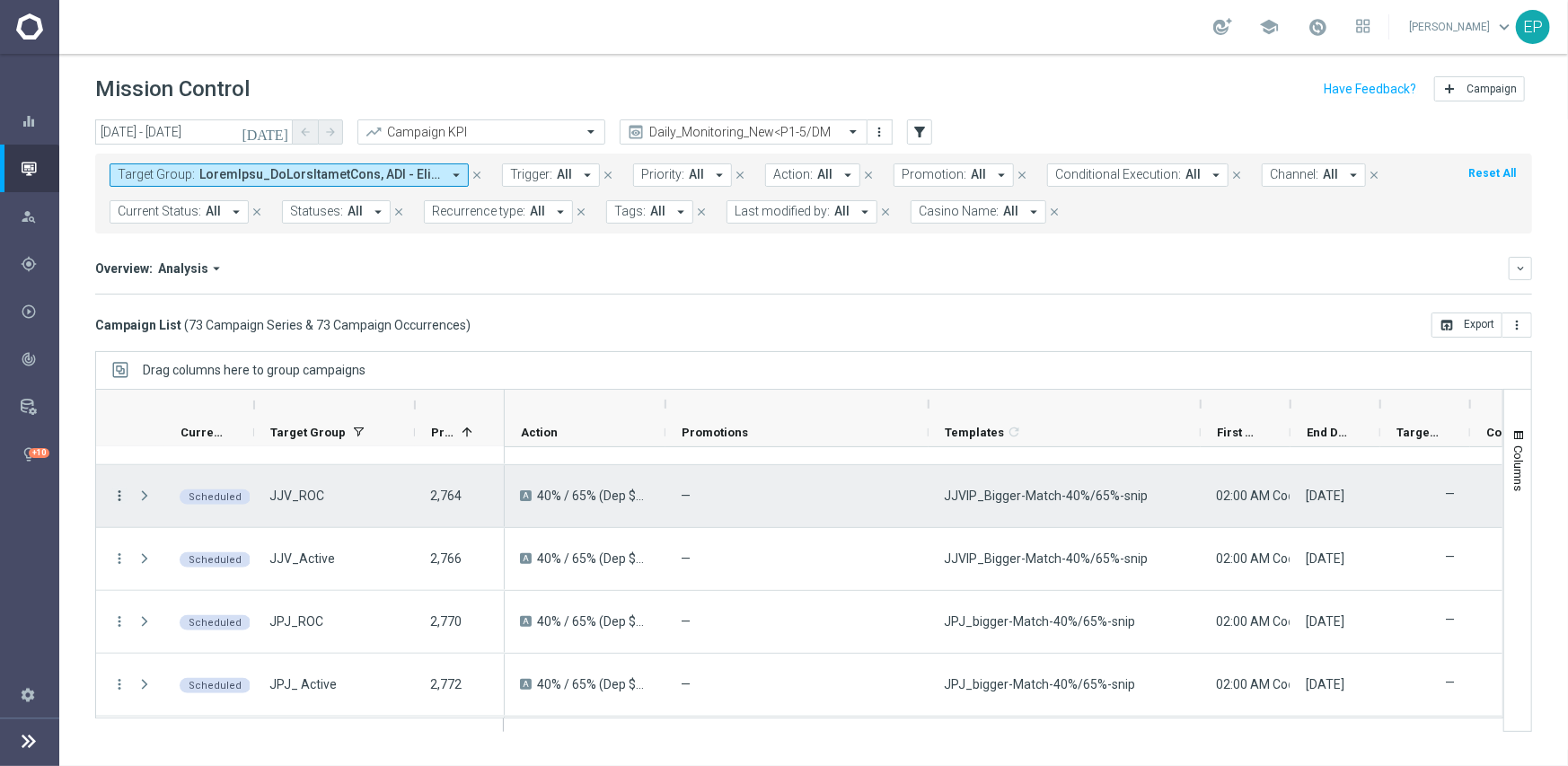
click at [113, 491] on icon "more_vert" at bounding box center [119, 495] width 16 height 16
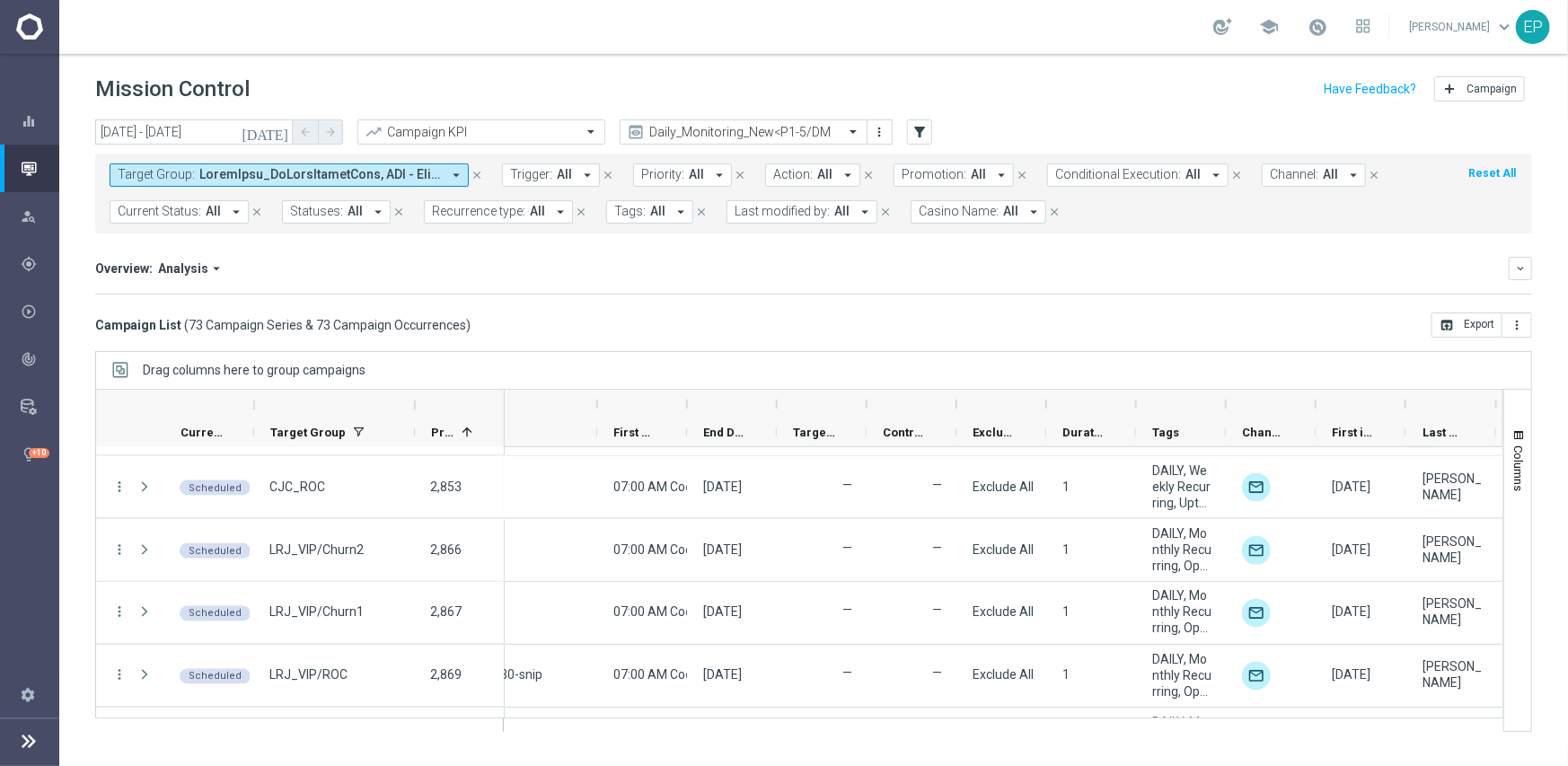
scroll to position [1616, 0]
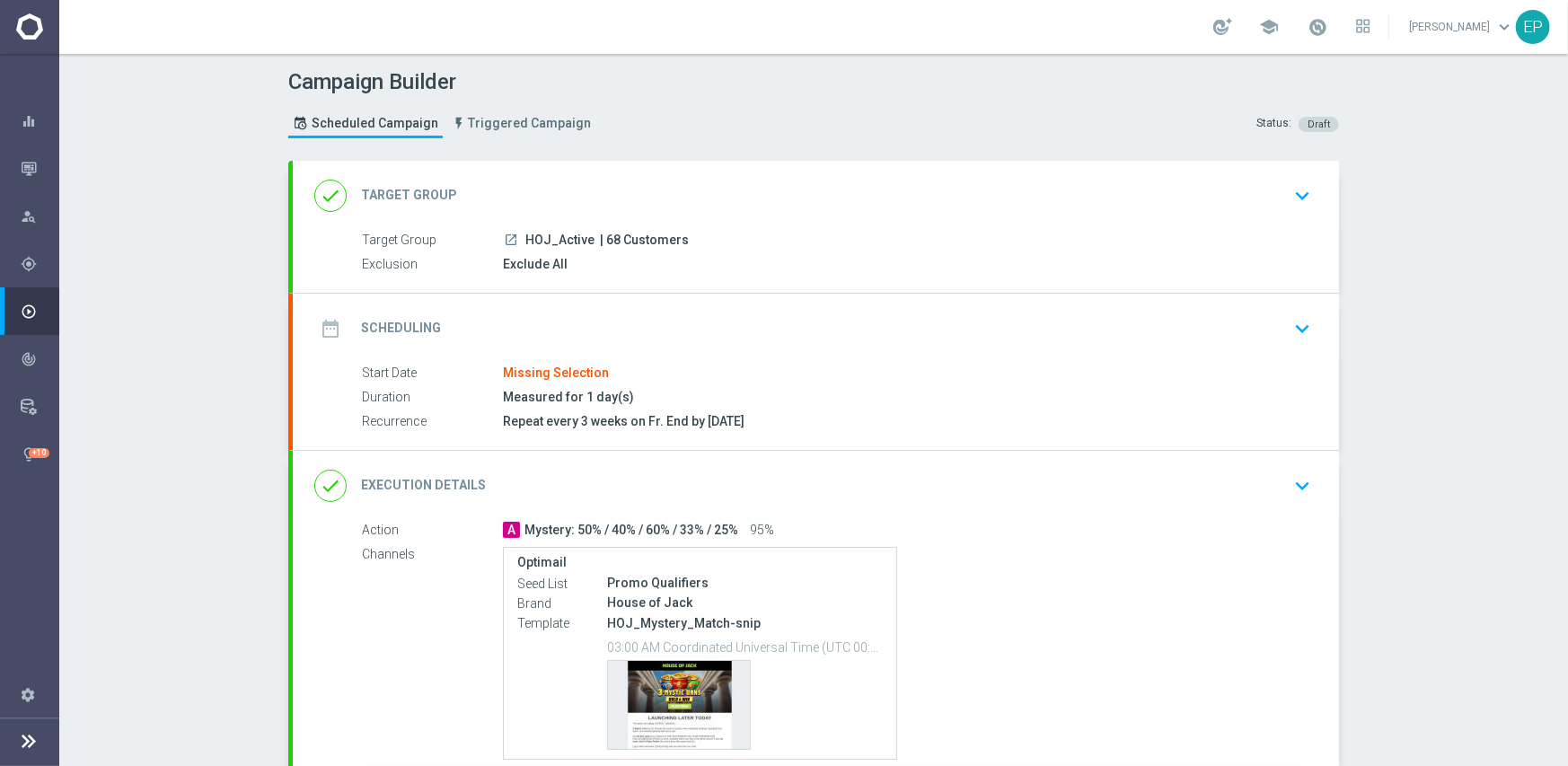
click at [683, 301] on div "date_range Scheduling keyboard_arrow_down" at bounding box center [815, 328] width 1046 height 70
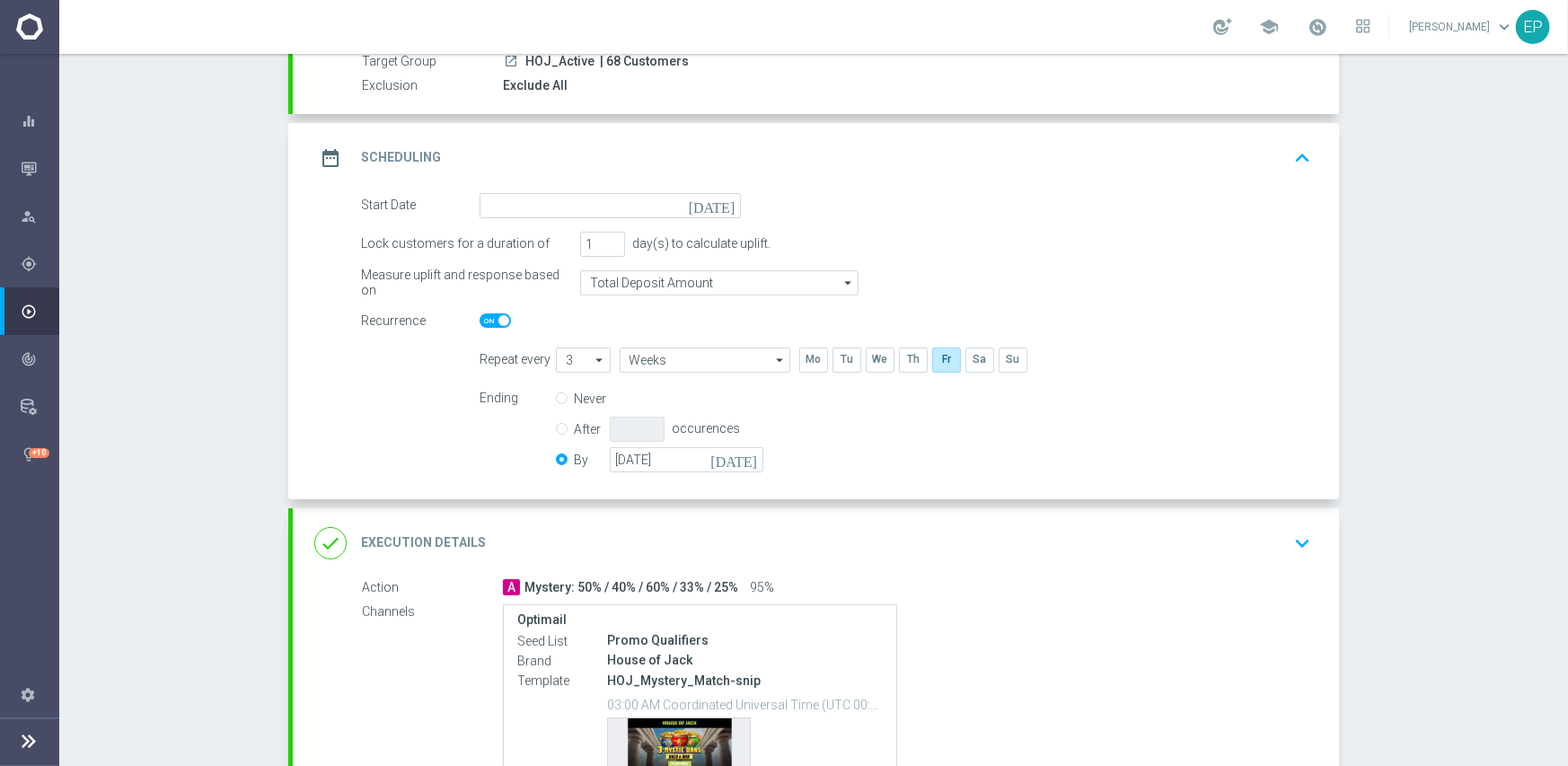
scroll to position [179, 0]
click at [595, 209] on input at bounding box center [610, 205] width 261 height 26
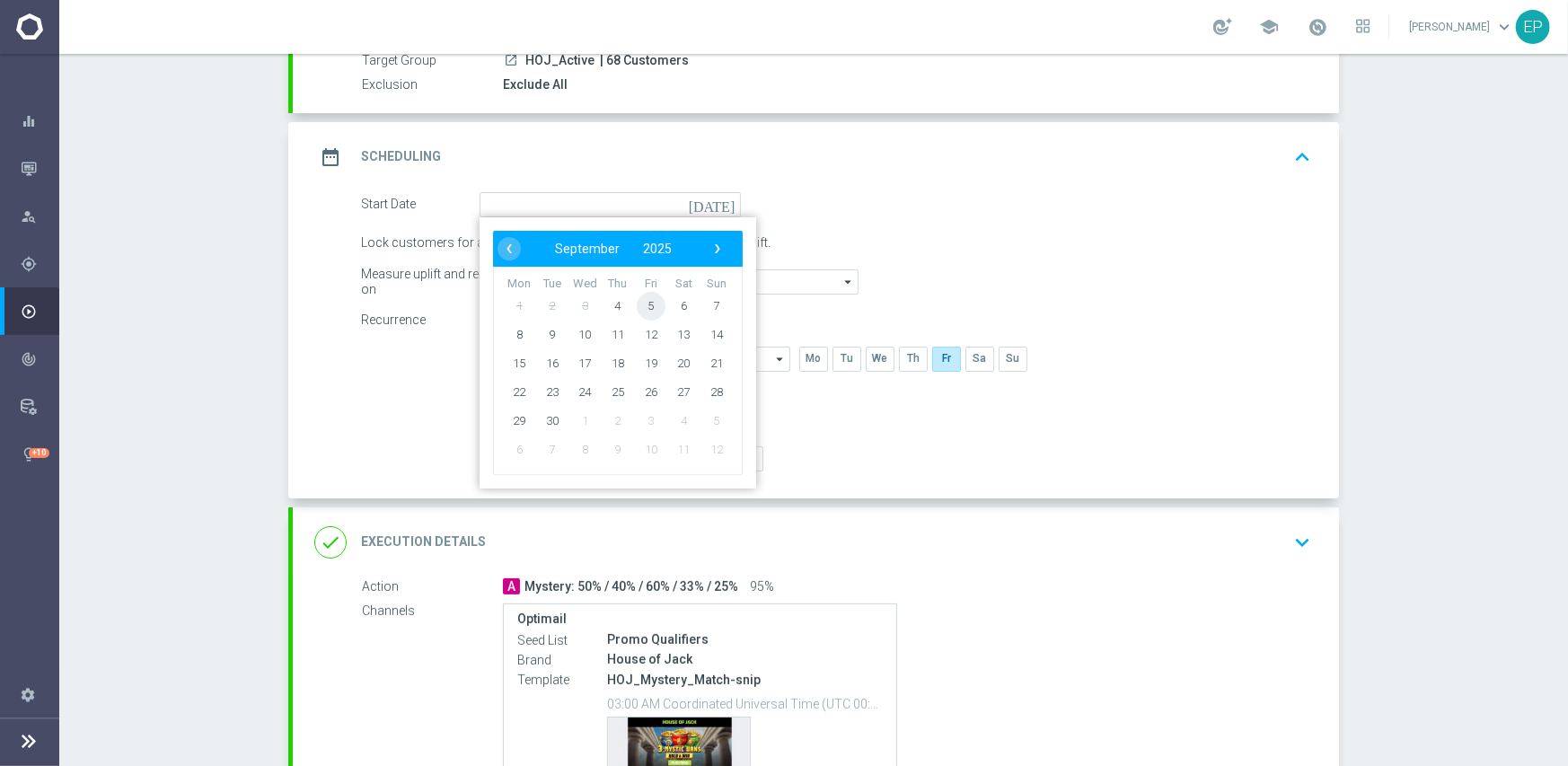
click at [646, 304] on span "5" at bounding box center [651, 305] width 29 height 29
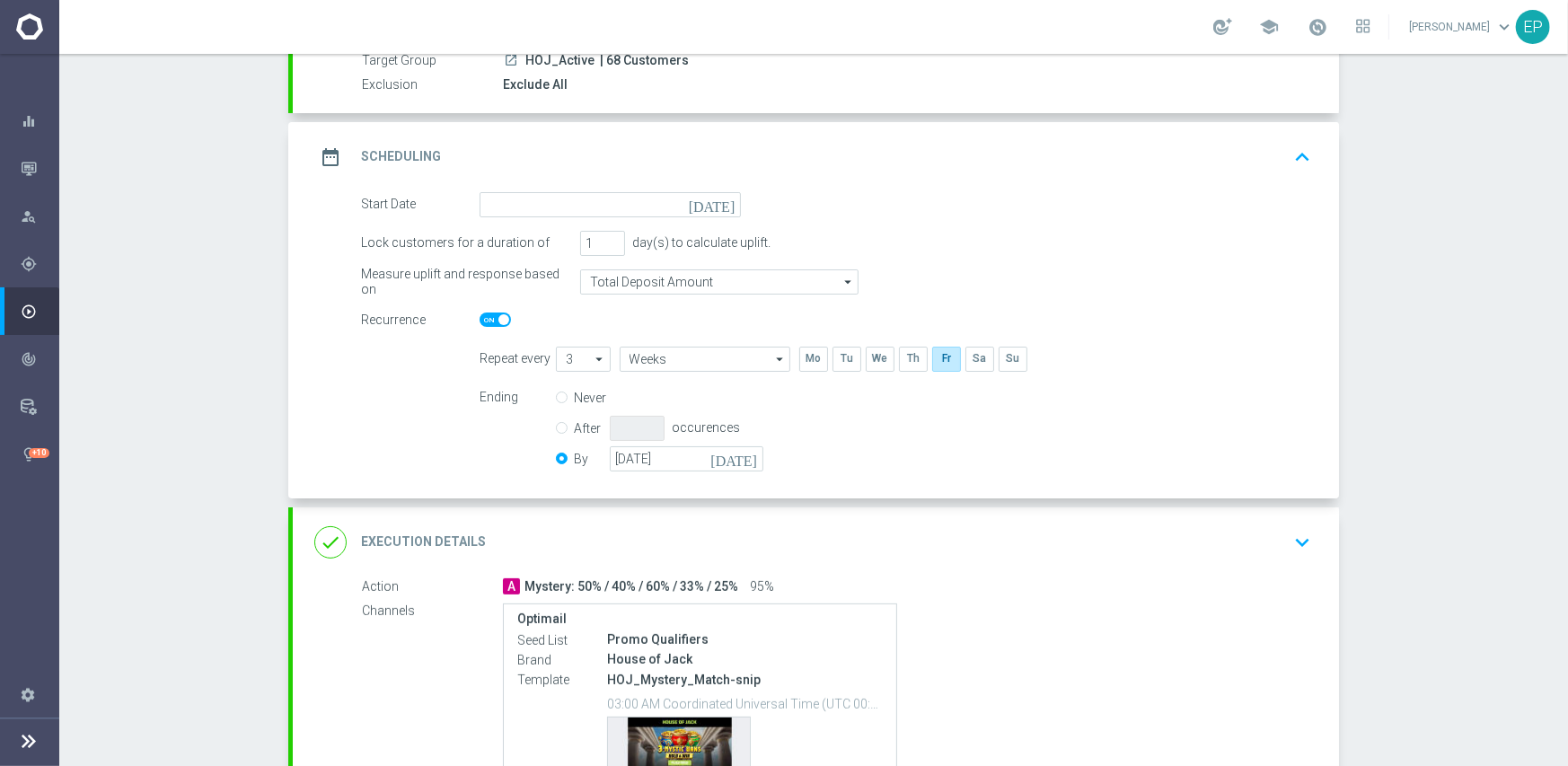
type input "05 Sep 2025"
click at [682, 520] on div "done Execution Details keyboard_arrow_down" at bounding box center [815, 542] width 1046 height 70
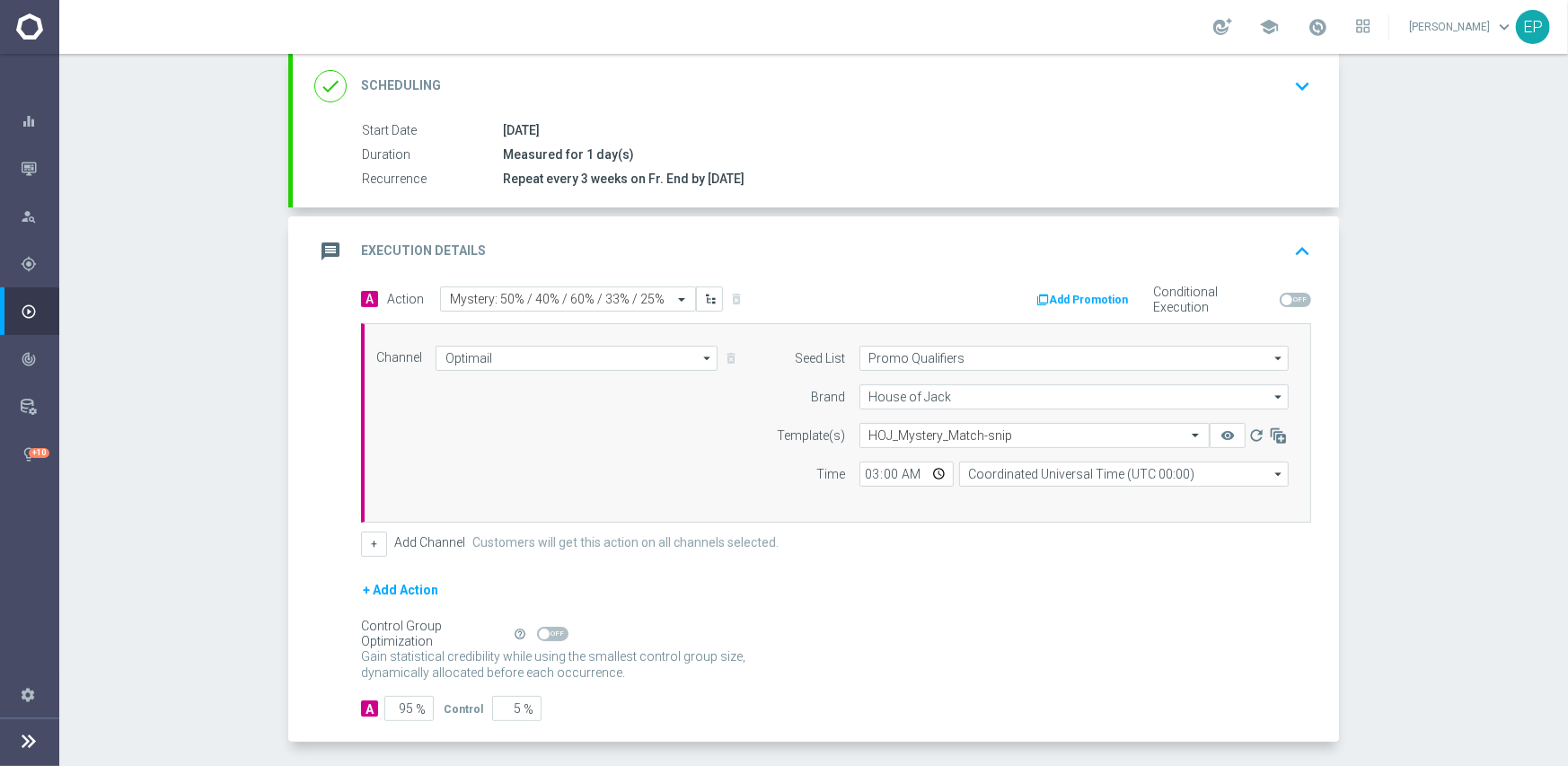
scroll to position [314, 0]
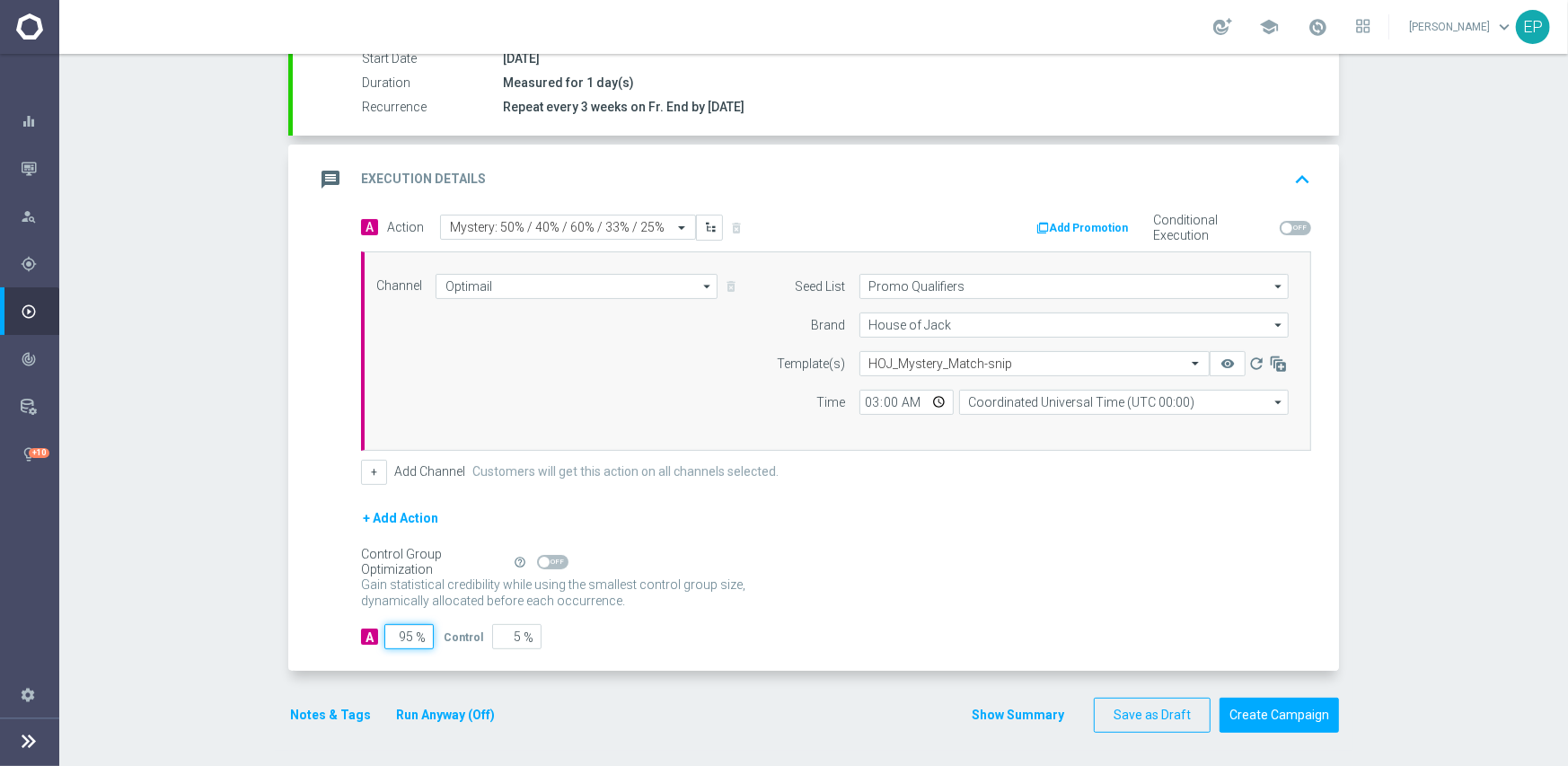
click at [397, 633] on input "95" at bounding box center [409, 637] width 49 height 26
type input "1"
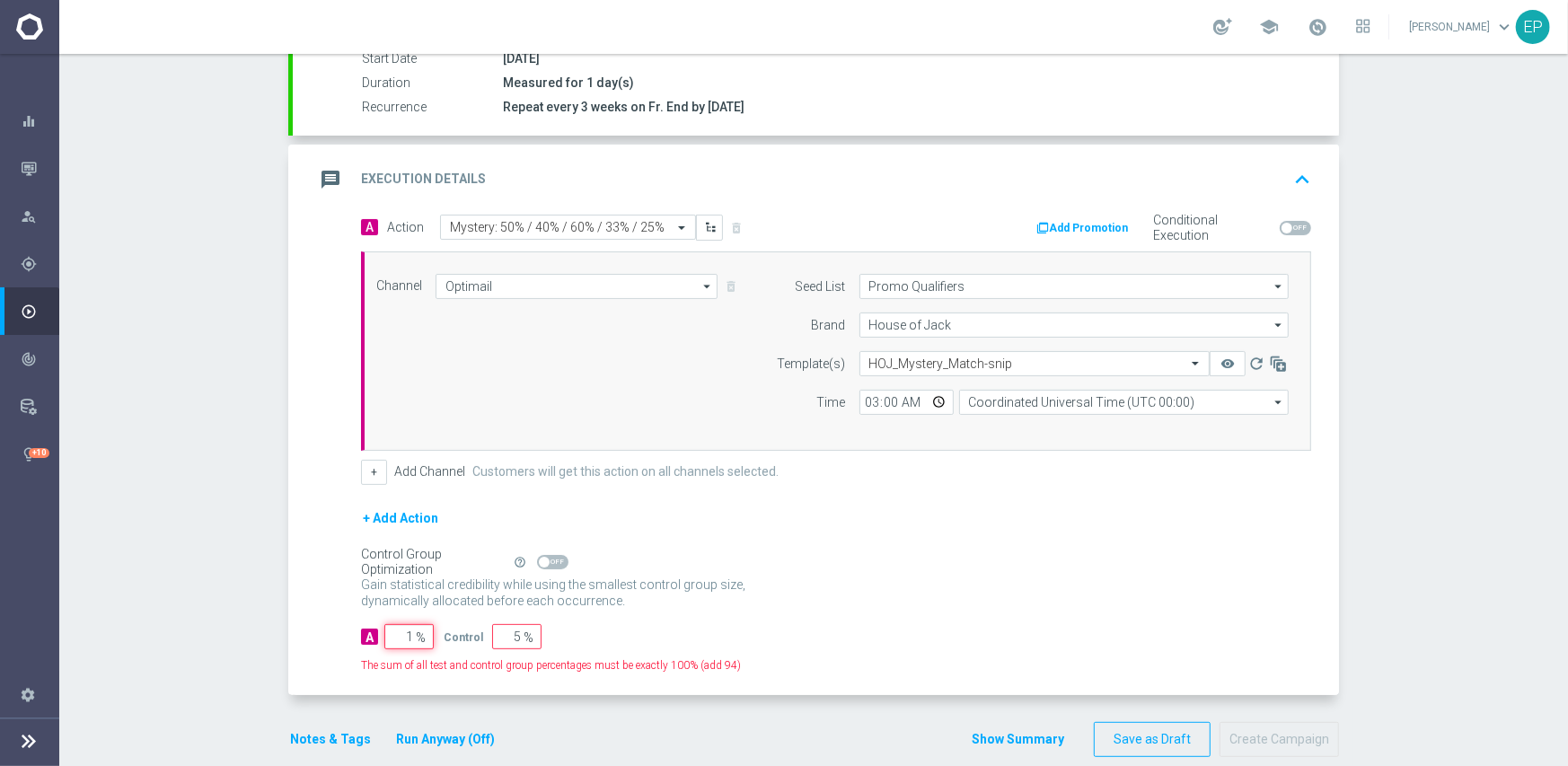
type input "99"
type input "10"
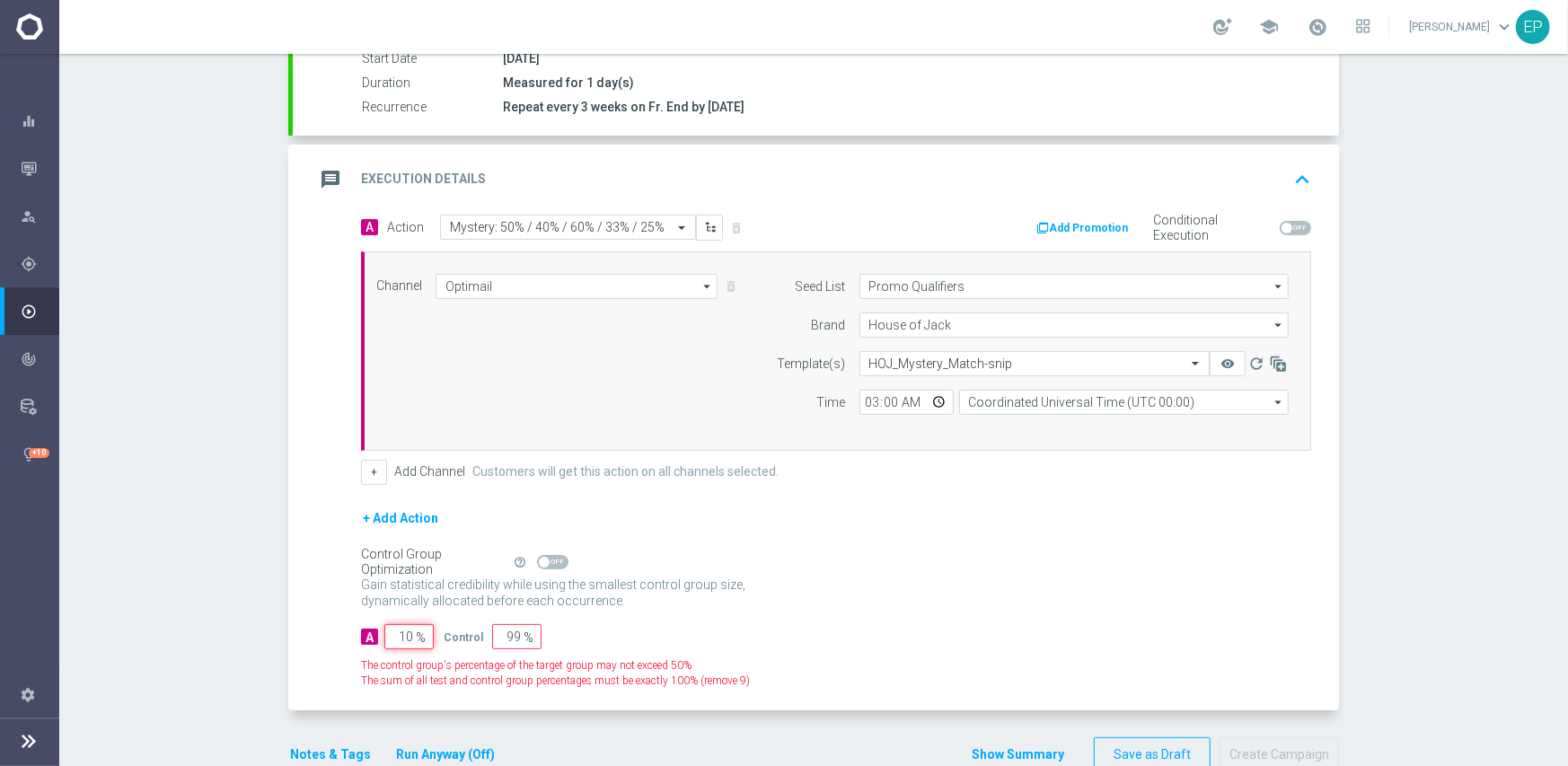
type input "90"
type input "100"
type input "0"
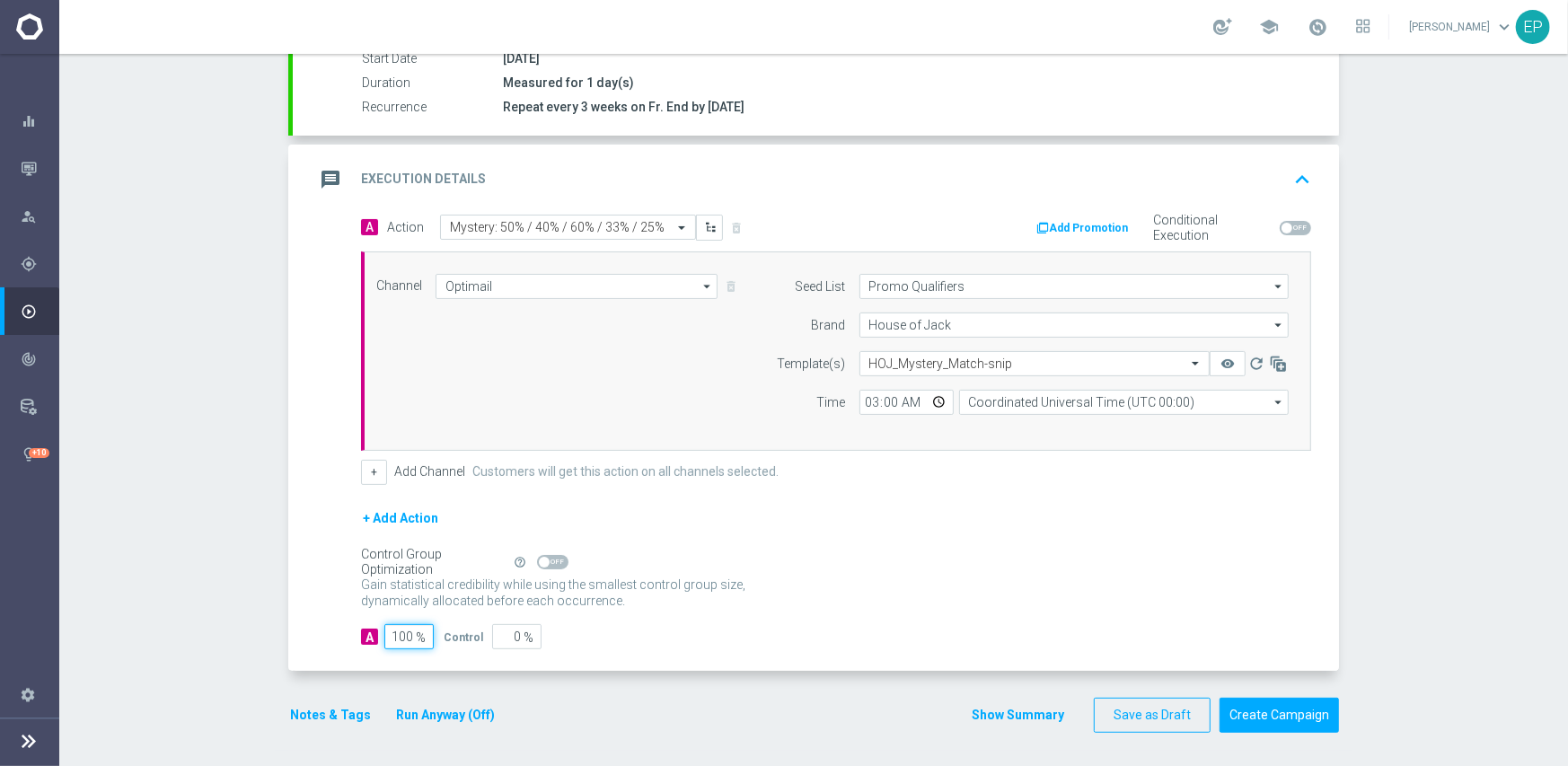
type input "100"
click at [920, 531] on div "+ Add Action" at bounding box center [835, 529] width 950 height 45
click at [1281, 706] on button "Create Campaign" at bounding box center [1279, 715] width 119 height 35
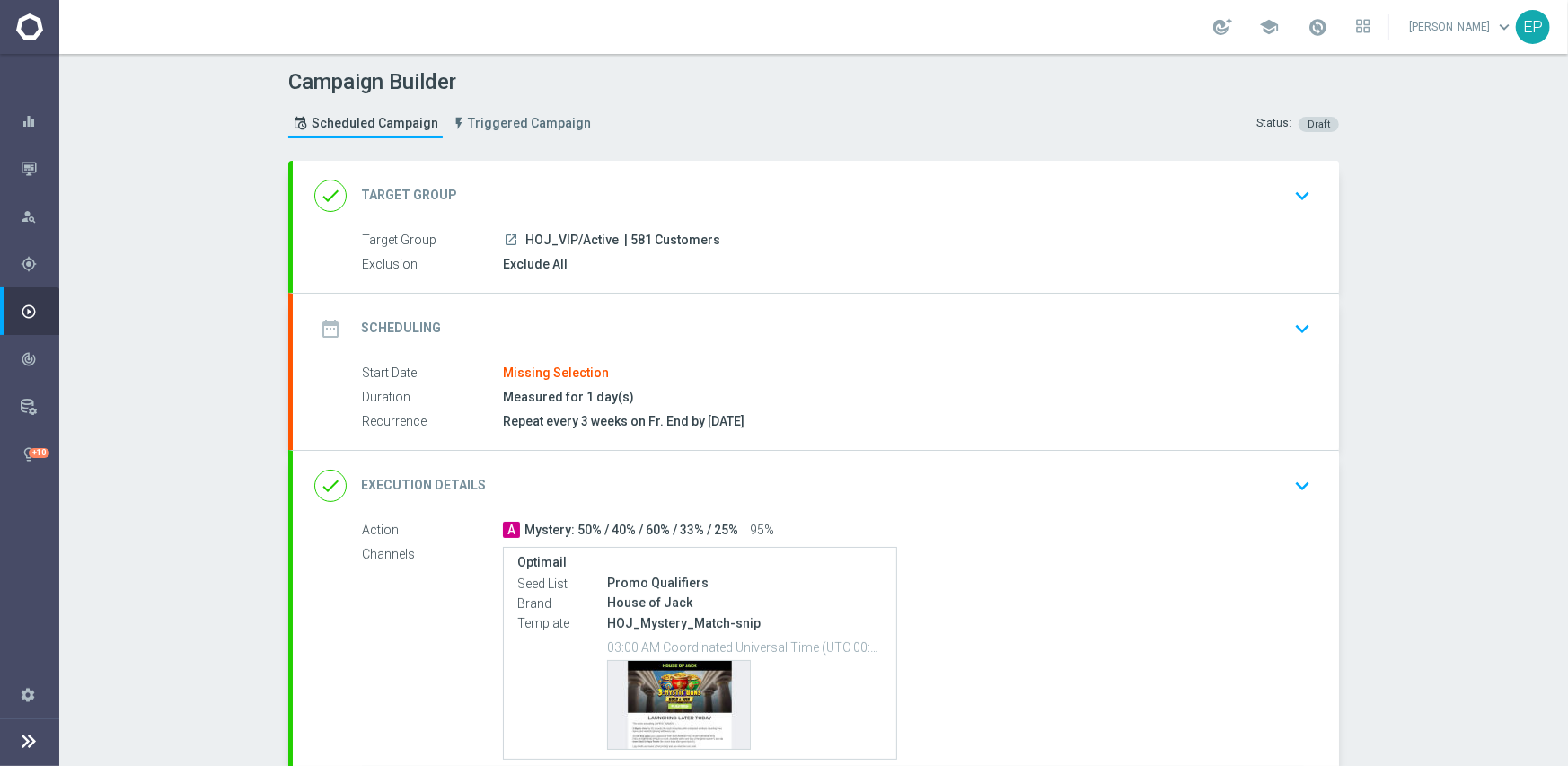
click at [661, 331] on div "date_range Scheduling keyboard_arrow_down" at bounding box center [815, 328] width 1003 height 34
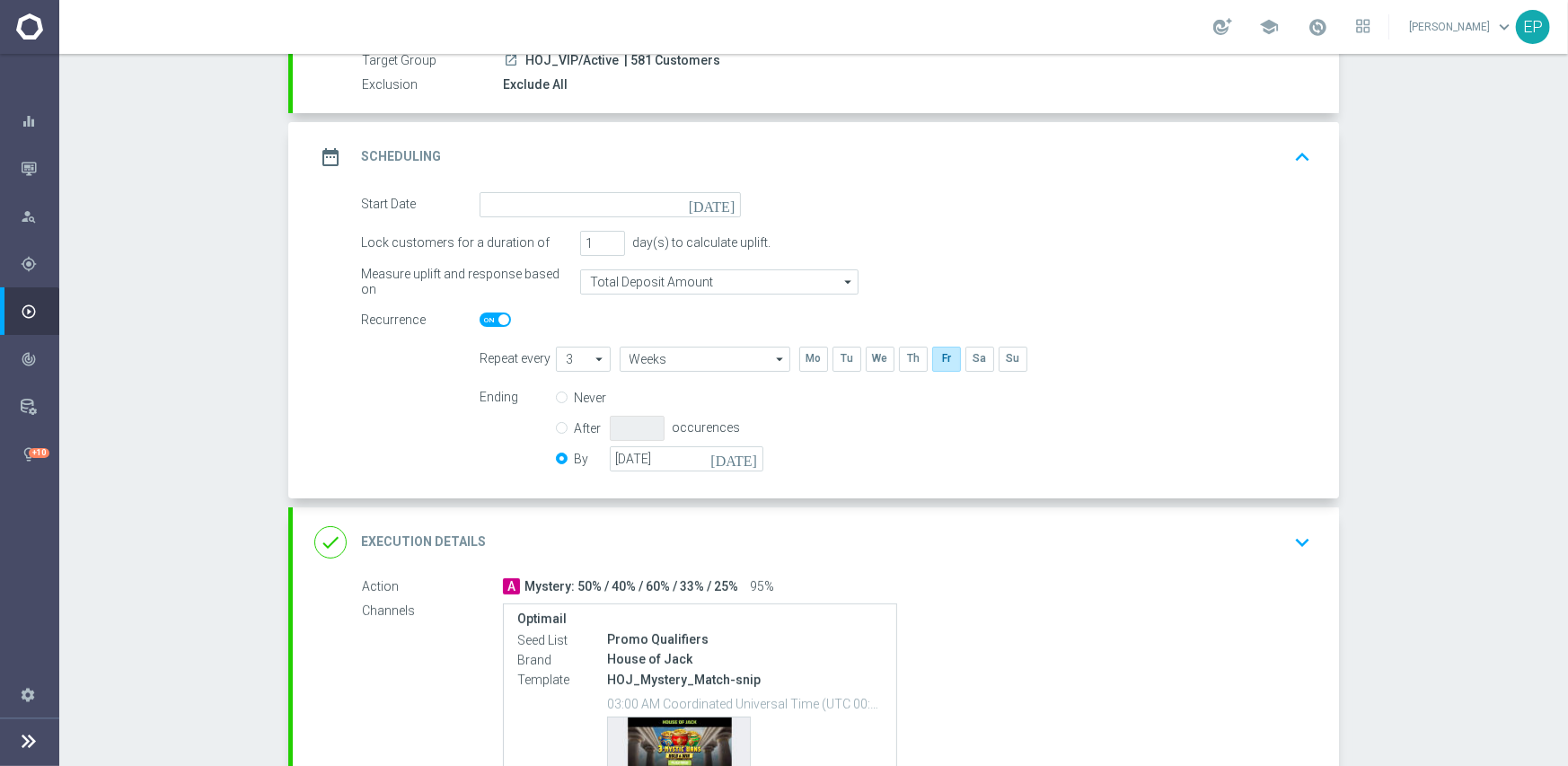
click at [592, 189] on div "date_range Scheduling keyboard_arrow_up" at bounding box center [815, 157] width 1046 height 70
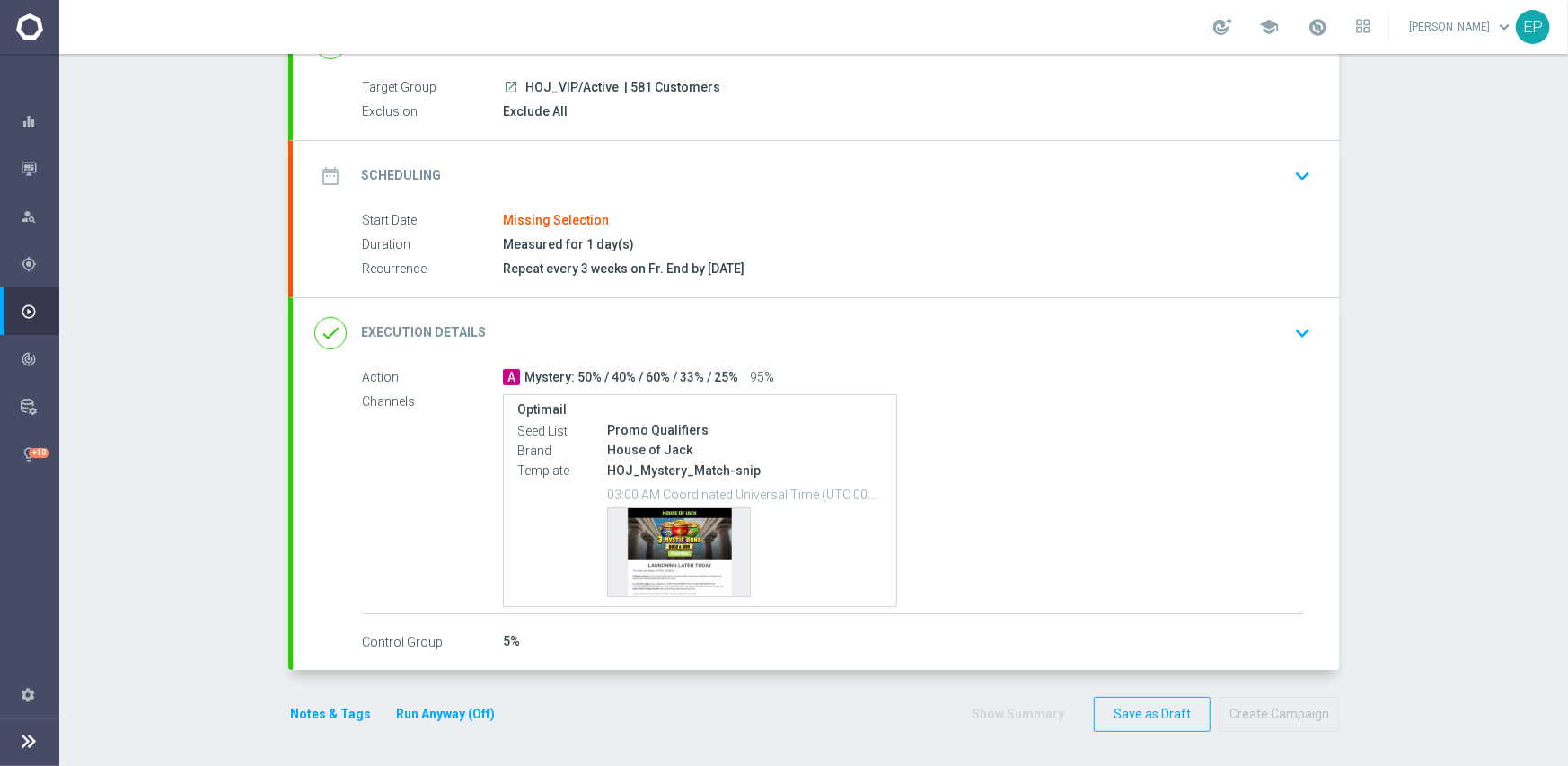
click at [625, 135] on div "Target Group launch HOJ_VIP/Active | 581 Customers Exclusion Exclude All Target…" at bounding box center [815, 109] width 1046 height 62
click at [627, 158] on div "date_range Scheduling keyboard_arrow_down" at bounding box center [815, 175] width 1003 height 34
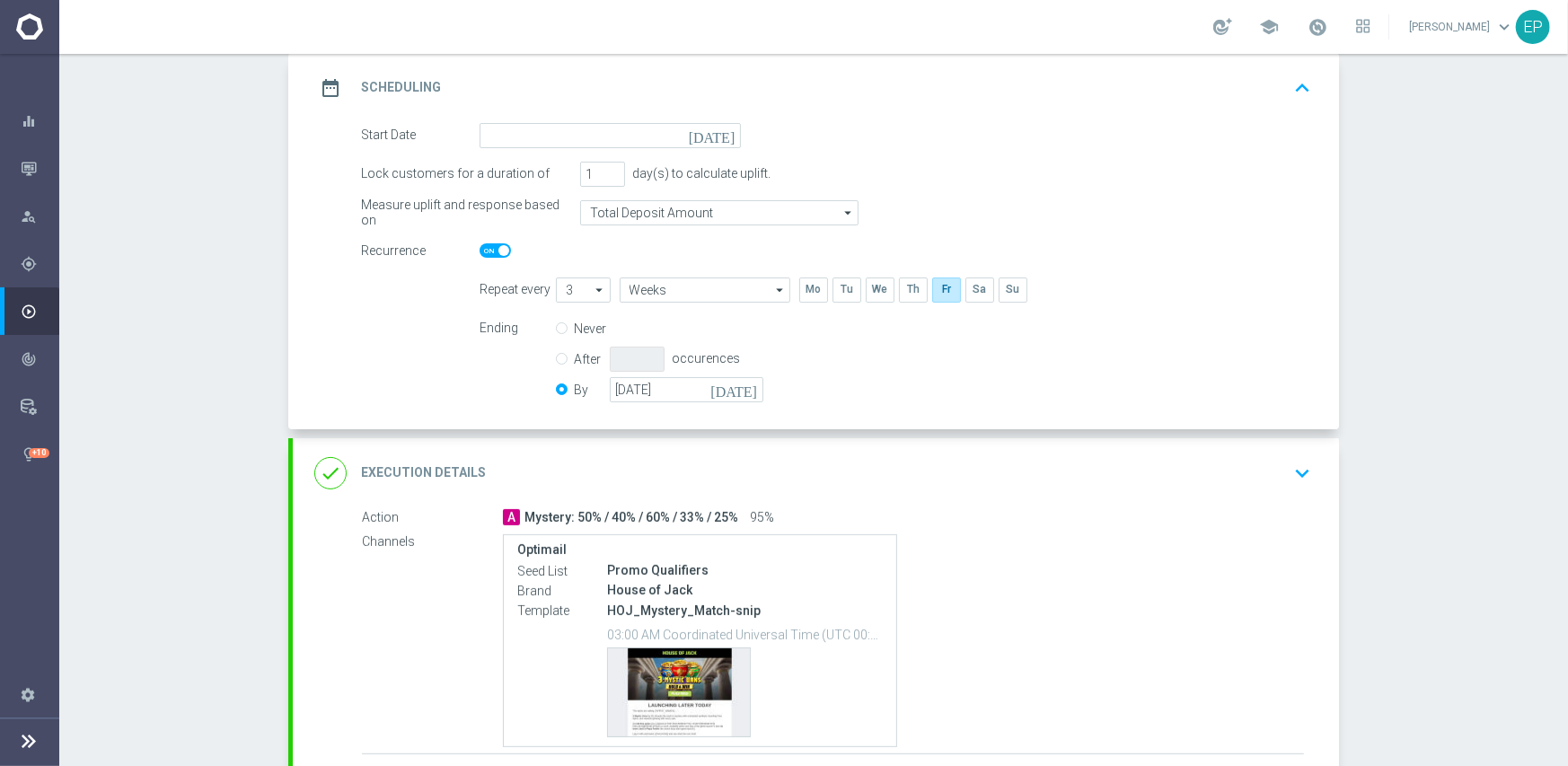
scroll to position [270, 0]
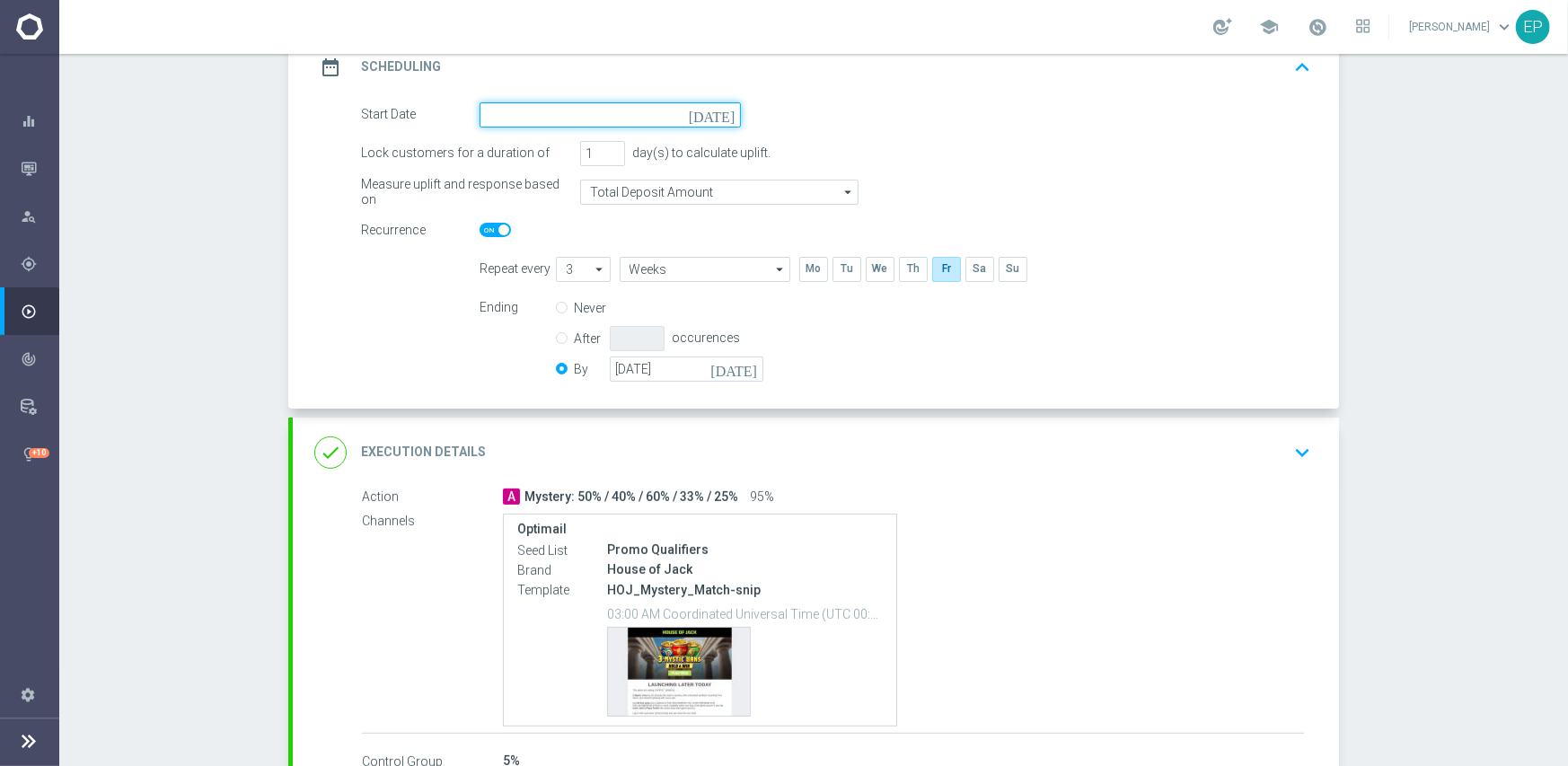
click at [613, 120] on input at bounding box center [610, 115] width 261 height 26
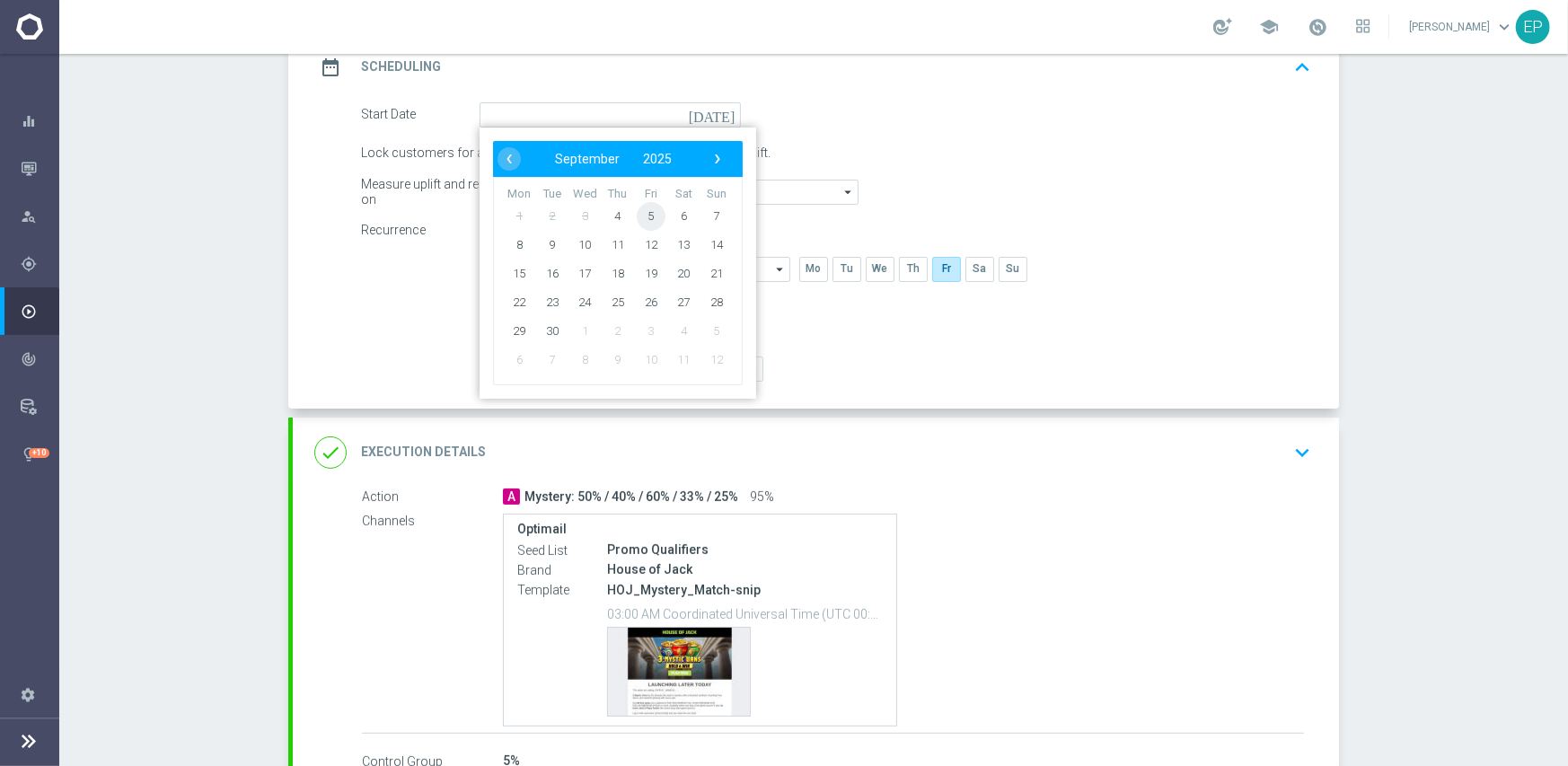
click at [637, 213] on span "5" at bounding box center [651, 216] width 29 height 29
type input "[DATE]"
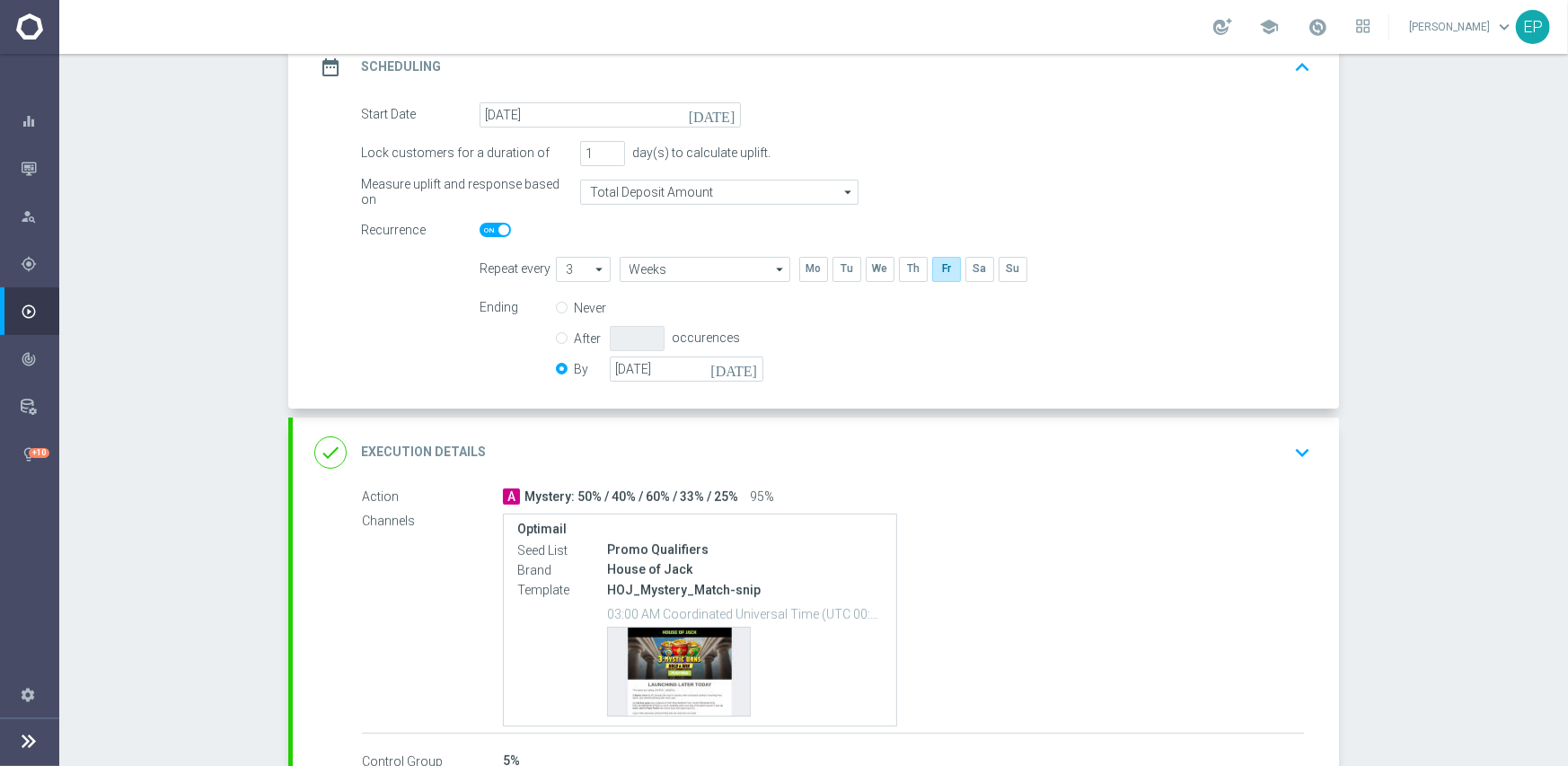
click at [731, 441] on div "done Execution Details keyboard_arrow_down" at bounding box center [815, 452] width 1003 height 34
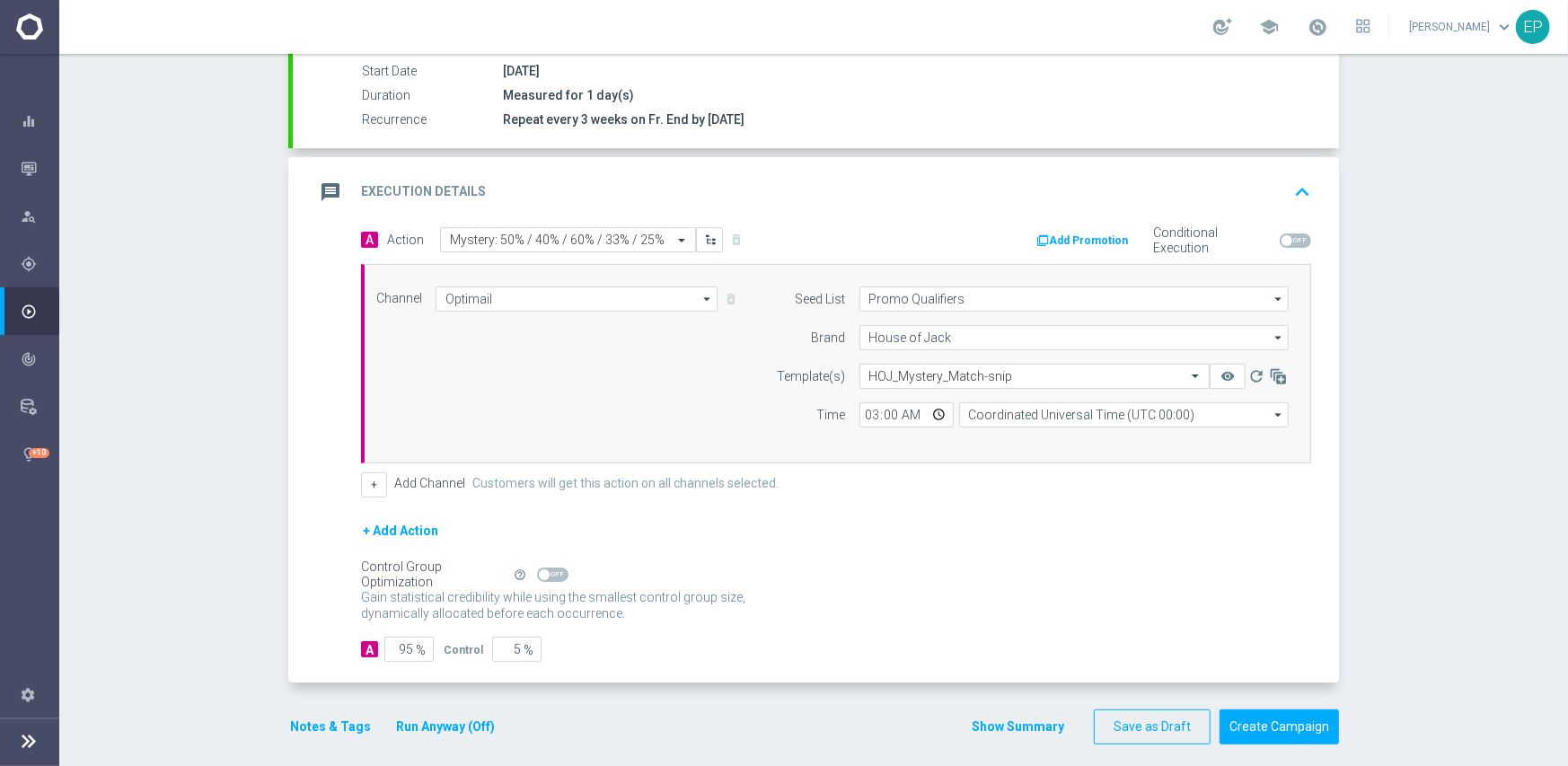
scroll to position [314, 0]
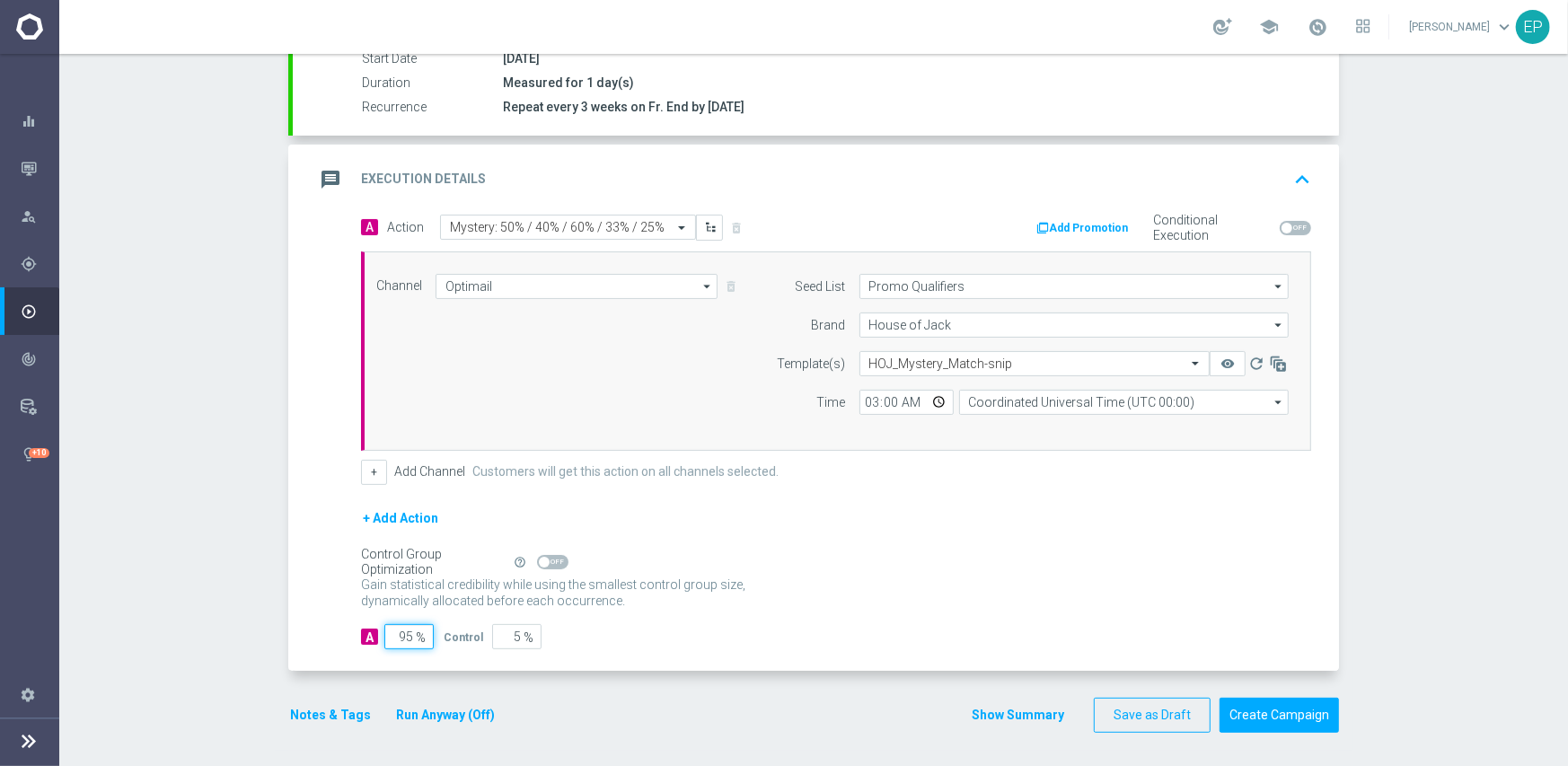
click at [395, 635] on input "95" at bounding box center [409, 637] width 49 height 26
type input "1"
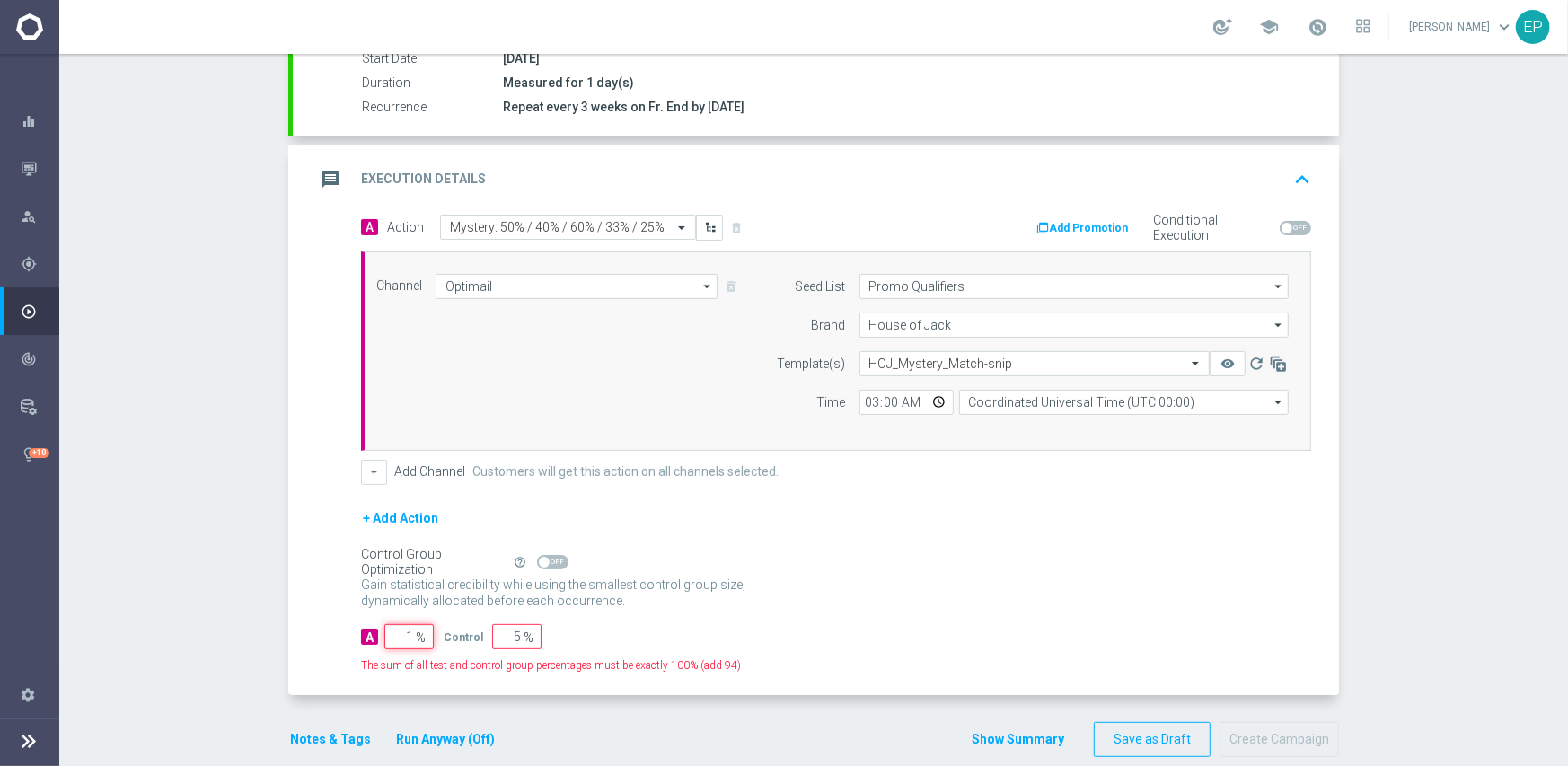
type input "99"
type input "10"
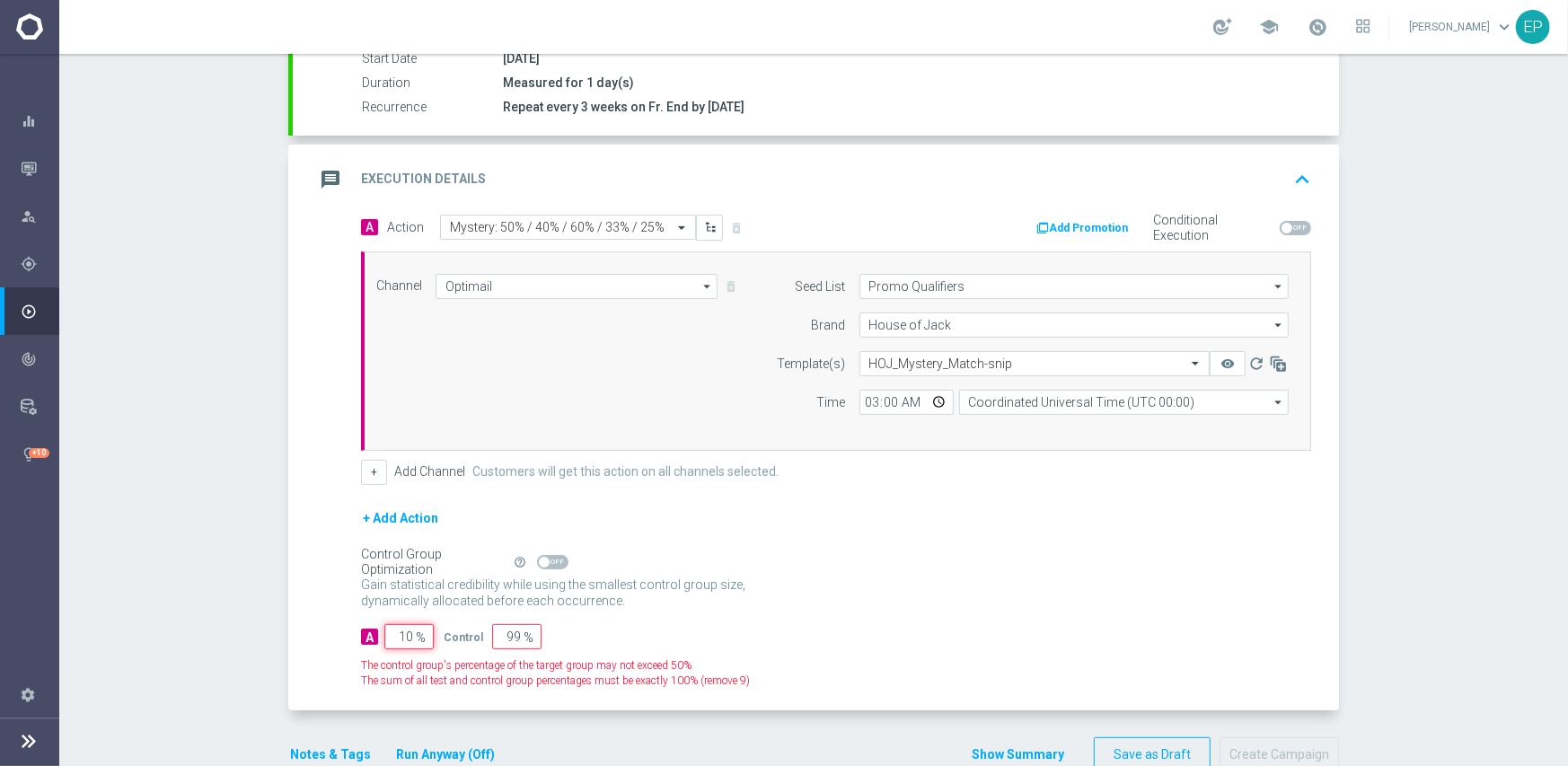
type input "90"
type input "100"
type input "0"
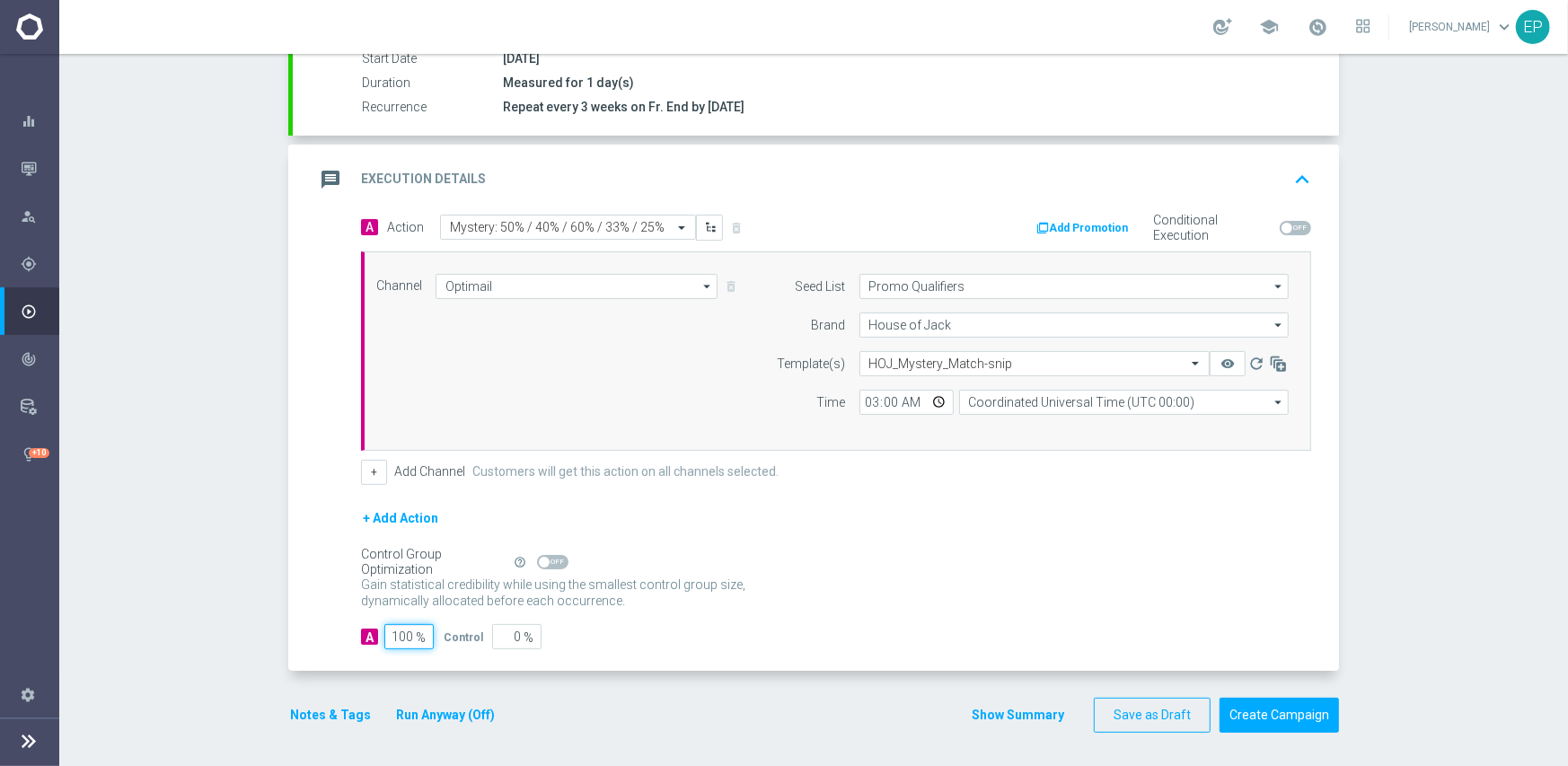
type input "100"
drag, startPoint x: 743, startPoint y: 594, endPoint x: 745, endPoint y: 581, distance: 13.2
click at [745, 591] on p "Gain higher response rates by matching the most effective action with each cust…" at bounding box center [563, 600] width 405 height 48
click at [1282, 707] on button "Create Campaign" at bounding box center [1279, 715] width 119 height 35
